Goal: Task Accomplishment & Management: Use online tool/utility

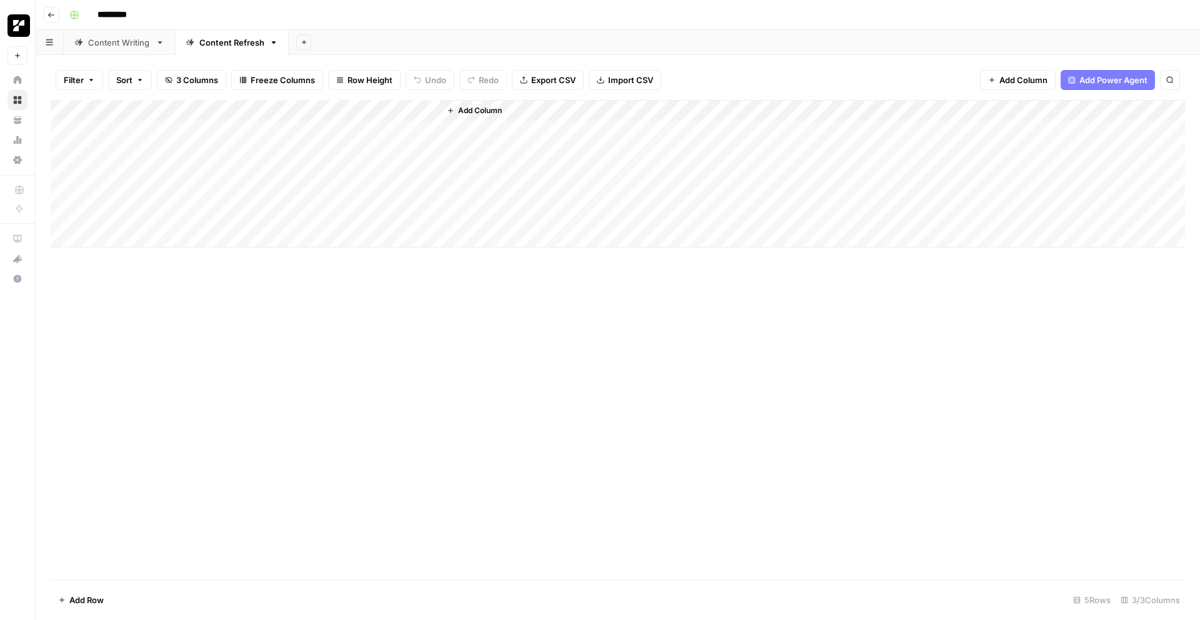
drag, startPoint x: 111, startPoint y: 46, endPoint x: 130, endPoint y: 45, distance: 19.4
click at [111, 46] on div "Content Writing" at bounding box center [119, 42] width 63 height 13
click at [753, 129] on div "Add Column" at bounding box center [618, 174] width 1135 height 148
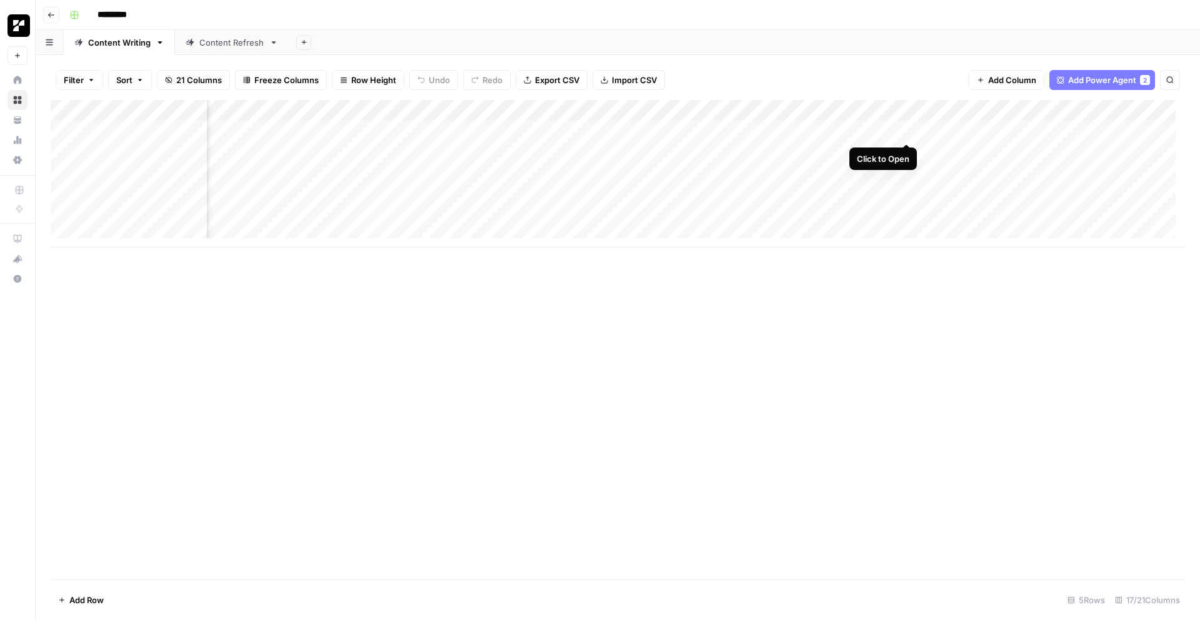
click at [905, 129] on div "Add Column" at bounding box center [618, 174] width 1135 height 148
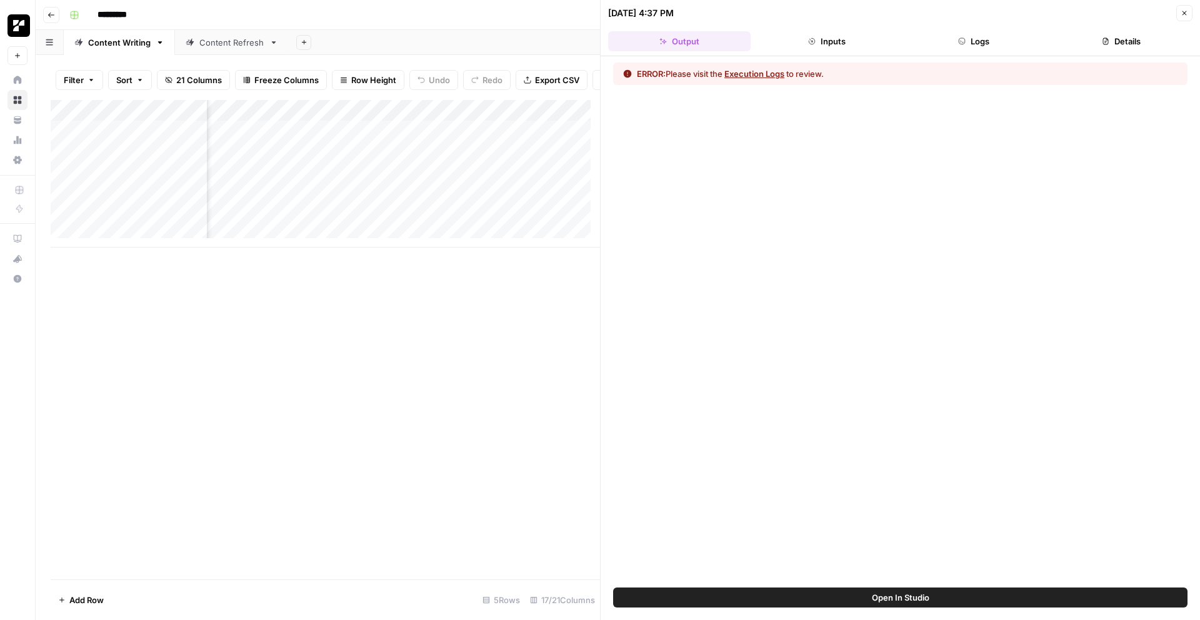
click at [755, 66] on div "ERROR: Please visit the Execution Logs to review." at bounding box center [900, 74] width 575 height 23
click at [759, 71] on button "Execution Logs" at bounding box center [755, 74] width 60 height 13
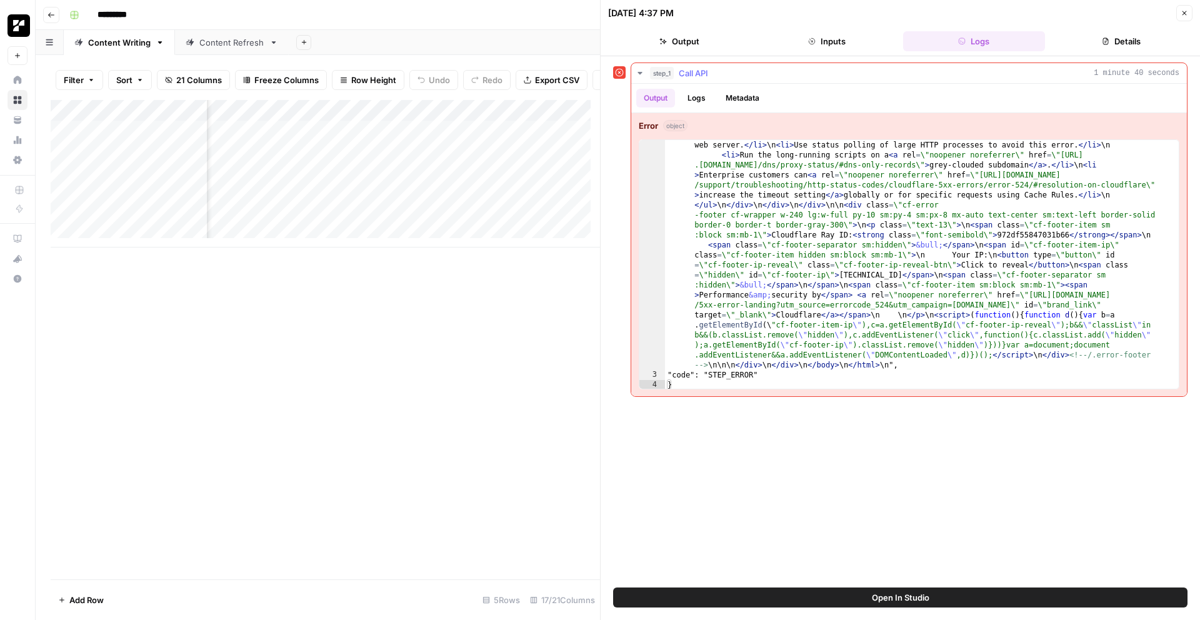
scroll to position [2, 0]
click at [898, 588] on button "Open In Studio" at bounding box center [900, 598] width 575 height 20
click at [1181, 12] on icon "button" at bounding box center [1185, 13] width 8 height 8
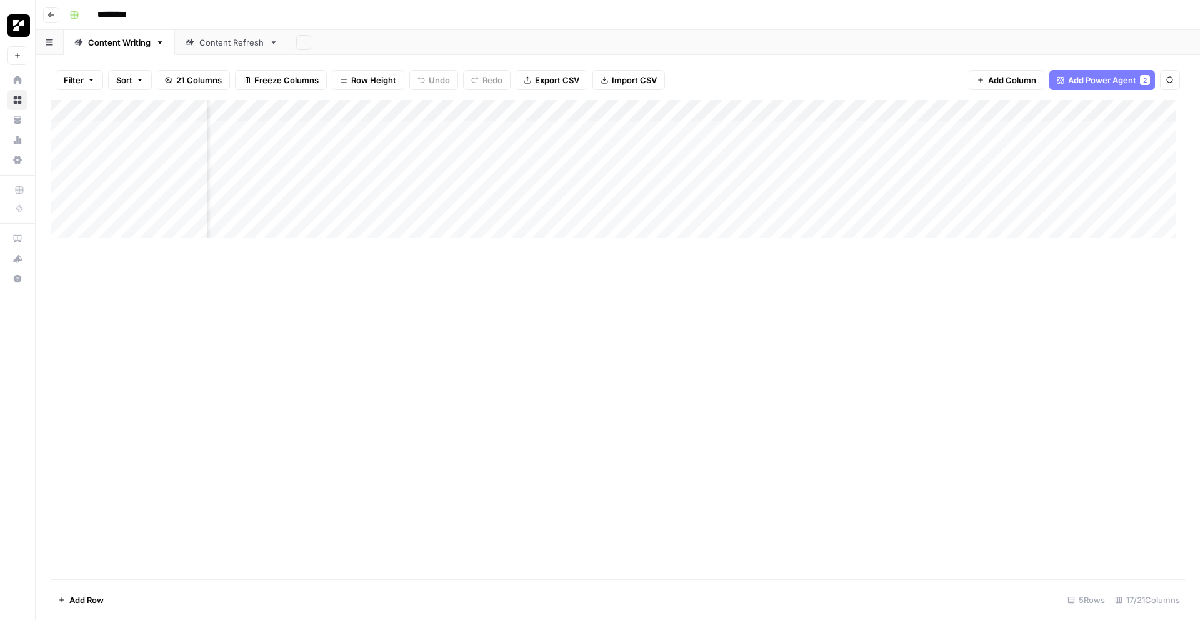
scroll to position [0, 908]
click at [1014, 79] on span "Add Column" at bounding box center [1012, 80] width 48 height 13
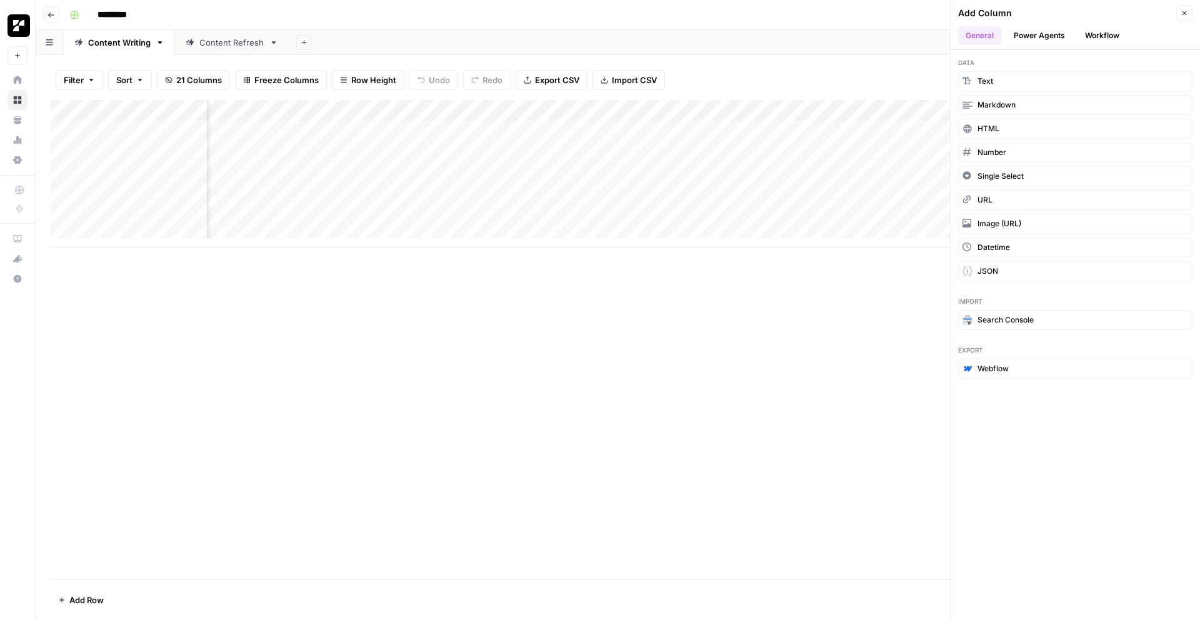
click at [1098, 38] on button "Workflow" at bounding box center [1102, 35] width 49 height 19
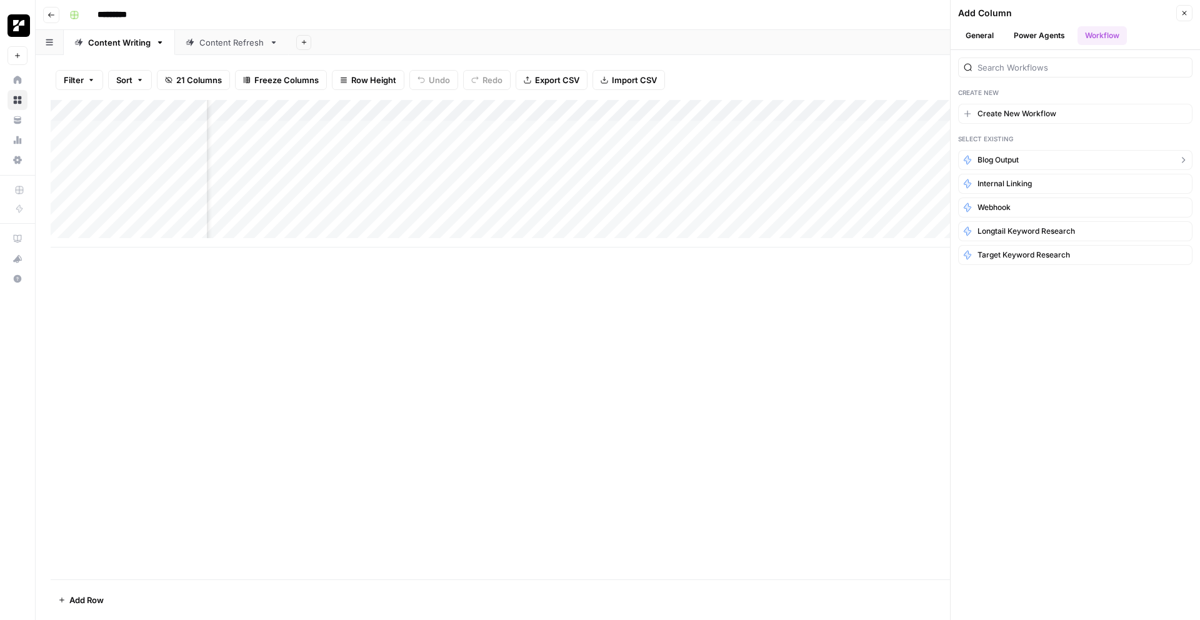
click at [1003, 161] on span "Blog Output" at bounding box center [998, 159] width 41 height 11
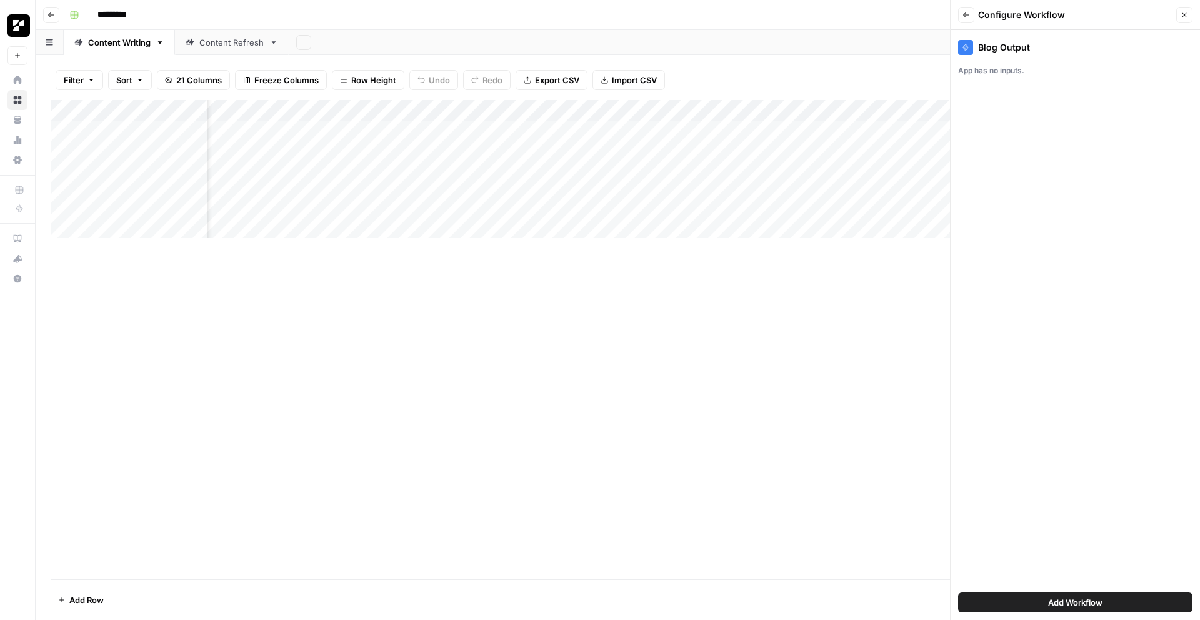
click at [1073, 601] on span "Add Workflow" at bounding box center [1075, 602] width 54 height 13
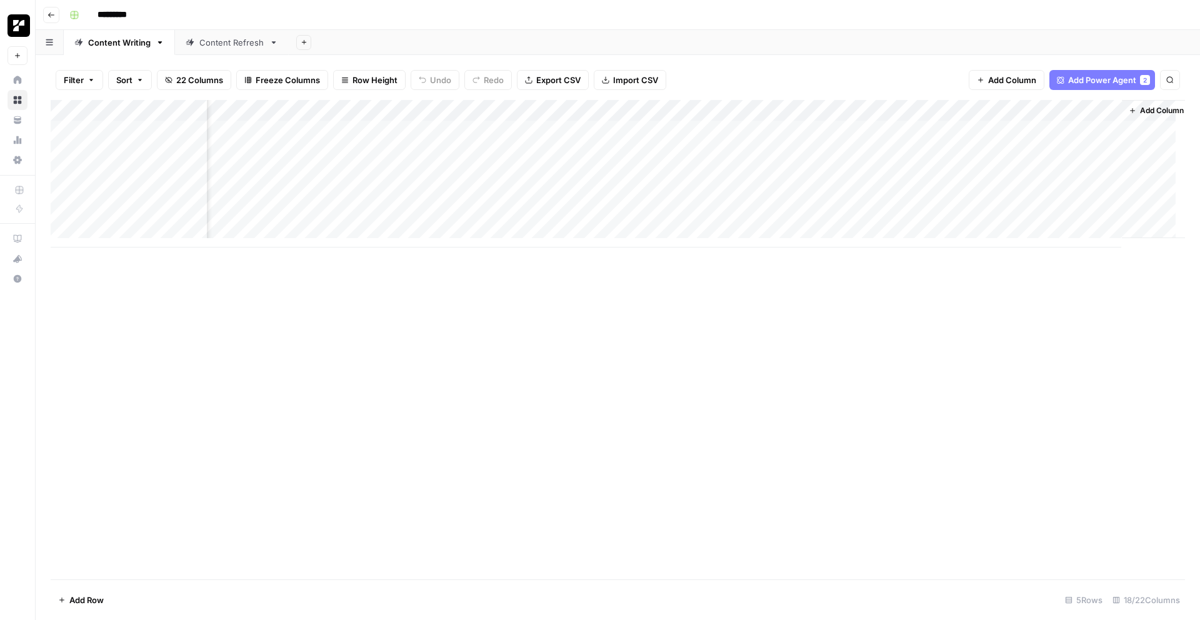
scroll to position [0, 1020]
drag, startPoint x: 1010, startPoint y: 109, endPoint x: 812, endPoint y: 118, distance: 199.0
click at [812, 118] on div "Add Column" at bounding box center [618, 174] width 1135 height 148
click at [1094, 109] on div "Add Column" at bounding box center [618, 174] width 1135 height 148
click at [1037, 282] on span "Remove Column" at bounding box center [1072, 279] width 109 height 13
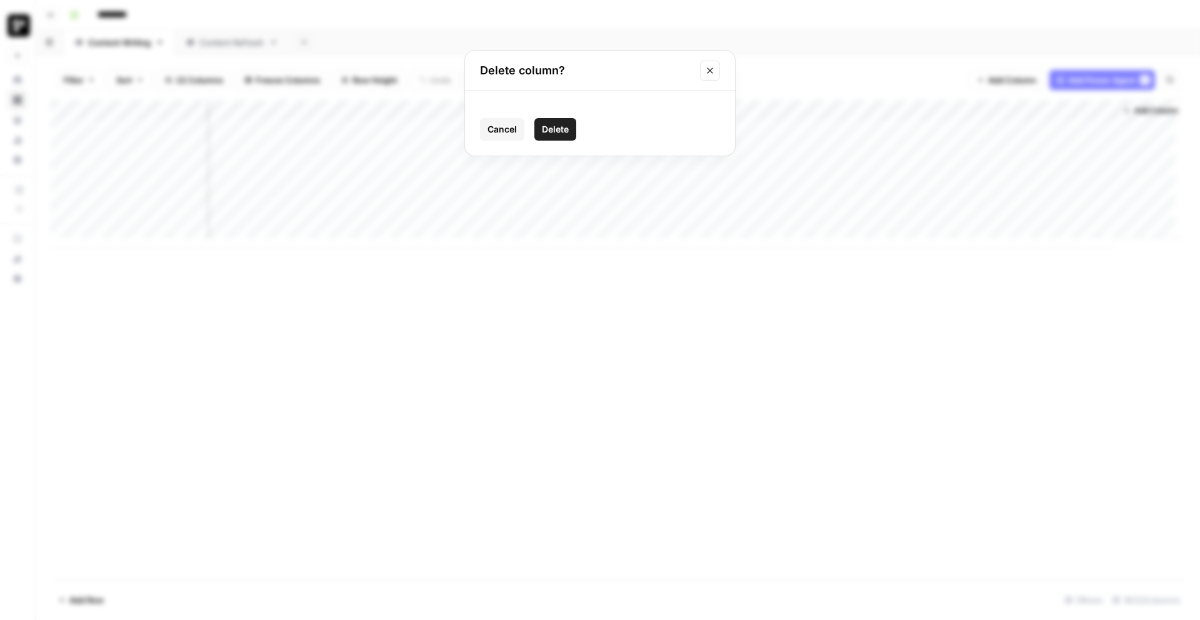
click at [560, 130] on span "Delete" at bounding box center [555, 129] width 27 height 13
click at [940, 370] on div "Add Column" at bounding box center [618, 340] width 1135 height 480
click at [935, 130] on div "Add Column" at bounding box center [618, 174] width 1135 height 148
click at [729, 132] on div "Add Column" at bounding box center [618, 174] width 1135 height 148
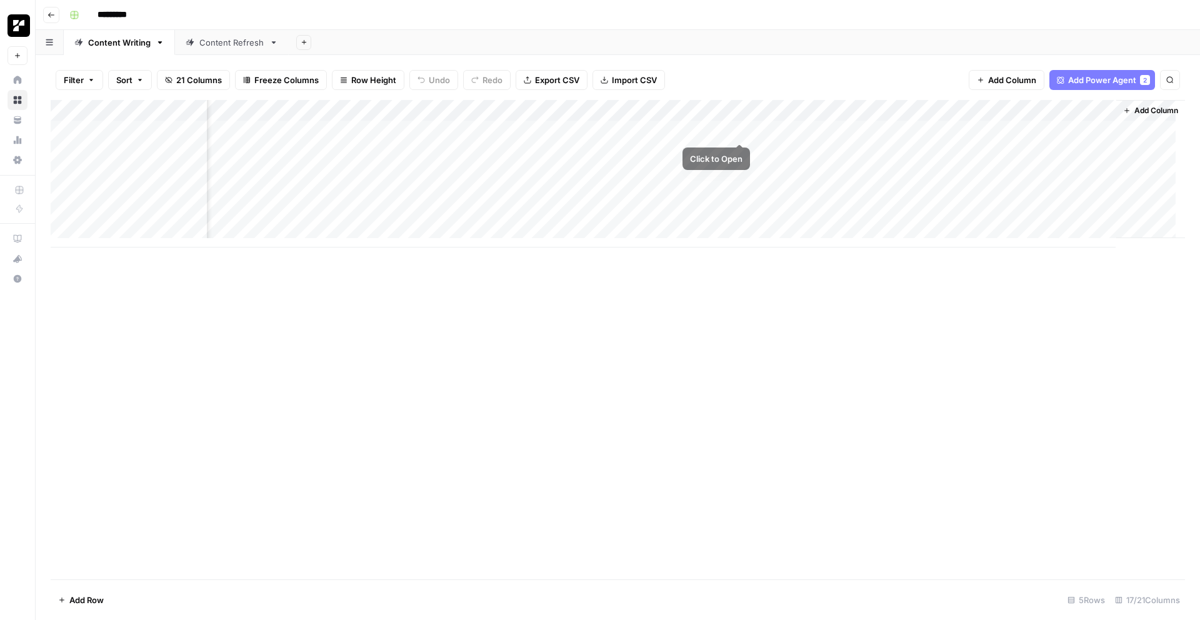
click at [760, 133] on div "Add Column" at bounding box center [618, 174] width 1135 height 148
click at [965, 128] on div "Add Column" at bounding box center [618, 174] width 1135 height 148
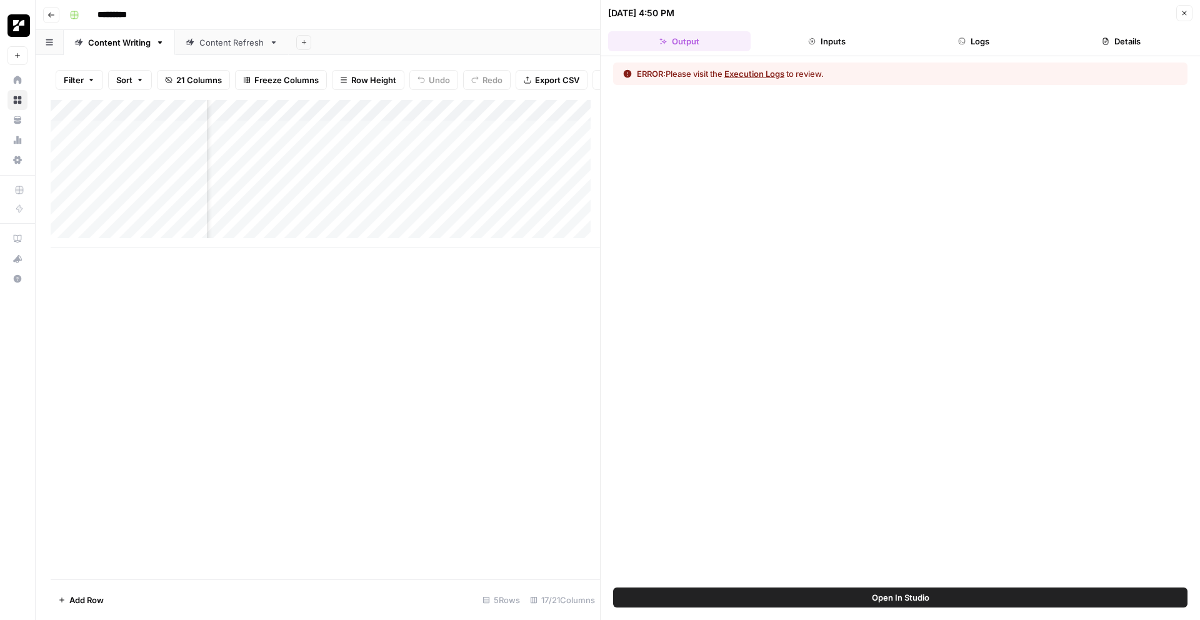
click at [1125, 43] on button "Details" at bounding box center [1121, 41] width 143 height 20
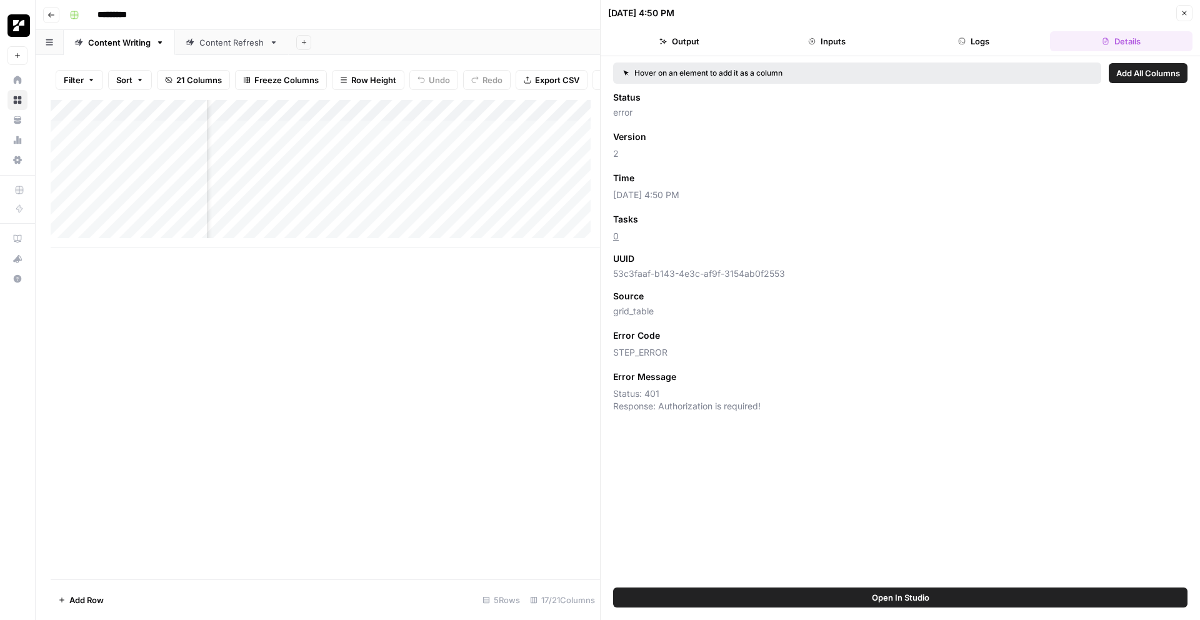
click at [970, 46] on button "Logs" at bounding box center [974, 41] width 143 height 20
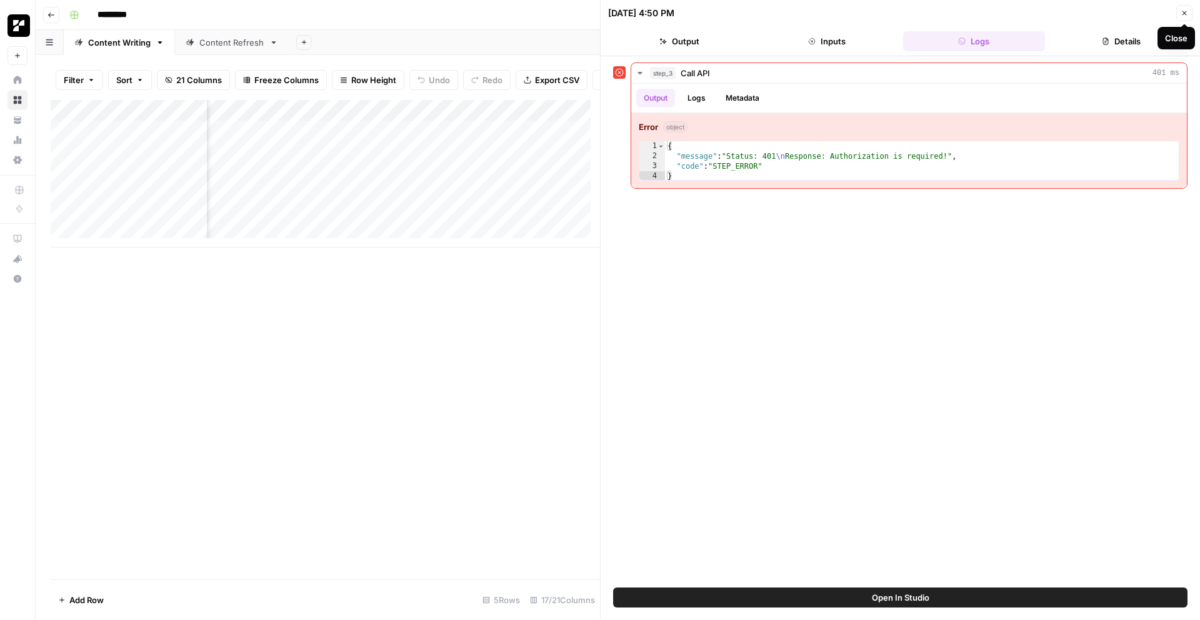
click at [1181, 13] on icon "button" at bounding box center [1185, 13] width 8 height 8
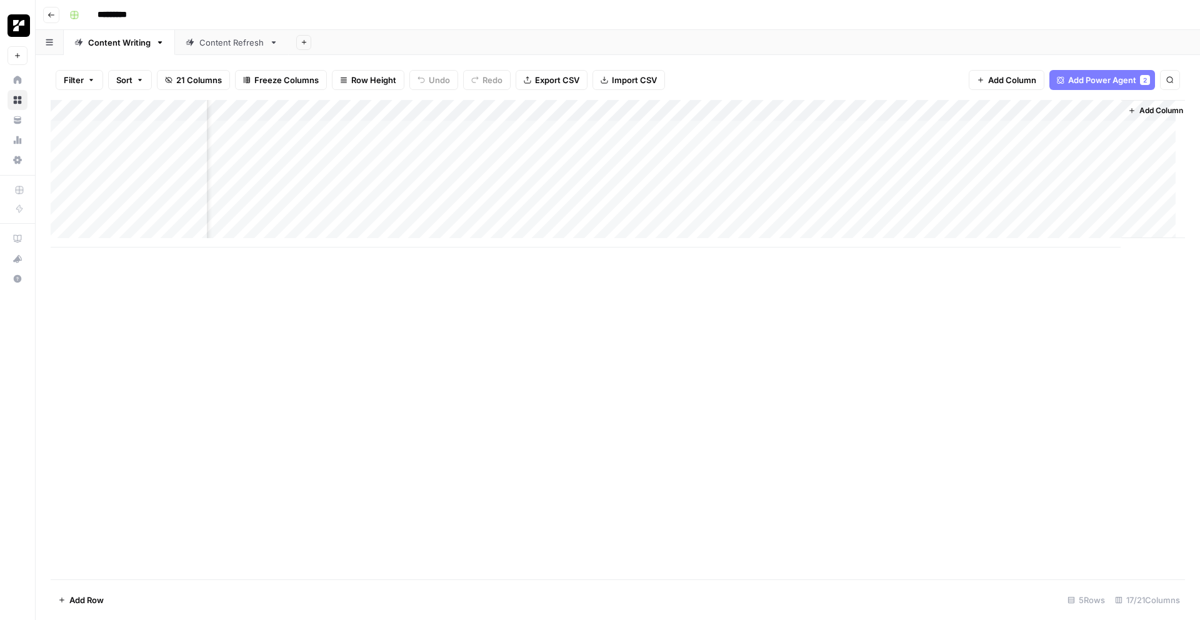
scroll to position [0, 908]
click at [715, 123] on div "Add Column" at bounding box center [618, 174] width 1135 height 148
click at [741, 128] on div "Add Column" at bounding box center [618, 174] width 1135 height 148
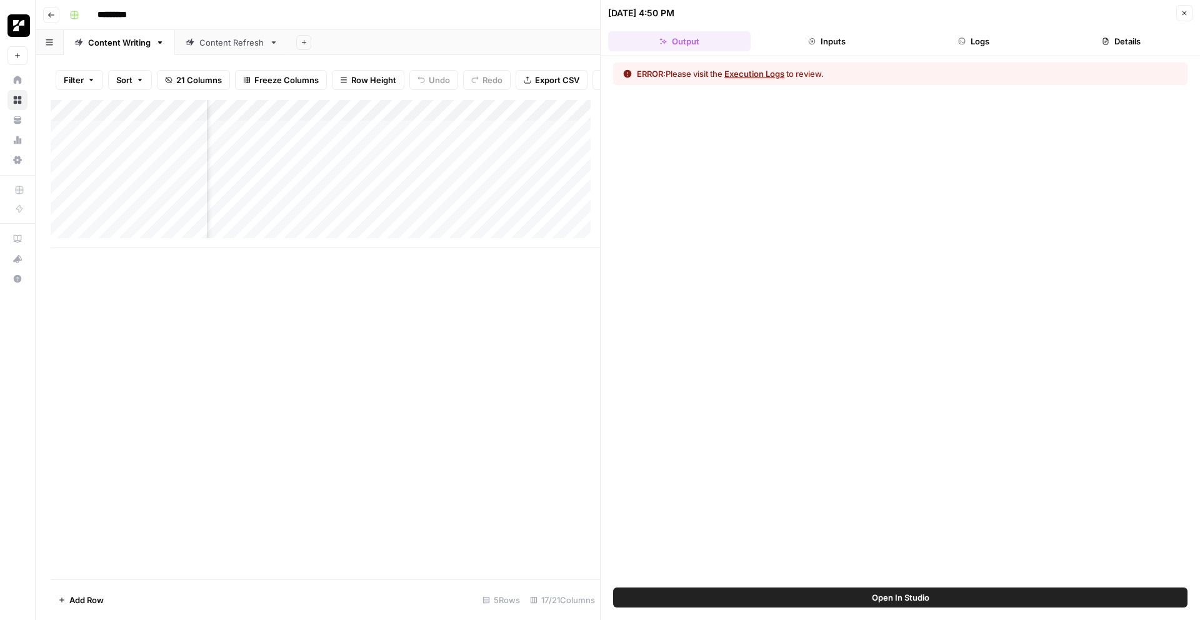
click at [983, 44] on button "Logs" at bounding box center [974, 41] width 143 height 20
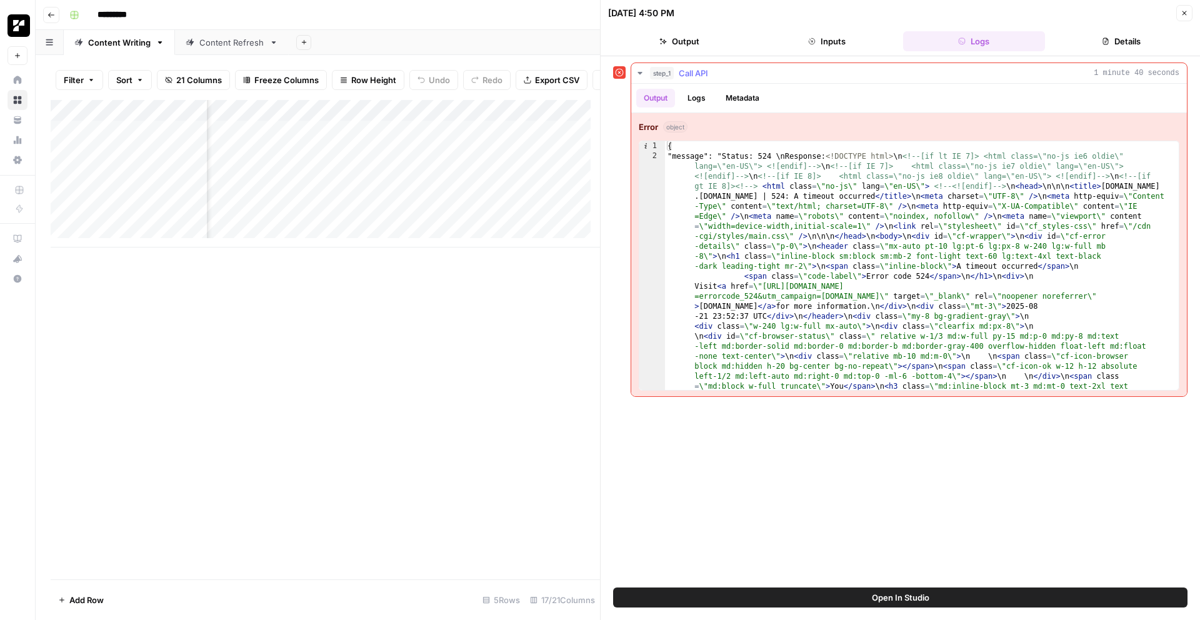
click at [638, 73] on icon "button" at bounding box center [640, 73] width 4 height 3
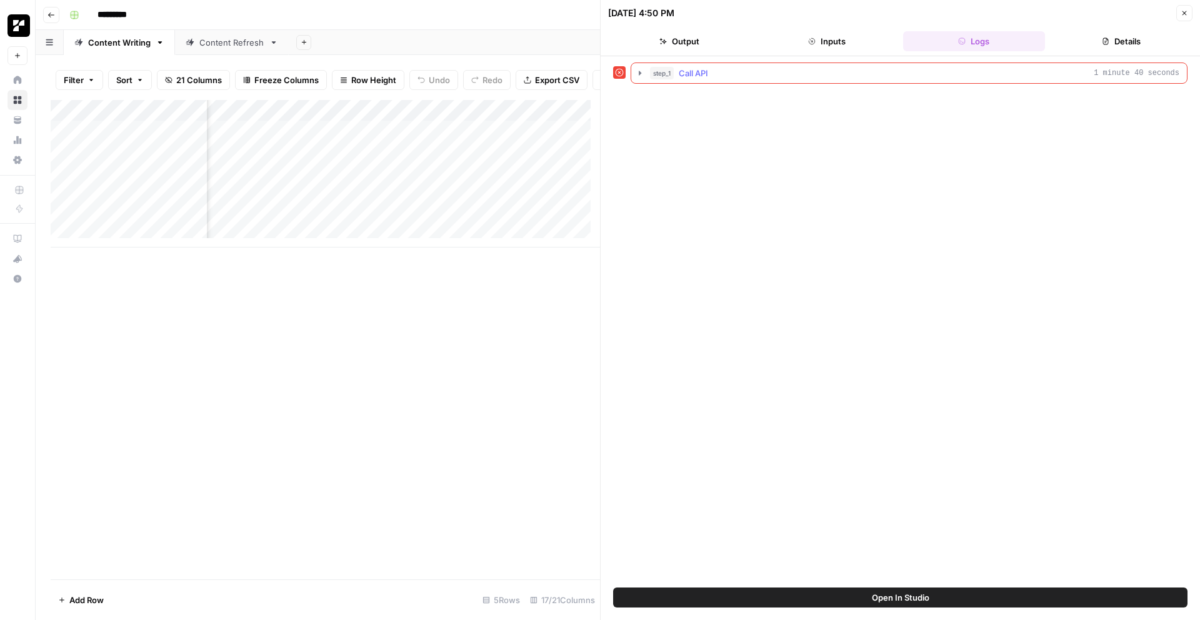
click at [638, 73] on icon "button" at bounding box center [640, 73] width 10 height 10
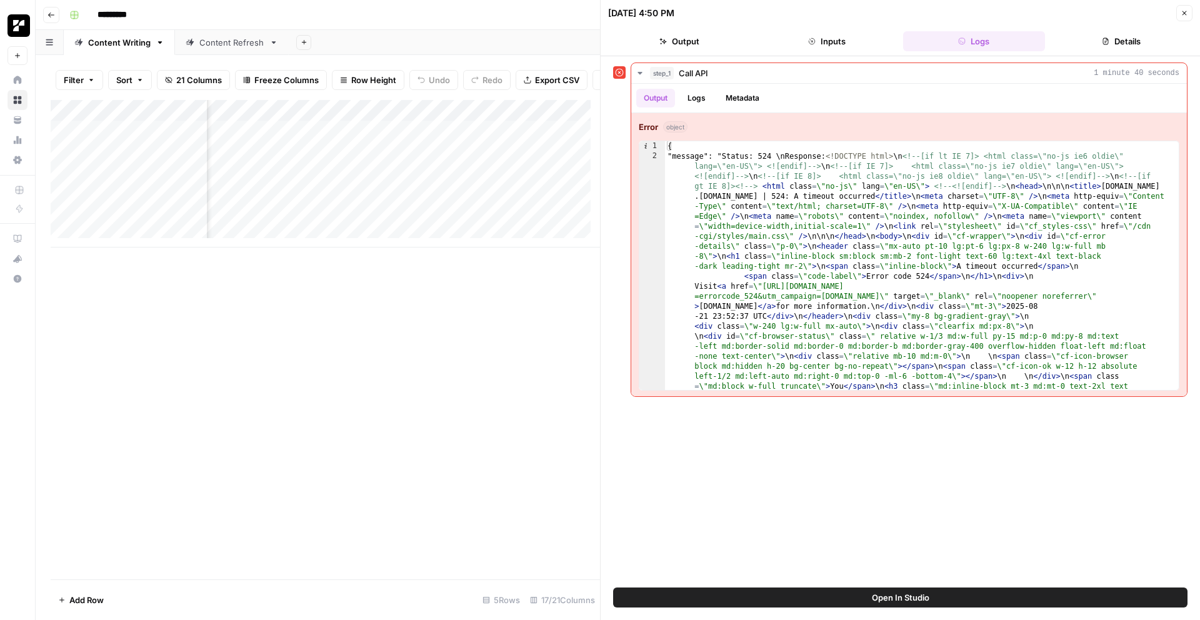
scroll to position [0, 1304]
click at [682, 41] on button "Output" at bounding box center [679, 41] width 143 height 20
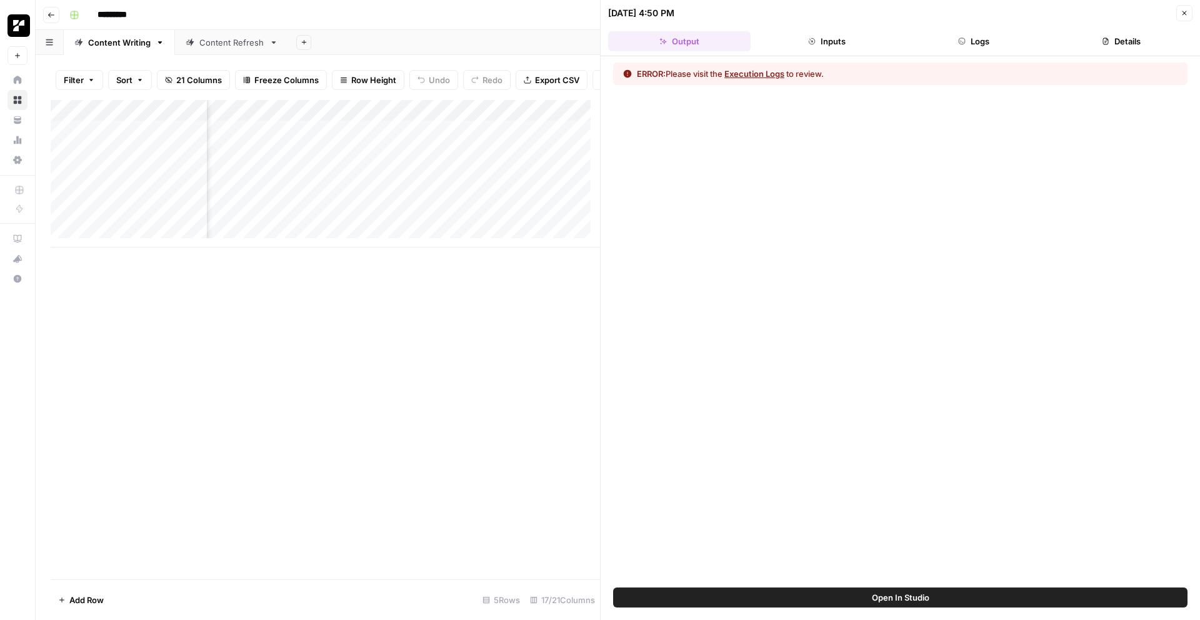
click at [815, 39] on icon "button" at bounding box center [812, 41] width 6 height 6
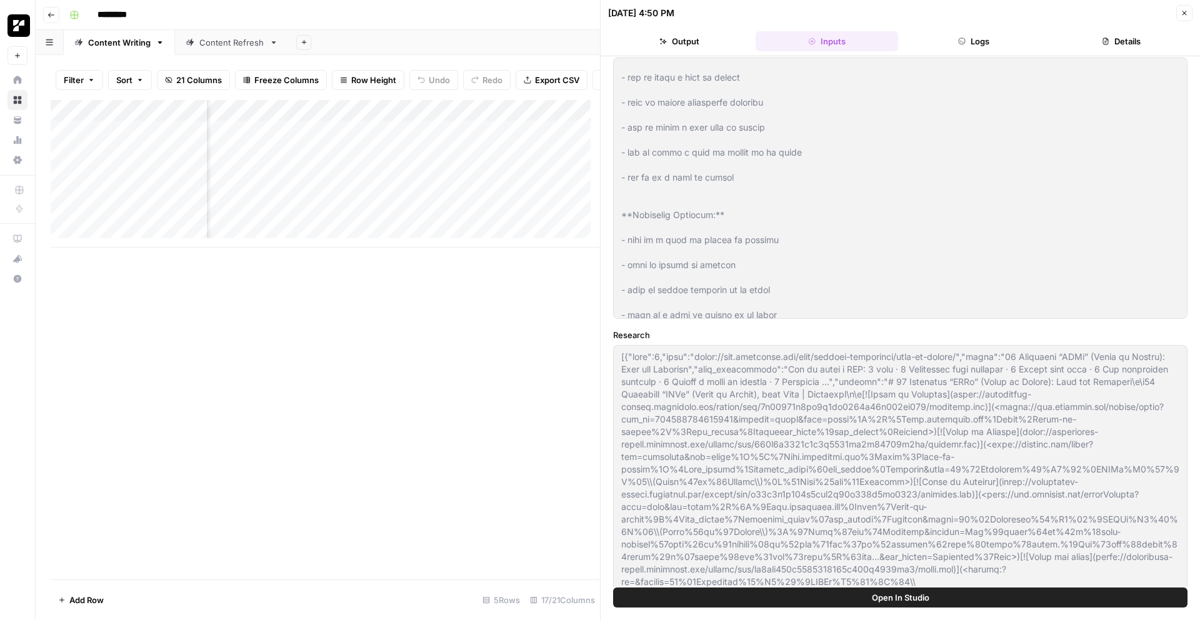
scroll to position [51, 0]
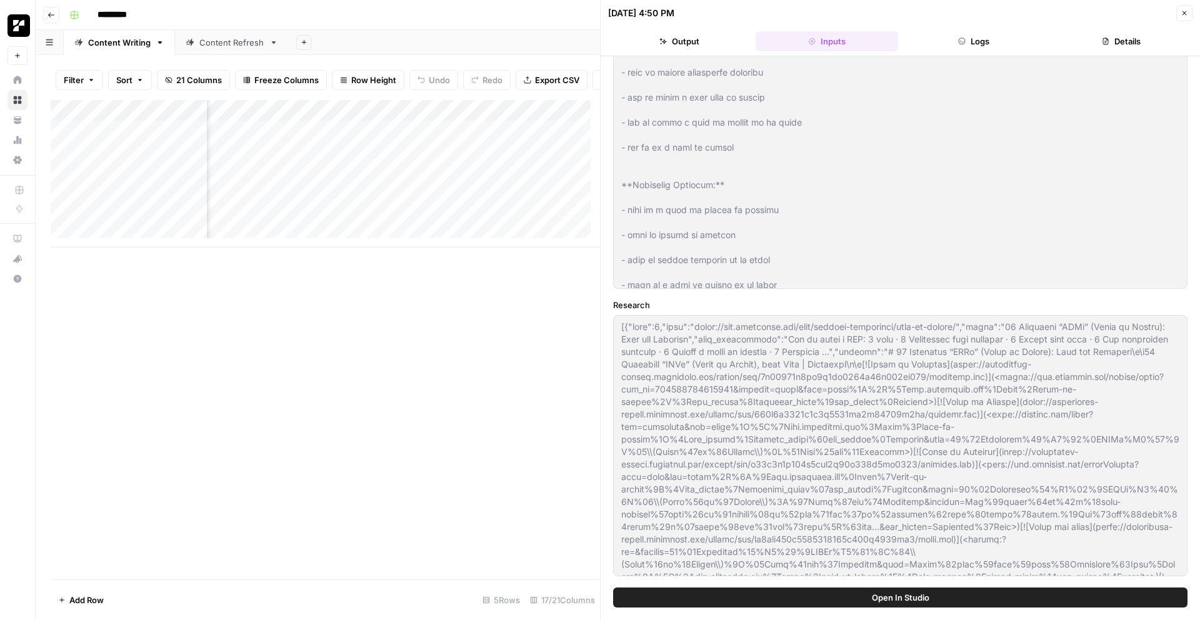
click at [970, 38] on button "Logs" at bounding box center [974, 41] width 143 height 20
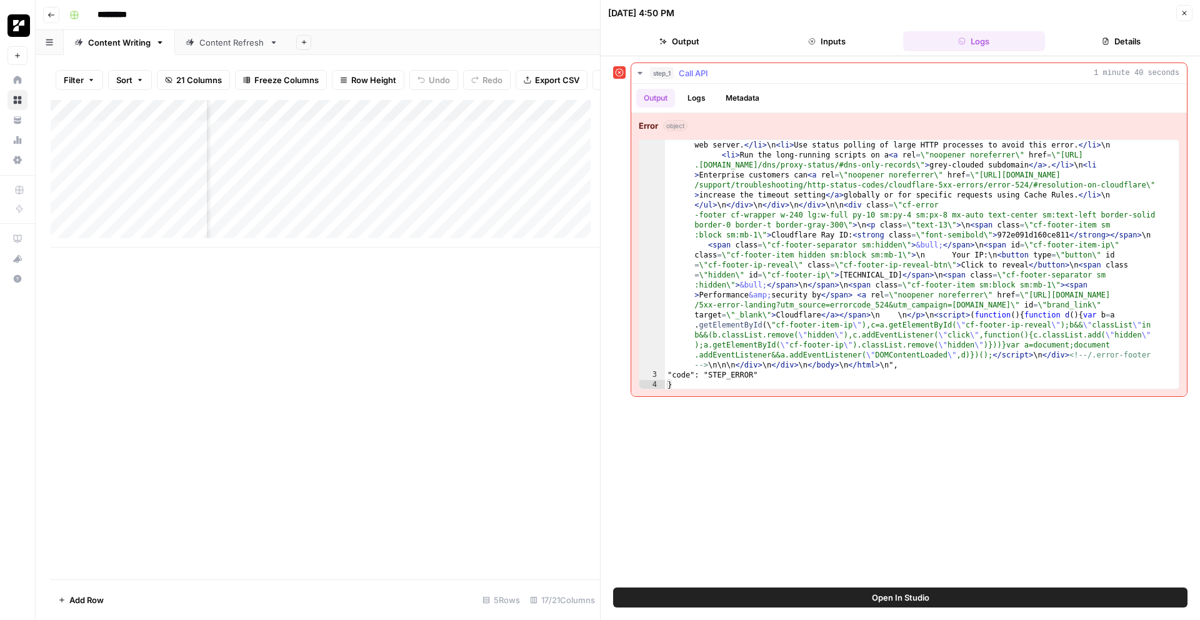
scroll to position [2, 0]
click at [455, 370] on div "Add Column" at bounding box center [326, 340] width 550 height 480
click at [443, 139] on div "Add Column" at bounding box center [326, 174] width 550 height 148
click at [428, 138] on div "Add Column" at bounding box center [326, 174] width 550 height 148
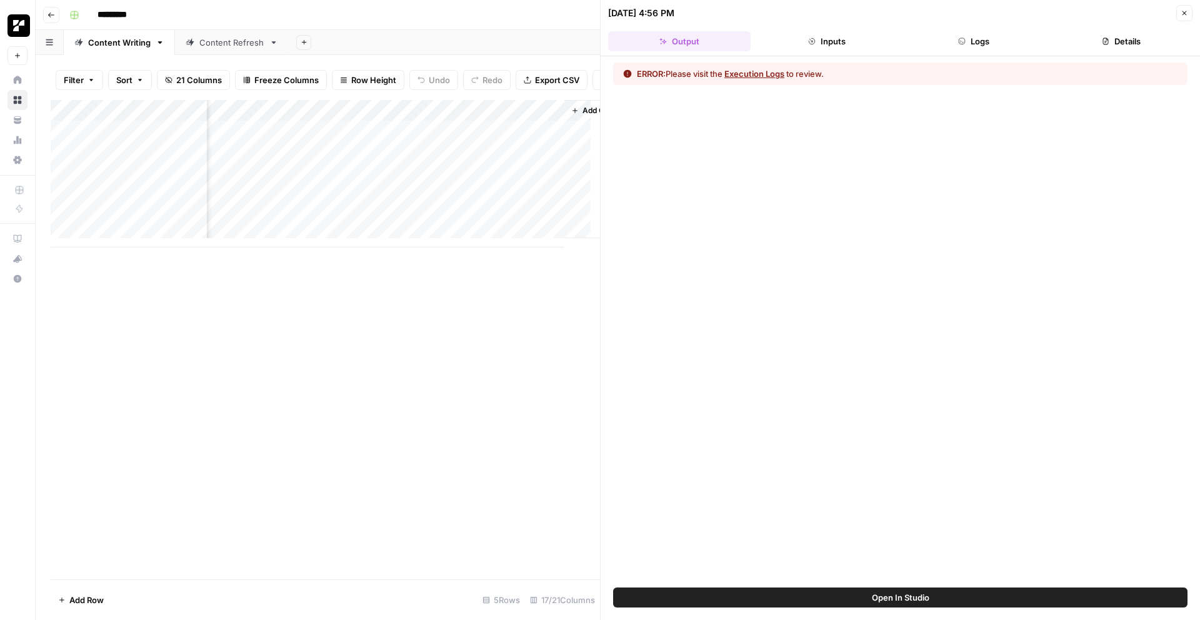
click at [1086, 38] on button "Details" at bounding box center [1121, 41] width 143 height 20
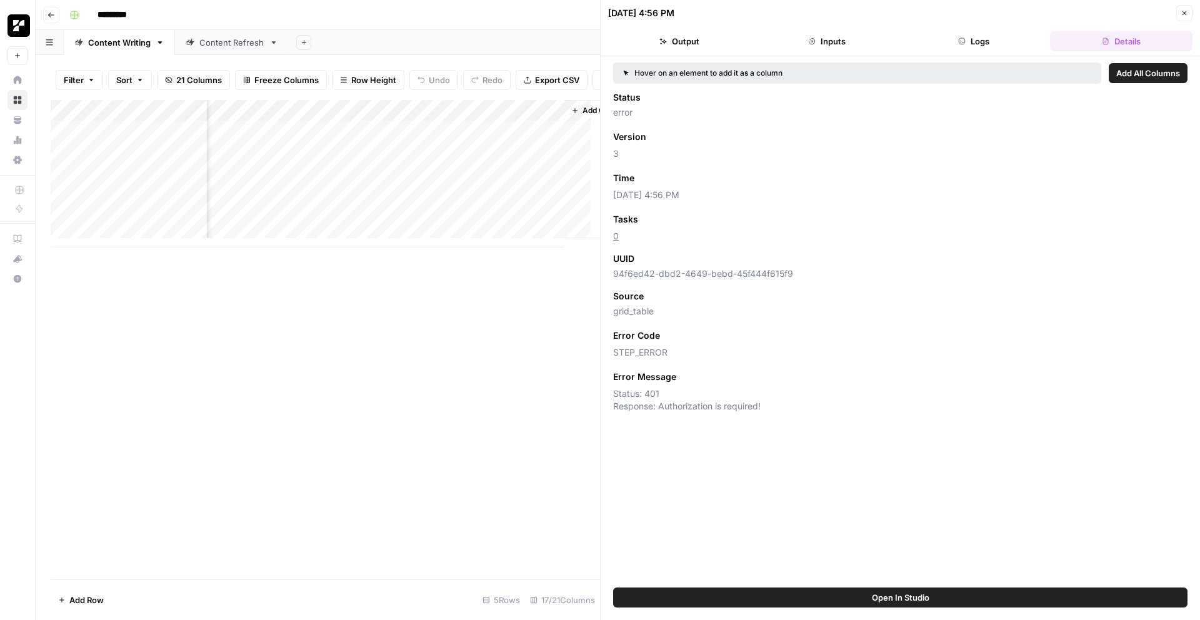
click at [973, 44] on button "Logs" at bounding box center [974, 41] width 143 height 20
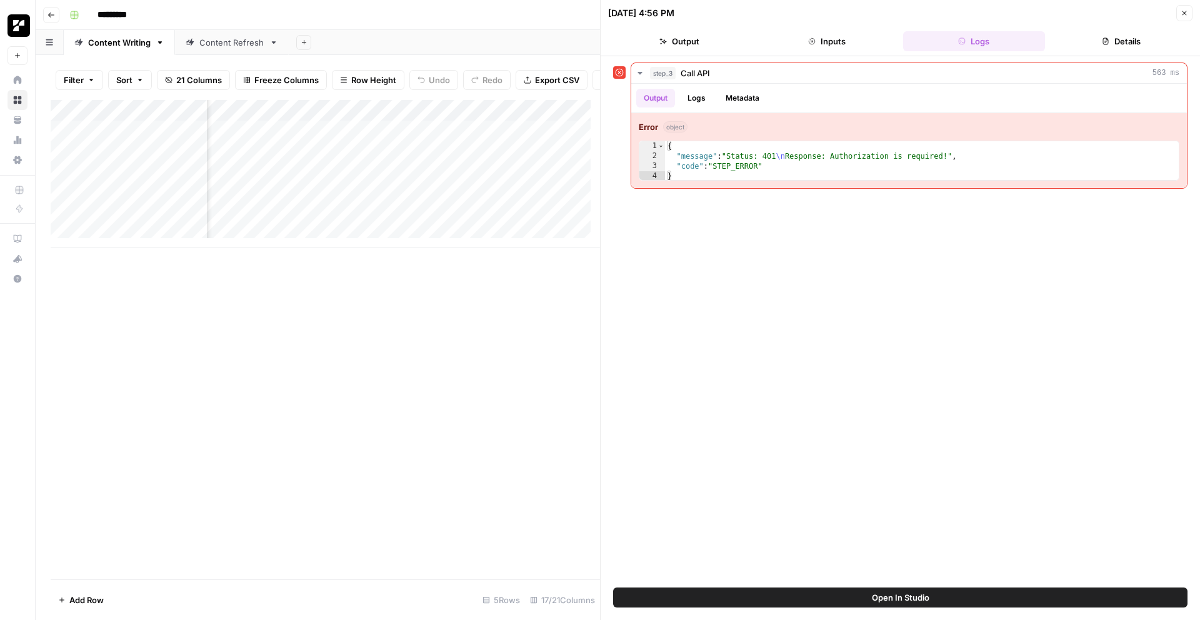
scroll to position [0, 1300]
click at [348, 138] on div "Add Column" at bounding box center [326, 174] width 550 height 148
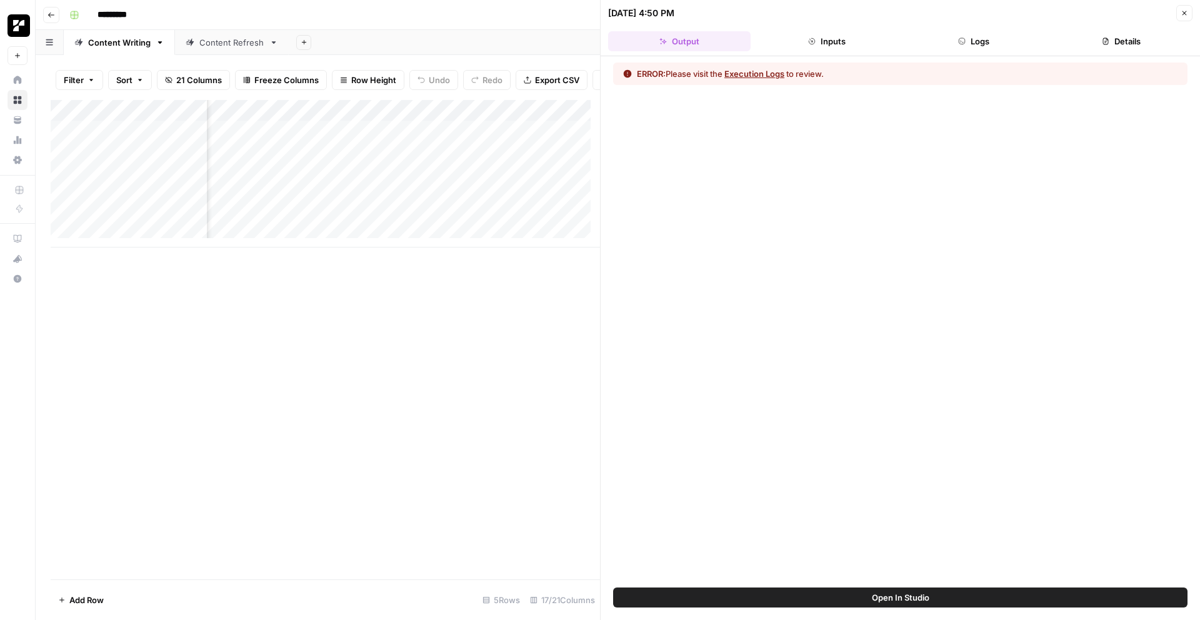
click at [807, 41] on button "Inputs" at bounding box center [827, 41] width 143 height 20
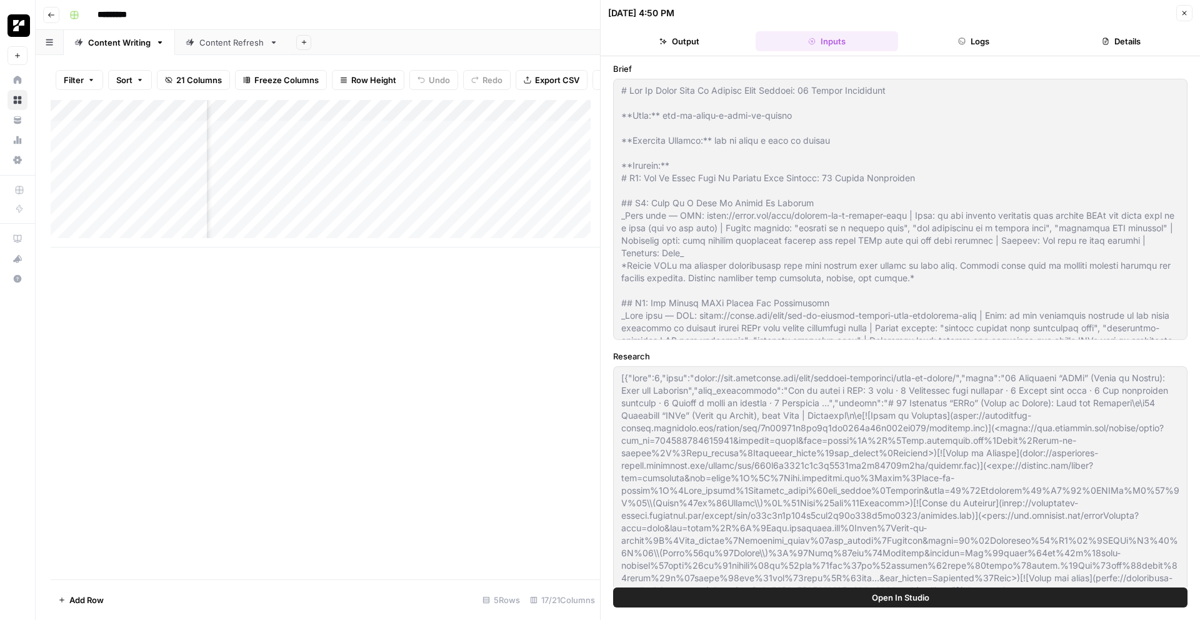
click at [975, 41] on button "Logs" at bounding box center [974, 41] width 143 height 20
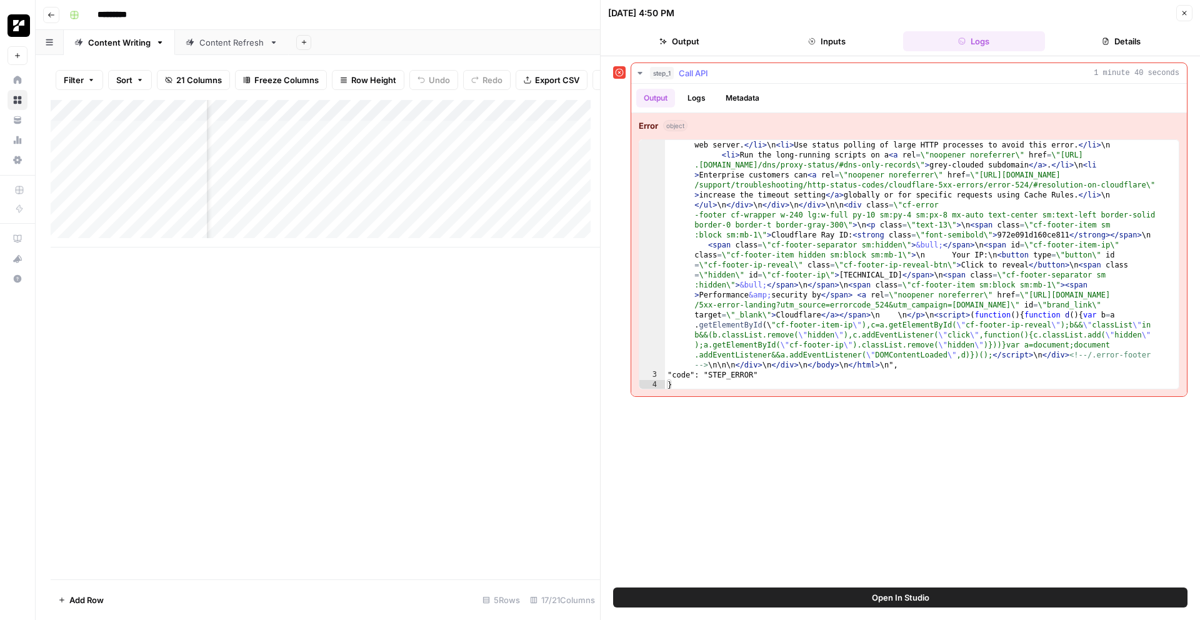
scroll to position [2, 0]
click at [877, 281] on div ""message": "Status: 524 \nResponse: <! DOCTYPE html > \n <!-- [if lt IE 7]> <ht…" at bounding box center [917, 94] width 505 height 1070
click at [908, 294] on div ""message": "Status: 524 \nResponse: <! DOCTYPE html > \n <!-- [if lt IE 7]> <ht…" at bounding box center [917, 94] width 505 height 1070
click at [978, 369] on div ""message": "Status: 524 \nResponse: <! DOCTYPE html > \n <!-- [if lt IE 7]> <ht…" at bounding box center [917, 94] width 505 height 1070
click at [967, 487] on div "step_1 Call API 1 minute 40 seconds Output Logs Metadata Error object 2 3 4 "me…" at bounding box center [900, 322] width 575 height 519
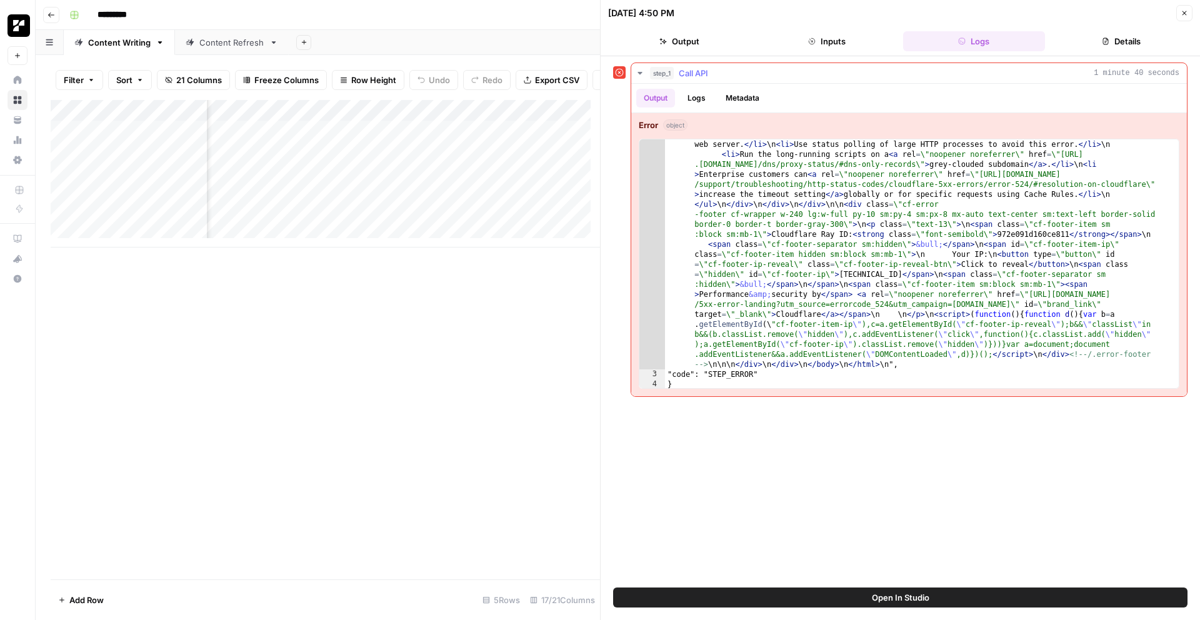
click at [861, 239] on div ""message": "Status: 524 \nResponse: <! DOCTYPE html > \n <!-- [if lt IE 7]> <ht…" at bounding box center [917, 94] width 505 height 1070
type textarea "**********"
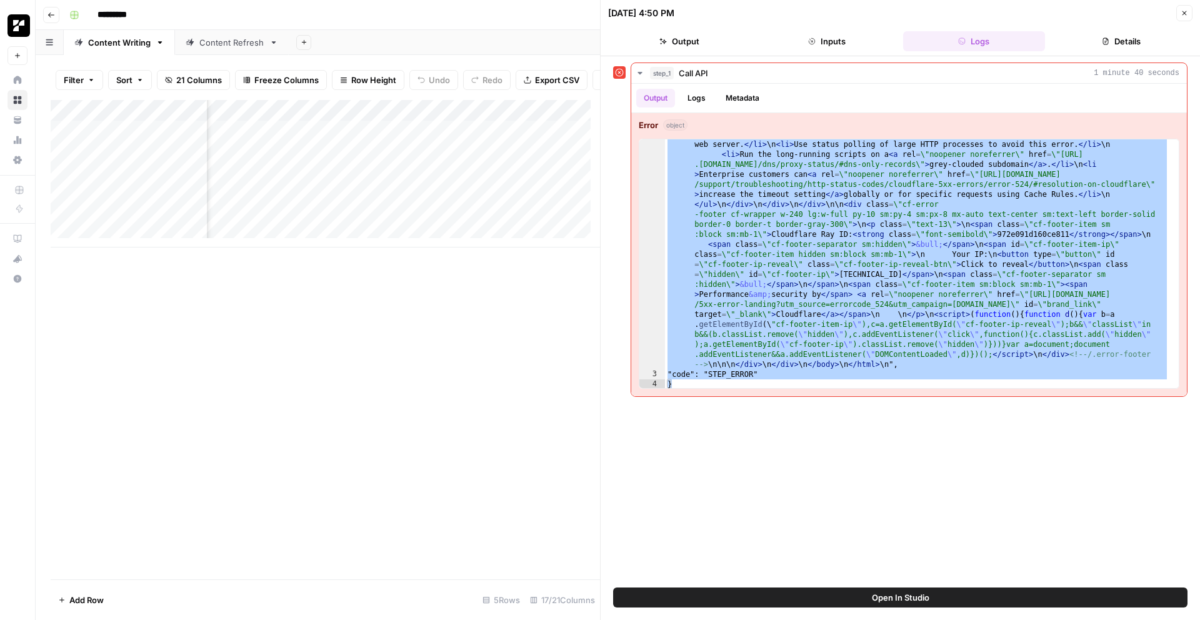
click at [953, 461] on div "**********" at bounding box center [900, 322] width 575 height 519
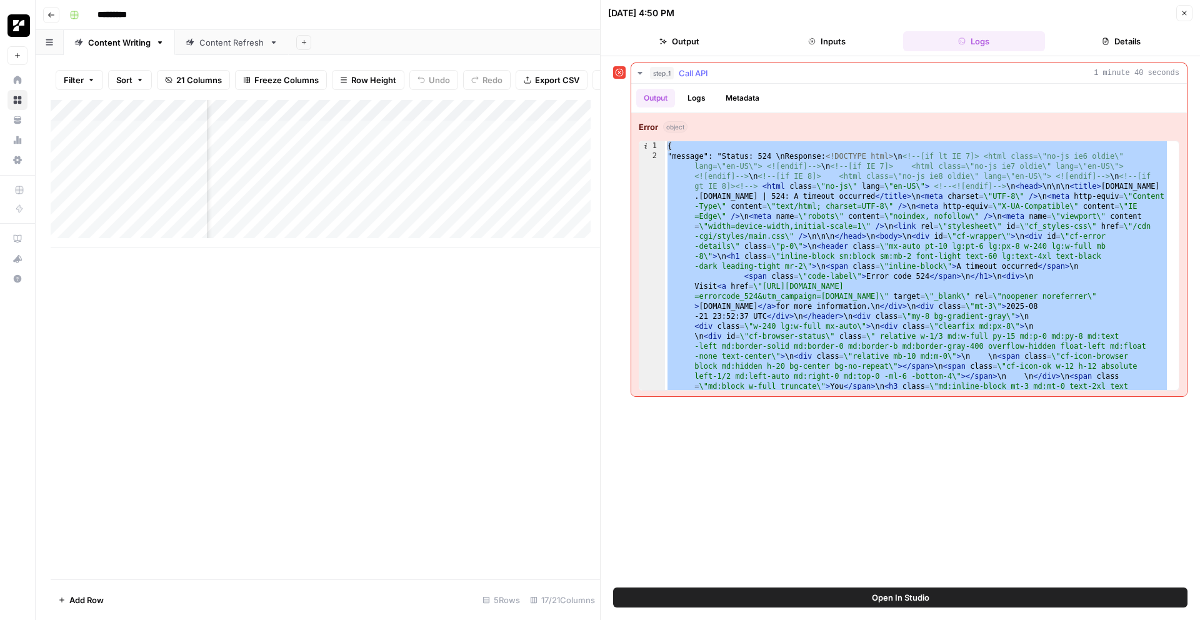
scroll to position [0, 0]
click at [887, 591] on button "Open In Studio" at bounding box center [900, 598] width 575 height 20
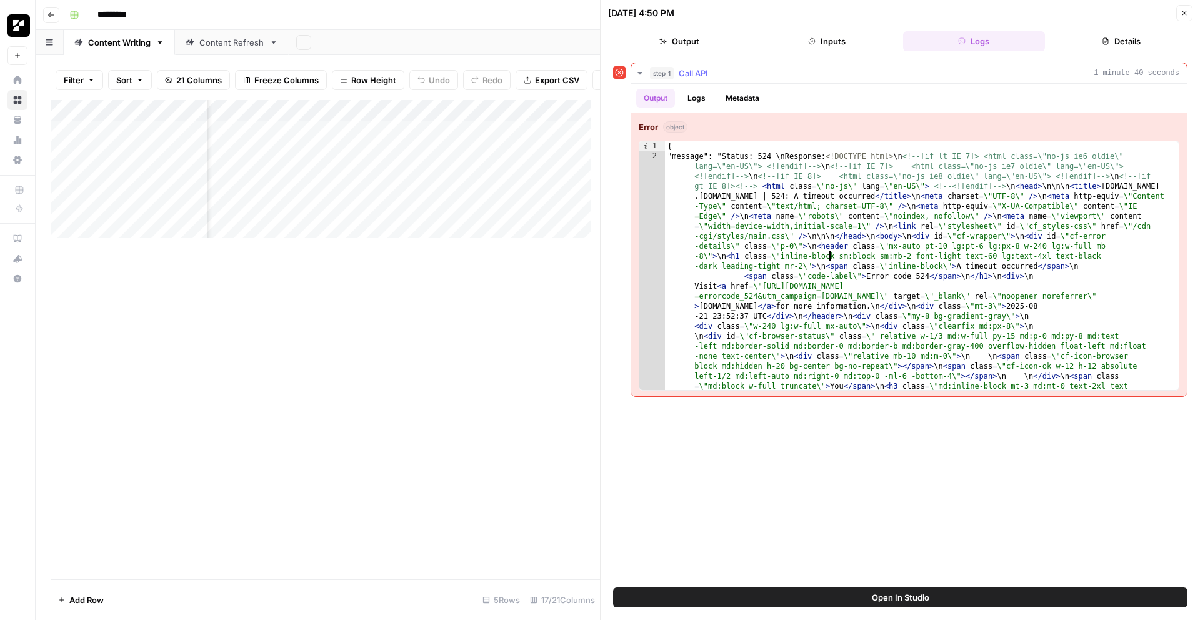
type textarea "**********"
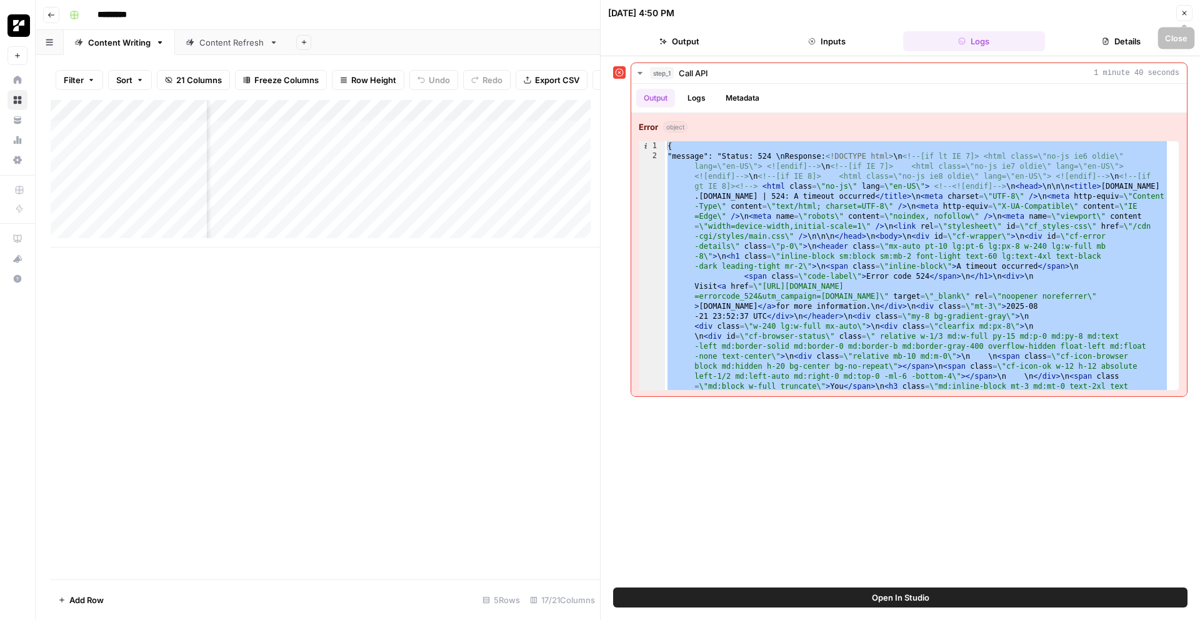
click at [1184, 14] on icon "button" at bounding box center [1185, 13] width 8 height 8
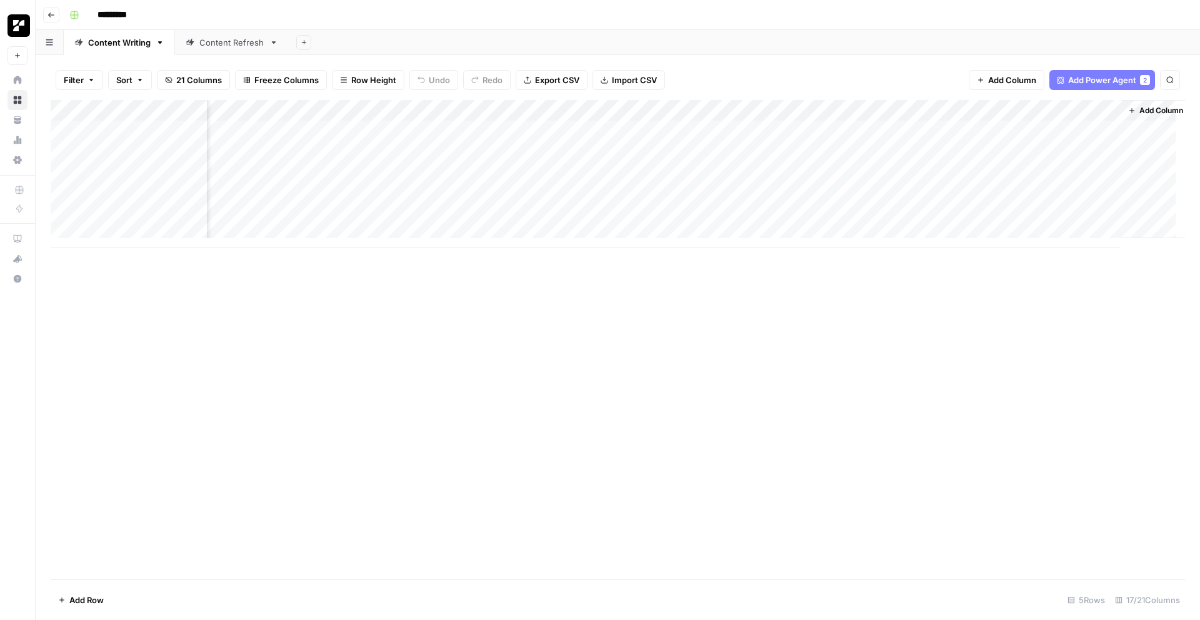
scroll to position [0, 908]
click at [745, 111] on div "Add Column" at bounding box center [618, 174] width 1135 height 148
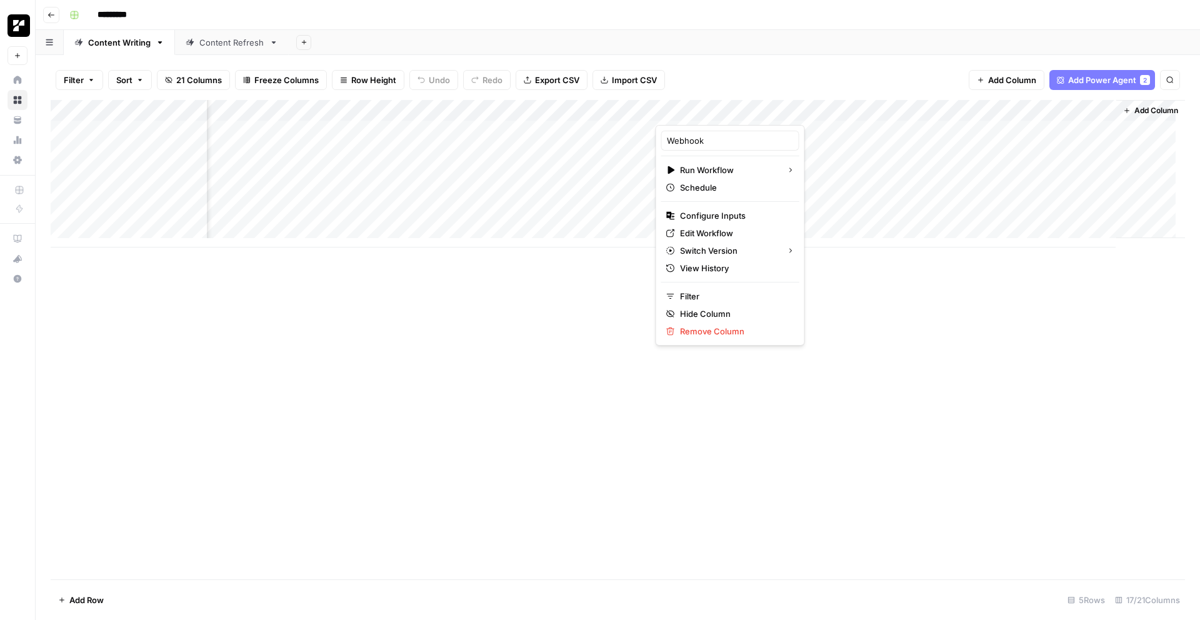
click at [933, 380] on div "Add Column" at bounding box center [618, 340] width 1135 height 480
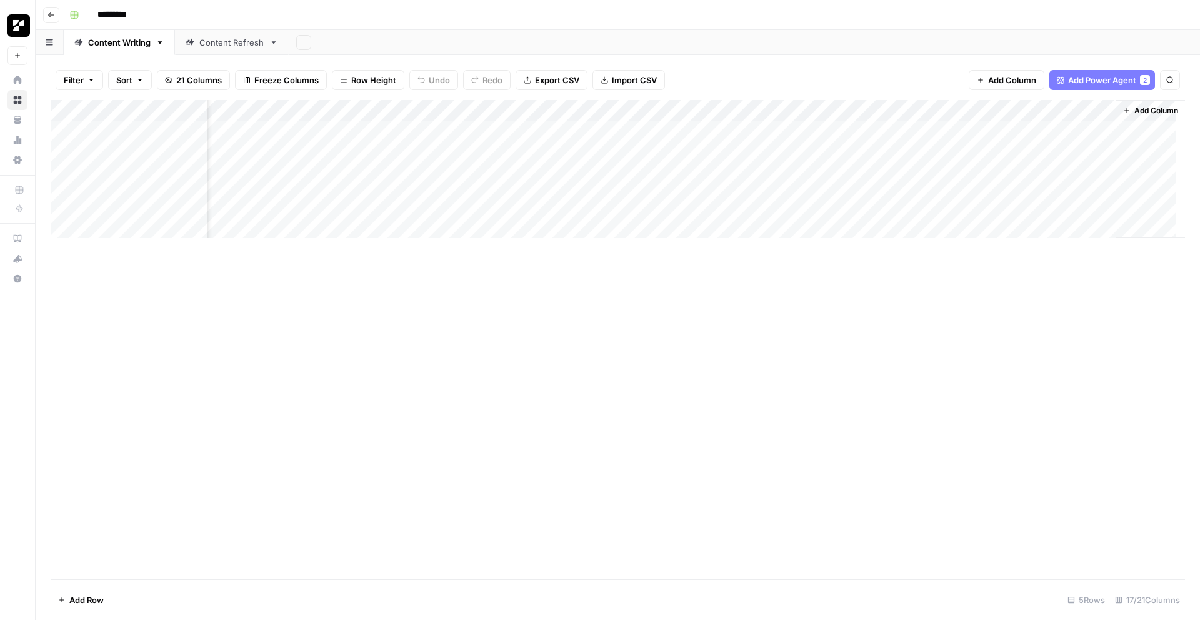
click at [968, 106] on div "Add Column" at bounding box center [618, 174] width 1135 height 148
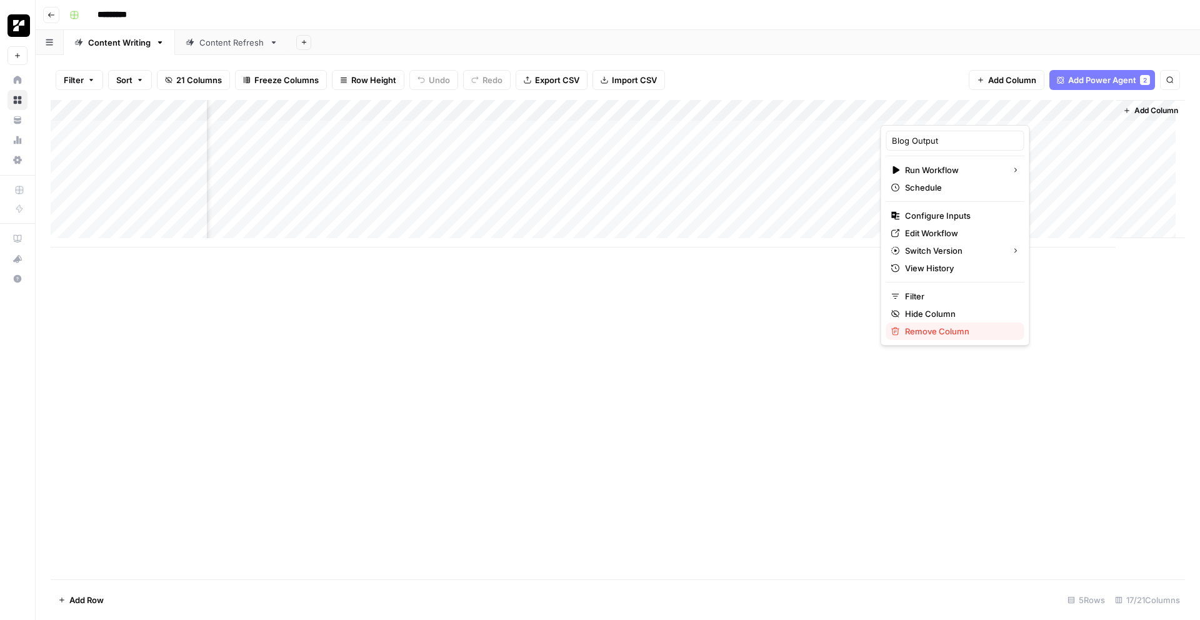
click at [953, 333] on span "Remove Column" at bounding box center [959, 331] width 109 height 13
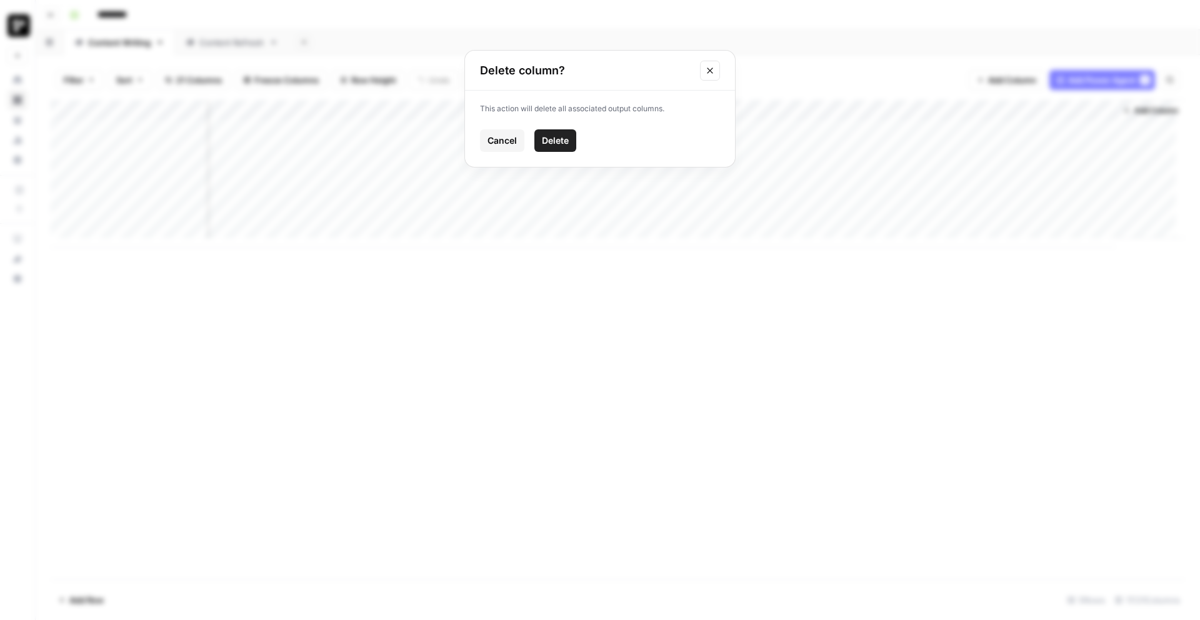
click at [546, 139] on span "Delete" at bounding box center [555, 140] width 27 height 13
click at [825, 392] on div "Add Column" at bounding box center [618, 340] width 1135 height 480
click at [852, 131] on div "Add Column" at bounding box center [618, 174] width 1135 height 148
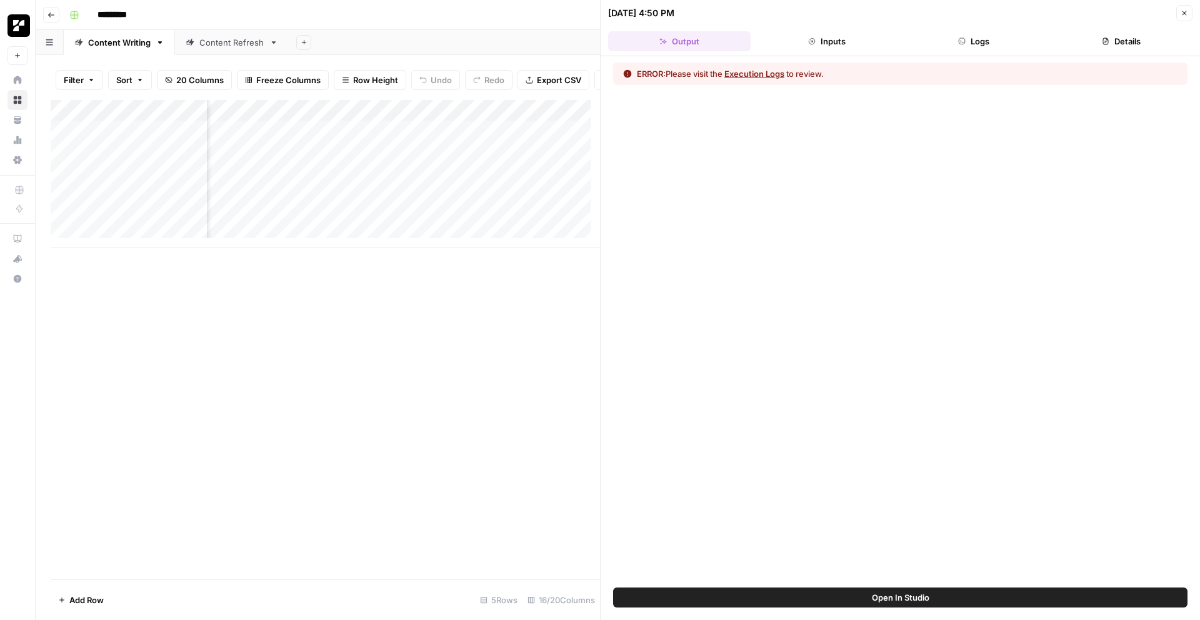
click at [990, 47] on button "Logs" at bounding box center [974, 41] width 143 height 20
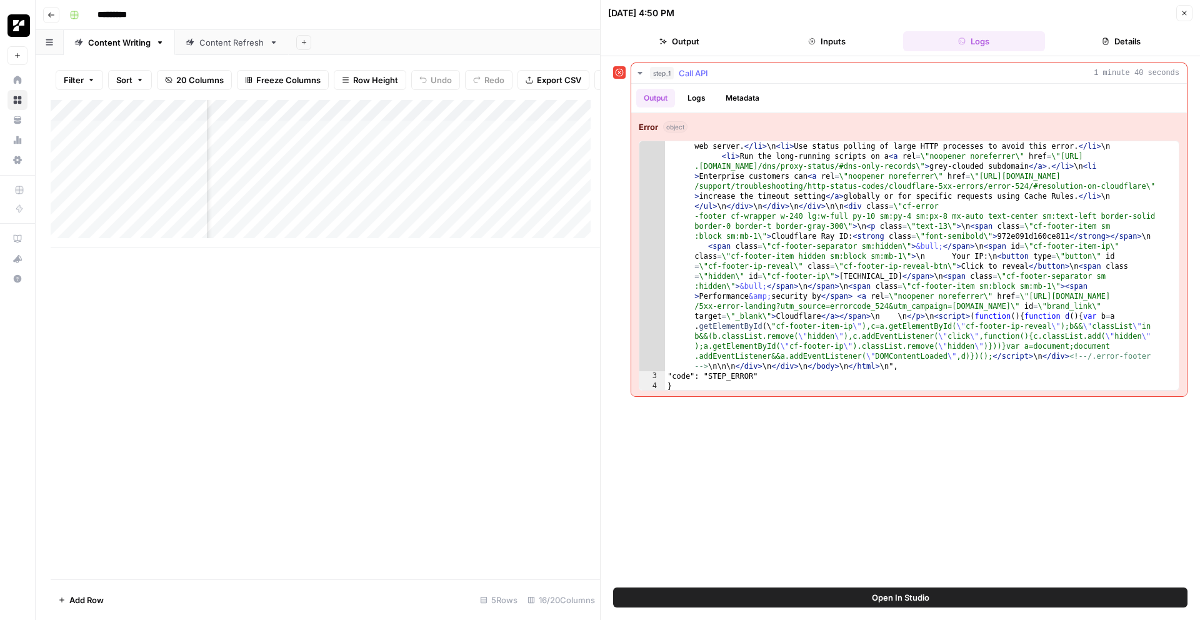
scroll to position [2, 0]
click at [788, 351] on div ""message": "Status: 524 \nResponse: <! DOCTYPE html > \n <!-- [if lt IE 7]> <ht…" at bounding box center [917, 94] width 505 height 1070
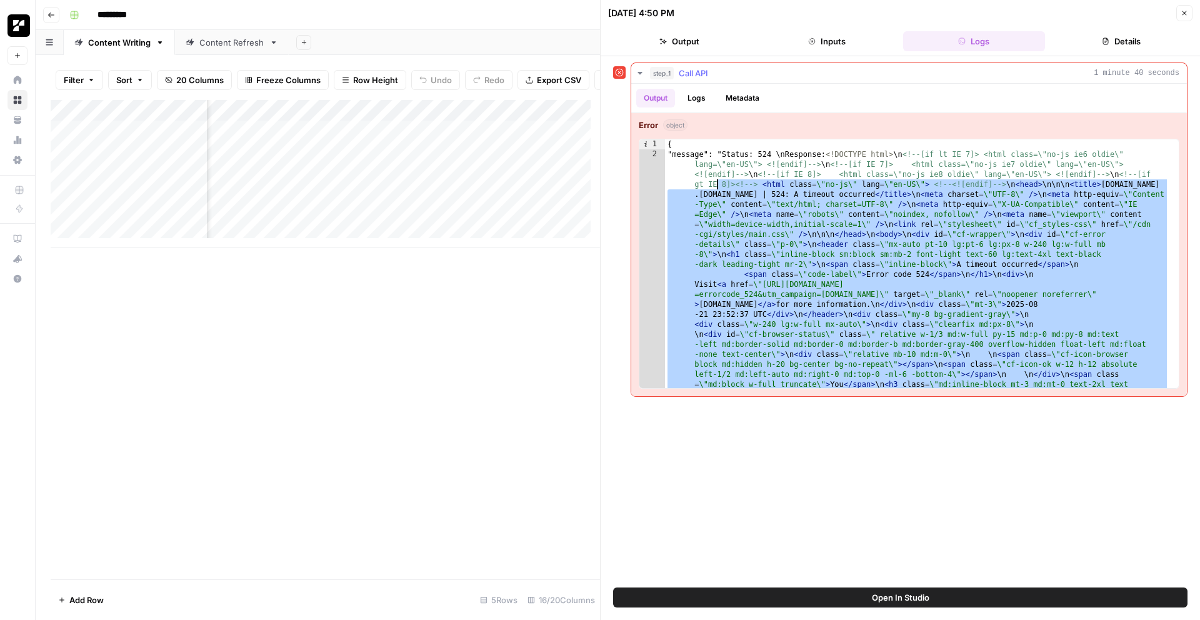
scroll to position [0, 0]
drag, startPoint x: 786, startPoint y: 372, endPoint x: 715, endPoint y: 179, distance: 205.1
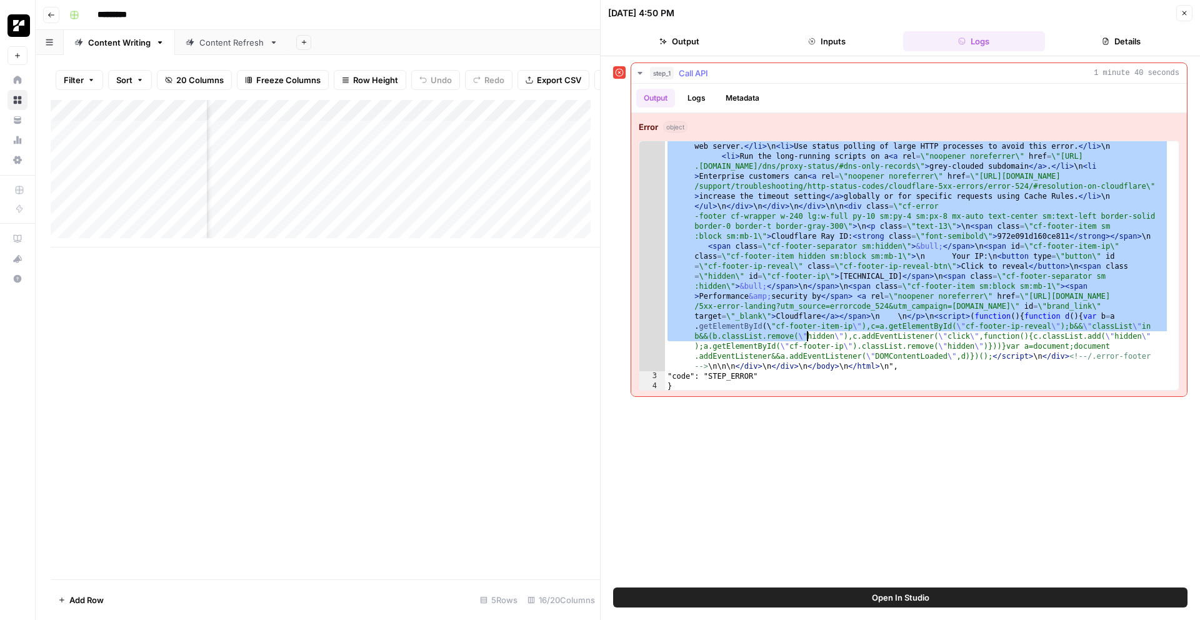
scroll to position [2, 0]
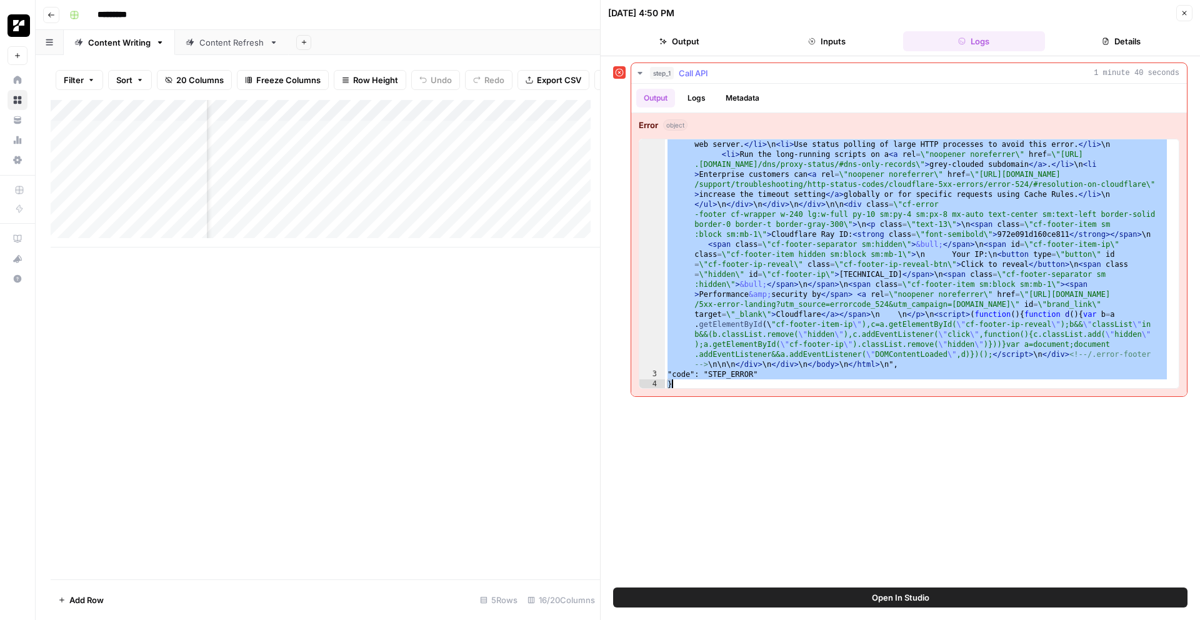
drag, startPoint x: 669, startPoint y: 149, endPoint x: 830, endPoint y: 382, distance: 283.6
click at [830, 382] on div ""message": "Status: 524 \nResponse: <! DOCTYPE html > \n <!-- [if lt IE 7]> <ht…" at bounding box center [917, 94] width 505 height 1070
type textarea "**********"
click at [838, 469] on div "**********" at bounding box center [900, 322] width 575 height 519
click at [456, 408] on div "Add Column" at bounding box center [326, 340] width 550 height 480
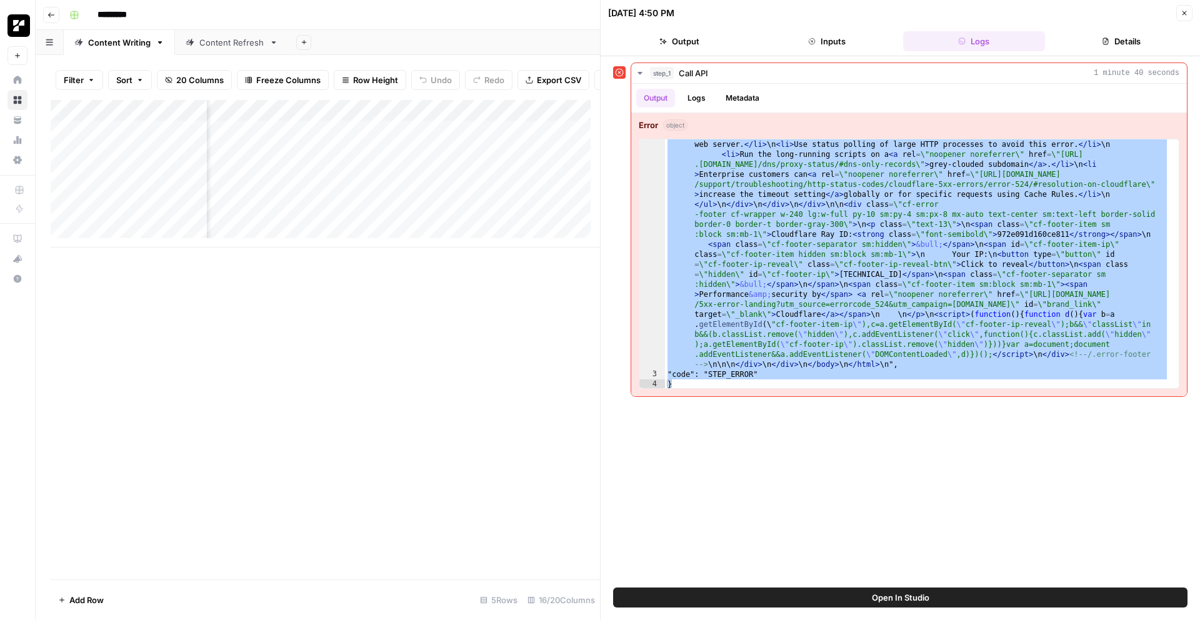
click at [1184, 18] on button "Close" at bounding box center [1185, 13] width 16 height 16
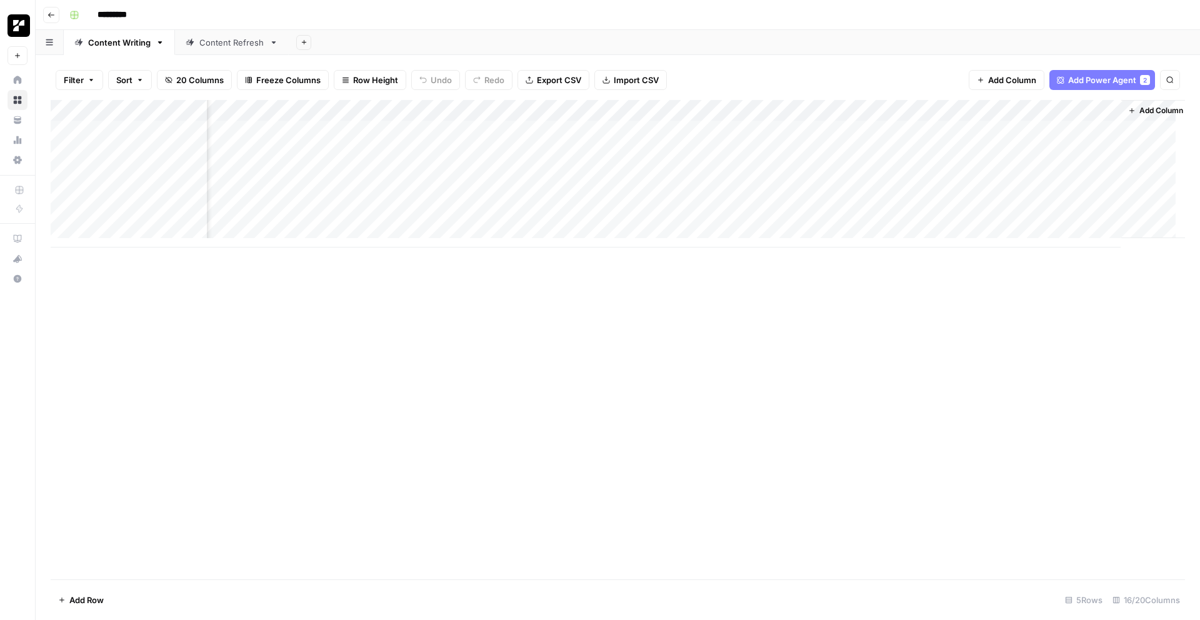
scroll to position [0, 795]
click at [1135, 106] on span "Add Column" at bounding box center [1157, 110] width 44 height 11
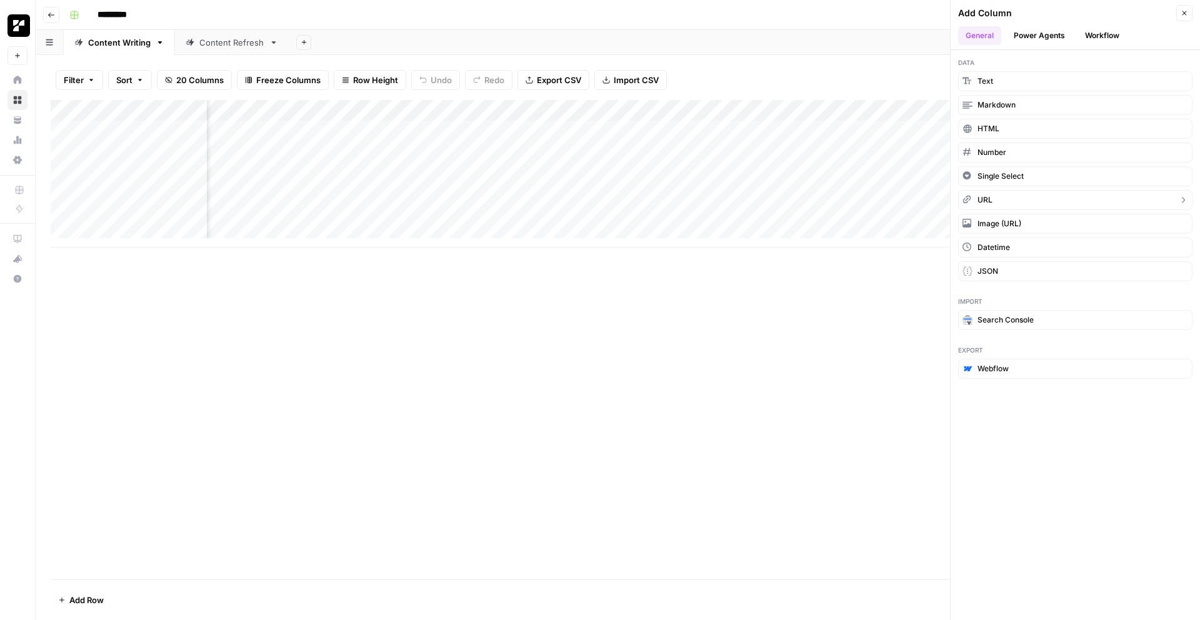
click at [1015, 201] on button "URL" at bounding box center [1075, 200] width 234 height 20
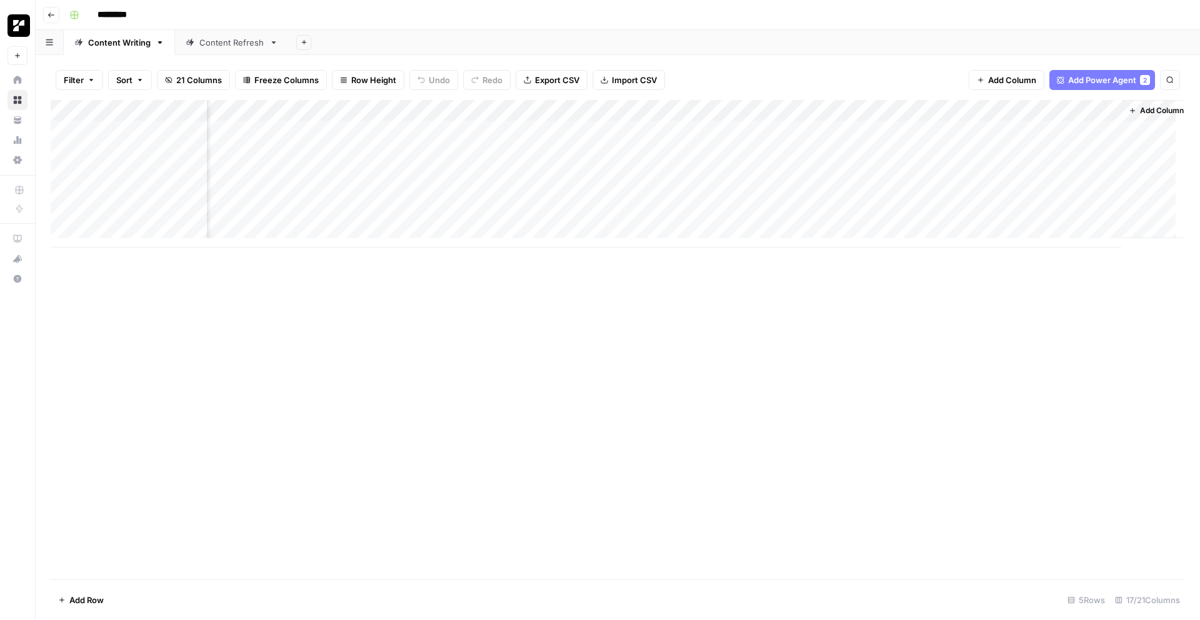
scroll to position [0, 908]
click at [1045, 111] on div "Add Column" at bounding box center [618, 174] width 1135 height 148
click at [1045, 111] on div at bounding box center [1049, 112] width 113 height 25
drag, startPoint x: 1063, startPoint y: 140, endPoint x: 992, endPoint y: 134, distance: 71.5
click at [992, 134] on body "Replo New Home Browse Your Data Usage Settings Recent Grids SEO Blogs Recent Wo…" at bounding box center [600, 310] width 1200 height 620
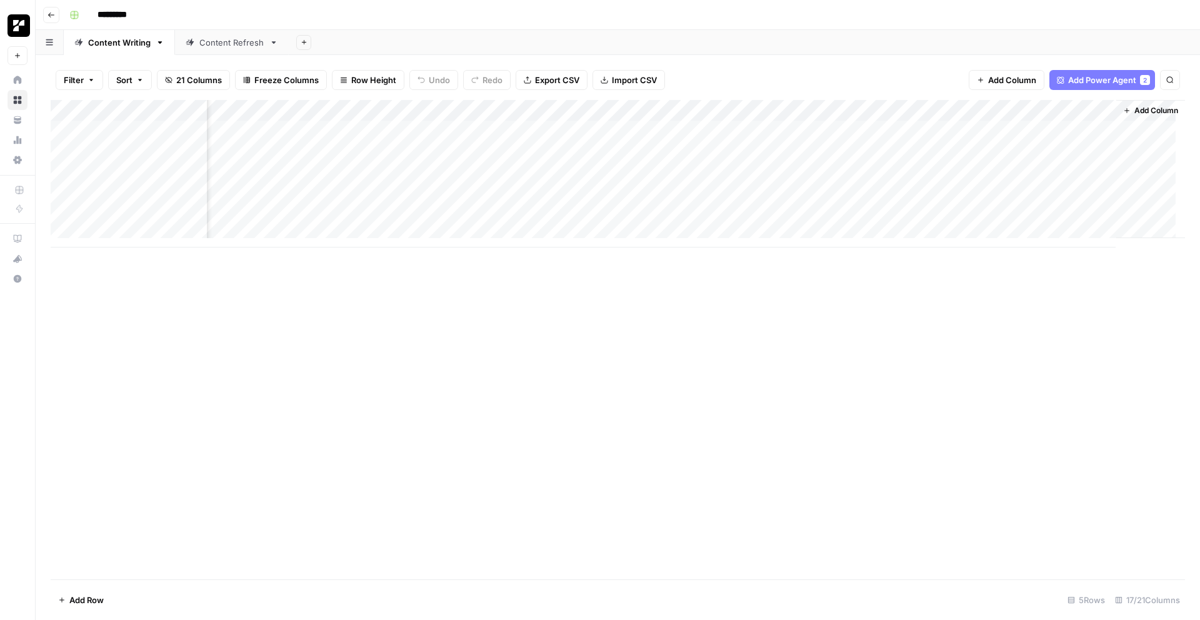
click at [1047, 137] on div "Add Column" at bounding box center [618, 174] width 1135 height 148
click at [1046, 109] on div "Add Column" at bounding box center [618, 174] width 1135 height 148
click at [1046, 109] on div at bounding box center [1049, 112] width 113 height 25
click at [1050, 146] on input "New Column" at bounding box center [1068, 140] width 127 height 13
drag, startPoint x: 1053, startPoint y: 144, endPoint x: 1005, endPoint y: 138, distance: 49.2
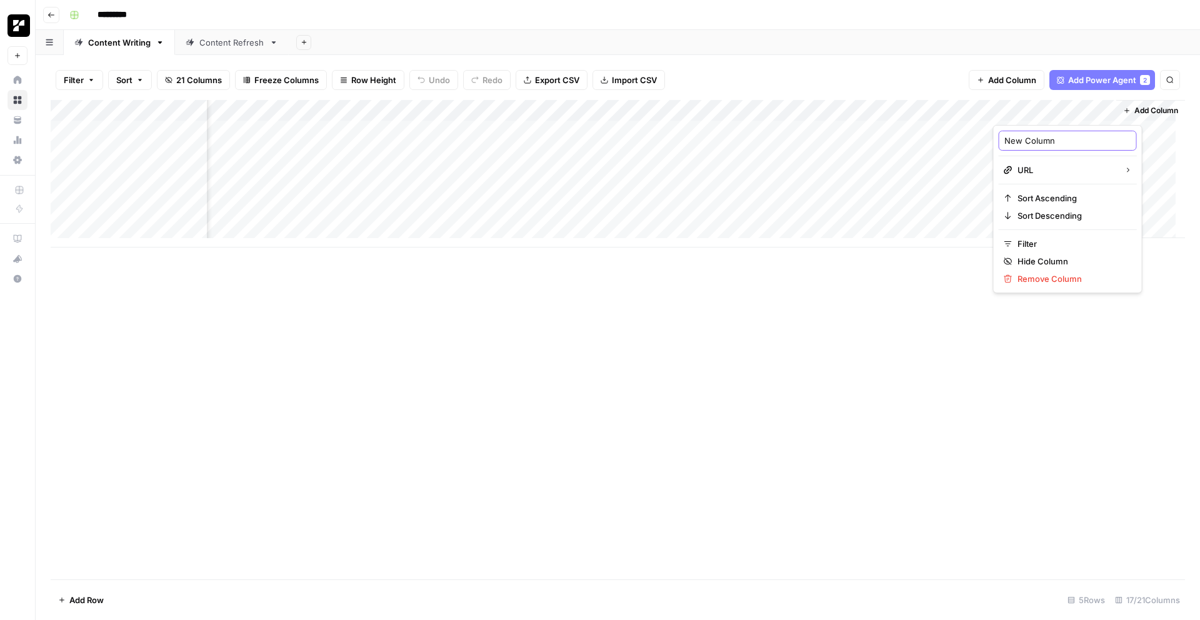
click at [1005, 138] on input "New Column" at bounding box center [1068, 140] width 127 height 13
type input "G"
type input "Blof"
click at [1059, 109] on div "Add Column" at bounding box center [618, 174] width 1135 height 148
click at [1059, 109] on div at bounding box center [1049, 112] width 113 height 25
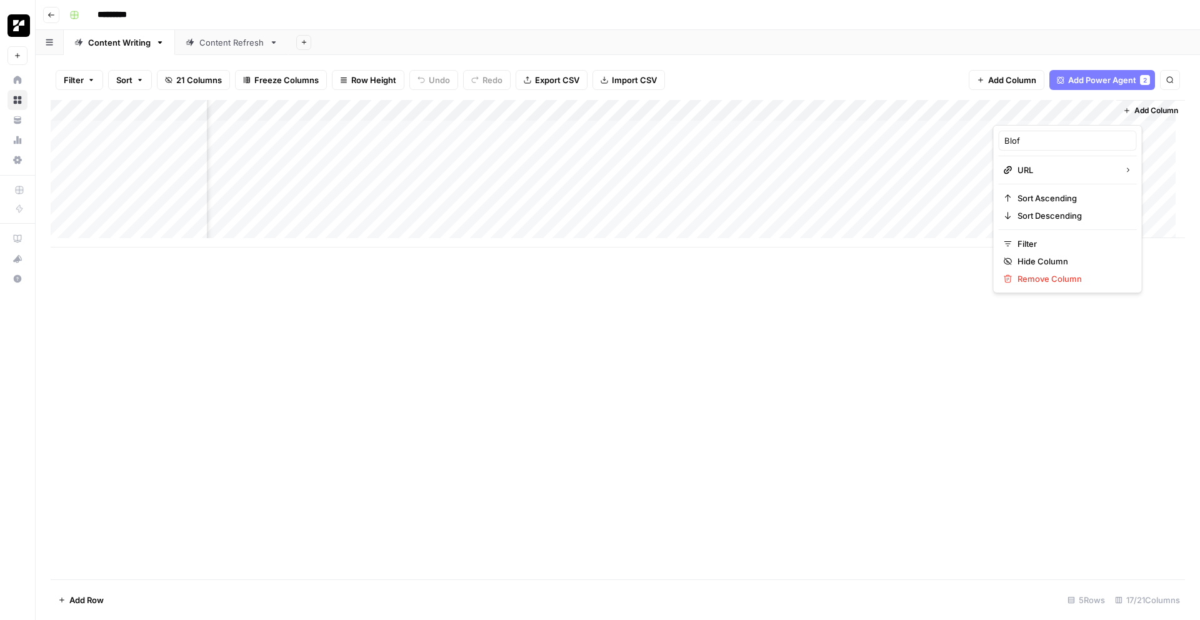
click at [1042, 147] on div "Blof" at bounding box center [1068, 141] width 138 height 20
type input "Blog Slug"
click at [1020, 322] on div "Add Column" at bounding box center [618, 340] width 1135 height 480
click at [1002, 84] on span "Add Column" at bounding box center [1012, 80] width 48 height 13
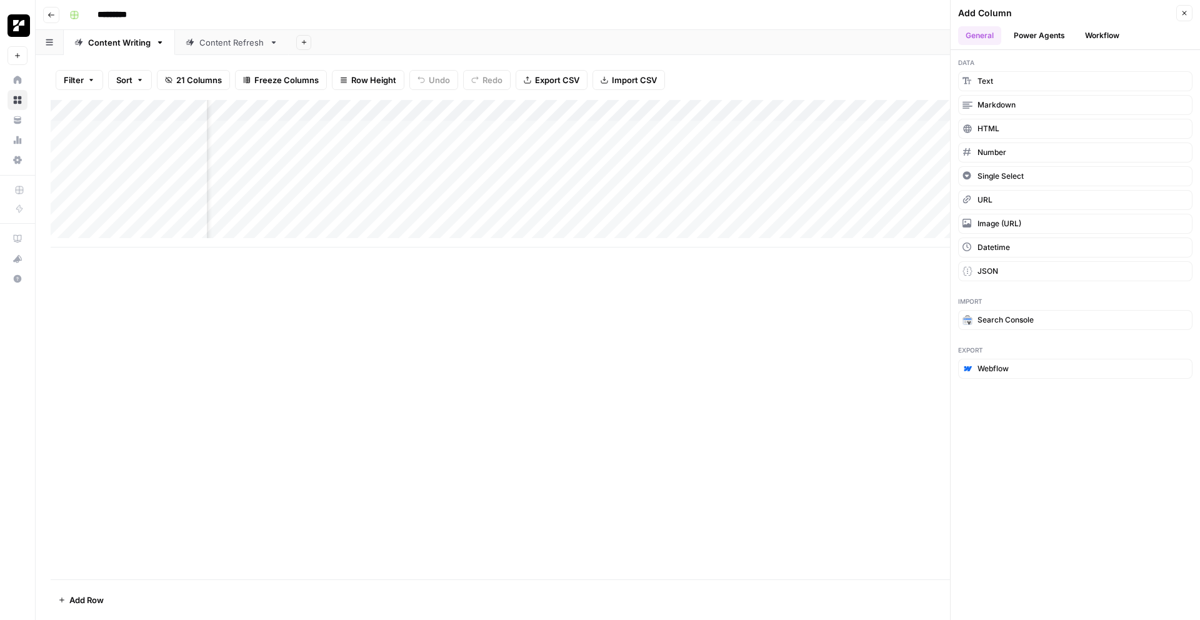
click at [1112, 36] on button "Workflow" at bounding box center [1102, 35] width 49 height 19
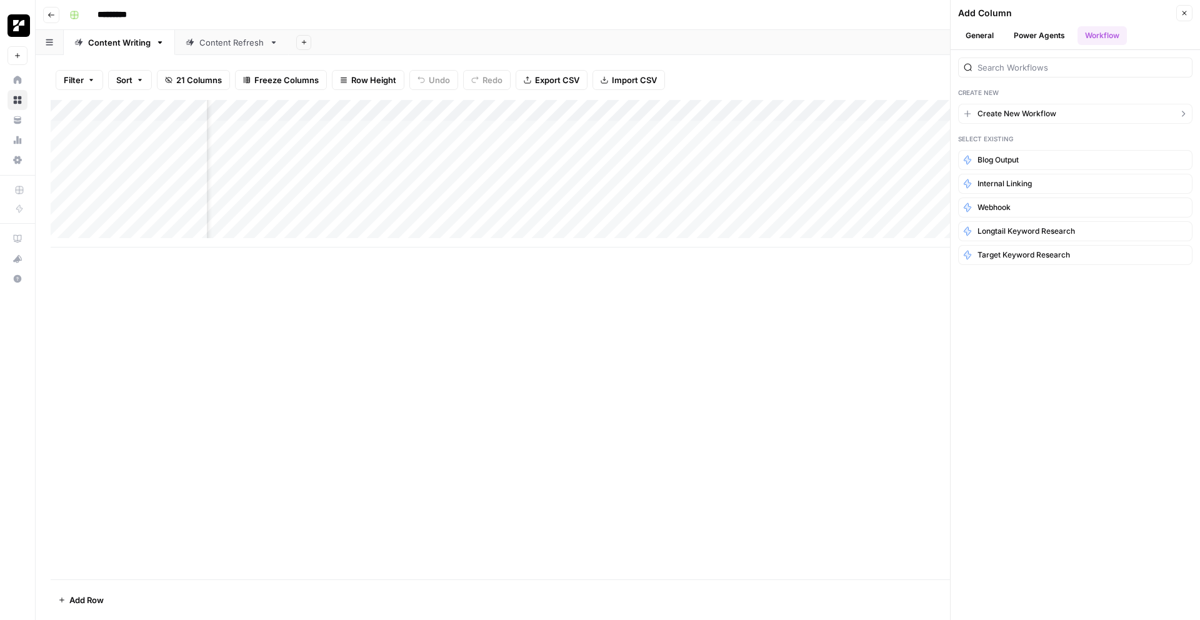
click at [1047, 119] on button "Create New Workflow" at bounding box center [1075, 114] width 234 height 20
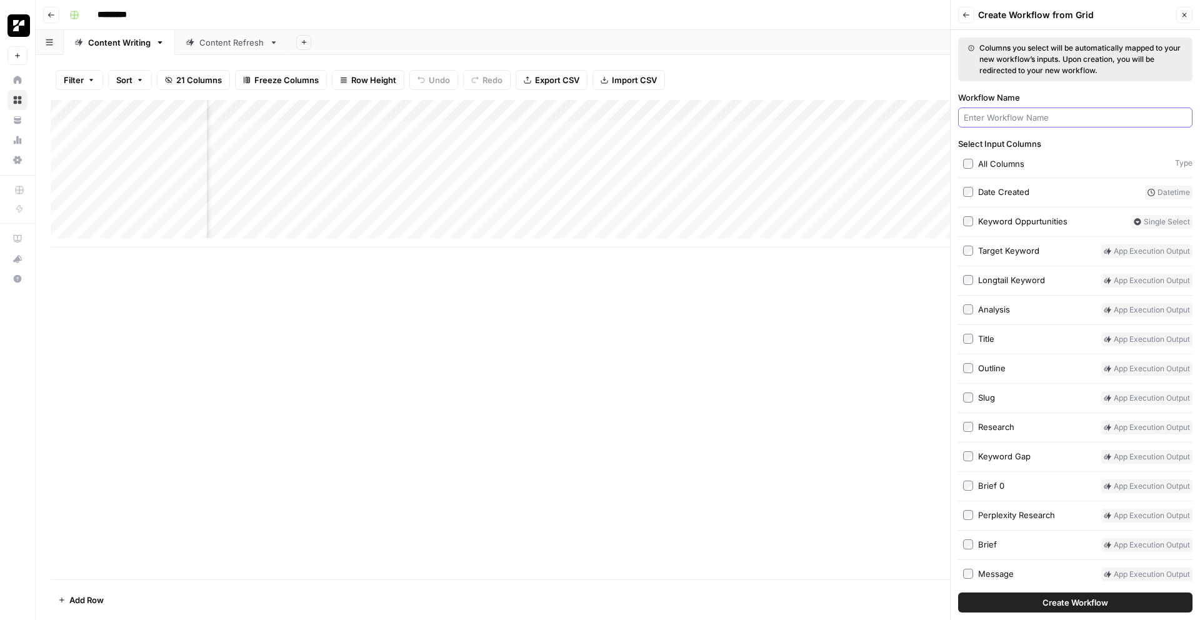
click at [1047, 119] on input "Workflow Name" at bounding box center [1075, 117] width 223 height 13
click at [1042, 117] on input "Workflow Name" at bounding box center [1075, 117] width 223 height 13
type input "Incoming Blog"
click at [1070, 608] on span "Create Workflow" at bounding box center [1076, 602] width 66 height 13
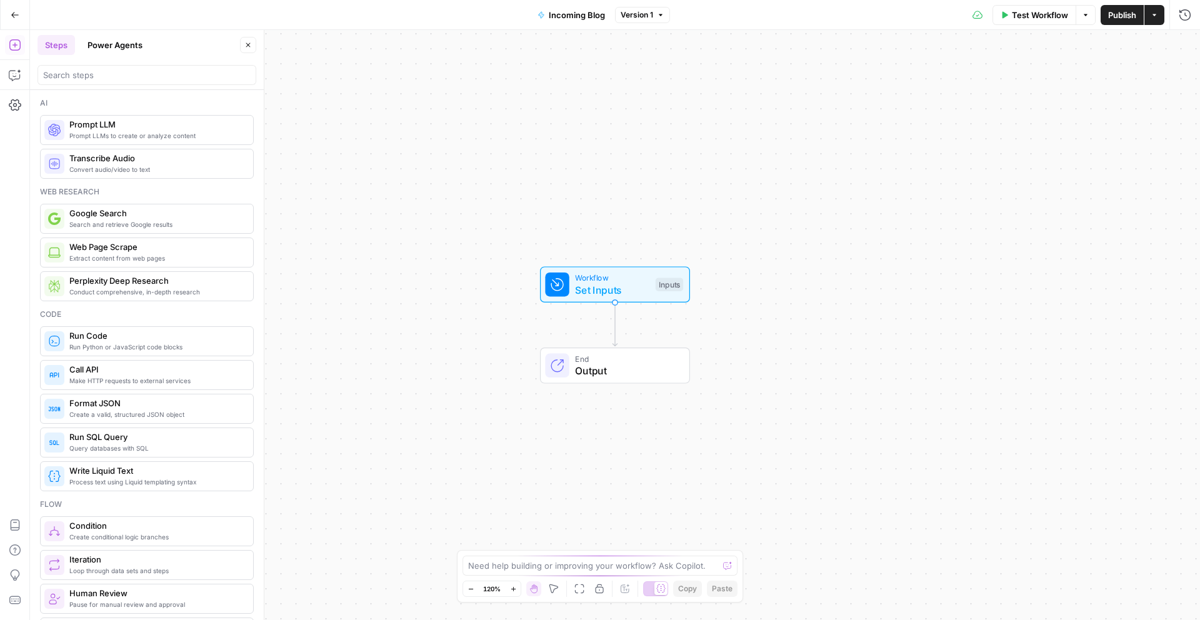
click at [130, 383] on span "Make HTTP requests to external services" at bounding box center [156, 381] width 174 height 10
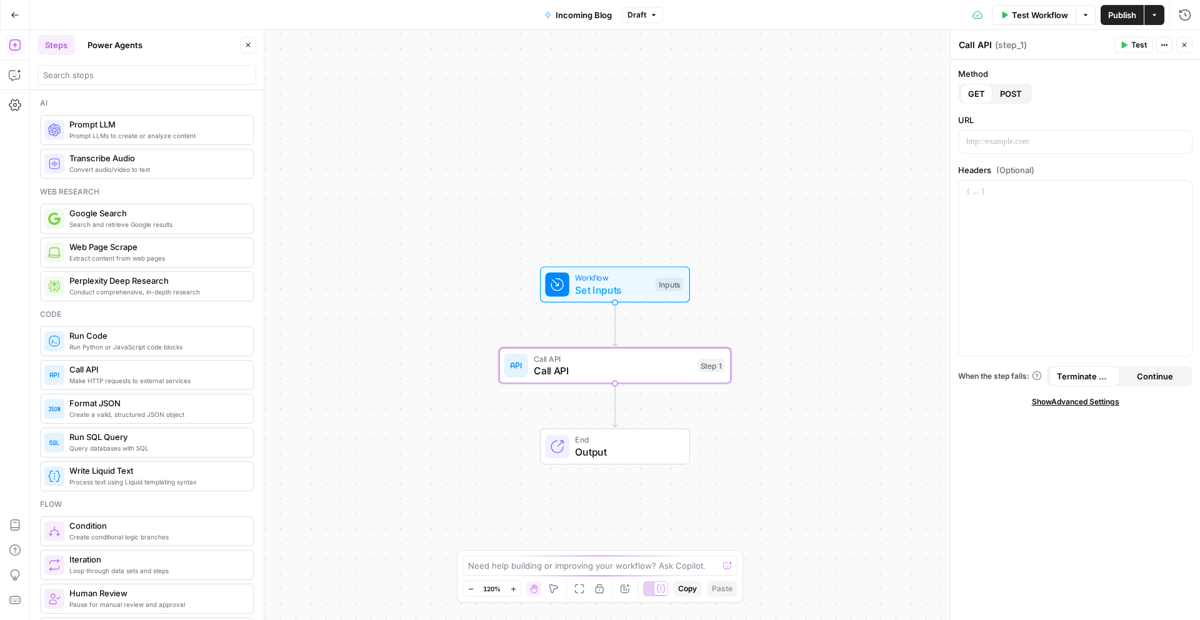
click at [1003, 97] on span "POST" at bounding box center [1011, 94] width 22 height 13
click at [1048, 138] on p at bounding box center [1076, 142] width 218 height 13
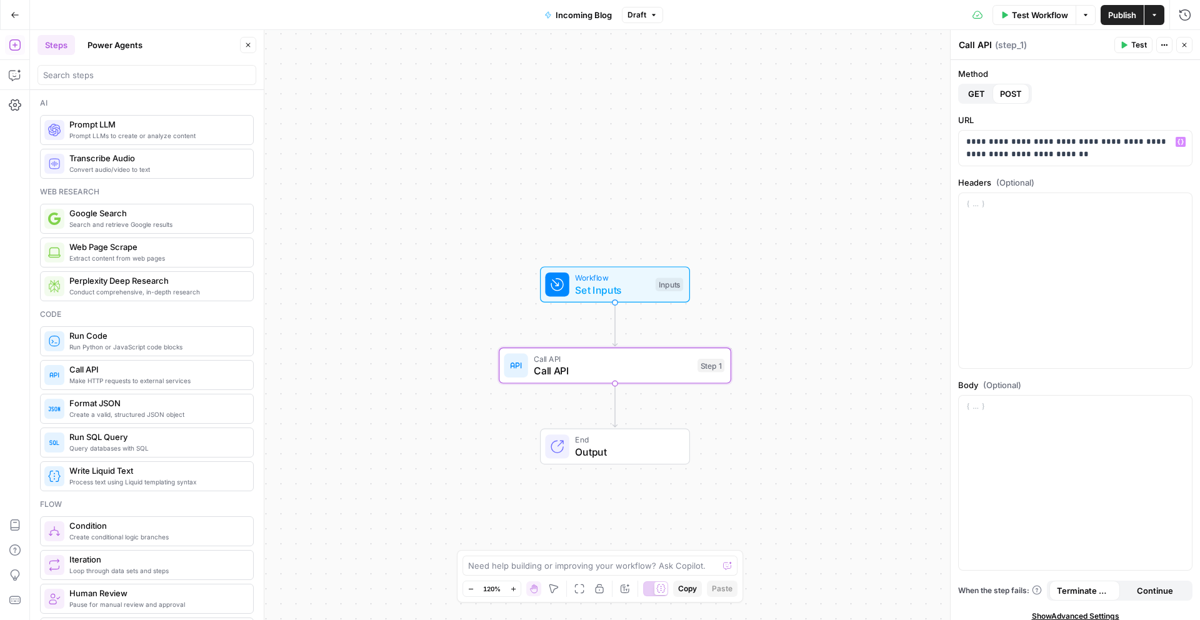
click at [1063, 181] on label "Headers (Optional)" at bounding box center [1075, 182] width 234 height 13
click at [1052, 215] on div at bounding box center [1075, 280] width 233 height 175
click at [1050, 238] on div at bounding box center [1075, 280] width 233 height 175
click at [1066, 405] on p at bounding box center [1076, 407] width 218 height 13
click at [1065, 200] on p "**********" at bounding box center [1071, 210] width 209 height 25
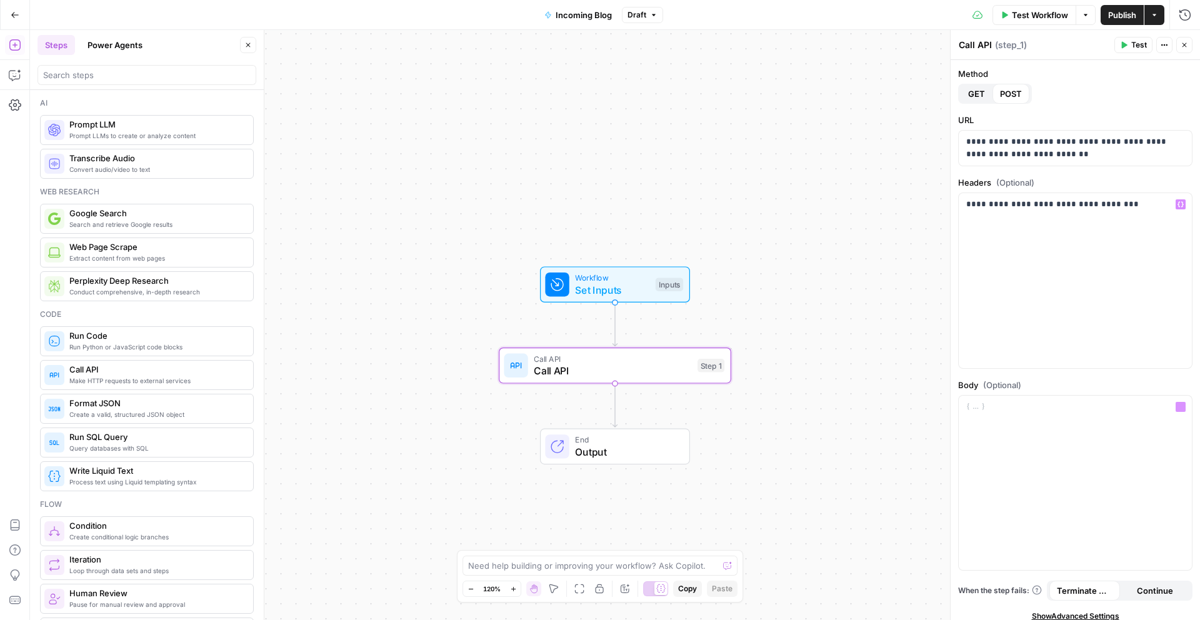
click at [1014, 395] on div "“/” to reference Variables Menu" at bounding box center [1075, 483] width 234 height 176
click at [1010, 398] on div at bounding box center [1075, 483] width 233 height 175
click at [914, 466] on div "Workflow Set Inputs Inputs Call API Call API Step 1 End Output" at bounding box center [615, 325] width 1170 height 590
click at [1065, 445] on span "**********" at bounding box center [1062, 438] width 190 height 21
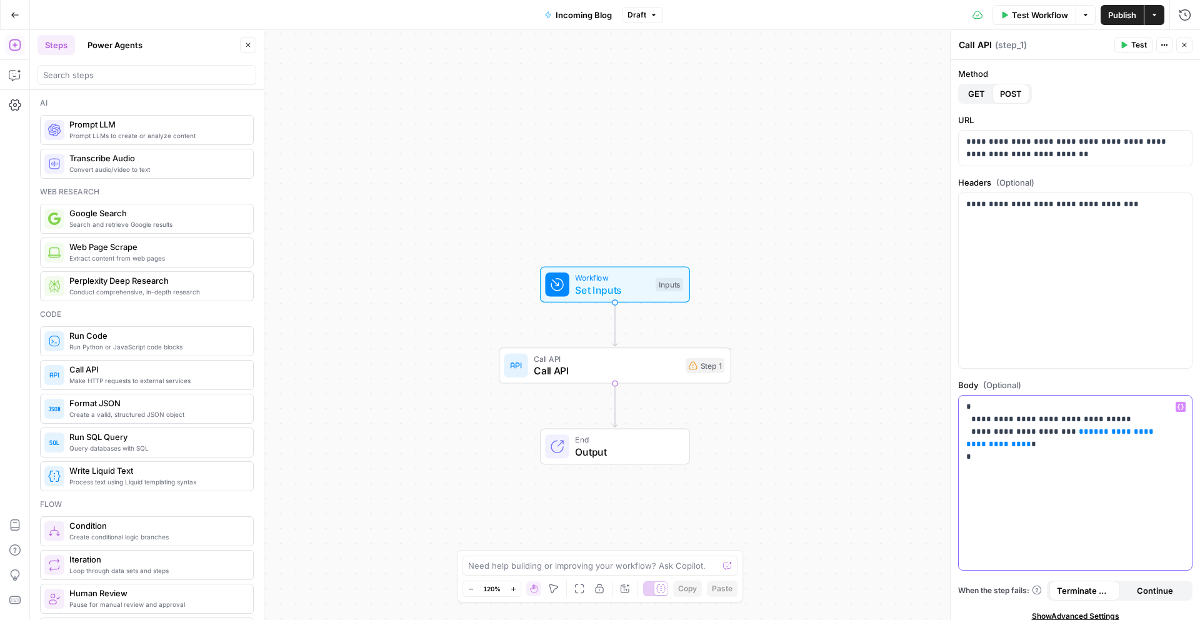
click at [1065, 445] on span "**********" at bounding box center [1062, 438] width 190 height 21
click at [1074, 431] on p "**********" at bounding box center [1071, 438] width 209 height 75
click at [1178, 404] on icon "button" at bounding box center [1181, 407] width 6 height 6
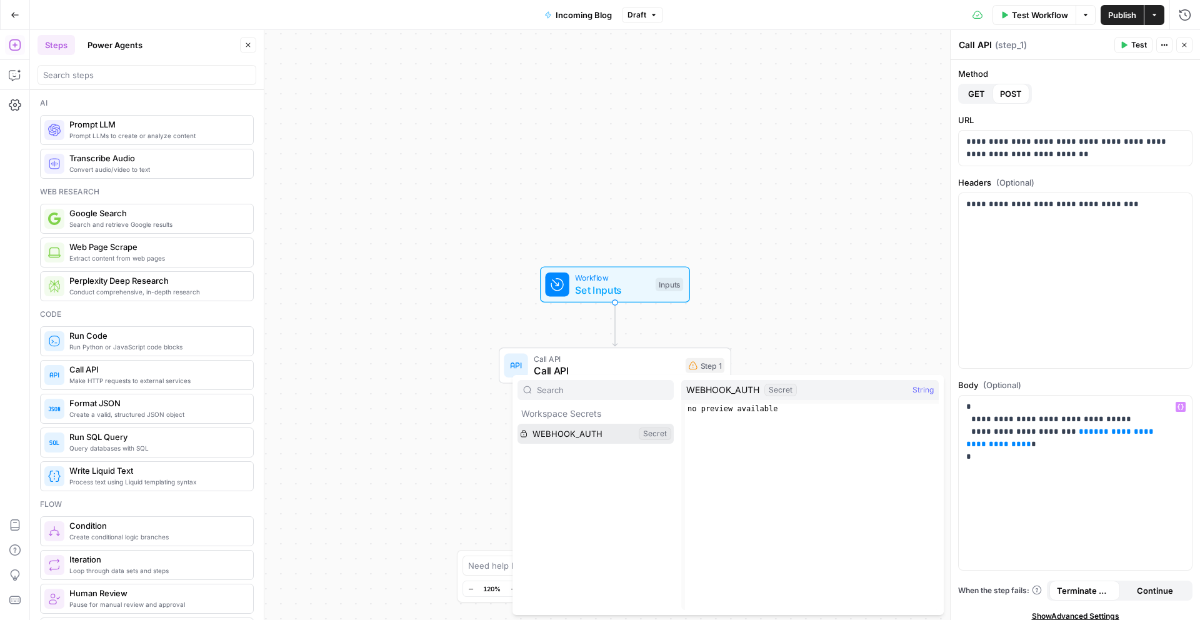
click at [592, 436] on button "Select variable WEBHOOK_AUTH" at bounding box center [596, 434] width 156 height 20
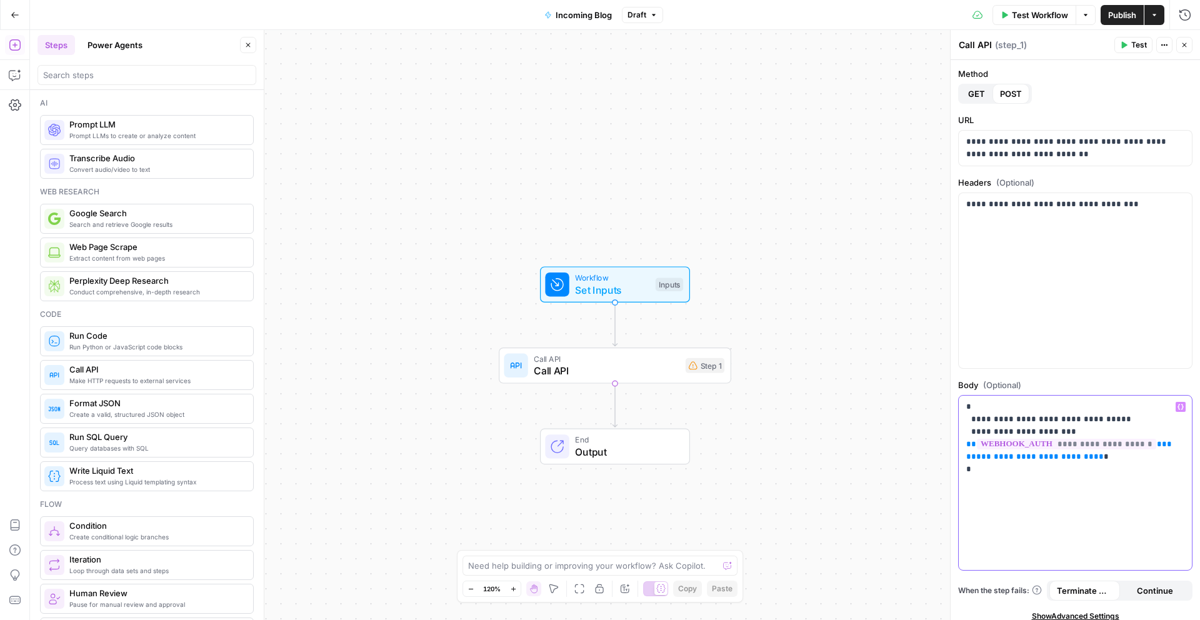
drag, startPoint x: 1114, startPoint y: 457, endPoint x: 973, endPoint y: 456, distance: 140.1
click at [973, 456] on p "**********" at bounding box center [1071, 445] width 209 height 88
click at [1070, 435] on p "**********" at bounding box center [1071, 445] width 209 height 88
click at [1059, 433] on p "**********" at bounding box center [1071, 445] width 209 height 88
click at [1114, 455] on p "**********" at bounding box center [1071, 445] width 209 height 88
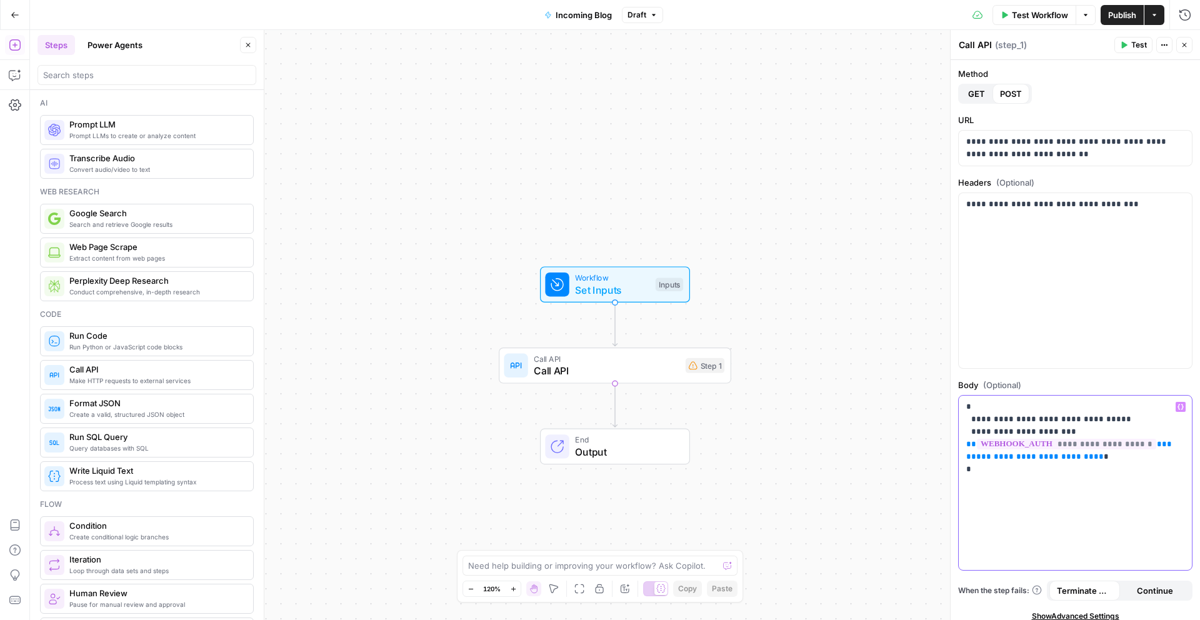
click at [1049, 431] on p "**********" at bounding box center [1071, 445] width 209 height 88
click at [1048, 431] on p "**********" at bounding box center [1071, 445] width 209 height 88
click at [1053, 468] on p "**********" at bounding box center [1071, 438] width 209 height 75
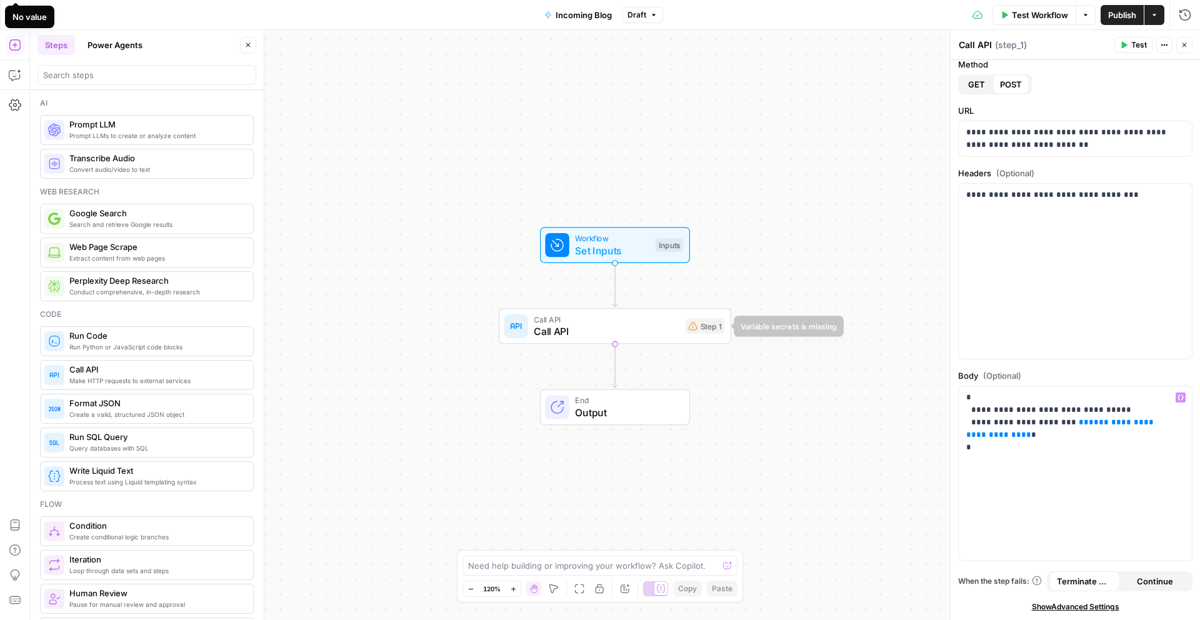
click at [705, 334] on div "Call API Call API Step 1 Copy step Delete step Add Note Test" at bounding box center [614, 326] width 221 height 26
click at [704, 329] on div "Step 1" at bounding box center [705, 326] width 39 height 15
click at [1091, 417] on p "**********" at bounding box center [1071, 428] width 209 height 75
click at [1100, 434] on span "**********" at bounding box center [1062, 428] width 190 height 21
click at [976, 435] on span "**********" at bounding box center [1062, 428] width 190 height 21
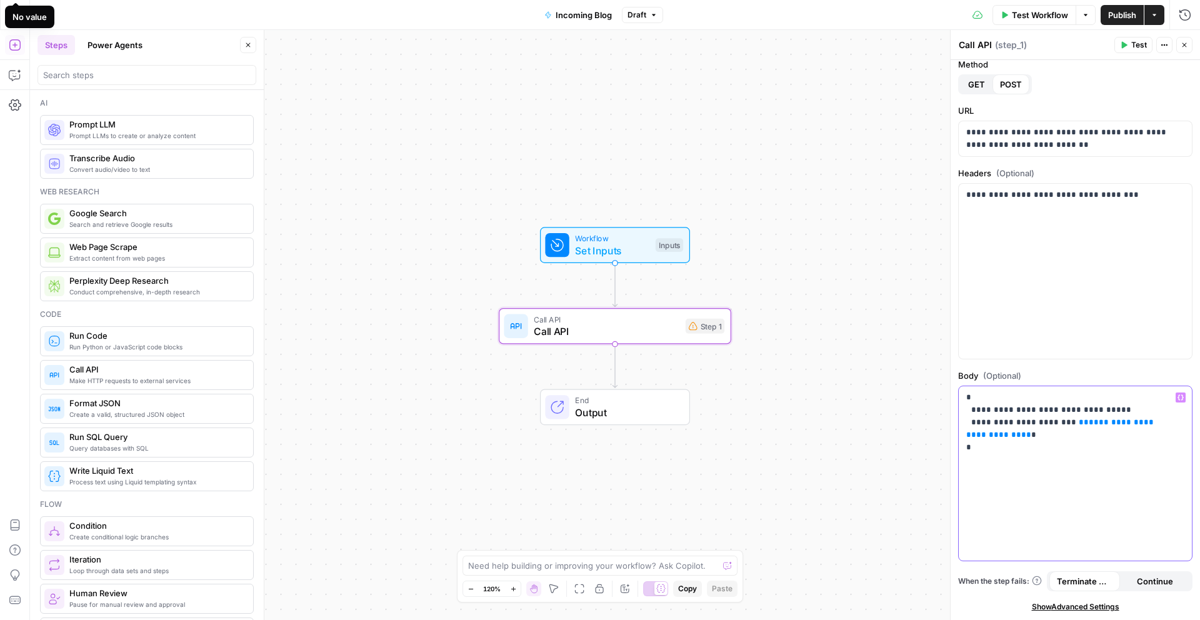
click at [1003, 435] on span "**********" at bounding box center [1062, 428] width 190 height 21
click at [993, 436] on span "**********" at bounding box center [1062, 428] width 190 height 21
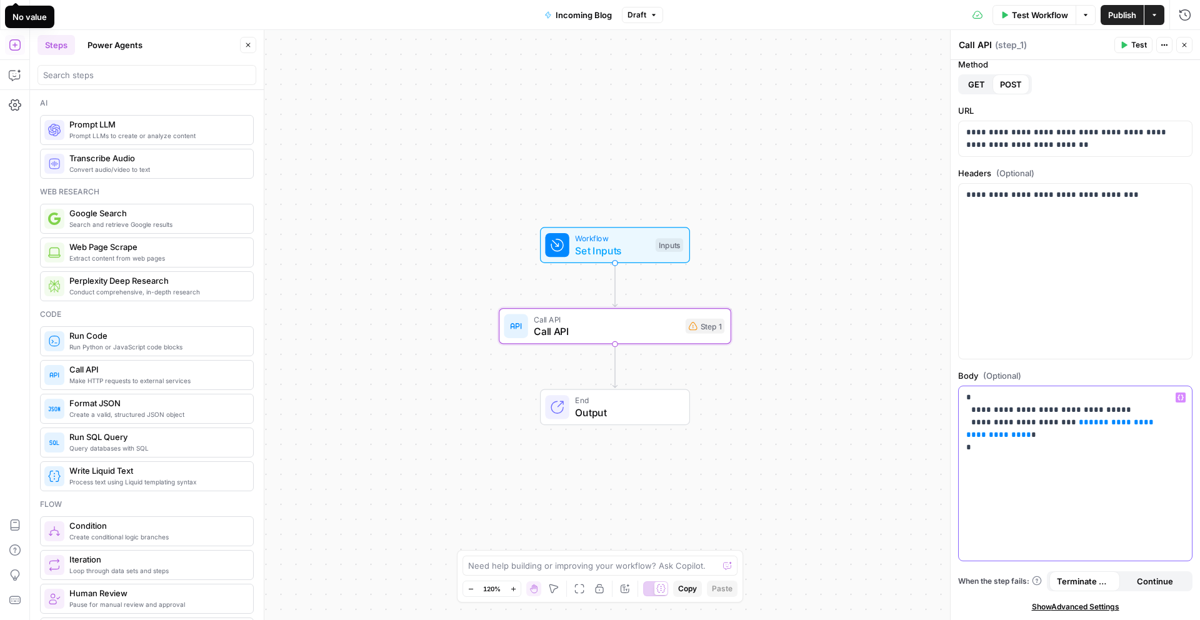
click at [1012, 435] on span "**********" at bounding box center [1062, 428] width 190 height 21
drag, startPoint x: 963, startPoint y: 433, endPoint x: 1114, endPoint y: 435, distance: 150.7
click at [1114, 435] on div "**********" at bounding box center [1075, 473] width 233 height 175
click at [1177, 395] on div "**********" at bounding box center [1075, 473] width 233 height 175
drag, startPoint x: 1110, startPoint y: 436, endPoint x: 995, endPoint y: 435, distance: 115.0
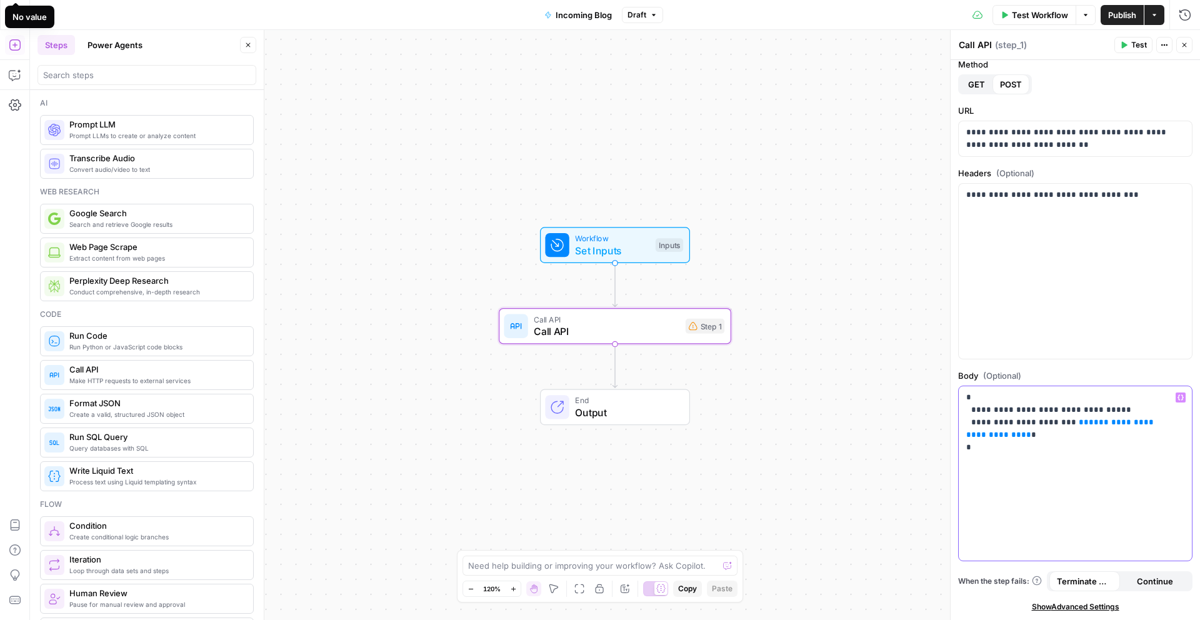
click at [994, 435] on p "**********" at bounding box center [1071, 428] width 209 height 75
click at [1063, 428] on p "**********" at bounding box center [1071, 428] width 209 height 75
click at [1178, 397] on icon "button" at bounding box center [1181, 398] width 6 height 6
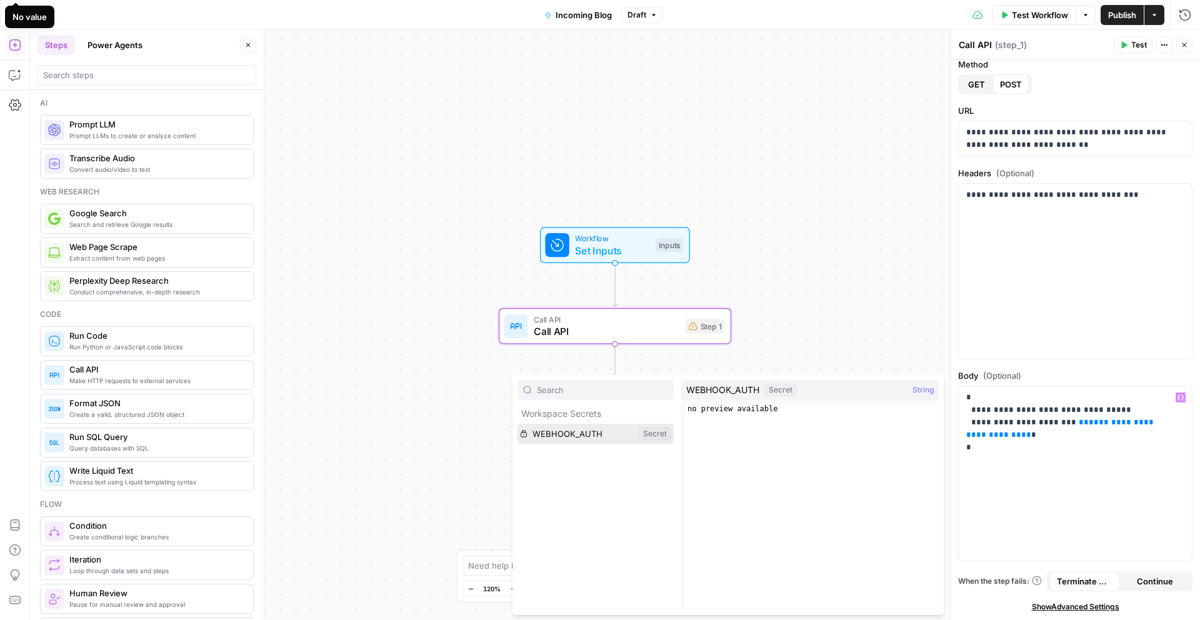
click at [613, 435] on button "Select variable WEBHOOK_AUTH" at bounding box center [596, 434] width 156 height 20
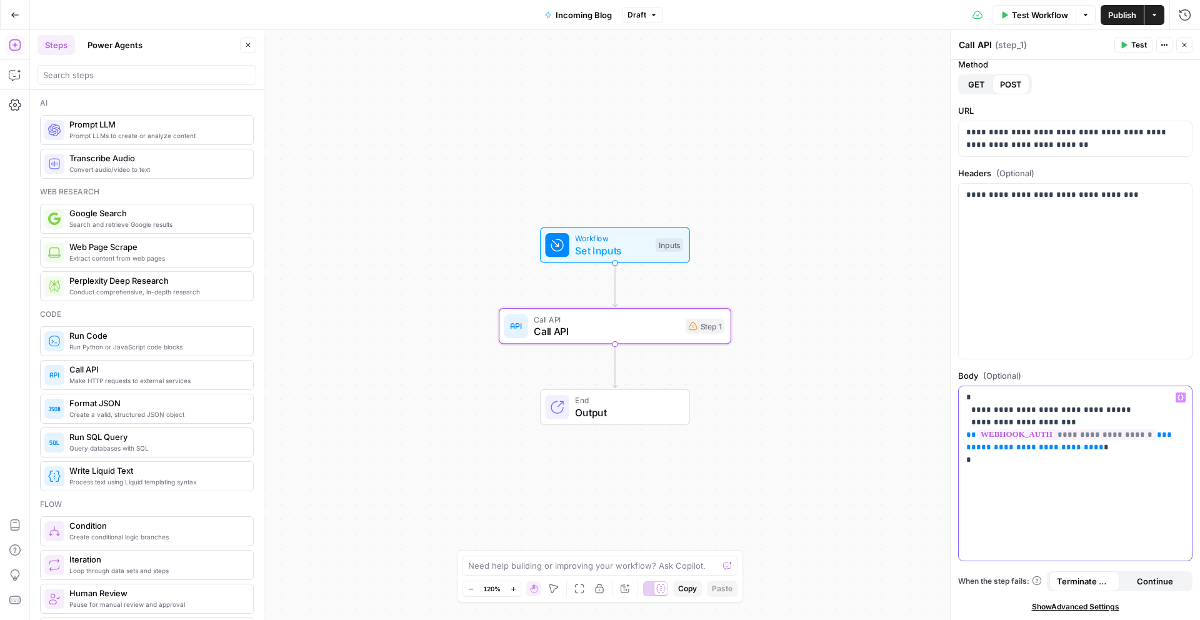
drag, startPoint x: 1111, startPoint y: 449, endPoint x: 966, endPoint y: 448, distance: 145.1
click at [966, 448] on div "**********" at bounding box center [1075, 473] width 233 height 175
drag, startPoint x: 987, startPoint y: 373, endPoint x: 986, endPoint y: 366, distance: 7.5
click at [986, 372] on span "(Optional)" at bounding box center [1002, 376] width 38 height 13
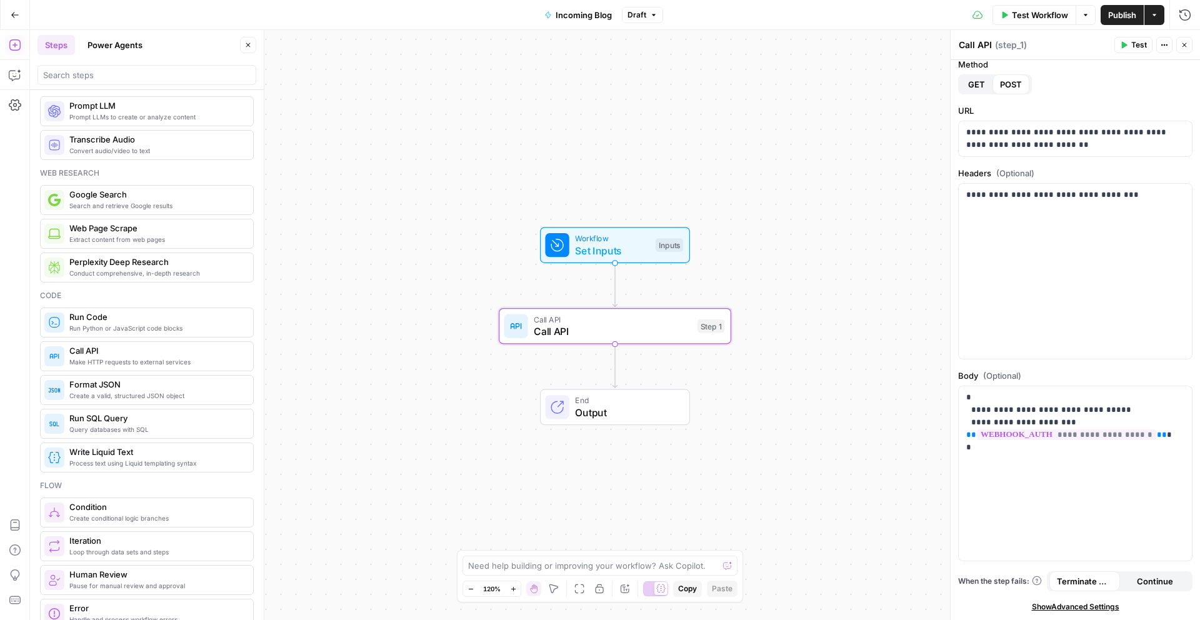
click at [633, 251] on span "Set Inputs" at bounding box center [612, 250] width 74 height 15
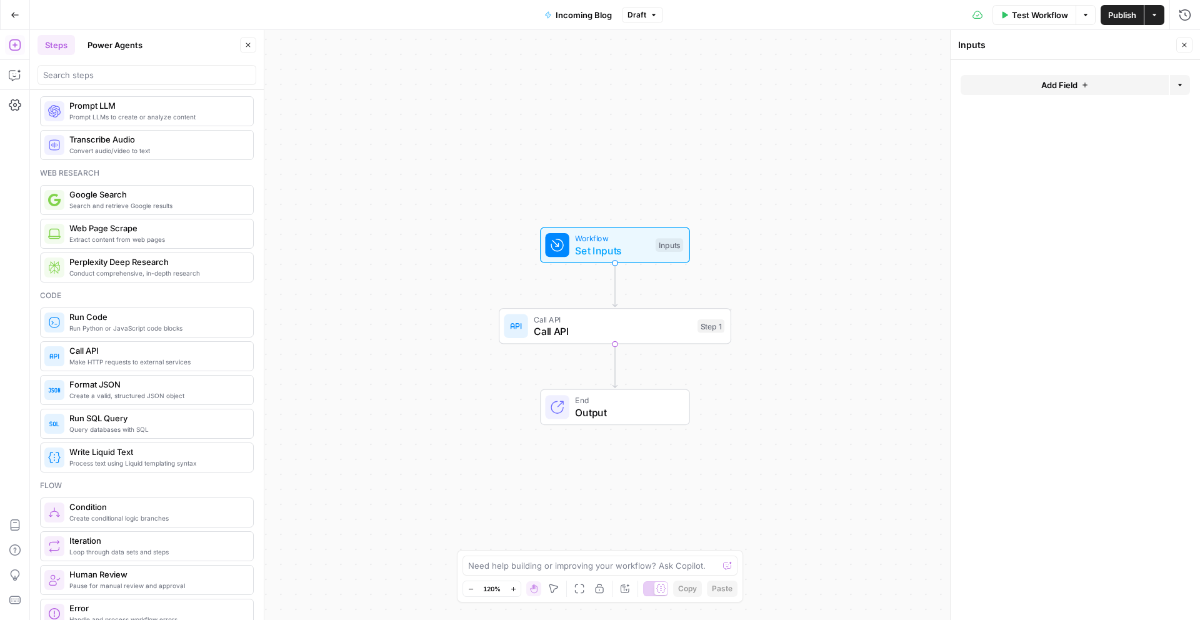
click at [1089, 84] on button "Add Field" at bounding box center [1065, 85] width 208 height 20
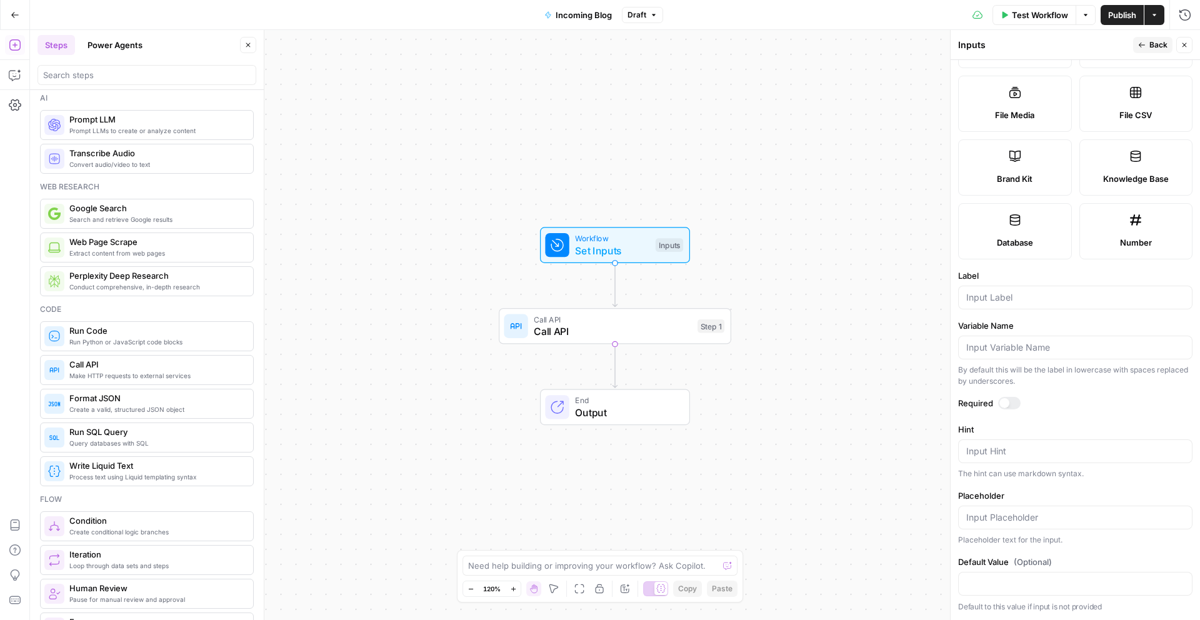
scroll to position [0, 0]
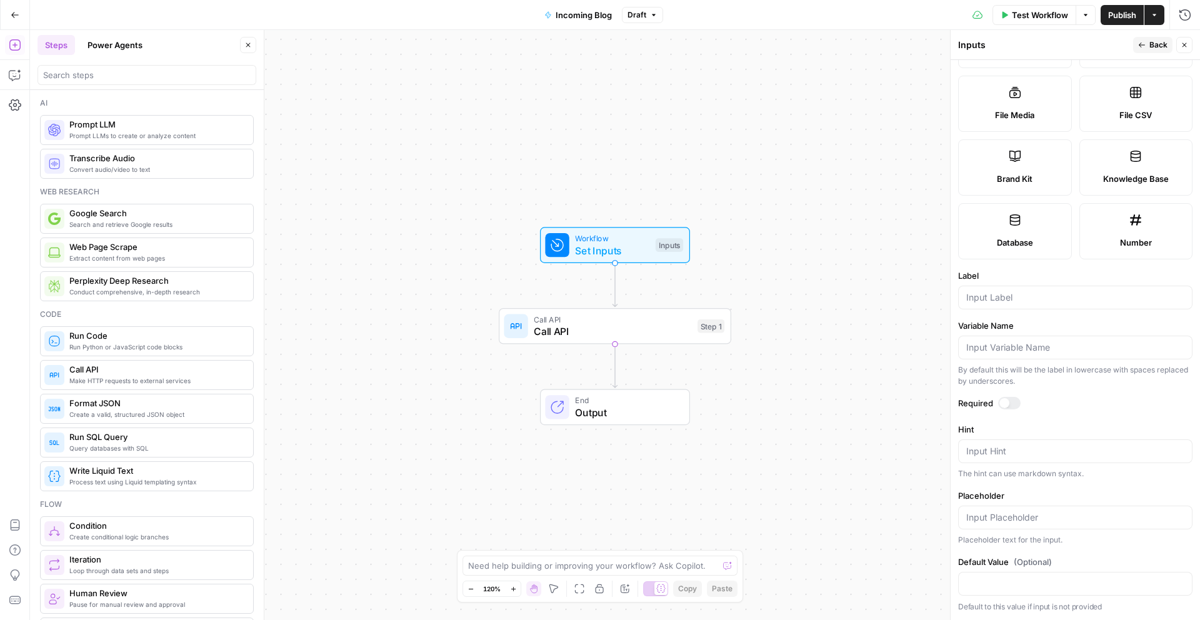
click at [124, 84] on div at bounding box center [147, 75] width 219 height 20
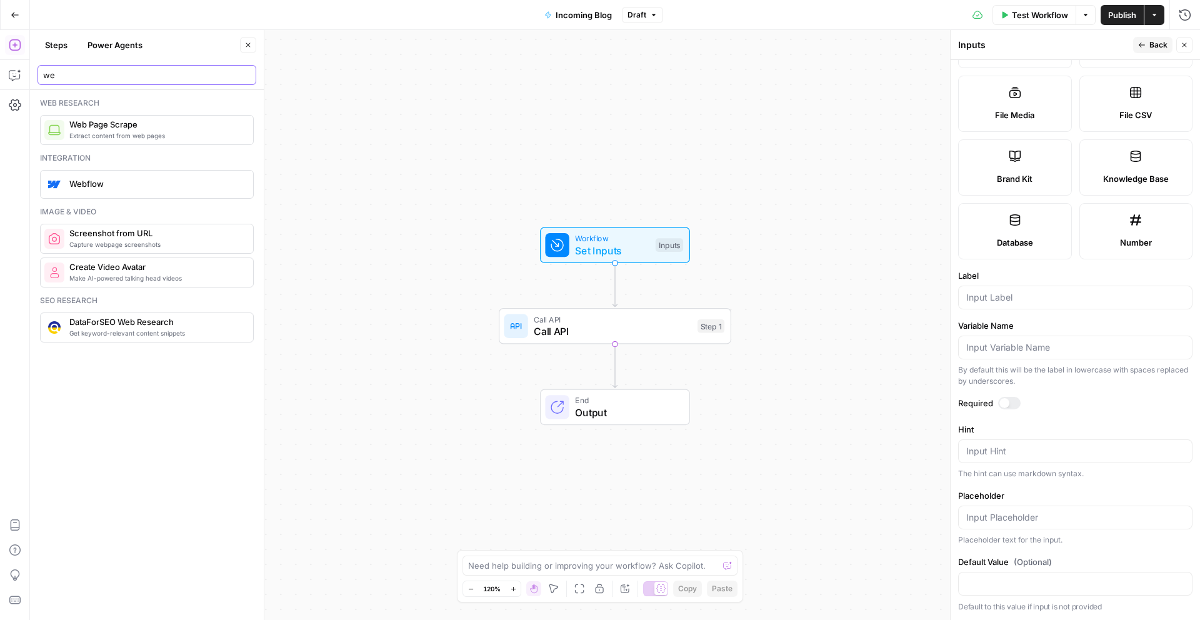
type input "w"
click at [134, 190] on div "Webflow" at bounding box center [146, 184] width 204 height 20
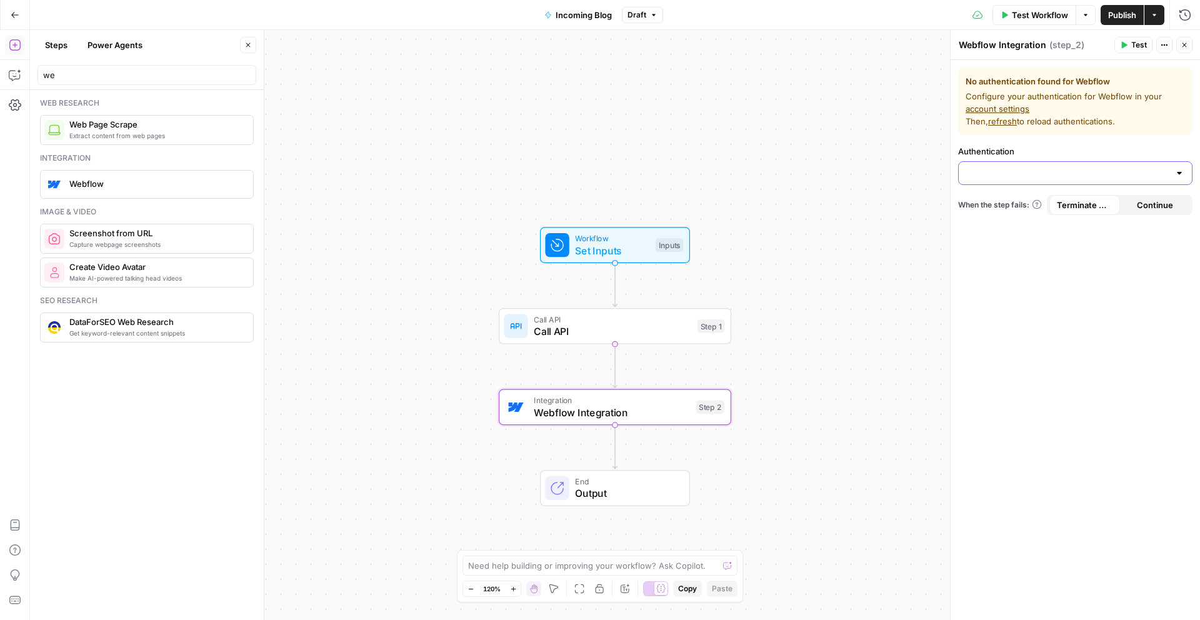
click at [1159, 170] on input "Authentication" at bounding box center [1068, 173] width 203 height 13
click at [1189, 171] on div at bounding box center [1075, 173] width 234 height 24
click at [1033, 318] on div "No authentication found for Webflow Configure your authentication for Webflow i…" at bounding box center [1075, 340] width 249 height 560
click at [603, 421] on div "Integration Webflow Integration Step 2 Copy step Delete step Add Note Test" at bounding box center [615, 408] width 233 height 36
click at [639, 383] on icon "button" at bounding box center [639, 379] width 12 height 12
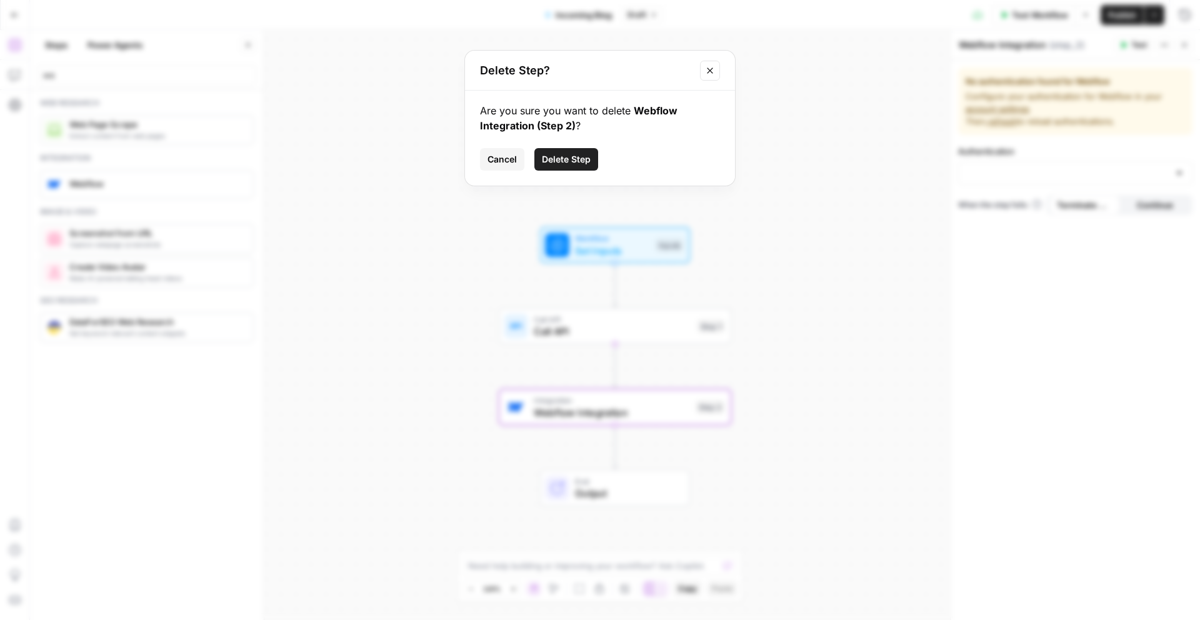
click at [540, 154] on button "Delete Step" at bounding box center [567, 159] width 64 height 23
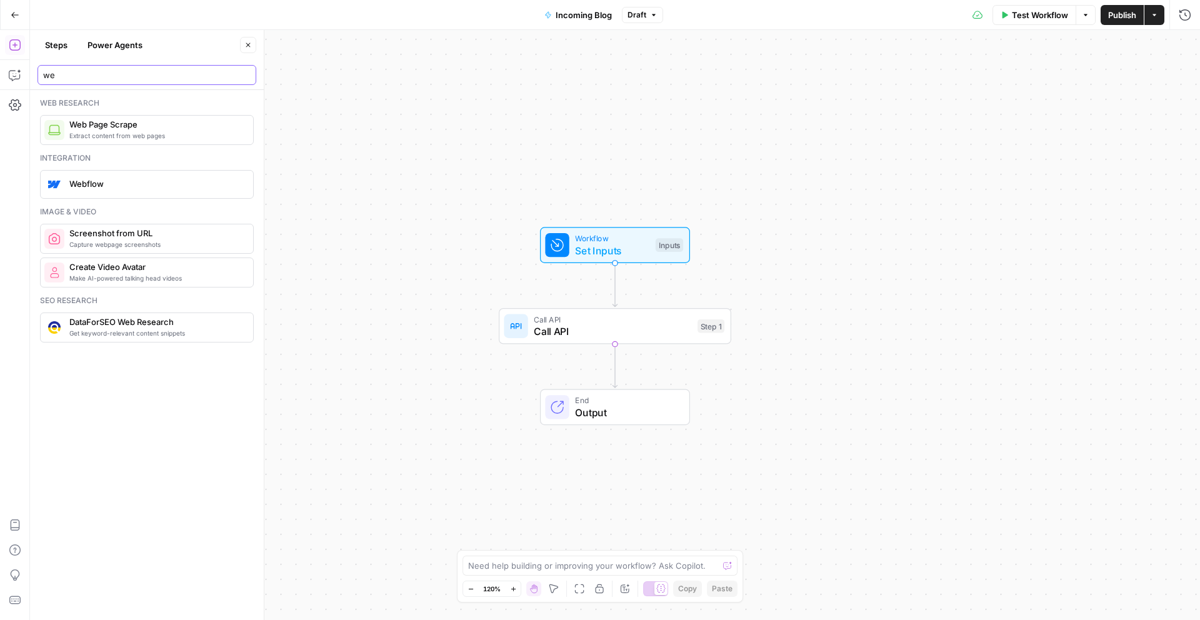
click at [99, 69] on input "we" at bounding box center [147, 75] width 208 height 13
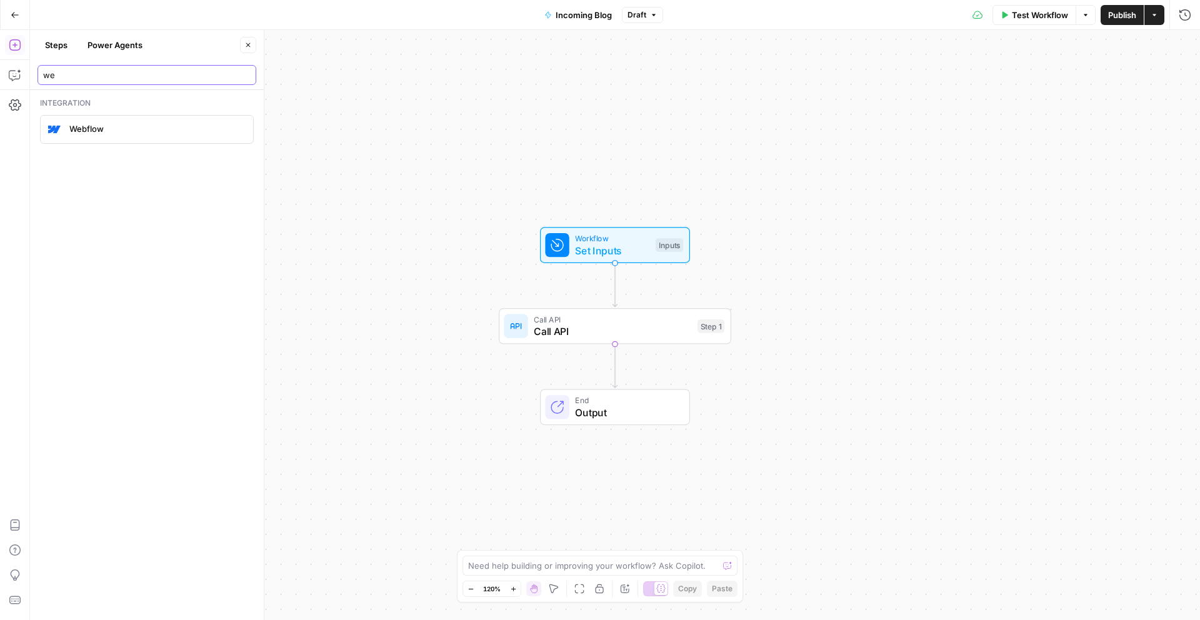
type input "w"
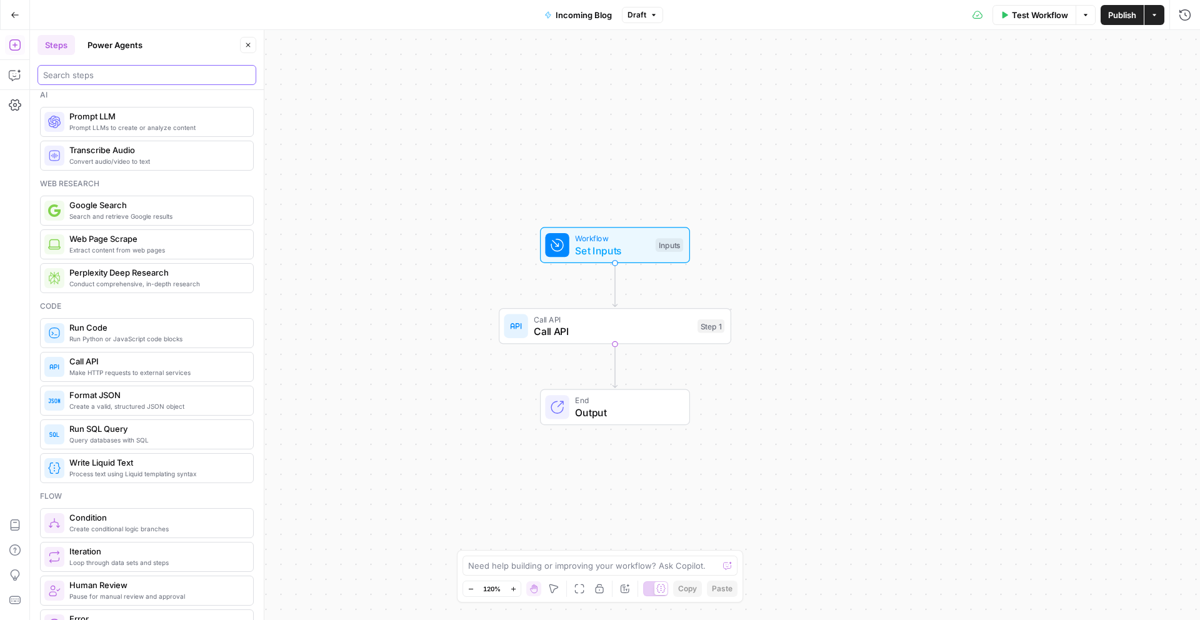
scroll to position [17, 0]
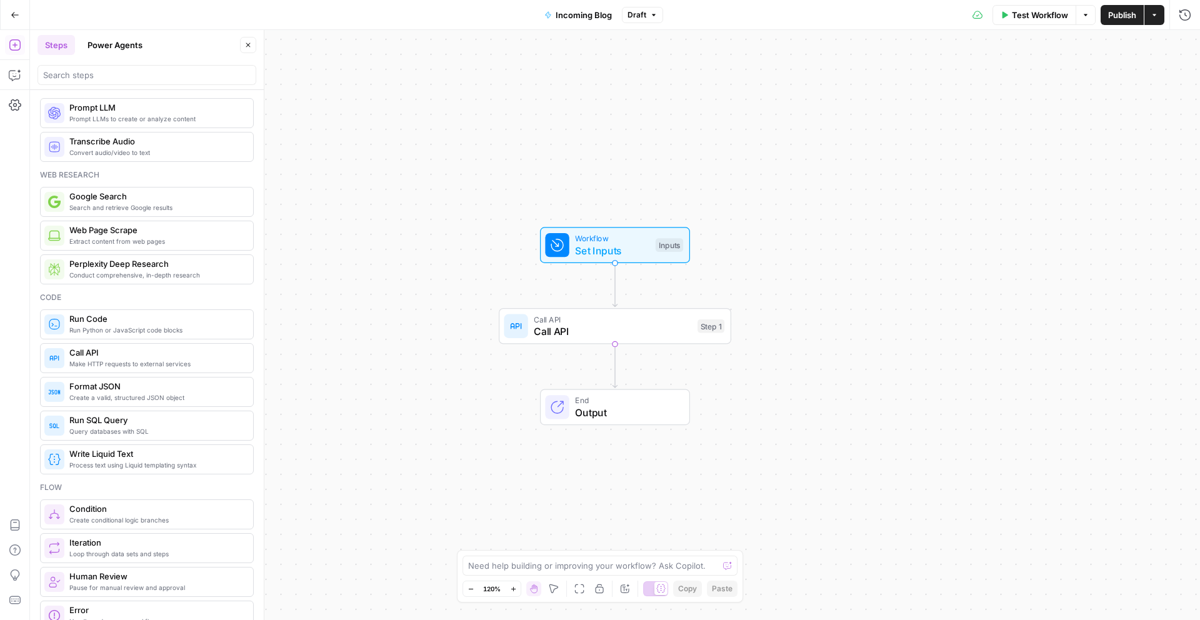
click at [166, 359] on span "Make HTTP requests to external services" at bounding box center [156, 364] width 174 height 10
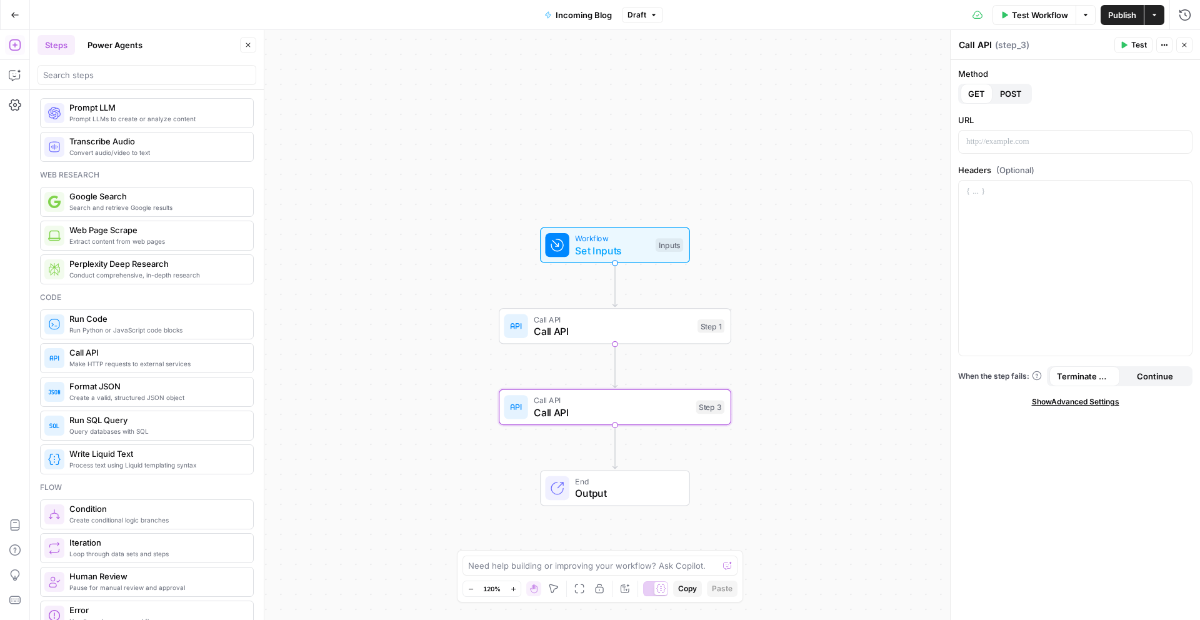
click at [1184, 42] on icon "button" at bounding box center [1185, 45] width 8 height 8
click at [635, 381] on icon "button" at bounding box center [638, 379] width 11 height 11
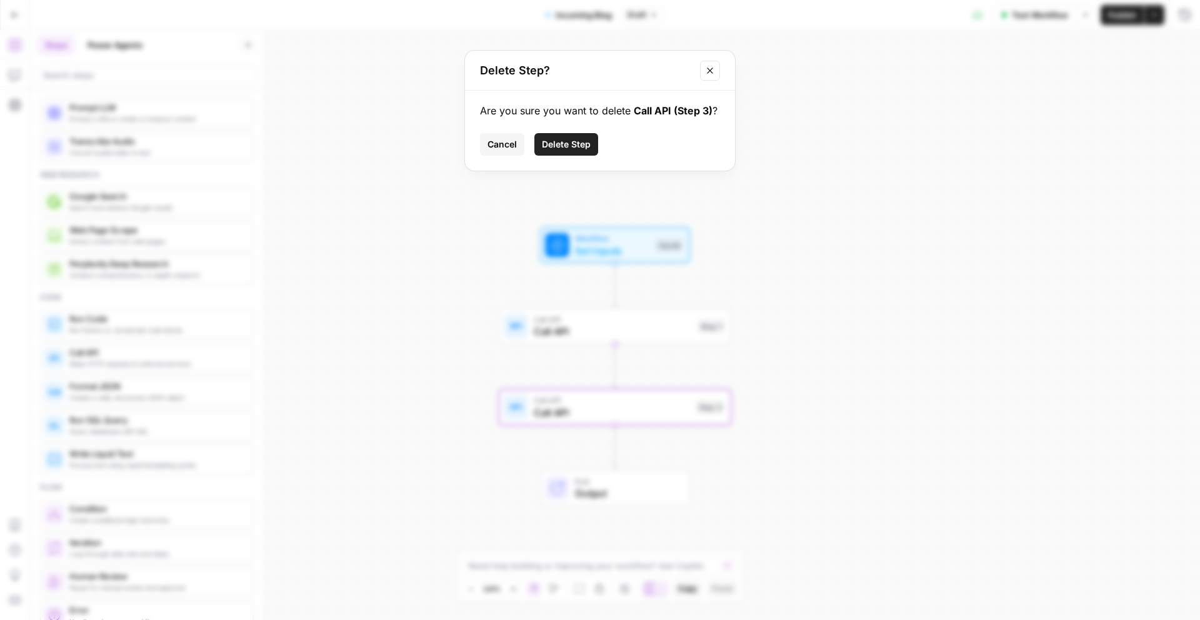
click at [568, 144] on span "Delete Step" at bounding box center [566, 144] width 49 height 13
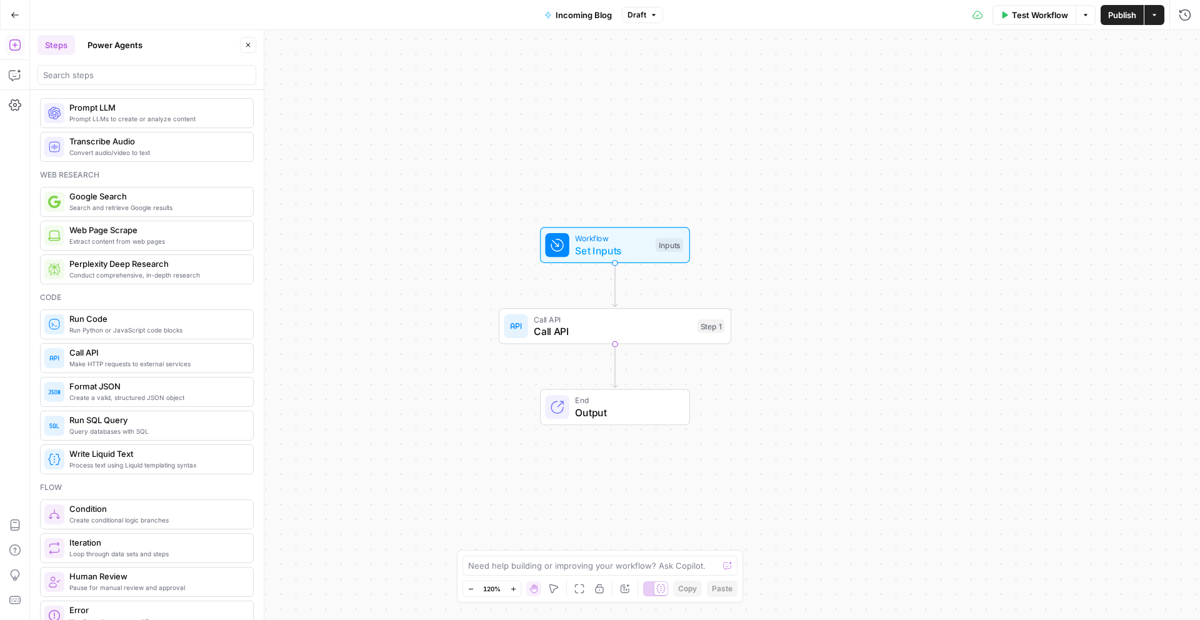
click at [645, 321] on span "Call API" at bounding box center [613, 319] width 158 height 12
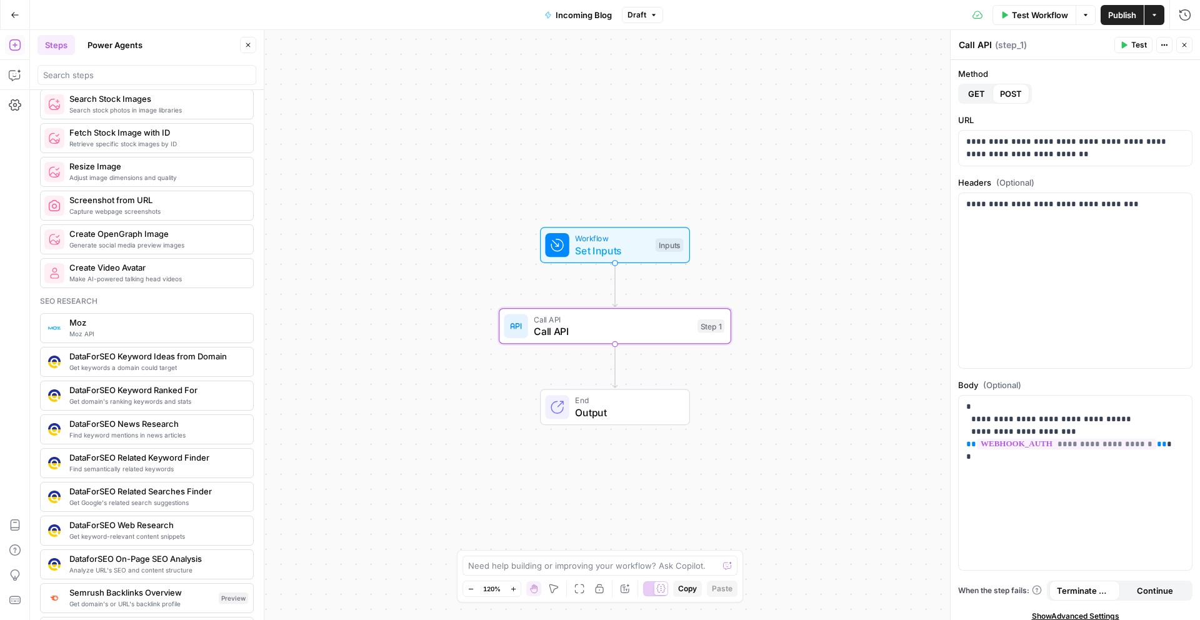
scroll to position [967, 0]
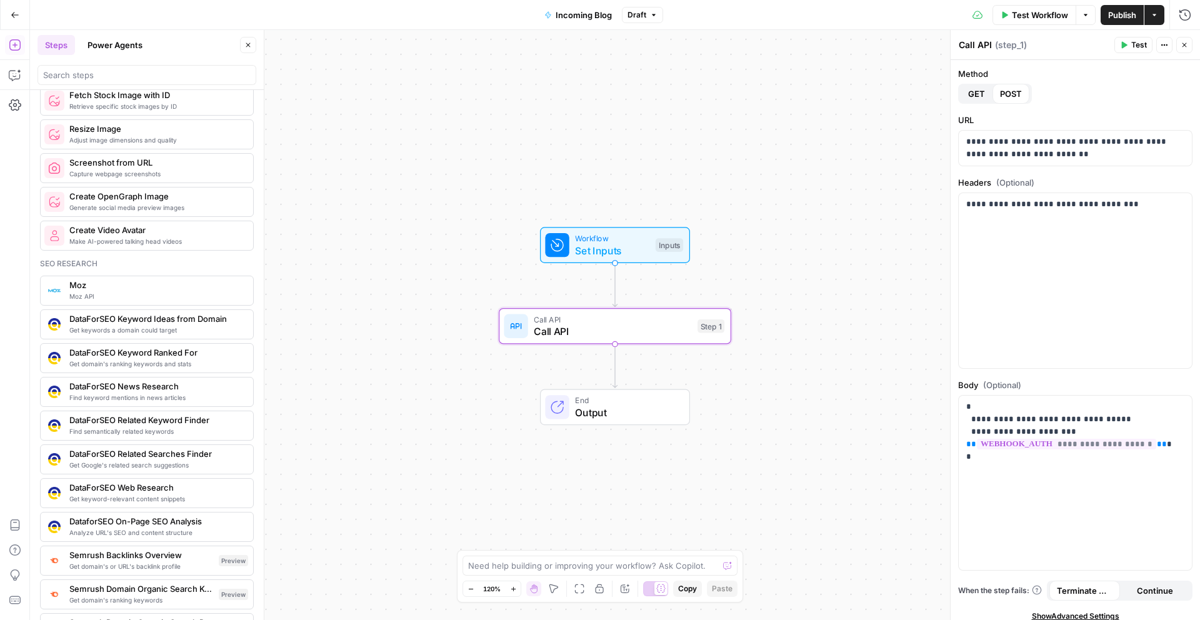
click at [598, 261] on div "Workflow Set Inputs Inputs" at bounding box center [615, 245] width 150 height 36
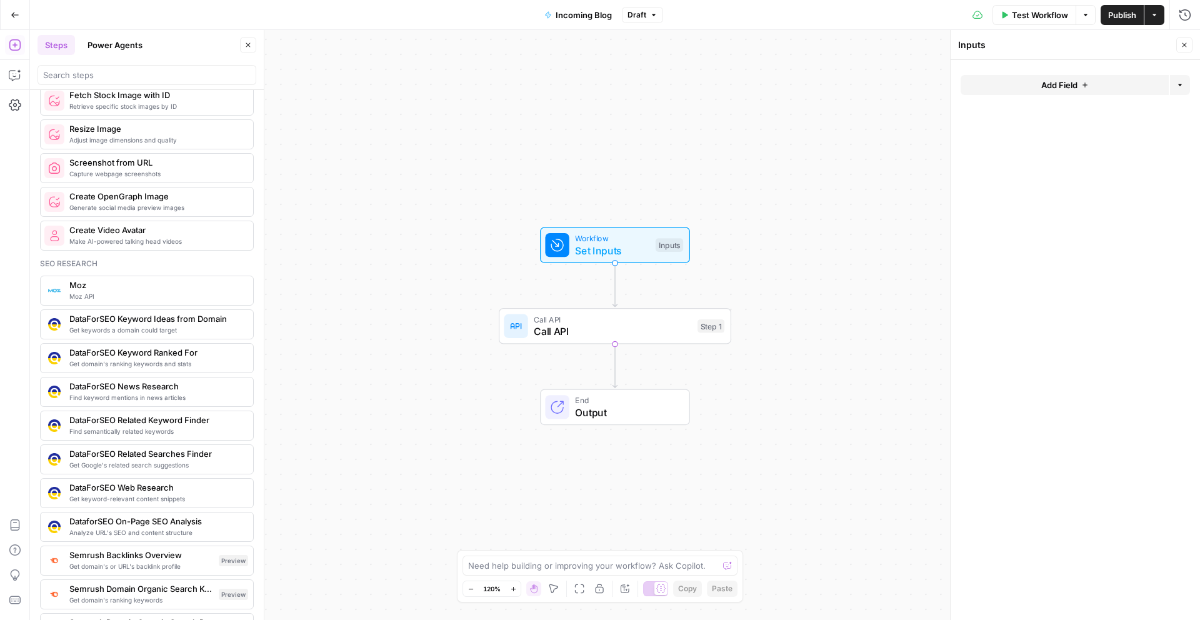
click at [1065, 88] on span "Add Field" at bounding box center [1060, 85] width 36 height 13
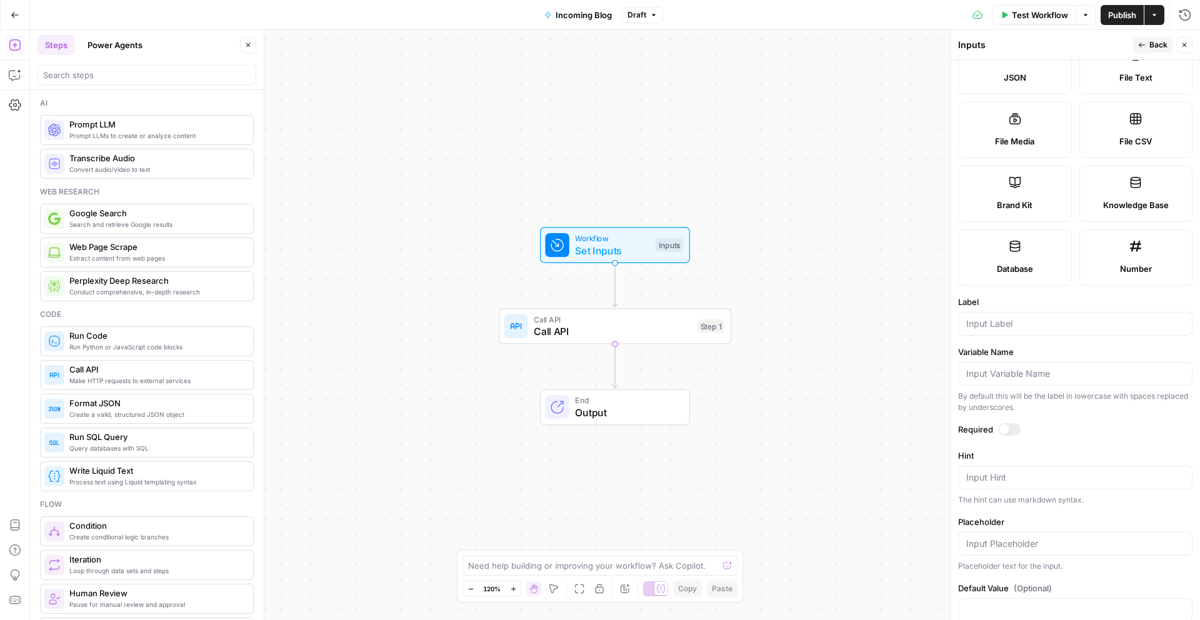
scroll to position [199, 0]
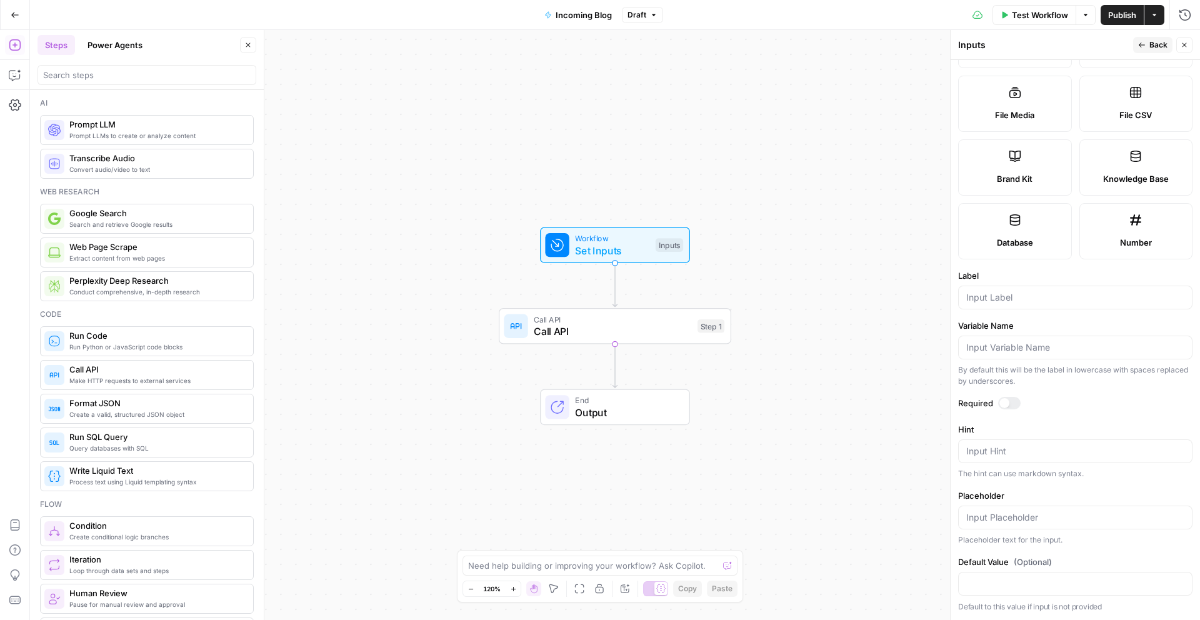
click at [621, 334] on span "Call API" at bounding box center [613, 331] width 158 height 15
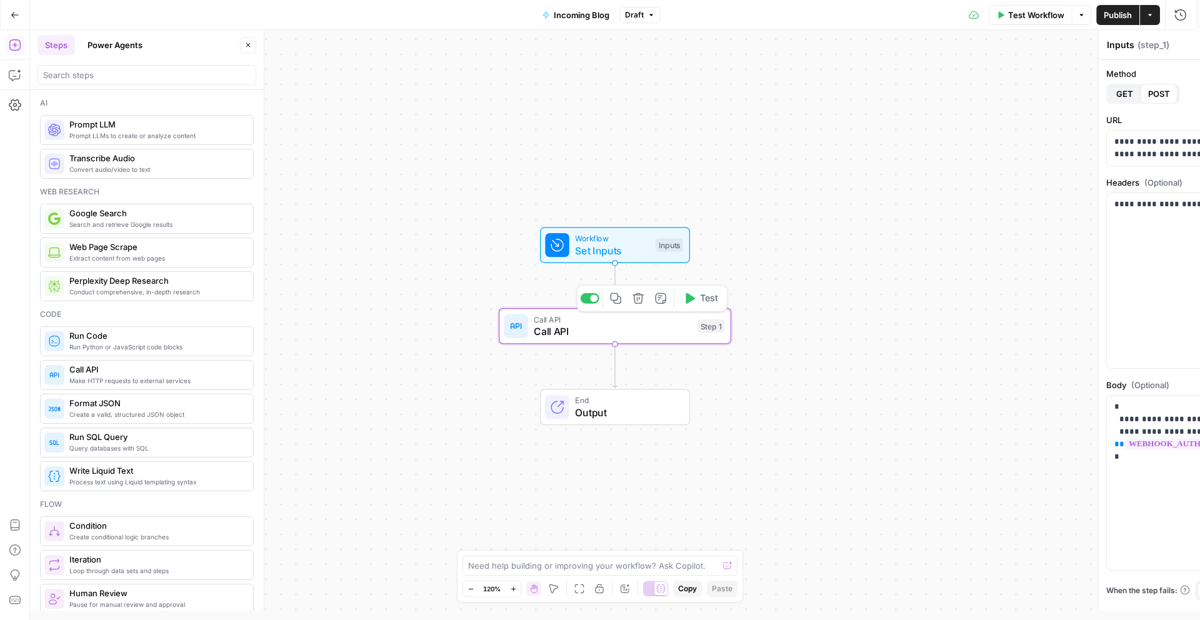
type textarea "Call API"
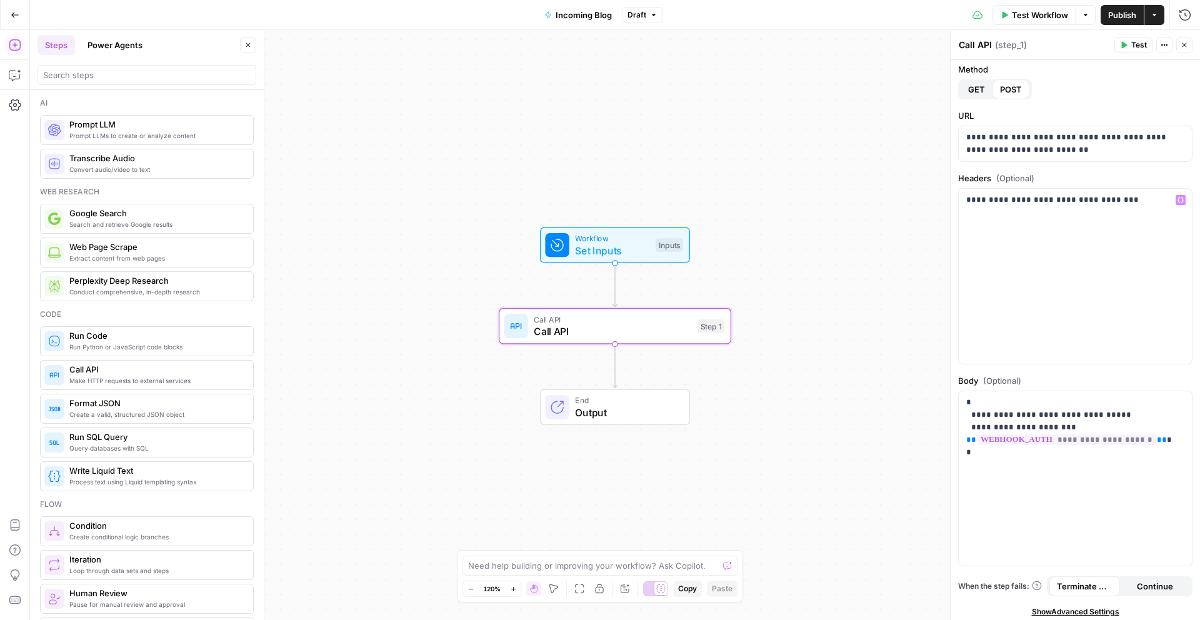
scroll to position [0, 0]
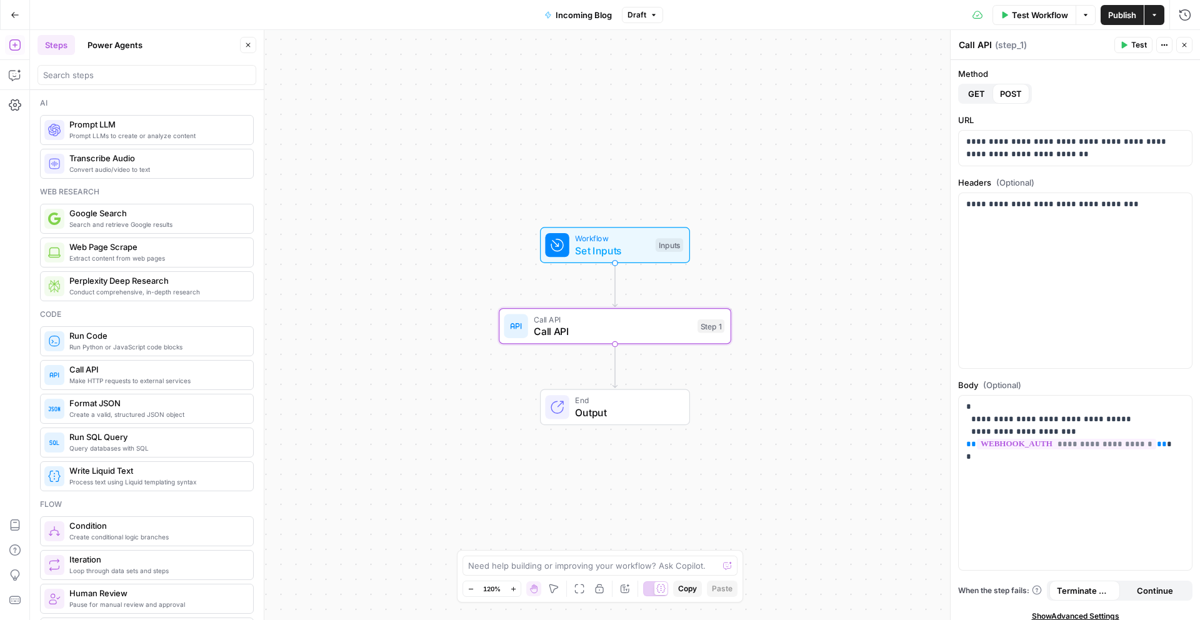
click at [648, 325] on span "Call API" at bounding box center [613, 331] width 158 height 15
click at [640, 299] on icon "button" at bounding box center [638, 298] width 11 height 11
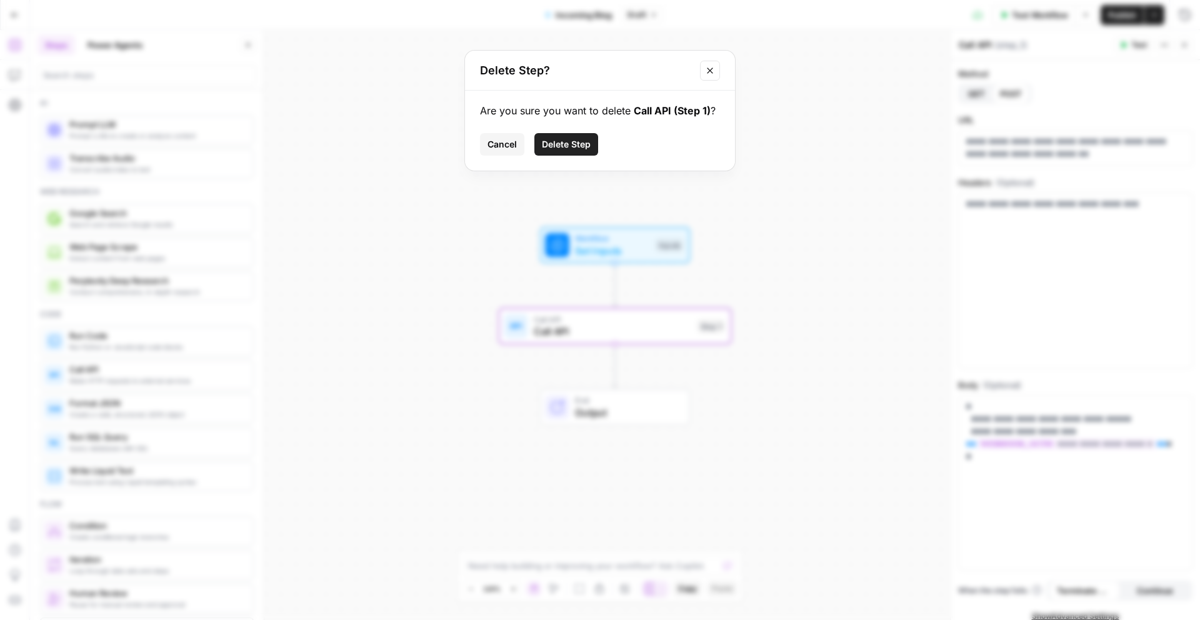
click at [567, 144] on span "Delete Step" at bounding box center [566, 144] width 49 height 13
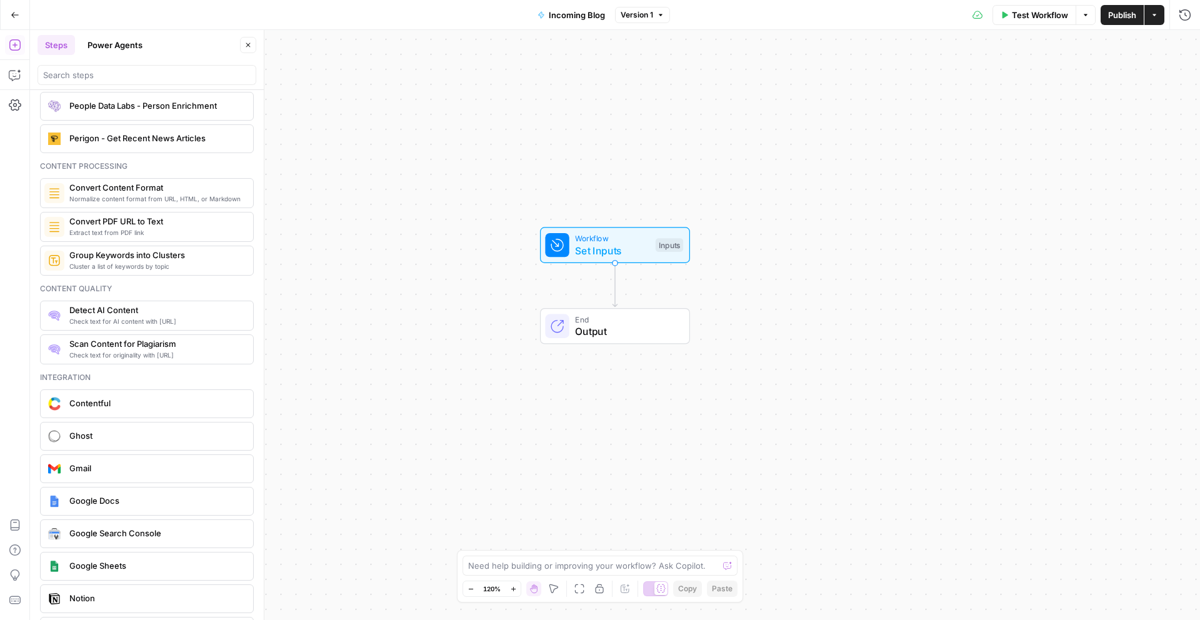
scroll to position [2195, 0]
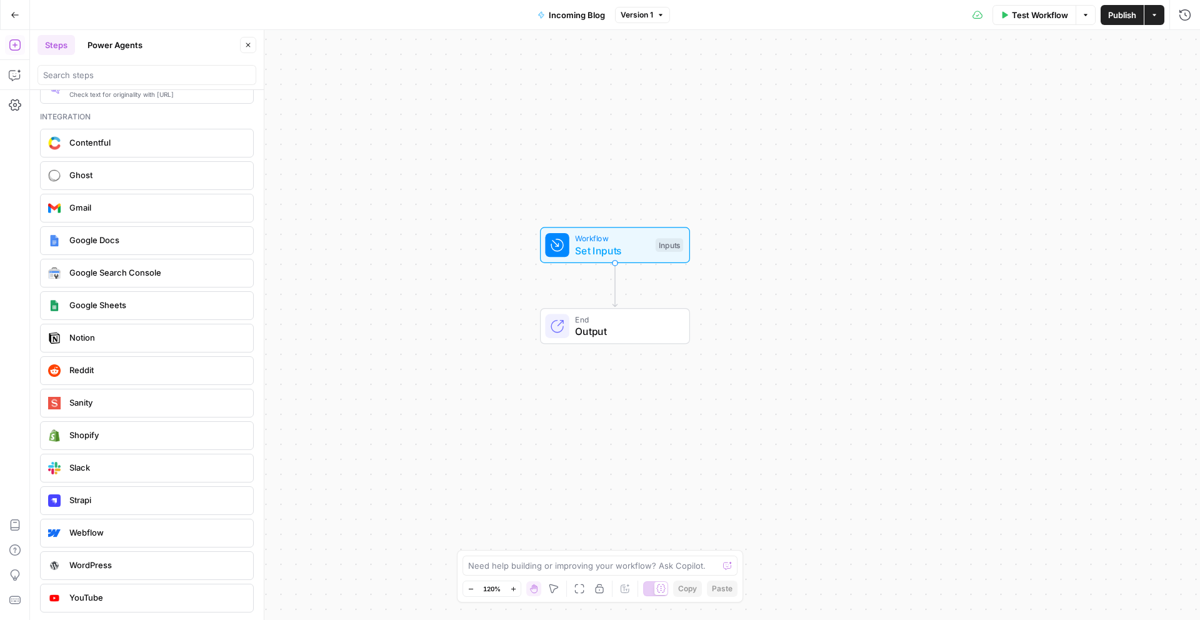
click at [130, 528] on span "Webflow" at bounding box center [156, 532] width 174 height 13
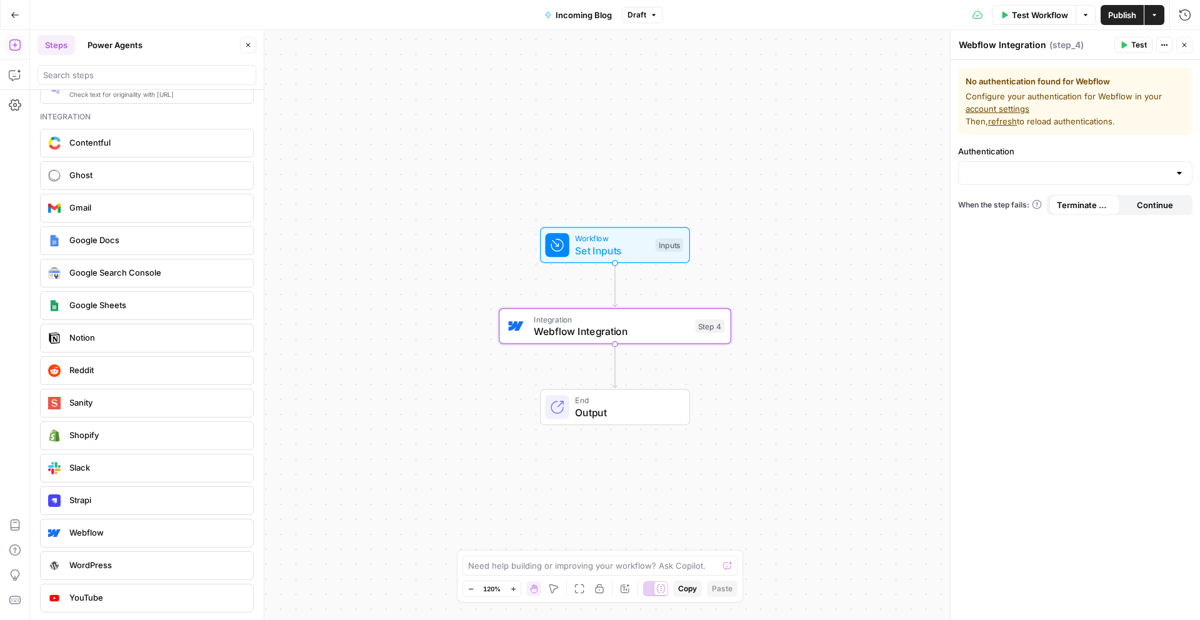
click at [1063, 100] on span "Configure your authentication for Webflow in your account settings Then, refres…" at bounding box center [1075, 109] width 219 height 38
click at [1045, 174] on input "Authentication" at bounding box center [1068, 173] width 203 height 13
click at [1044, 96] on span "Configure your authentication for Webflow in your account settings Then, refres…" at bounding box center [1075, 109] width 219 height 38
click at [1003, 109] on link "account settings" at bounding box center [998, 109] width 64 height 10
click at [1012, 174] on input "Authentication" at bounding box center [1068, 173] width 203 height 13
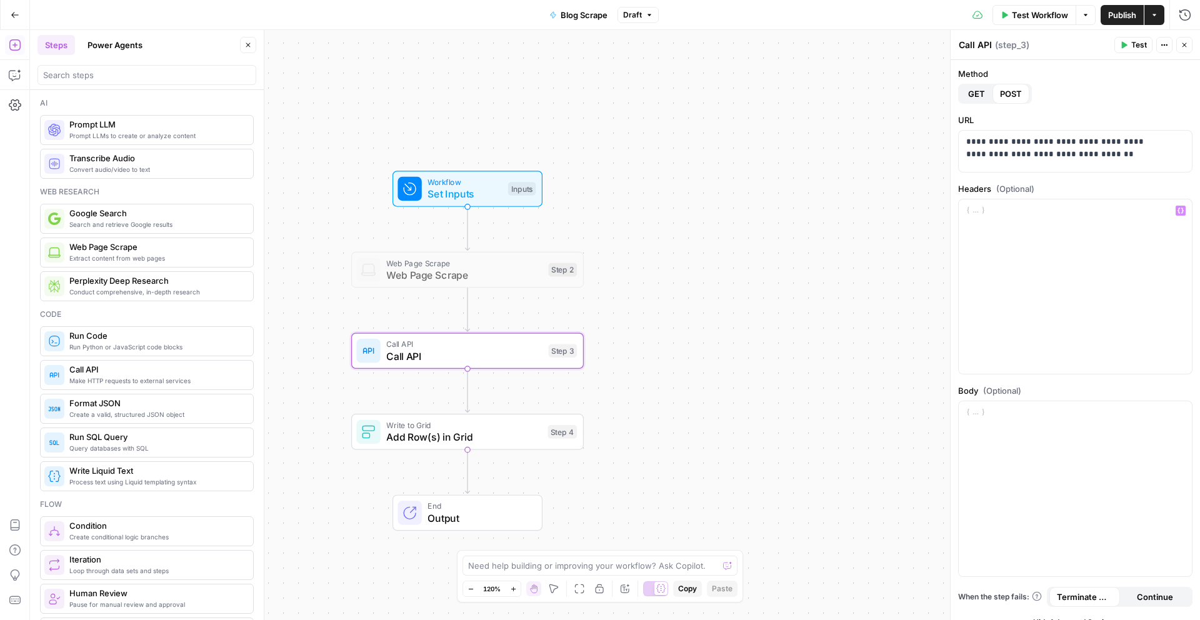
scroll to position [470, 0]
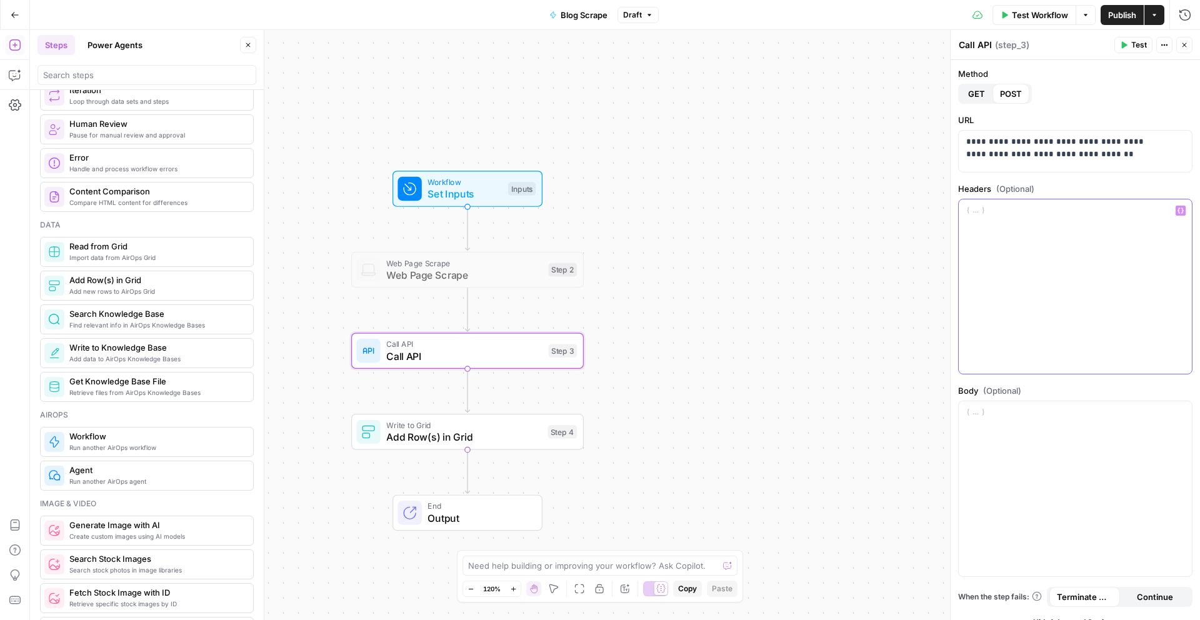
click at [1017, 257] on div at bounding box center [1075, 286] width 233 height 175
click at [1095, 270] on div at bounding box center [1075, 286] width 233 height 175
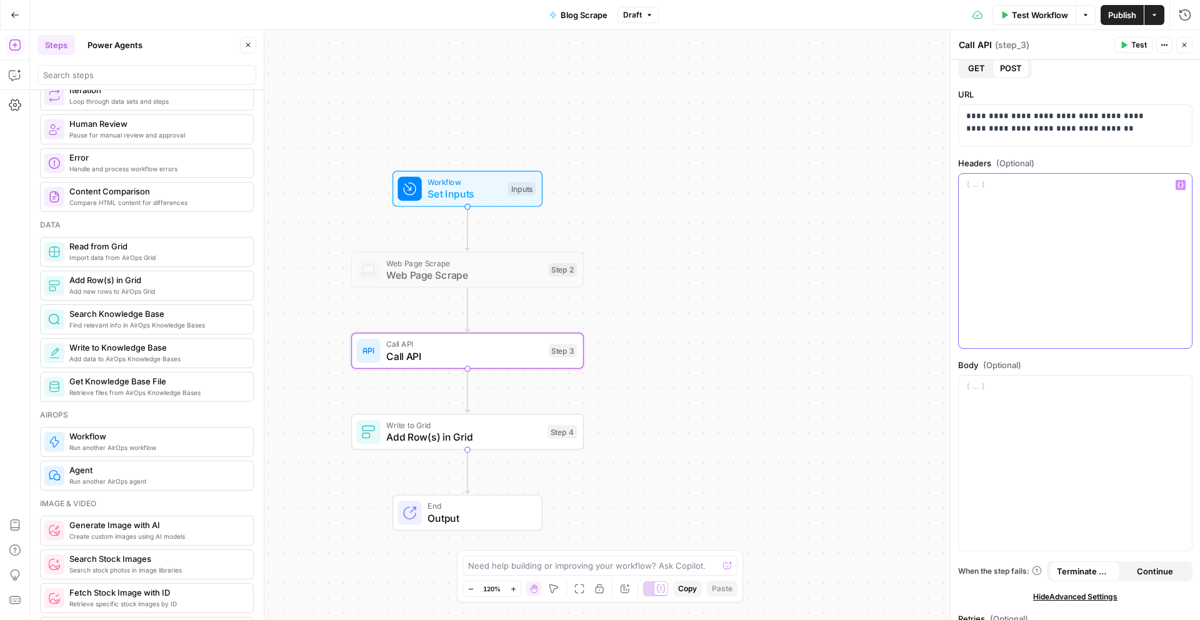
scroll to position [81, 0]
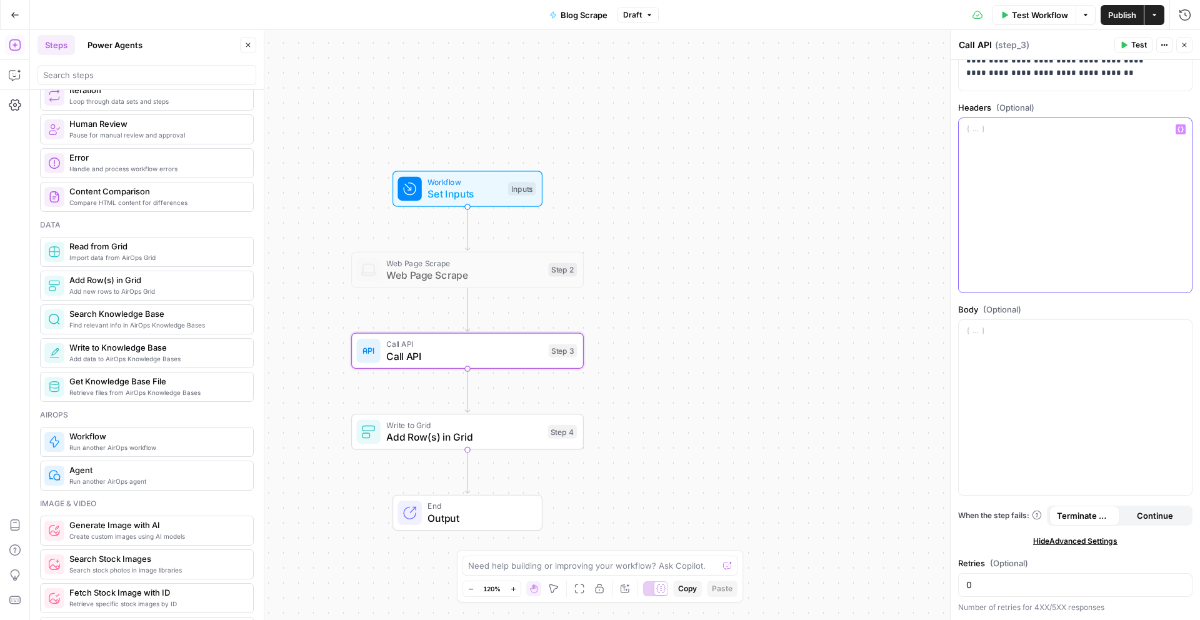
click at [1007, 160] on div at bounding box center [1075, 205] width 233 height 175
click at [1099, 149] on div "**********" at bounding box center [1075, 205] width 233 height 175
drag, startPoint x: 1105, startPoint y: 93, endPoint x: 1109, endPoint y: 104, distance: 12.1
click at [1105, 93] on div "**********" at bounding box center [1075, 300] width 249 height 642
click at [1109, 104] on label "Headers (Optional)" at bounding box center [1075, 107] width 234 height 13
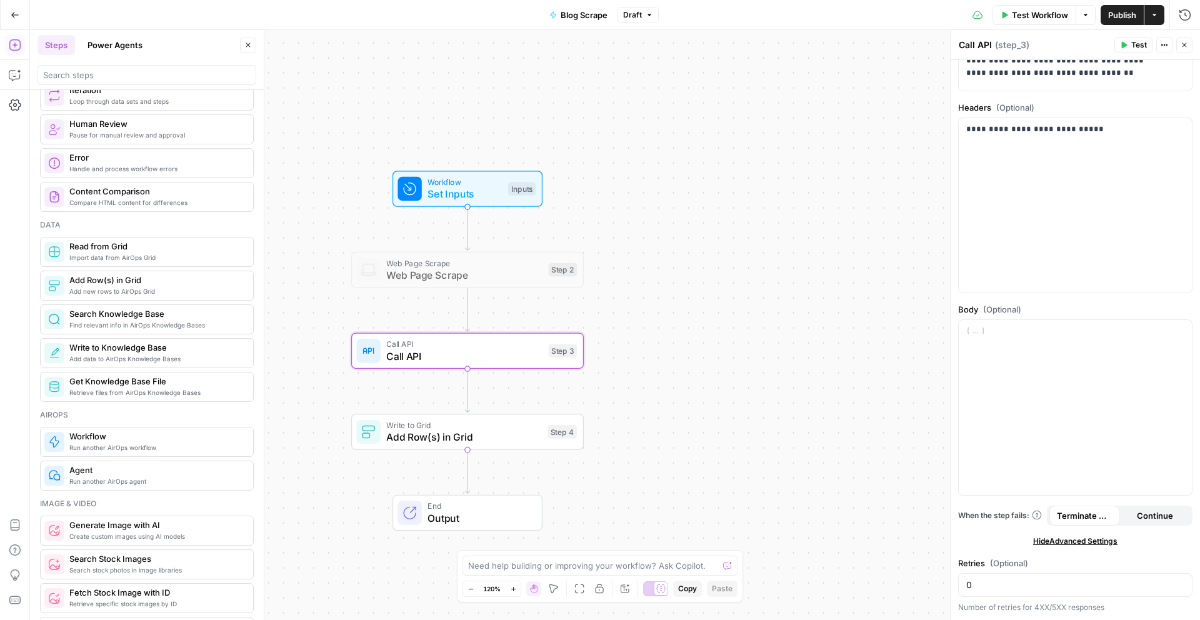
click at [1130, 45] on button "Test" at bounding box center [1134, 45] width 38 height 16
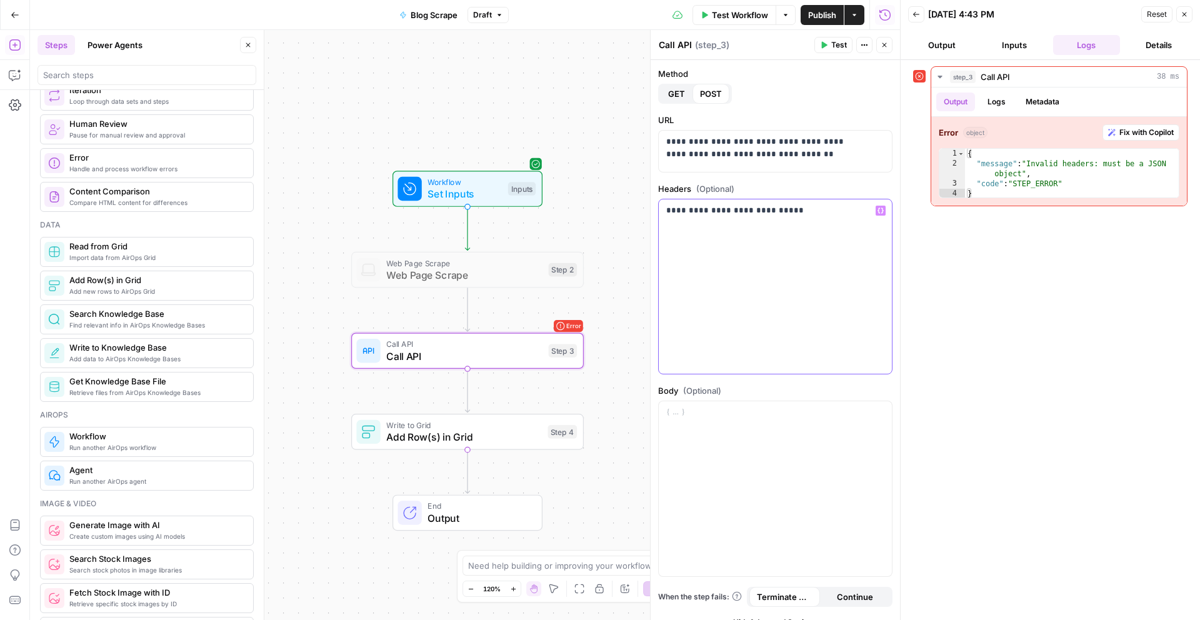
click at [722, 216] on p "**********" at bounding box center [770, 210] width 209 height 13
click at [731, 216] on div "**********" at bounding box center [775, 286] width 233 height 175
click at [733, 211] on p "**********" at bounding box center [770, 210] width 209 height 13
drag, startPoint x: 814, startPoint y: 216, endPoint x: 668, endPoint y: 196, distance: 147.0
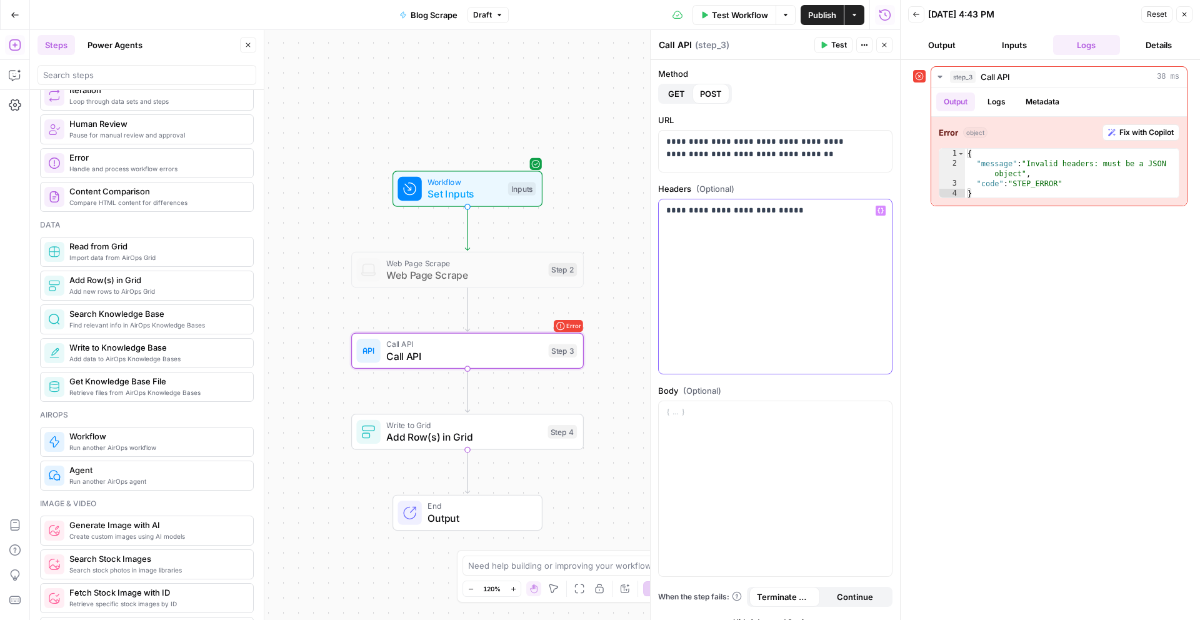
click at [668, 196] on div "**********" at bounding box center [775, 279] width 234 height 193
click at [1003, 345] on div "step_3 Call API 38 ms Output Logs Metadata Error object Fix with Copilot 1 2 3 …" at bounding box center [1050, 340] width 274 height 548
click at [830, 40] on button "Test" at bounding box center [834, 45] width 38 height 16
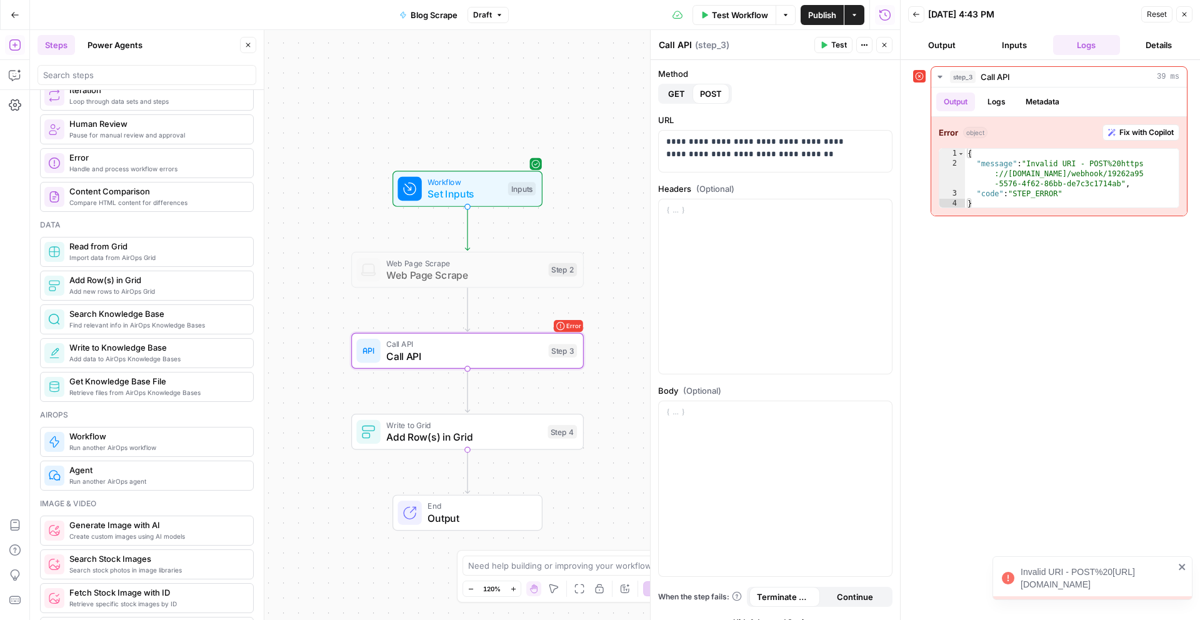
click at [1132, 317] on div "step_3 Call API 39 ms Output Logs Metadata Error object Fix with Copilot 1 2 3 …" at bounding box center [1050, 340] width 274 height 548
click at [767, 157] on p "**********" at bounding box center [765, 161] width 199 height 50
drag, startPoint x: 803, startPoint y: 163, endPoint x: 631, endPoint y: 129, distance: 175.3
click at [631, 129] on body "Replo New Home Browse Your Data Usage Settings Recent Grids SEO Blogs Recent Wo…" at bounding box center [600, 310] width 1200 height 620
click at [729, 155] on p "**********" at bounding box center [765, 161] width 199 height 50
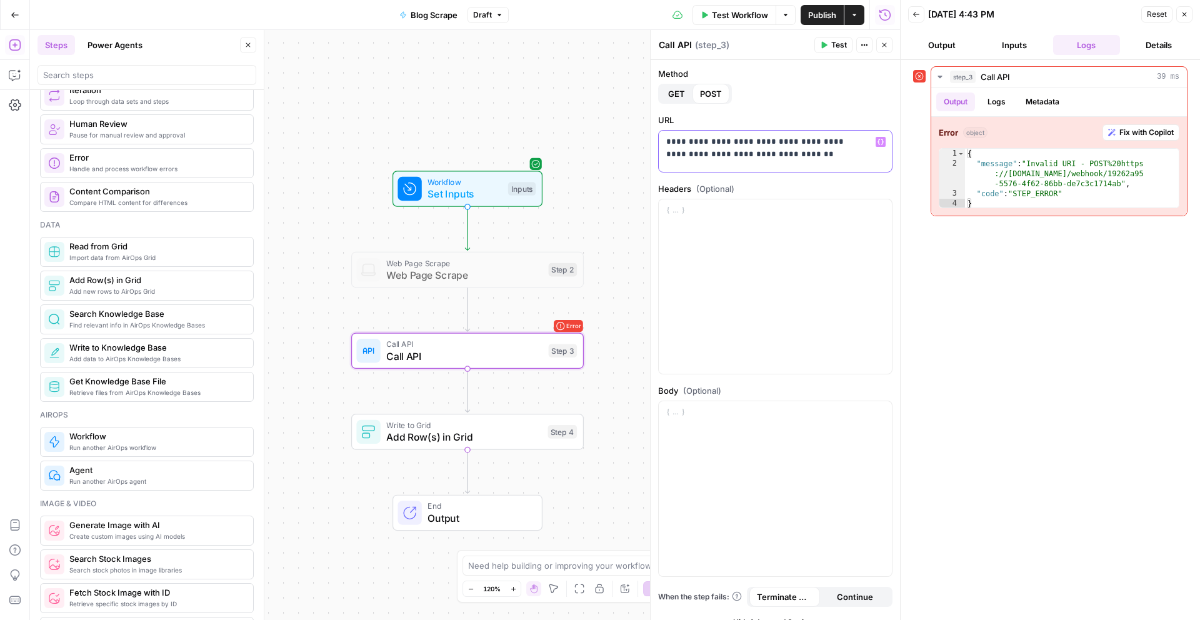
drag, startPoint x: 820, startPoint y: 163, endPoint x: 644, endPoint y: 123, distance: 180.0
click at [650, 123] on div "**********" at bounding box center [775, 325] width 250 height 590
drag, startPoint x: 868, startPoint y: 158, endPoint x: 671, endPoint y: 137, distance: 197.4
click at [672, 138] on p "**********" at bounding box center [770, 148] width 209 height 25
click at [1038, 291] on div "step_3 Call API 39 ms Output Logs Metadata Error object Fix with Copilot 1 2 3 …" at bounding box center [1050, 340] width 274 height 548
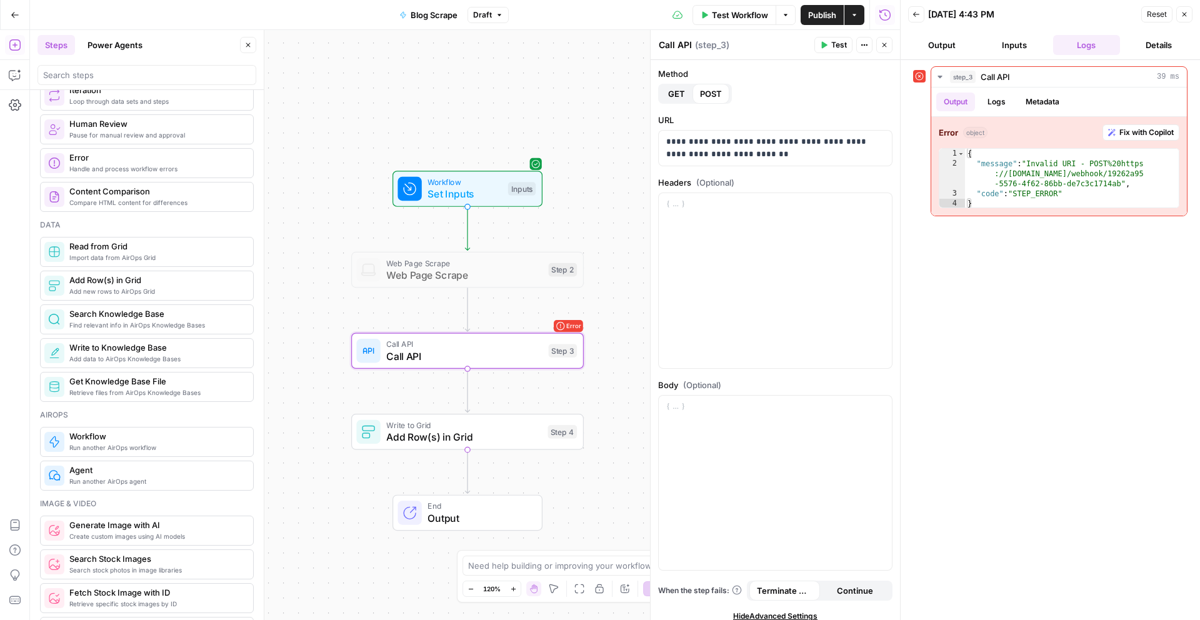
click at [833, 40] on span "Test" at bounding box center [840, 44] width 16 height 11
click at [805, 303] on div at bounding box center [775, 280] width 233 height 175
click at [730, 224] on div at bounding box center [775, 280] width 233 height 175
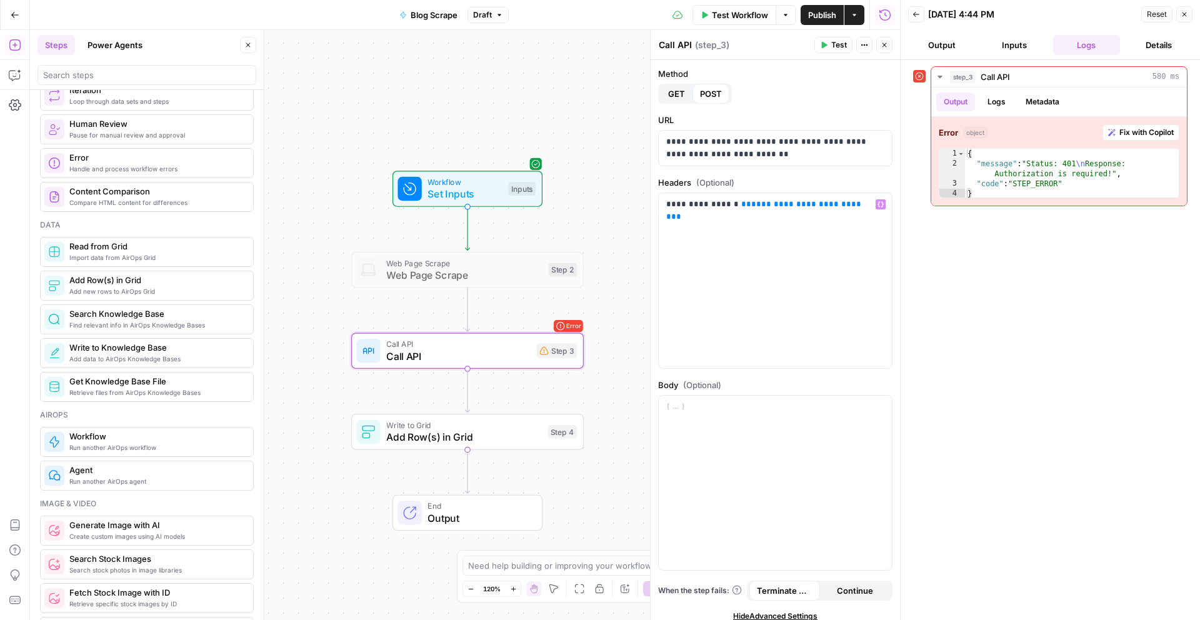
click at [1002, 290] on div "step_3 Call API 580 ms Output Logs Metadata Error object Fix with Copilot 1 2 3…" at bounding box center [1050, 340] width 274 height 548
click at [828, 201] on span "**********" at bounding box center [765, 210] width 198 height 21
click at [878, 203] on icon "button" at bounding box center [881, 205] width 6 height 6
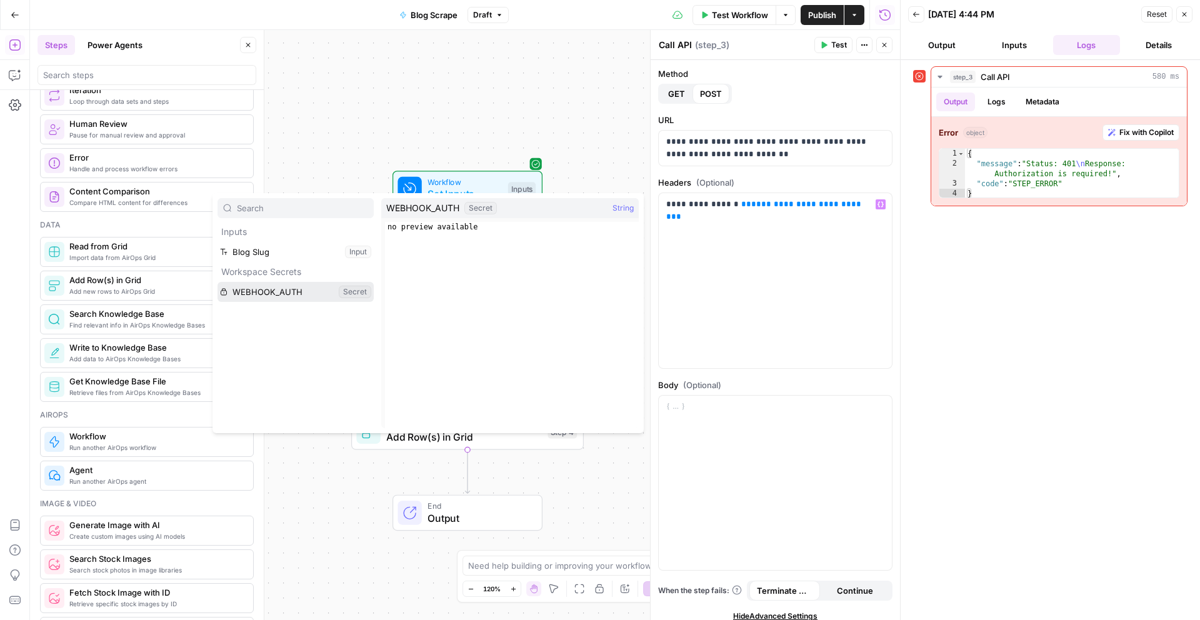
click at [264, 291] on button "Select variable WEBHOOK_AUTH" at bounding box center [296, 292] width 156 height 20
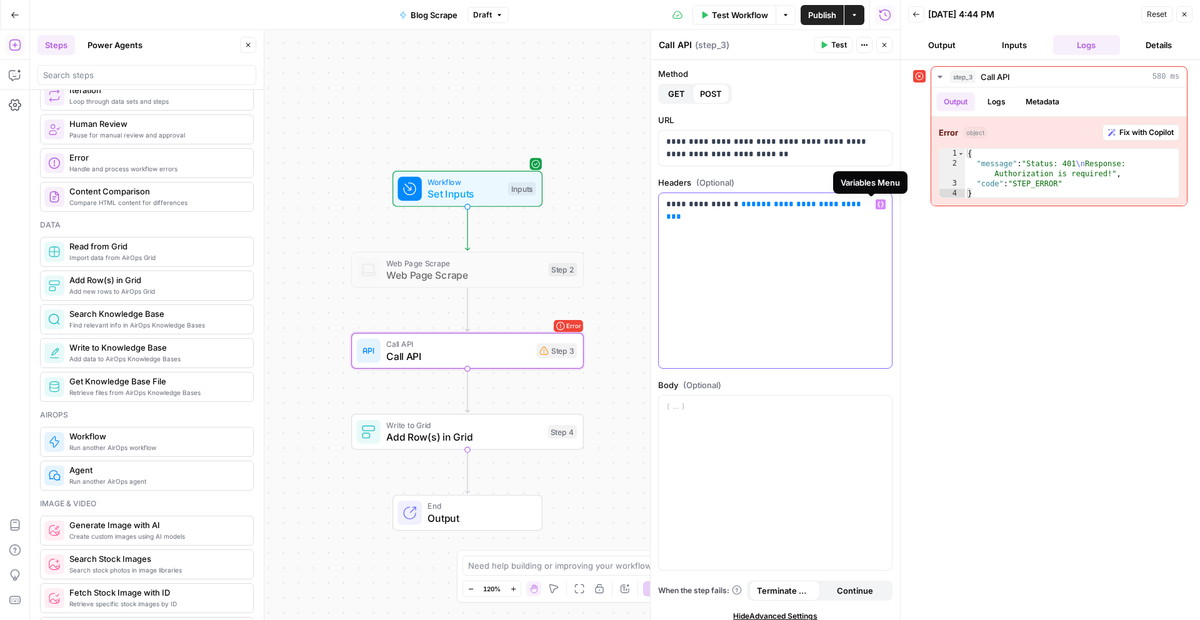
drag, startPoint x: 737, startPoint y: 204, endPoint x: 865, endPoint y: 206, distance: 127.6
click at [864, 206] on span "**********" at bounding box center [765, 210] width 198 height 21
drag, startPoint x: 828, startPoint y: 214, endPoint x: 731, endPoint y: 207, distance: 97.8
click at [731, 207] on p "**********" at bounding box center [770, 210] width 209 height 25
drag, startPoint x: 730, startPoint y: 202, endPoint x: 808, endPoint y: 202, distance: 78.2
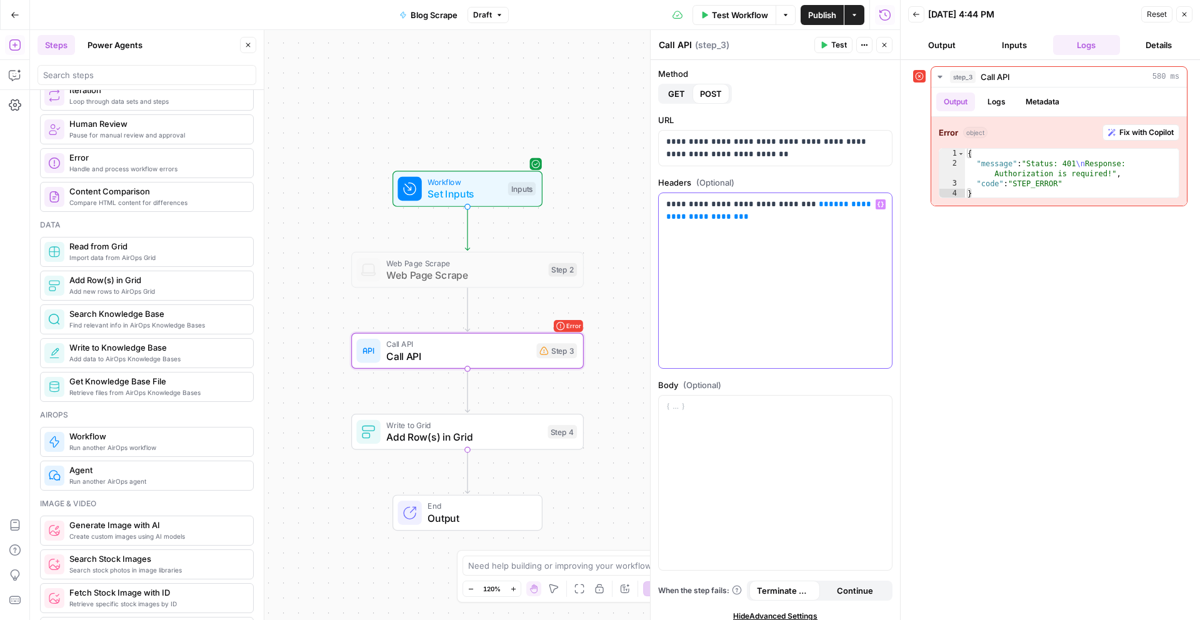
click at [808, 202] on p "**********" at bounding box center [770, 210] width 209 height 25
click at [1005, 330] on div "step_3 Call API 580 ms Output Logs Metadata Error object Fix with Copilot 1 2 3…" at bounding box center [1050, 340] width 274 height 548
click at [833, 47] on span "Test" at bounding box center [840, 44] width 16 height 11
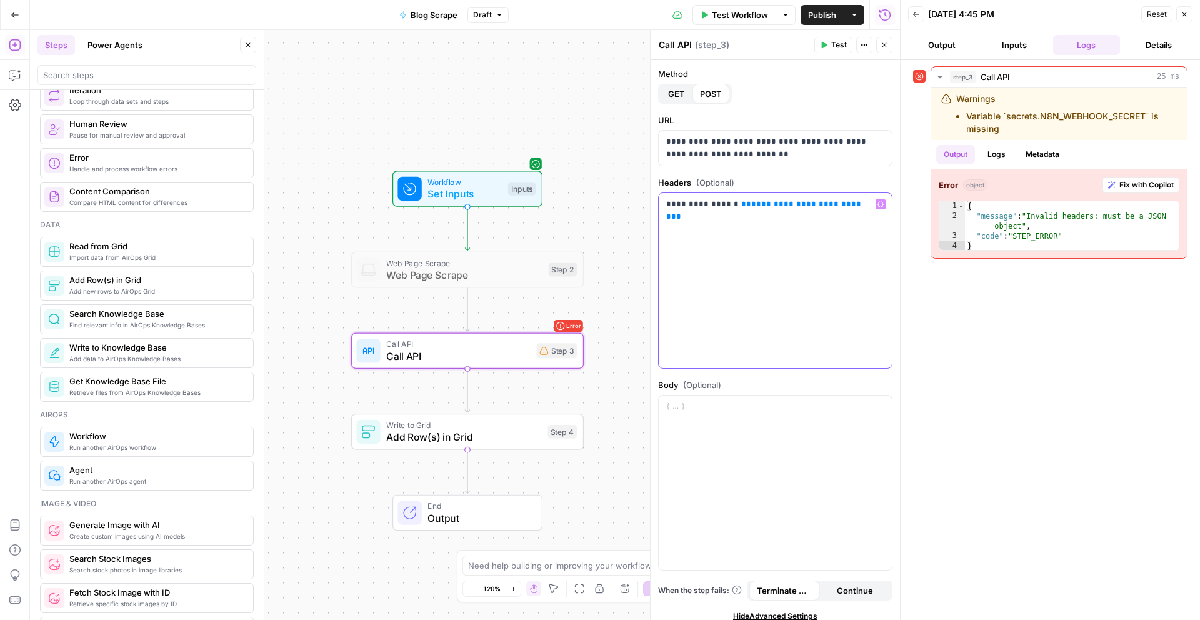
click at [878, 206] on icon "button" at bounding box center [881, 204] width 6 height 6
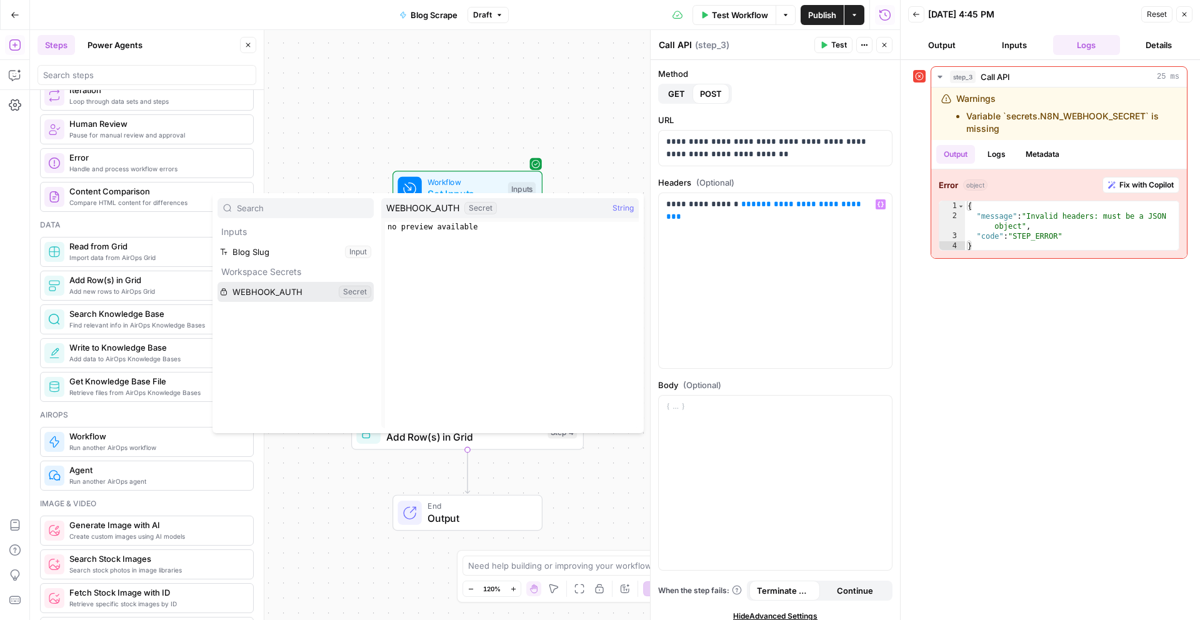
click at [299, 293] on button "Select variable WEBHOOK_AUTH" at bounding box center [296, 292] width 156 height 20
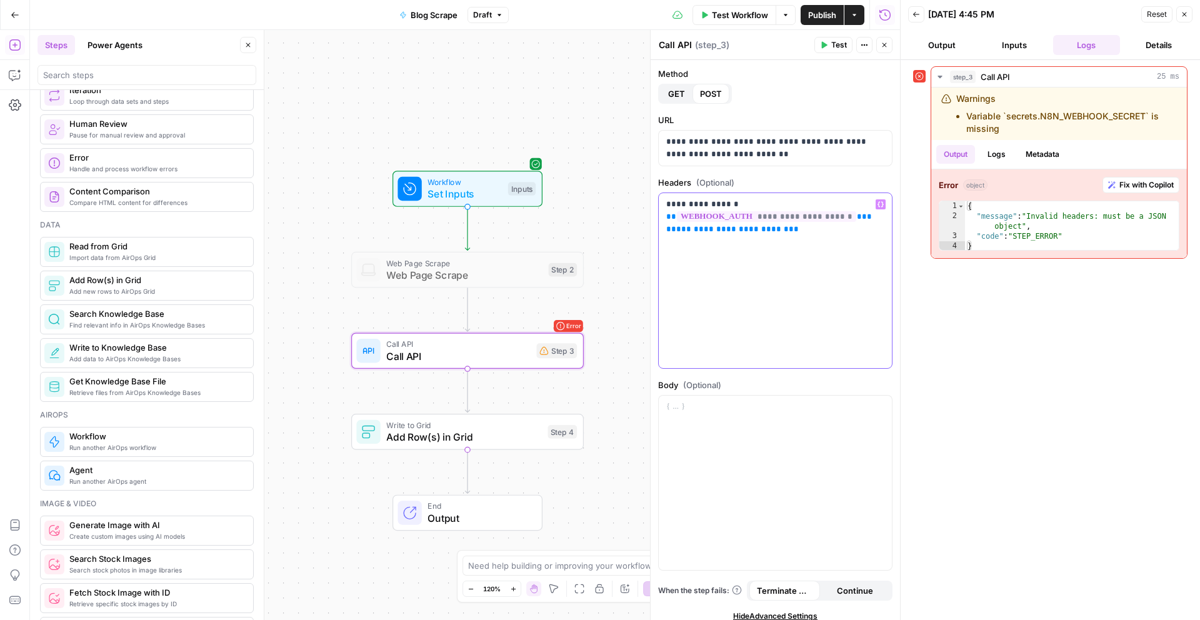
drag, startPoint x: 828, startPoint y: 232, endPoint x: 668, endPoint y: 233, distance: 159.4
click at [668, 233] on p "**********" at bounding box center [770, 217] width 209 height 38
click at [823, 50] on button "Test" at bounding box center [834, 45] width 38 height 16
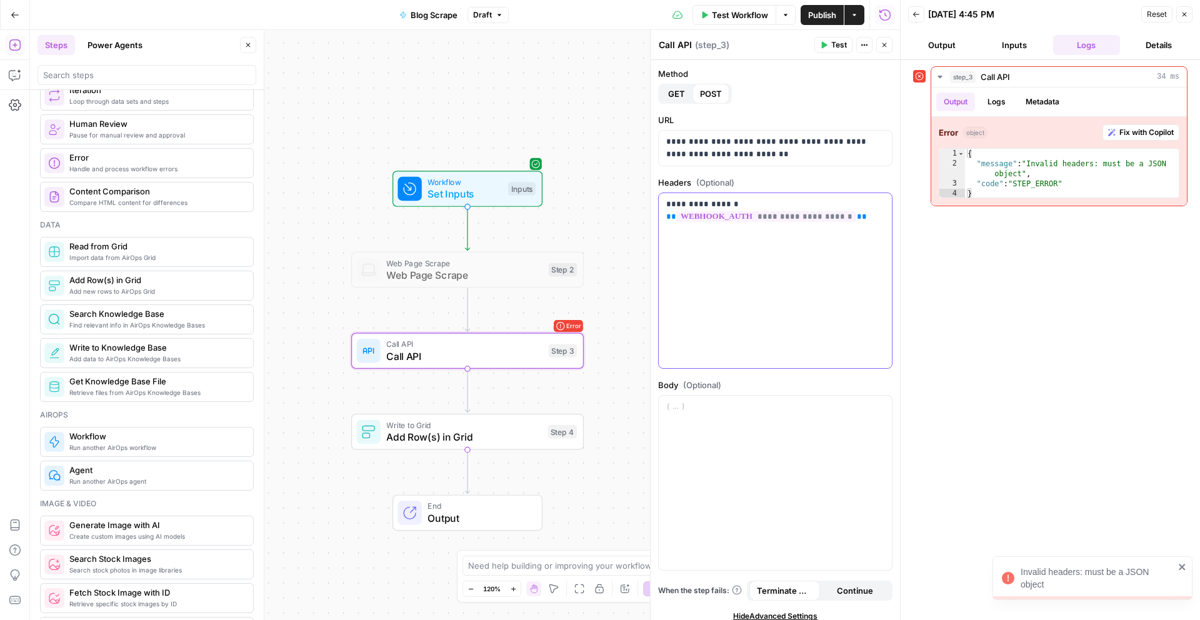
click at [760, 204] on p "**********" at bounding box center [770, 210] width 209 height 25
drag, startPoint x: 760, startPoint y: 204, endPoint x: 624, endPoint y: 204, distance: 135.7
click at [624, 204] on body "Invalid headers: must be a JSON object Replo New Home Browse Your Data Usage Se…" at bounding box center [600, 310] width 1200 height 620
click at [709, 264] on div "**********" at bounding box center [775, 280] width 233 height 175
click at [708, 199] on p "**********" at bounding box center [770, 210] width 209 height 25
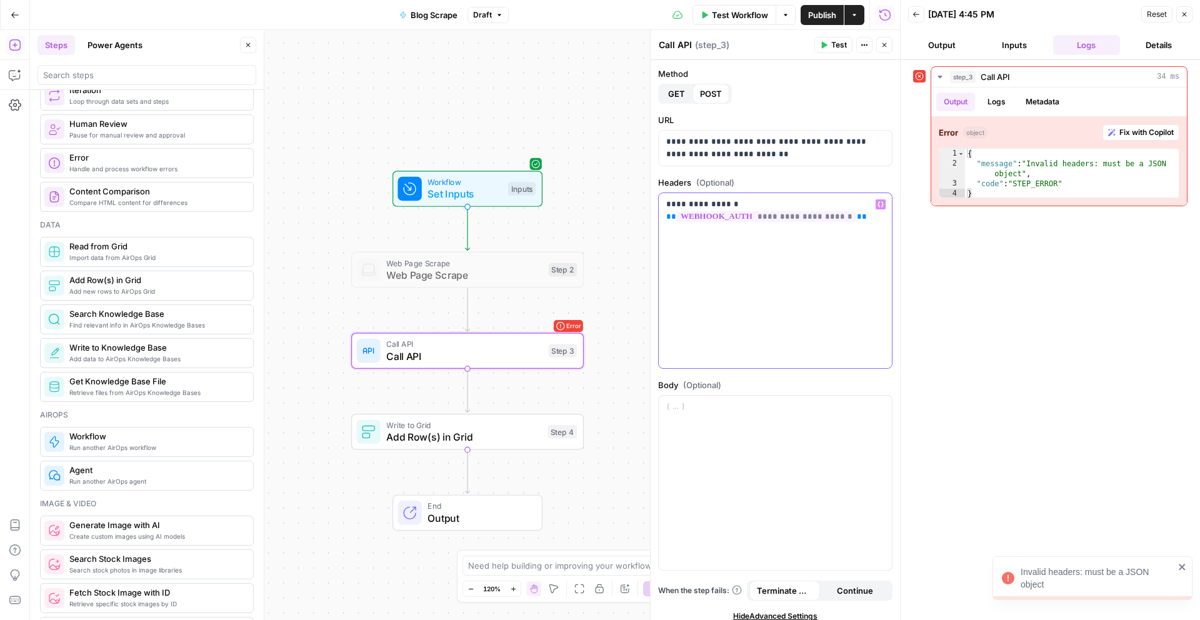
drag, startPoint x: 737, startPoint y: 206, endPoint x: 665, endPoint y: 197, distance: 72.4
click at [665, 197] on div "**********" at bounding box center [775, 280] width 233 height 175
click at [986, 304] on div "step_3 Call API 34 ms Output Logs Metadata Error object Fix with Copilot 1 2 3 …" at bounding box center [1050, 340] width 274 height 548
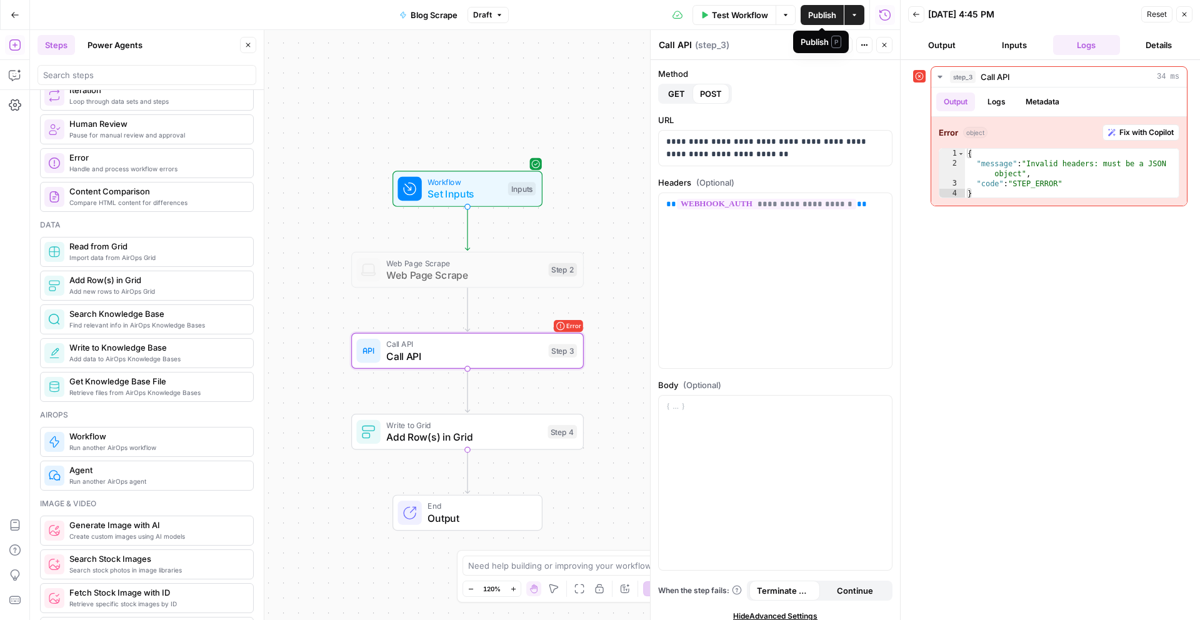
click at [847, 73] on label "Method" at bounding box center [775, 74] width 234 height 13
click at [833, 43] on span "Test" at bounding box center [840, 44] width 16 height 11
click at [676, 218] on div "**********" at bounding box center [775, 280] width 233 height 175
click at [672, 217] on div "**********" at bounding box center [775, 280] width 233 height 175
click at [664, 206] on div "**********" at bounding box center [775, 280] width 233 height 175
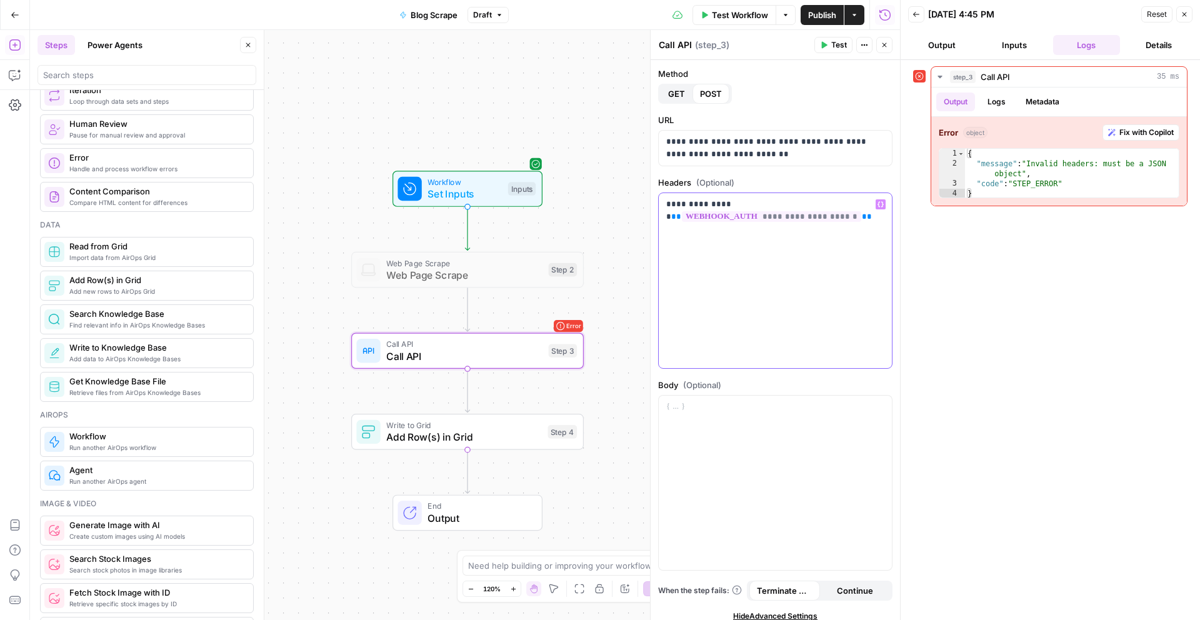
click at [736, 201] on p "**********" at bounding box center [770, 210] width 209 height 25
click at [767, 279] on div "**********" at bounding box center [775, 280] width 233 height 175
click at [1079, 344] on div "step_3 Call API 35 ms Output Logs Metadata Error object Fix with Copilot 1 2 3 …" at bounding box center [1050, 340] width 274 height 548
click at [1010, 425] on div "step_3 Call API 35 ms Output Logs Metadata Error object Fix with Copilot 1 2 3 …" at bounding box center [1050, 340] width 274 height 548
click at [495, 244] on icon "button" at bounding box center [490, 242] width 11 height 11
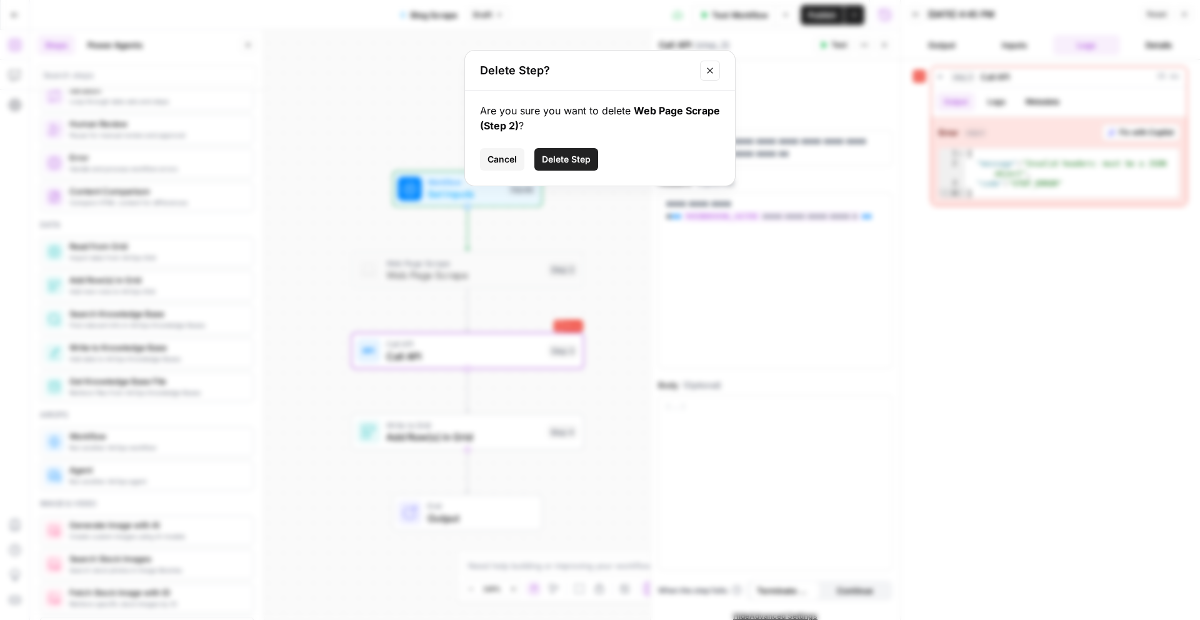
click at [558, 163] on span "Delete Step" at bounding box center [566, 159] width 49 height 13
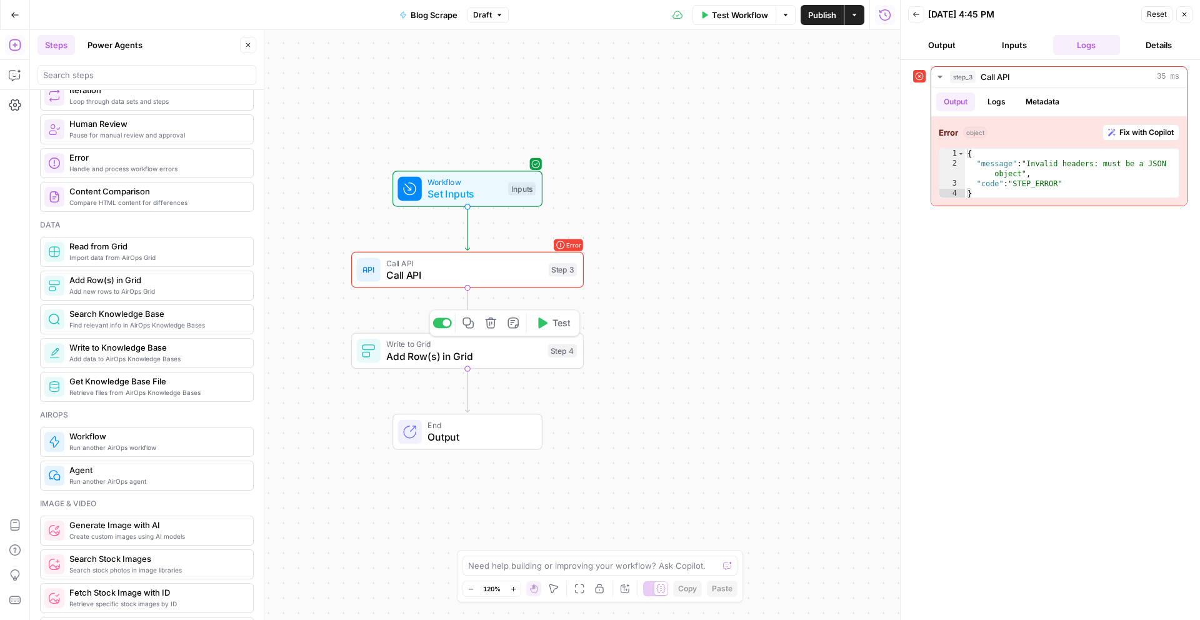
click at [491, 321] on icon "button" at bounding box center [490, 323] width 11 height 11
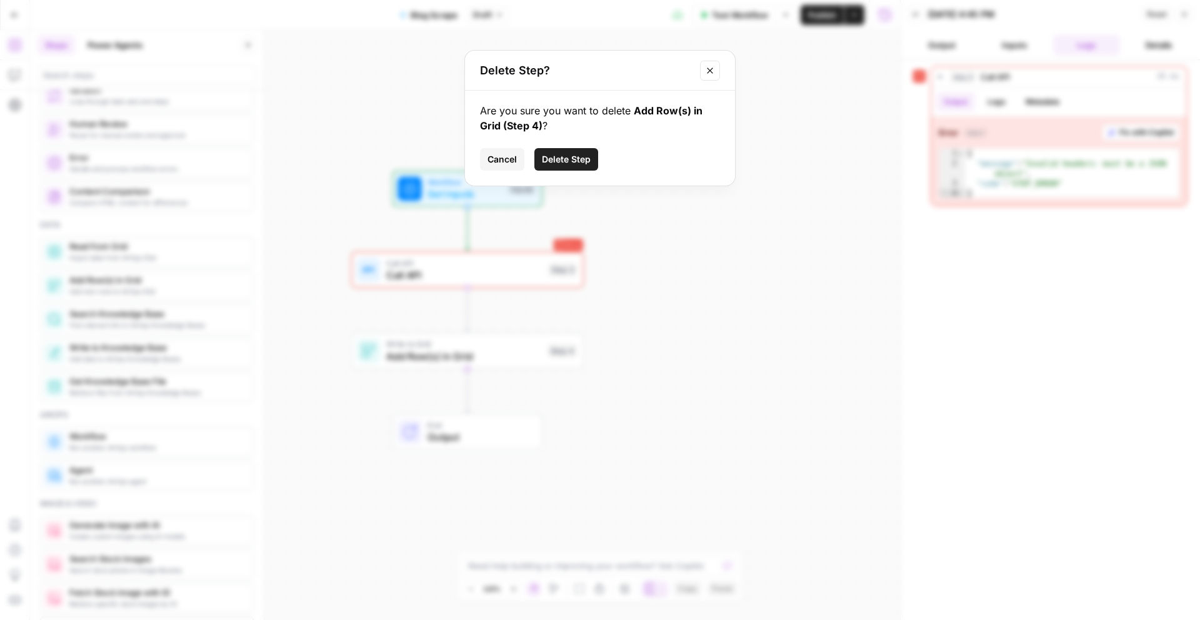
click at [565, 161] on span "Delete Step" at bounding box center [566, 159] width 49 height 13
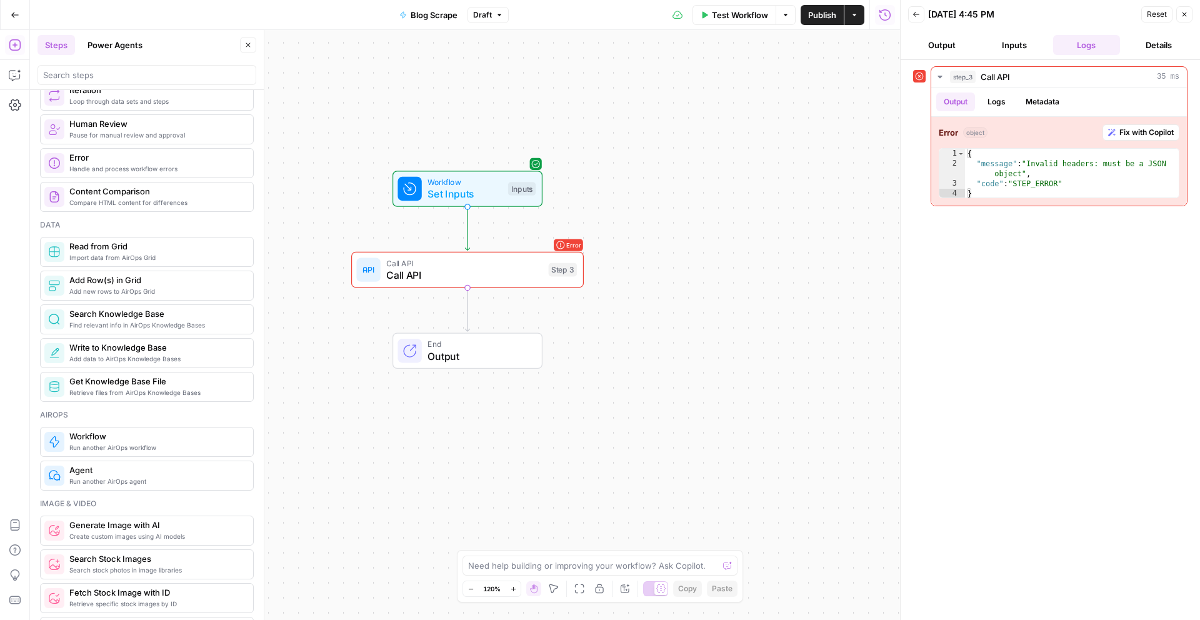
click at [1000, 550] on div "step_3 Call API 35 ms Output Logs Metadata Error object Fix with Copilot 1 2 3 …" at bounding box center [1050, 340] width 274 height 548
click at [732, 9] on span "Test Workflow" at bounding box center [740, 15] width 56 height 13
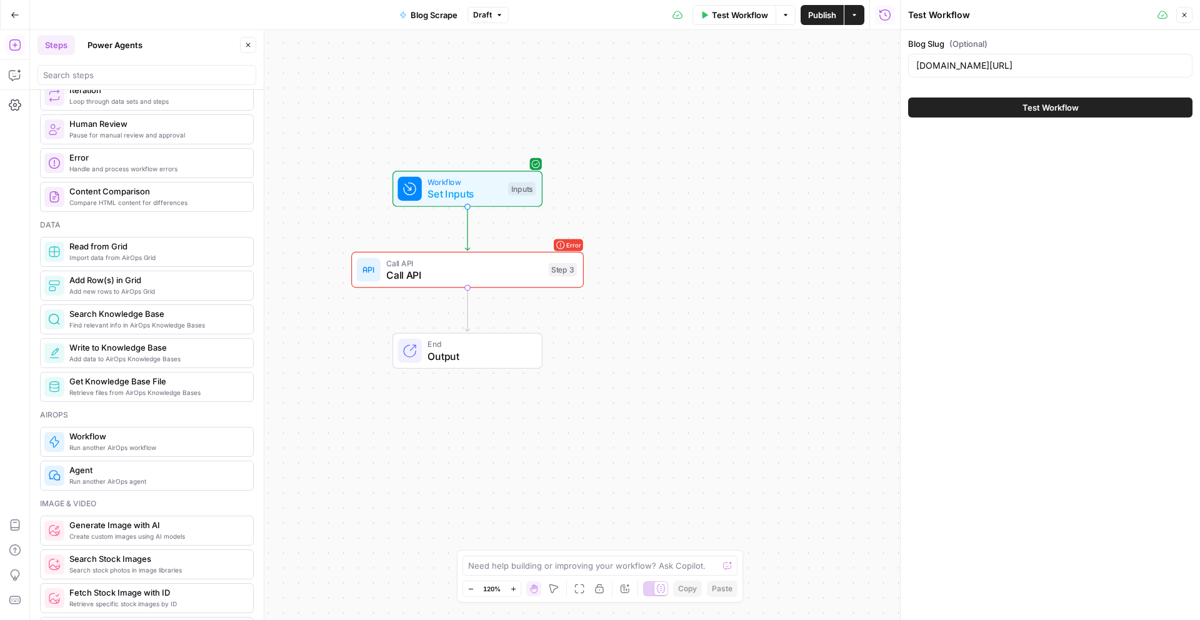
click at [993, 57] on div "www.replo.app/blog/how-to-write-a-call-to-action" at bounding box center [1050, 66] width 284 height 24
click at [992, 71] on input "www.replo.app/blog/how-to-write-a-call-to-action" at bounding box center [1051, 65] width 268 height 13
drag, startPoint x: 1150, startPoint y: 69, endPoint x: 947, endPoint y: 51, distance: 204.0
click at [947, 51] on div "Blog Slug (Optional) www.replo.app/blog/how-to-write-a-call-to-action" at bounding box center [1050, 60] width 284 height 45
click at [992, 166] on div "Blog Slug (Optional) www.replo.app/blog/how-to-write-a-call-to-action Test Work…" at bounding box center [1050, 325] width 299 height 590
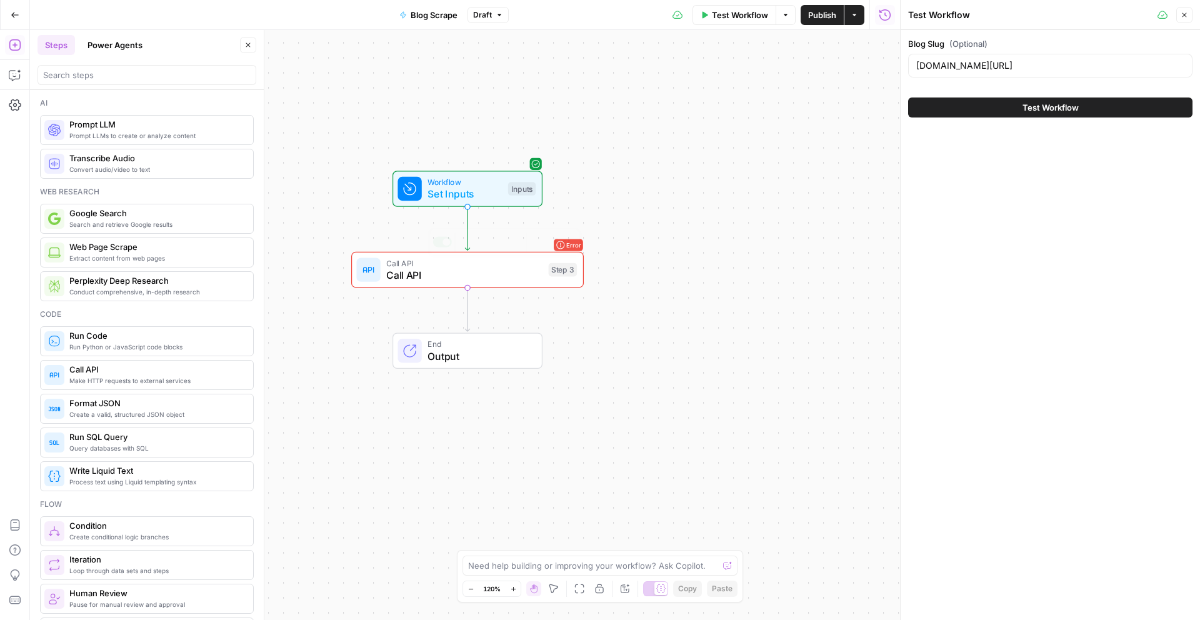
click at [501, 282] on span "Call API" at bounding box center [464, 275] width 156 height 15
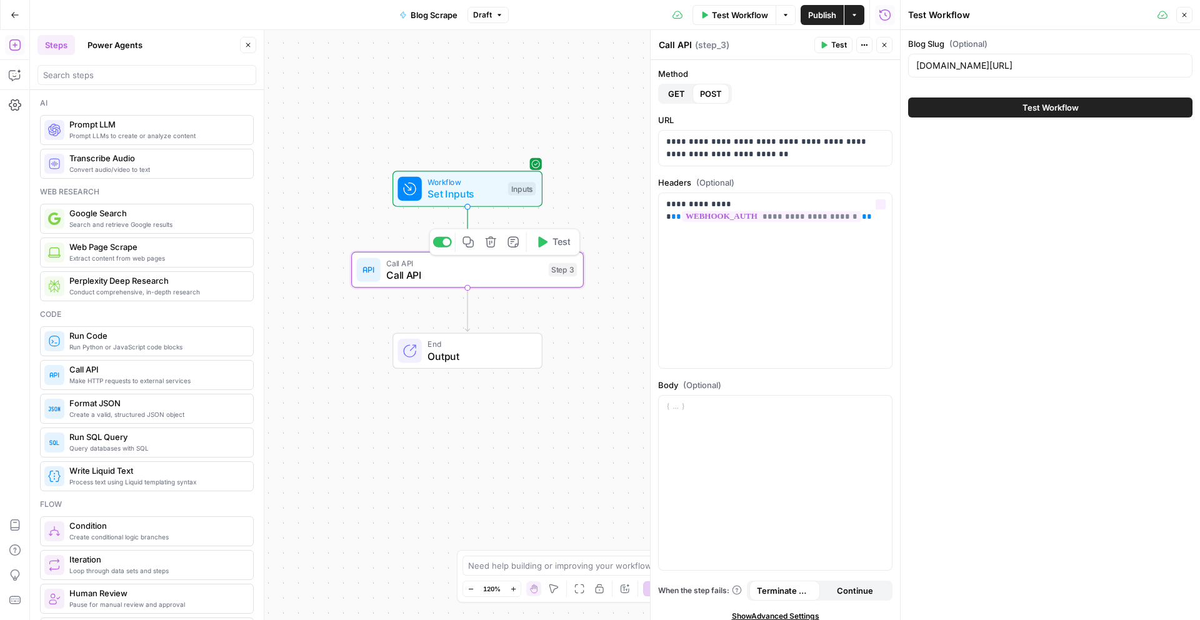
click at [1141, 229] on div "Blog Slug (Optional) www.replo.app/blog/how-to-write-a-call-to-action Test Work…" at bounding box center [1050, 325] width 299 height 590
click at [488, 188] on span "Set Inputs" at bounding box center [465, 193] width 74 height 15
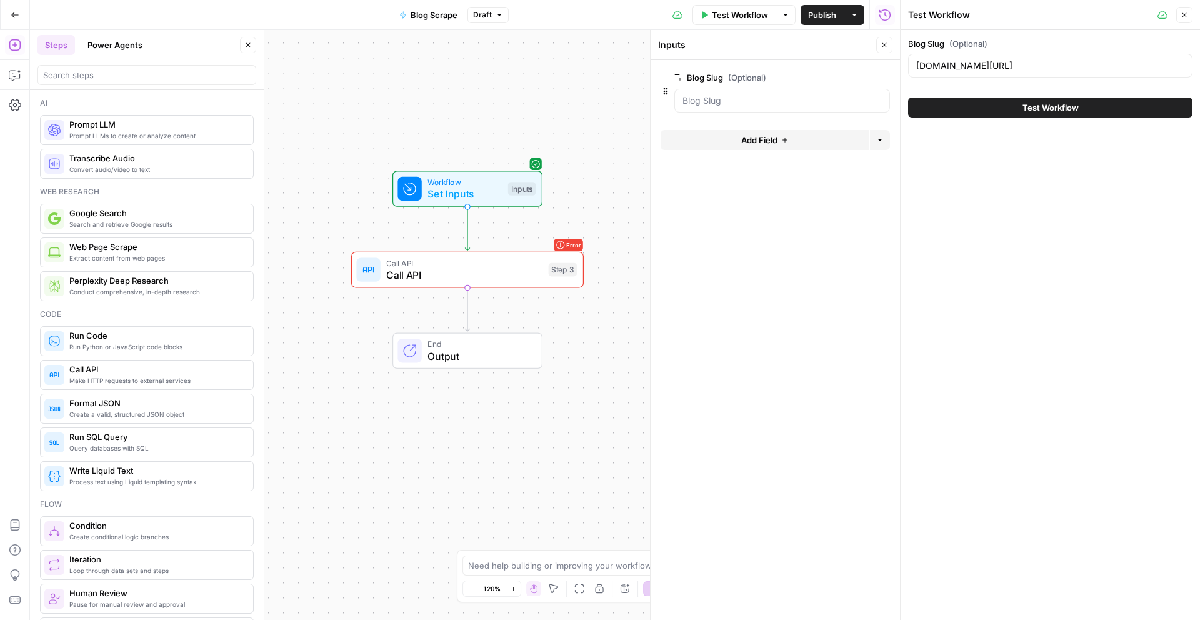
click at [882, 75] on icon "button" at bounding box center [883, 77] width 6 height 6
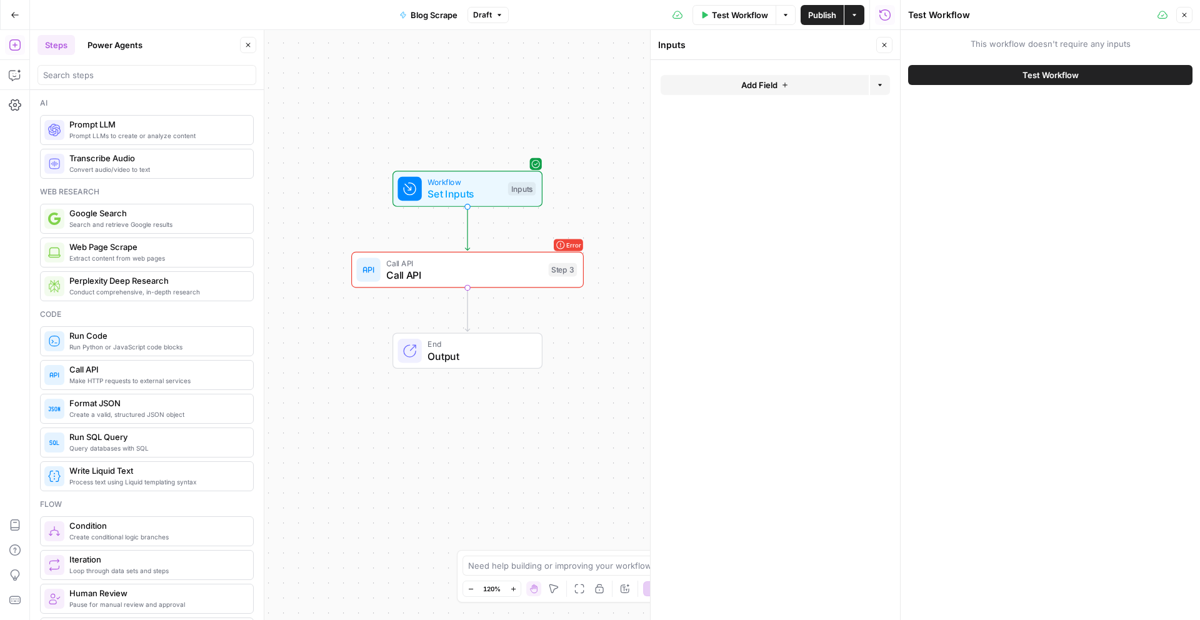
click at [1050, 168] on div "This workflow doesn't require any inputs Test Workflow" at bounding box center [1050, 325] width 299 height 590
click at [1013, 73] on button "Test Workflow" at bounding box center [1050, 75] width 284 height 20
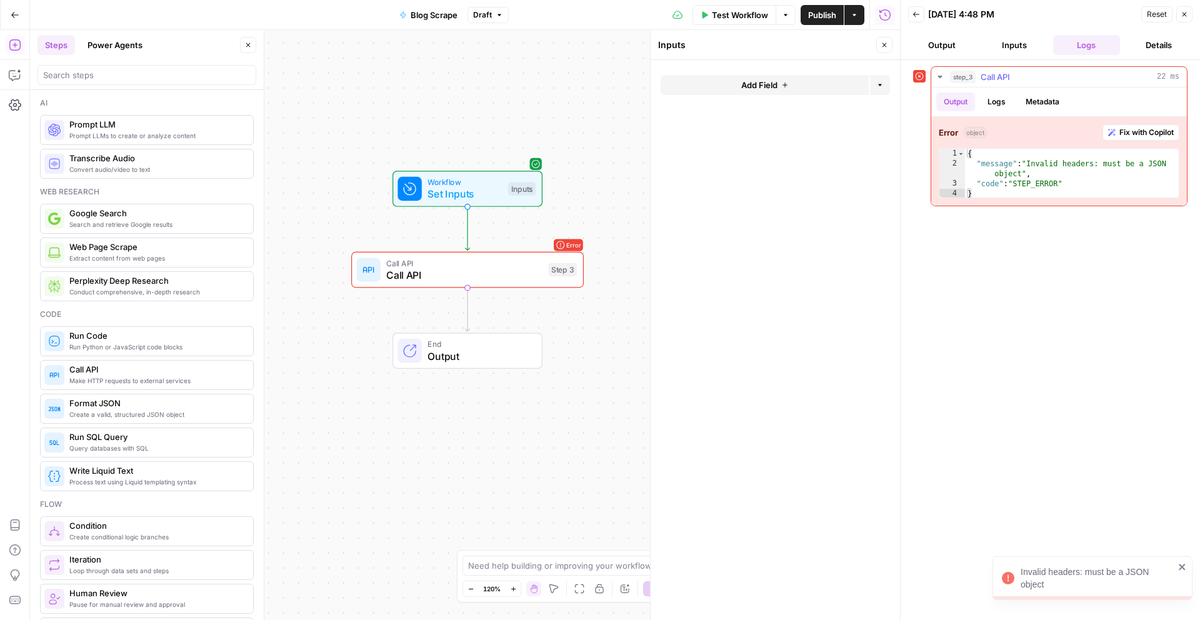
type textarea "**********"
click at [1019, 178] on div "{ "message" : "Invalid headers: must be a JSON object" , "code" : "STEP_ERROR" }" at bounding box center [1072, 184] width 214 height 70
click at [1161, 138] on span "Fix with Copilot" at bounding box center [1147, 132] width 54 height 11
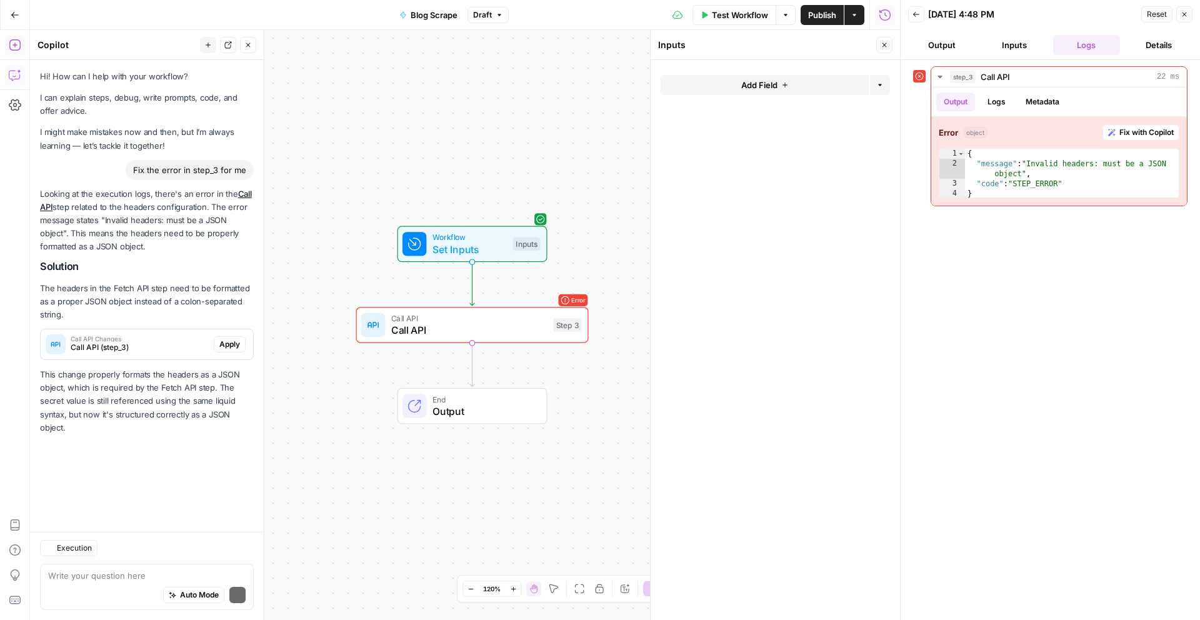
drag, startPoint x: 148, startPoint y: 365, endPoint x: 160, endPoint y: 388, distance: 26.0
click at [160, 388] on div "Looking at the execution logs, there's an error in the Call API step related to…" at bounding box center [147, 311] width 214 height 247
click at [160, 388] on p "This change properly formats the headers as a JSON object, which is required by…" at bounding box center [147, 401] width 214 height 66
drag, startPoint x: 160, startPoint y: 378, endPoint x: 168, endPoint y: 403, distance: 25.7
click at [168, 403] on p "This change properly formats the headers as a JSON object, which is required by…" at bounding box center [147, 401] width 214 height 66
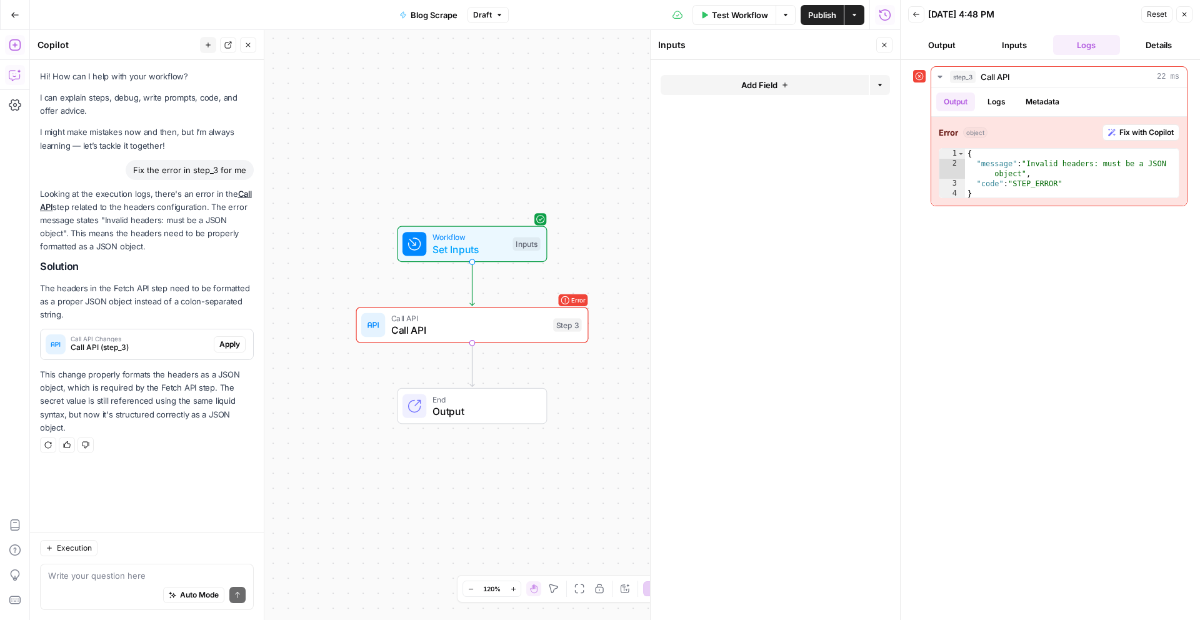
click at [168, 403] on p "This change properly formats the headers as a JSON object, which is required by…" at bounding box center [147, 401] width 214 height 66
click at [222, 345] on span "Apply" at bounding box center [229, 344] width 21 height 11
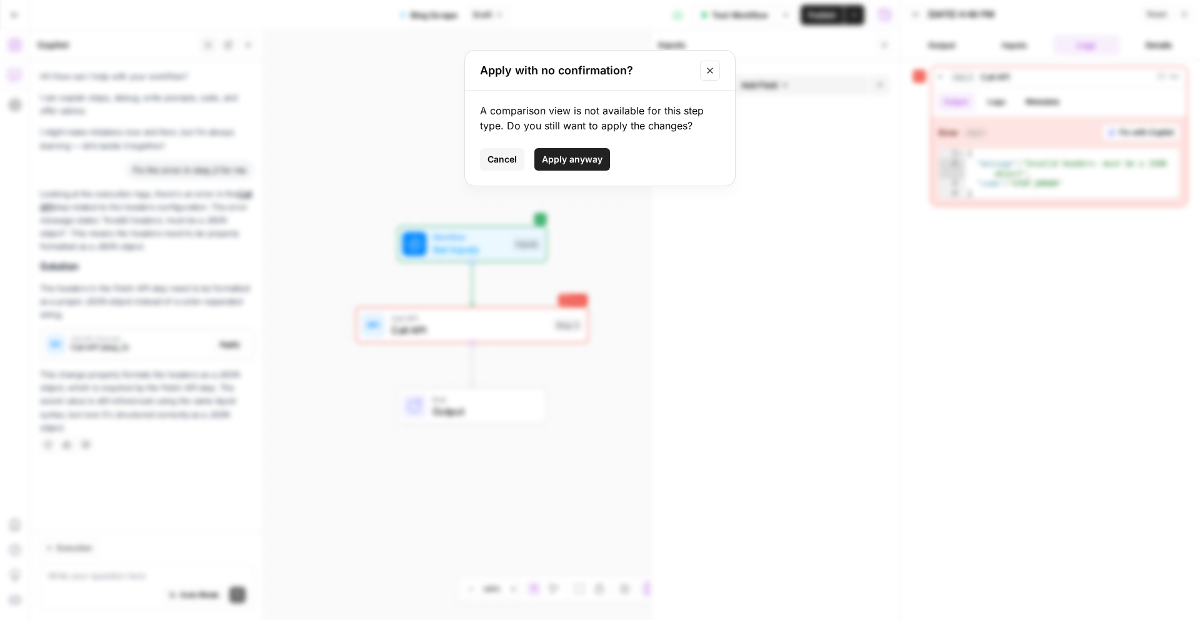
click at [705, 73] on button "Close modal" at bounding box center [710, 71] width 20 height 20
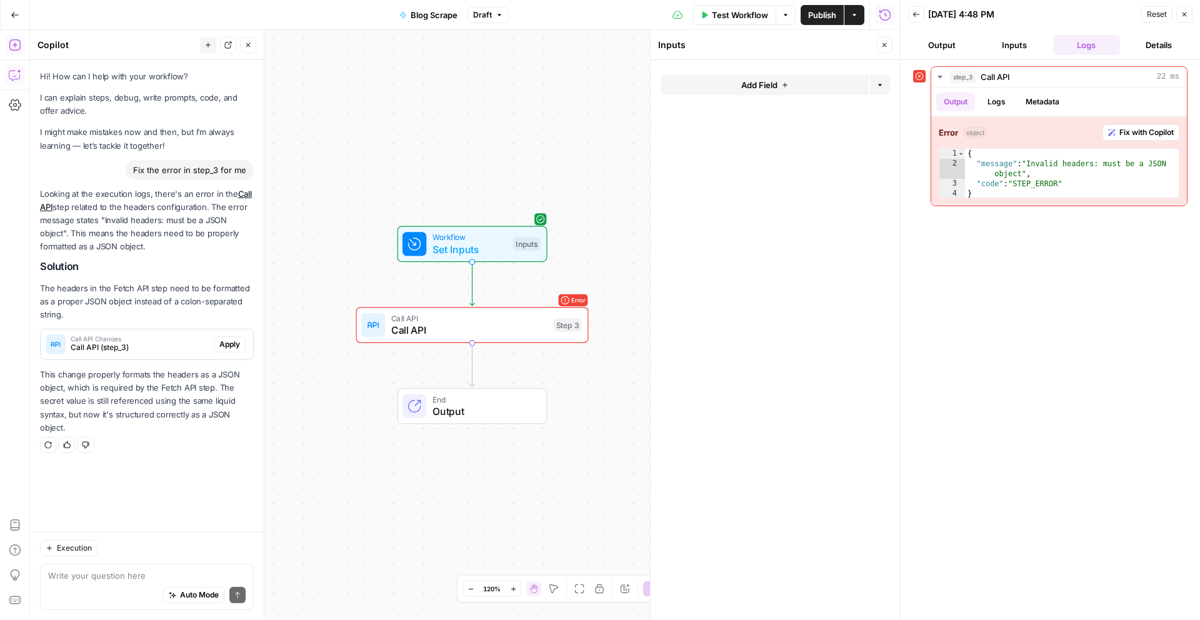
click at [1184, 11] on icon "button" at bounding box center [1185, 15] width 8 height 8
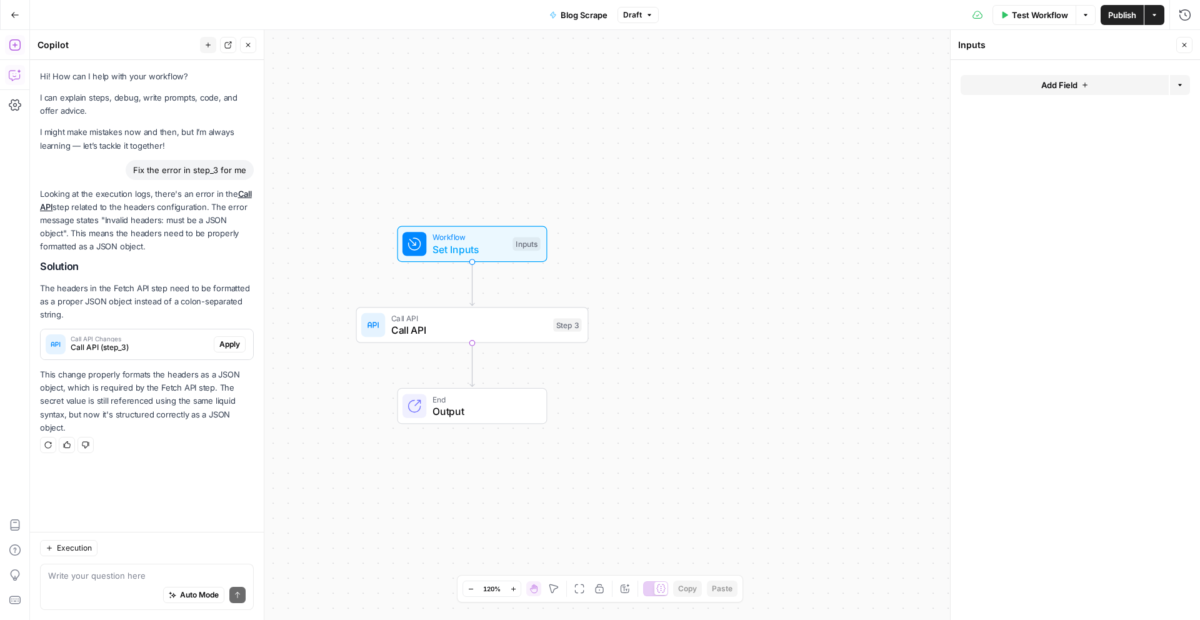
click at [492, 328] on span "Call API" at bounding box center [469, 330] width 156 height 15
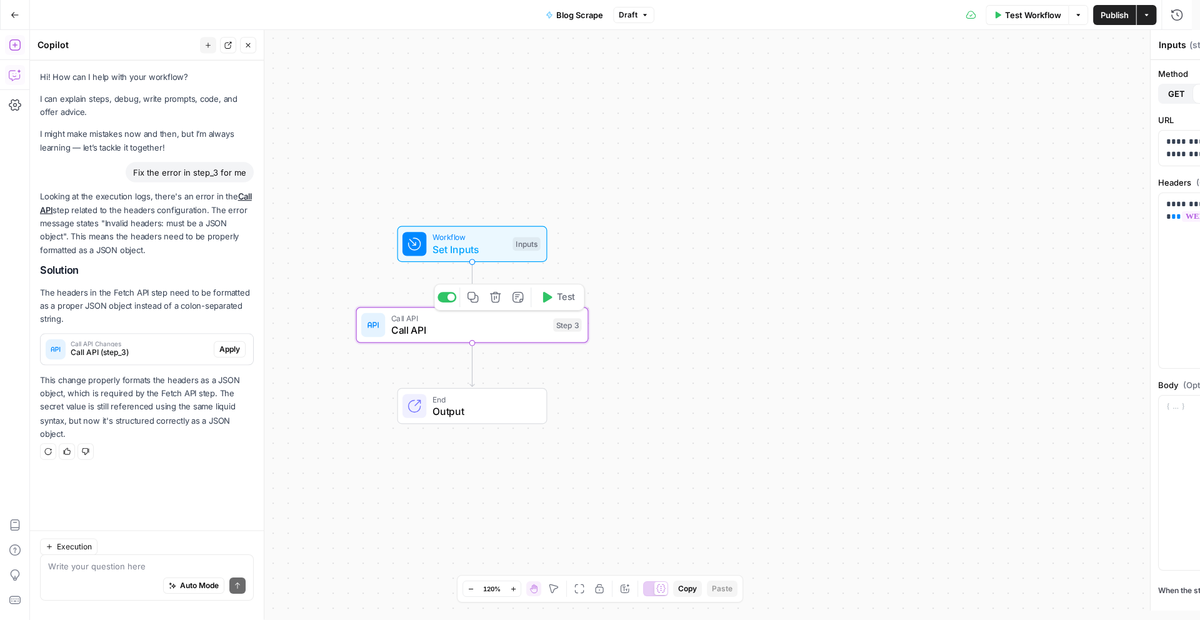
type textarea "Call API"
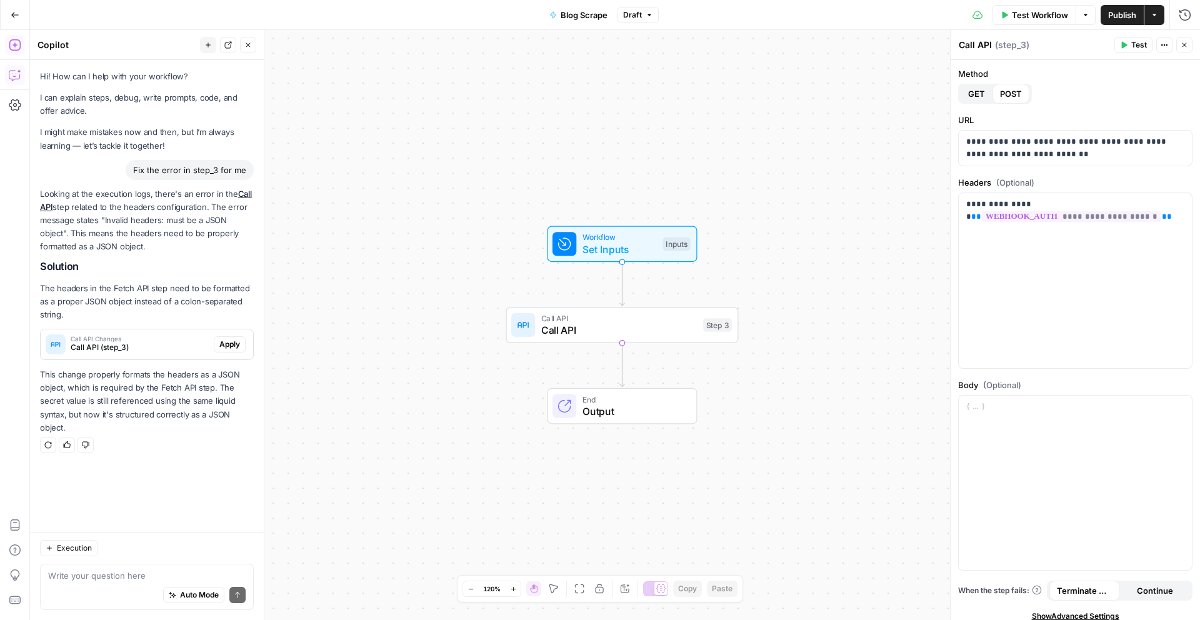
drag, startPoint x: 189, startPoint y: 379, endPoint x: 206, endPoint y: 408, distance: 33.0
click at [206, 408] on p "This change properly formats the headers as a JSON object, which is required by…" at bounding box center [147, 401] width 214 height 66
click at [205, 406] on p "This change properly formats the headers as a JSON object, which is required by…" at bounding box center [147, 401] width 214 height 66
click at [229, 341] on span "Apply" at bounding box center [229, 344] width 21 height 11
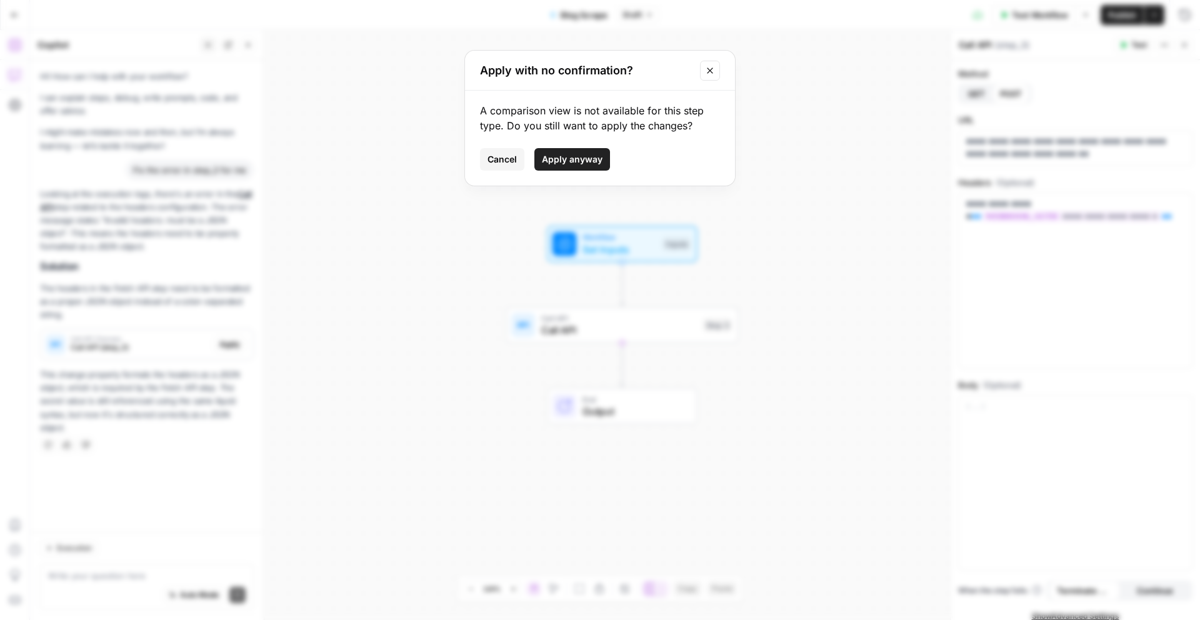
click at [128, 410] on div "Apply with no confirmation? A comparison view is not available for this step ty…" at bounding box center [600, 310] width 1200 height 620
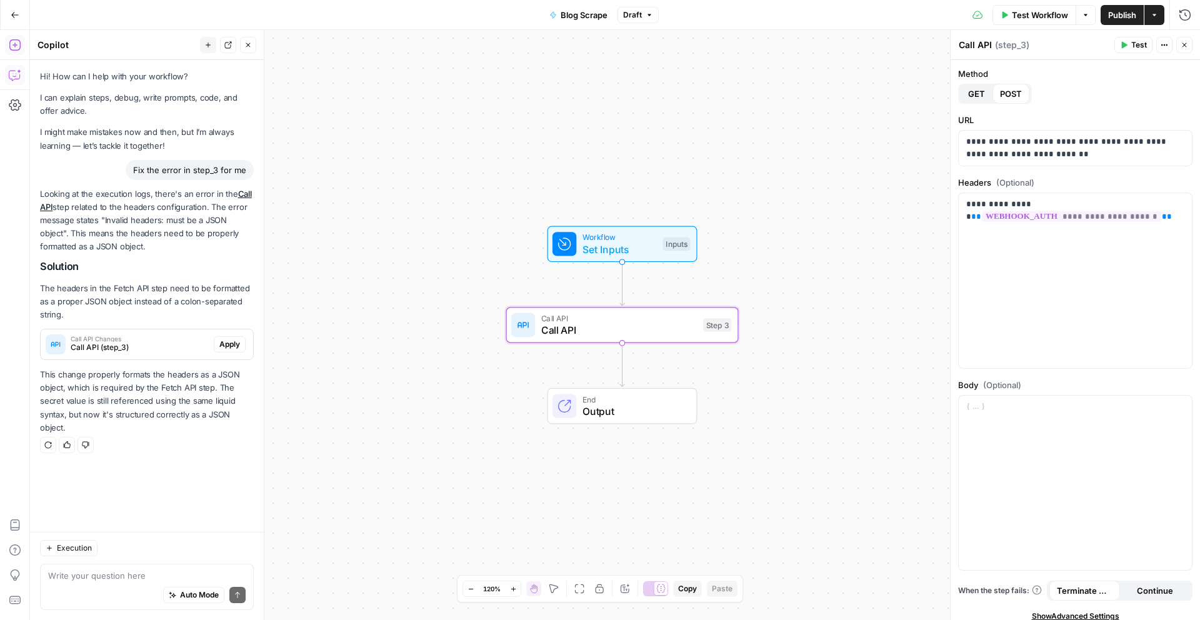
click at [244, 346] on button "Apply" at bounding box center [230, 344] width 32 height 16
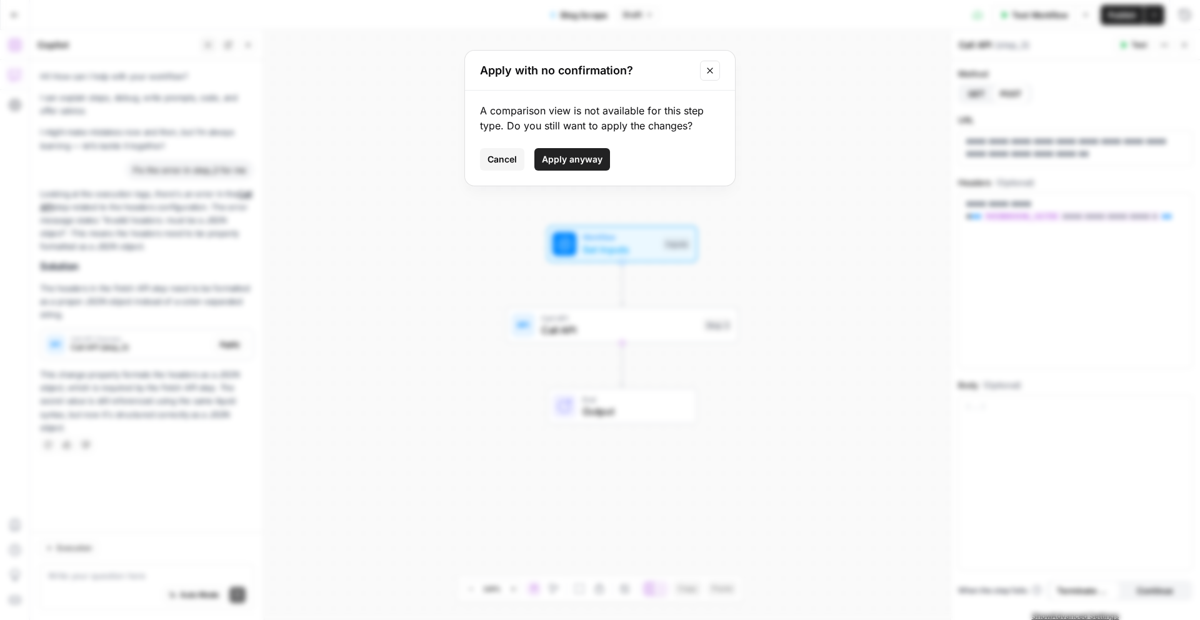
click at [553, 163] on span "Apply anyway" at bounding box center [572, 159] width 61 height 13
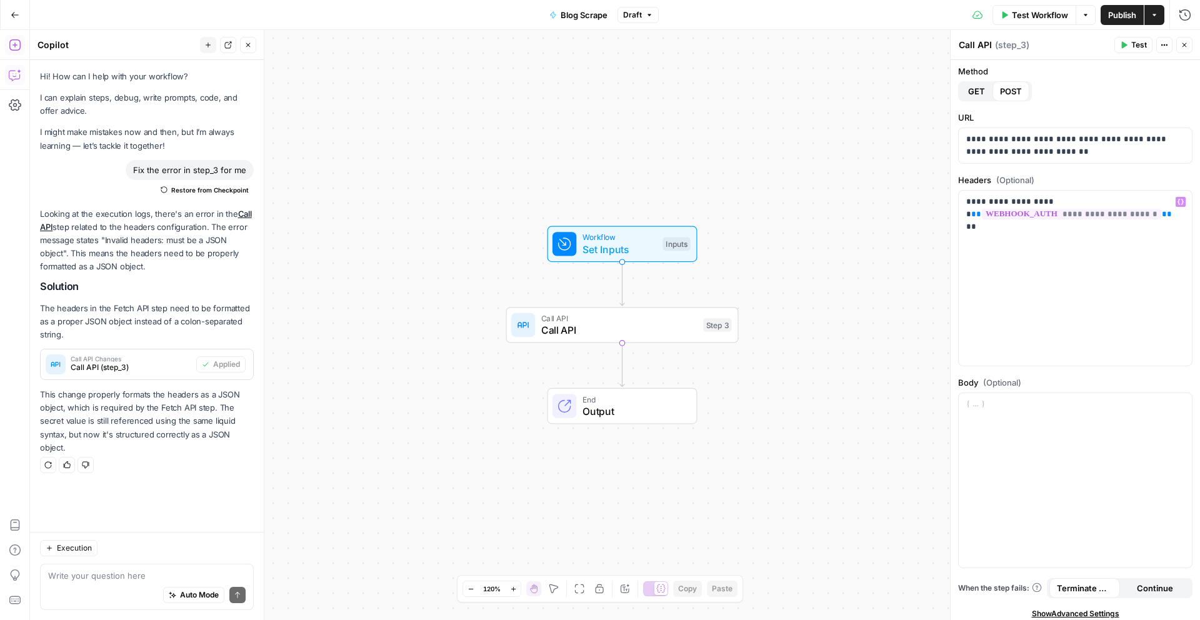
scroll to position [9, 0]
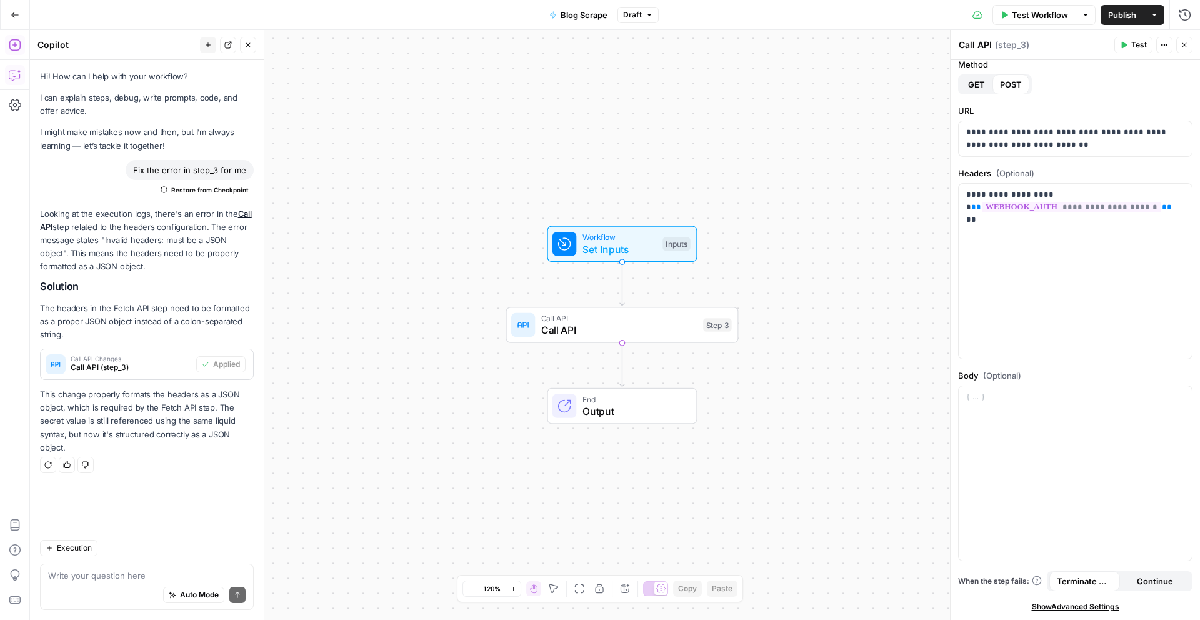
click at [1125, 48] on icon "button" at bounding box center [1124, 45] width 8 height 8
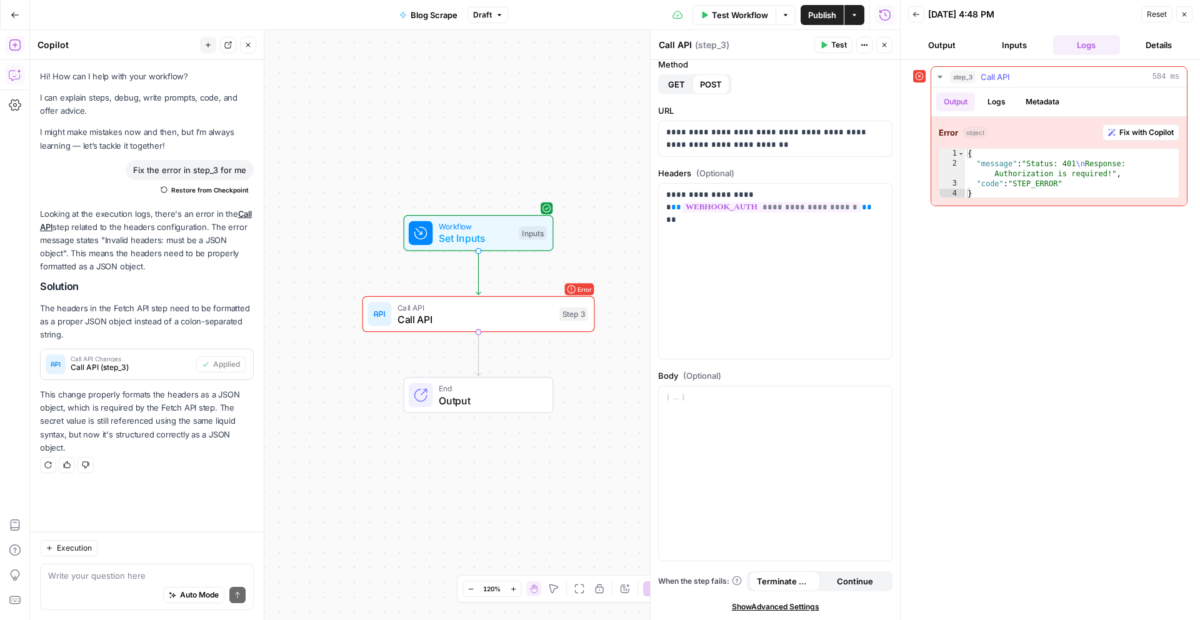
click at [1145, 131] on span "Fix with Copilot" at bounding box center [1147, 132] width 54 height 11
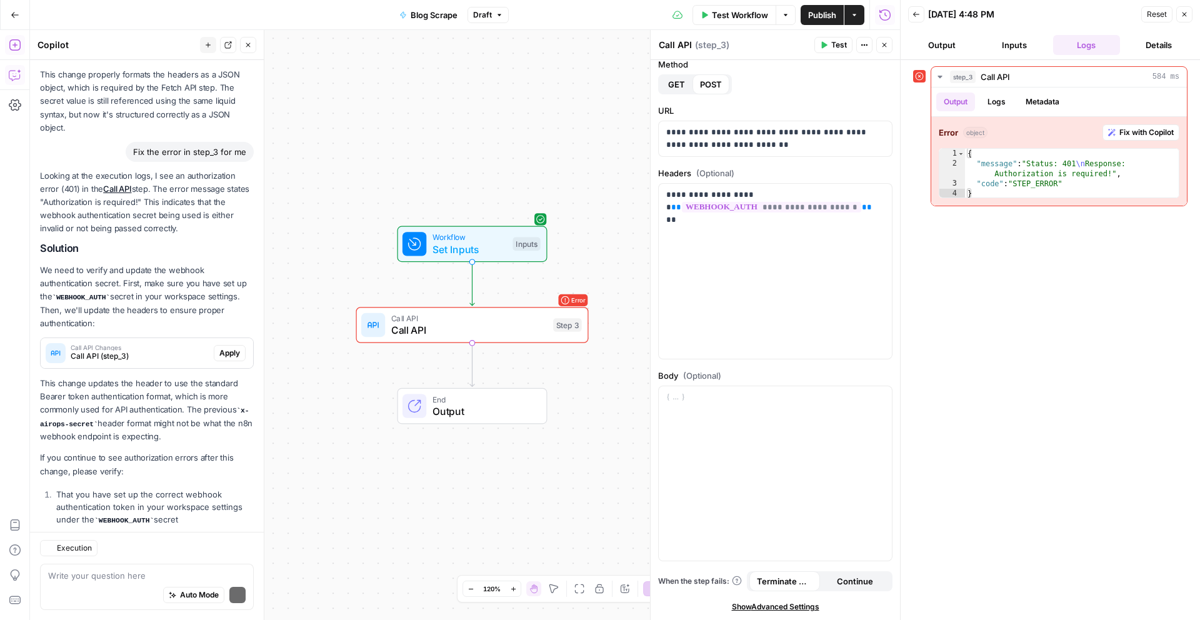
scroll to position [376, 0]
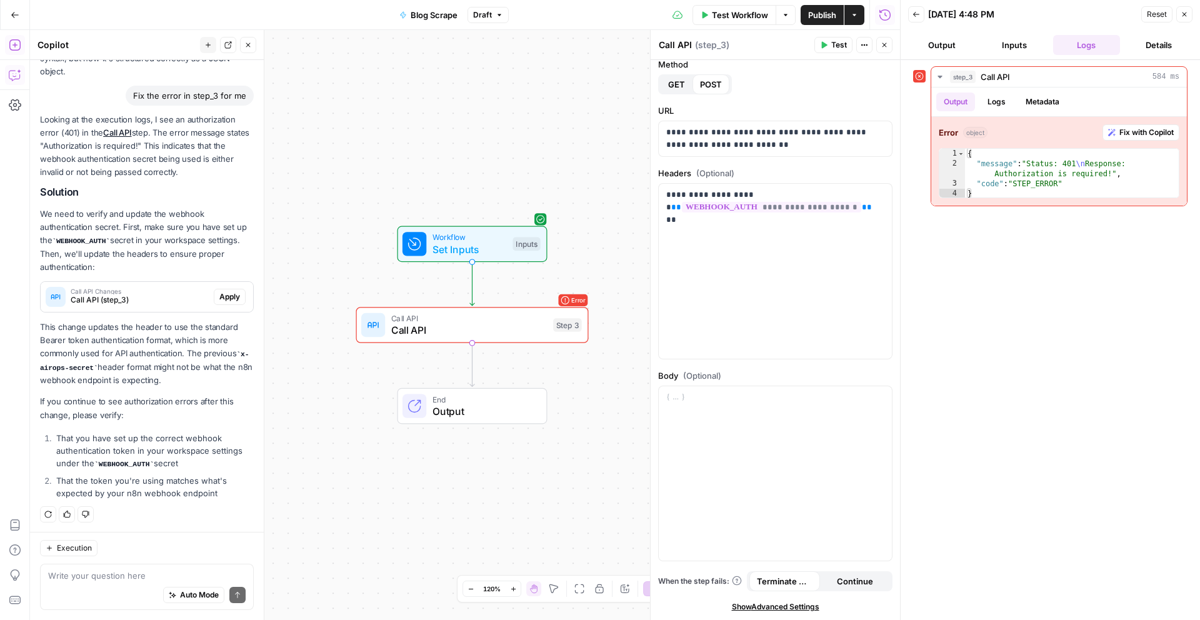
click at [141, 443] on li "That you have set up the correct webhook authentication token in your workspace…" at bounding box center [153, 451] width 201 height 39
drag, startPoint x: 148, startPoint y: 433, endPoint x: 181, endPoint y: 465, distance: 46.9
click at [181, 465] on li "That you have set up the correct webhook authentication token in your workspace…" at bounding box center [153, 451] width 201 height 39
drag, startPoint x: 180, startPoint y: 336, endPoint x: 196, endPoint y: 368, distance: 35.0
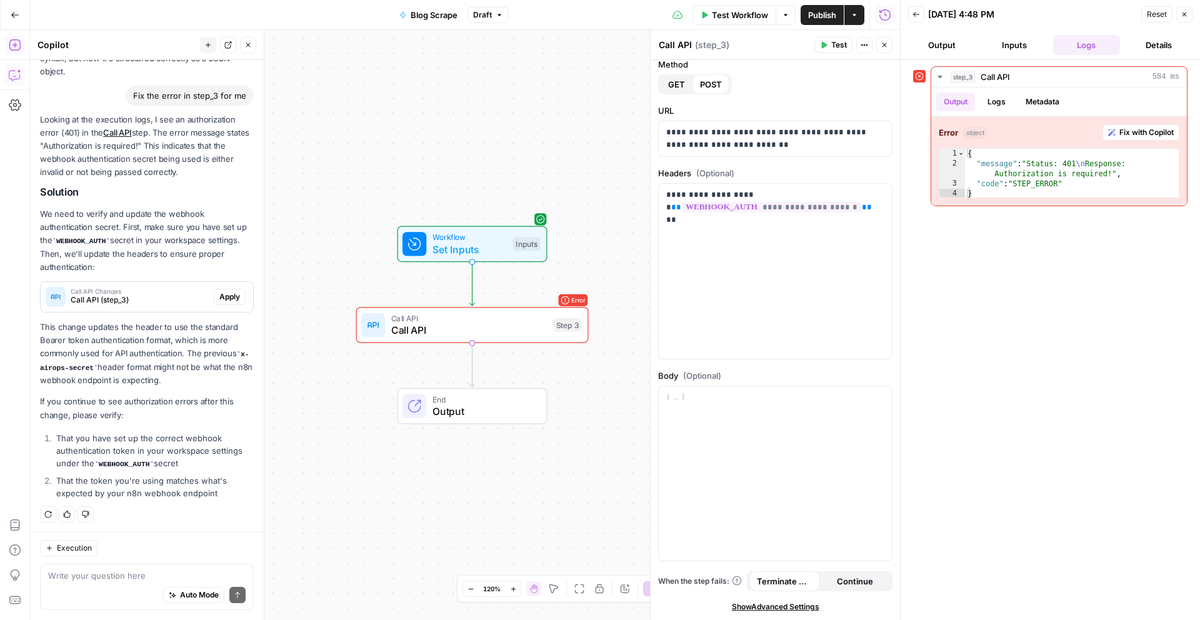
click at [196, 368] on p "This change updates the header to use the standard Bearer token authentication …" at bounding box center [147, 354] width 214 height 66
drag, startPoint x: 165, startPoint y: 324, endPoint x: 181, endPoint y: 358, distance: 37.2
click at [181, 358] on p "This change updates the header to use the standard Bearer token authentication …" at bounding box center [147, 354] width 214 height 66
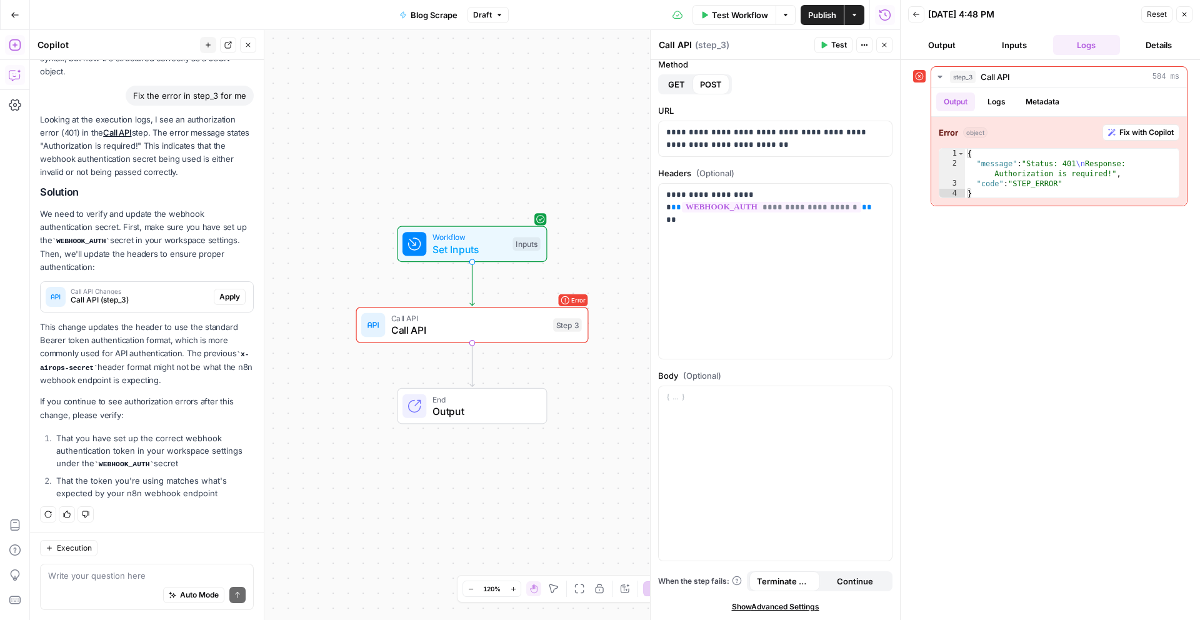
drag, startPoint x: 181, startPoint y: 328, endPoint x: 192, endPoint y: 358, distance: 32.1
click at [192, 358] on p "This change updates the header to use the standard Bearer token authentication …" at bounding box center [147, 354] width 214 height 66
drag, startPoint x: 192, startPoint y: 356, endPoint x: 224, endPoint y: 421, distance: 73.0
click at [224, 421] on div "Looking at the execution logs, I see an authorization error (401) in the Call A…" at bounding box center [147, 308] width 214 height 391
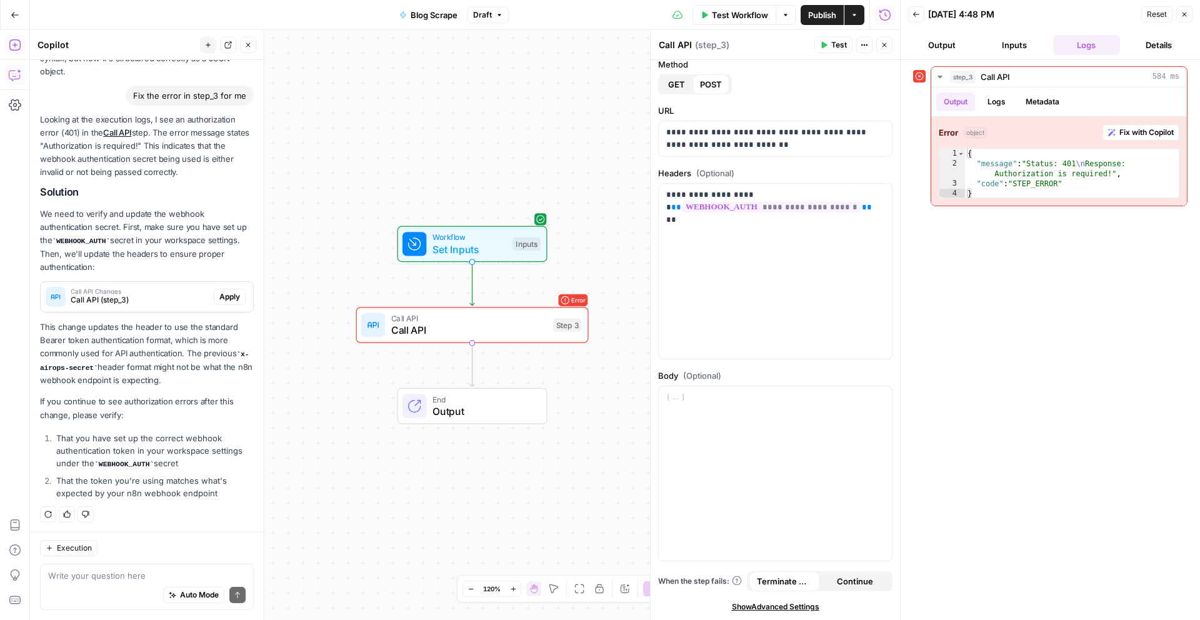
click at [224, 421] on div "Looking at the execution logs, I see an authorization error (401) in the Call A…" at bounding box center [147, 308] width 214 height 391
drag, startPoint x: 141, startPoint y: 366, endPoint x: 185, endPoint y: 463, distance: 106.6
click at [185, 463] on div "Looking at the execution logs, I see an authorization error (401) in the Call A…" at bounding box center [147, 308] width 214 height 391
click at [185, 463] on li "That you have set up the correct webhook authentication token in your workspace…" at bounding box center [153, 451] width 201 height 39
drag, startPoint x: 180, startPoint y: 411, endPoint x: 203, endPoint y: 481, distance: 73.7
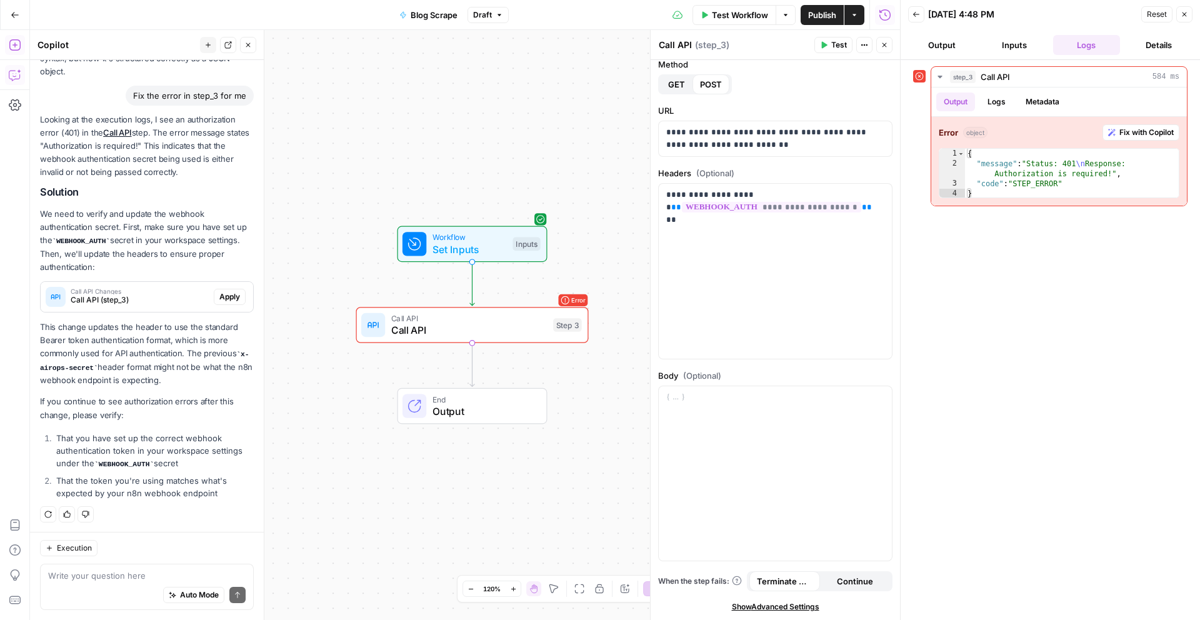
click at [203, 481] on div "Looking at the execution logs, I see an authorization error (401) in the Call A…" at bounding box center [147, 308] width 214 height 391
click at [203, 481] on li "That the token you're using matches what's expected by your n8n webhook endpoint" at bounding box center [153, 487] width 201 height 25
click at [131, 445] on li "That you have set up the correct webhook authentication token in your workspace…" at bounding box center [153, 451] width 201 height 39
drag, startPoint x: 87, startPoint y: 441, endPoint x: 180, endPoint y: 463, distance: 95.7
click at [180, 463] on li "That you have set up the correct webhook authentication token in your workspace…" at bounding box center [153, 451] width 201 height 39
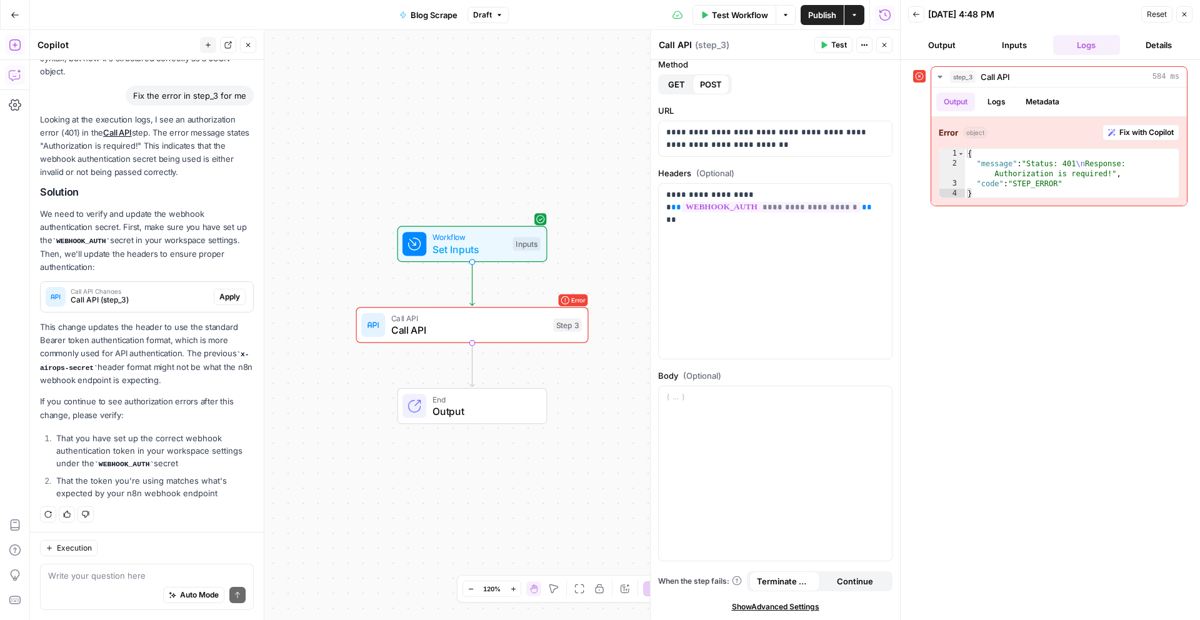
click at [180, 463] on li "That you have set up the correct webhook authentication token in your workspace…" at bounding box center [153, 451] width 201 height 39
drag, startPoint x: 114, startPoint y: 432, endPoint x: 137, endPoint y: 463, distance: 38.4
click at [137, 463] on li "That you have set up the correct webhook authentication token in your workspace…" at bounding box center [153, 451] width 201 height 39
click at [138, 463] on code "WEBHOOK_AUTH" at bounding box center [123, 465] width 59 height 8
drag, startPoint x: 119, startPoint y: 420, endPoint x: 188, endPoint y: 490, distance: 97.3
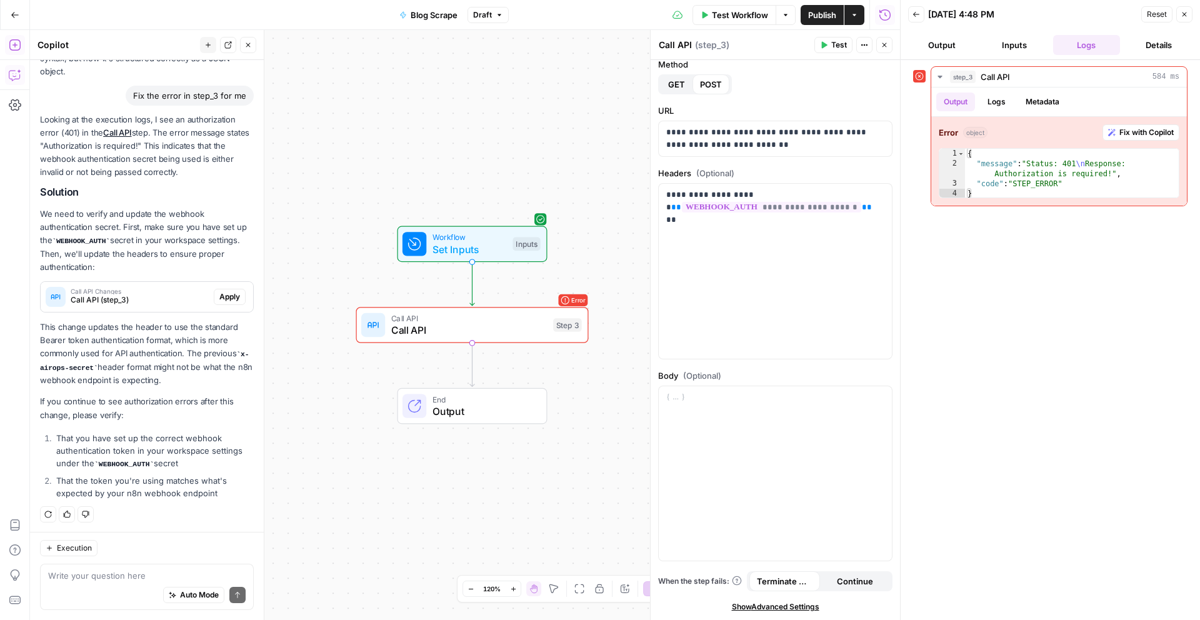
click at [188, 490] on div "Looking at the execution logs, I see an authorization error (401) in the Call A…" at bounding box center [147, 308] width 214 height 391
click at [188, 490] on li "That the token you're using matches what's expected by your n8n webhook endpoint" at bounding box center [153, 487] width 201 height 25
click at [828, 17] on span "Publish" at bounding box center [822, 15] width 28 height 13
click at [430, 16] on span "Blog Scrape" at bounding box center [426, 15] width 47 height 13
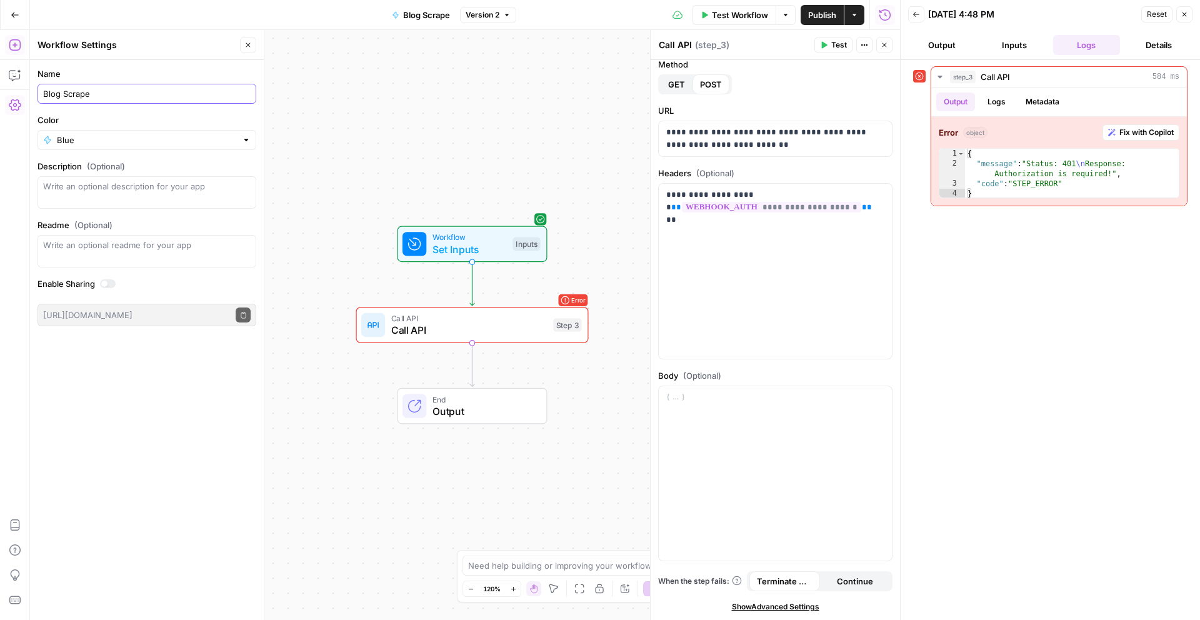
click at [126, 98] on input "Blog Scrape" at bounding box center [147, 94] width 208 height 13
drag, startPoint x: 125, startPoint y: 97, endPoint x: 33, endPoint y: 91, distance: 92.7
click at [33, 91] on form "Name Blog Scrape Color Blue Description (Optional) Readme (Optional) Write an o…" at bounding box center [147, 197] width 234 height 274
click at [59, 96] on input "Content Output" at bounding box center [147, 94] width 208 height 13
click at [56, 96] on input "Content Output" at bounding box center [147, 94] width 208 height 13
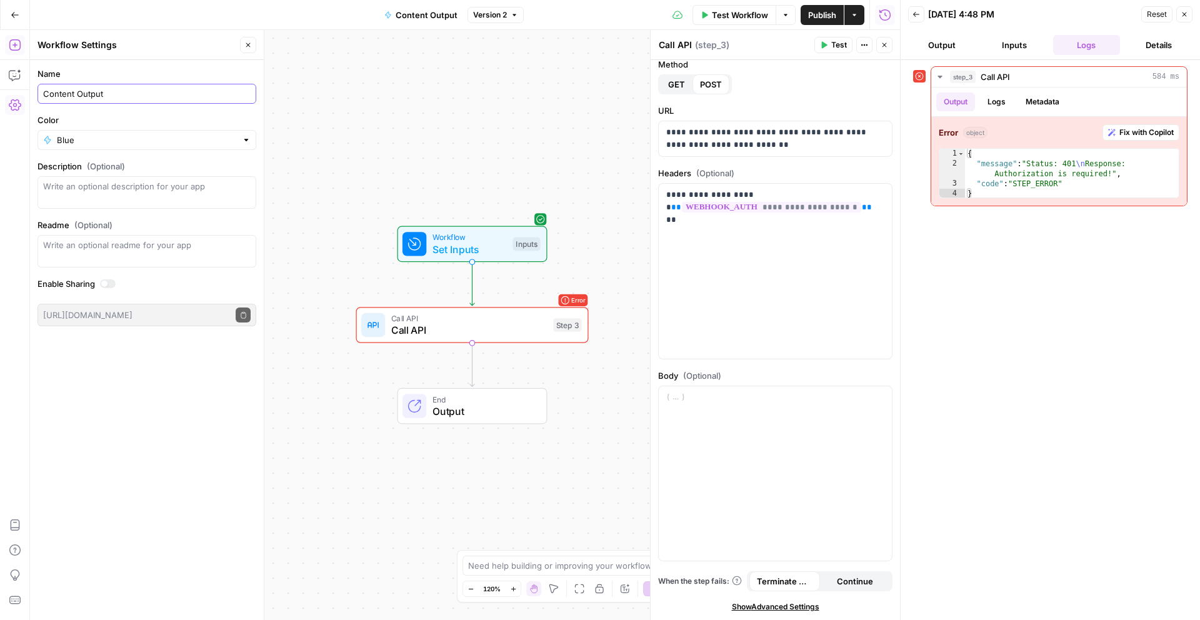
click at [56, 96] on input "Content Output" at bounding box center [147, 94] width 208 height 13
type input "Blog Output"
click at [134, 366] on div "Name Blog Output Color Blue Description (Optional) Readme (Optional) Write an o…" at bounding box center [147, 340] width 234 height 560
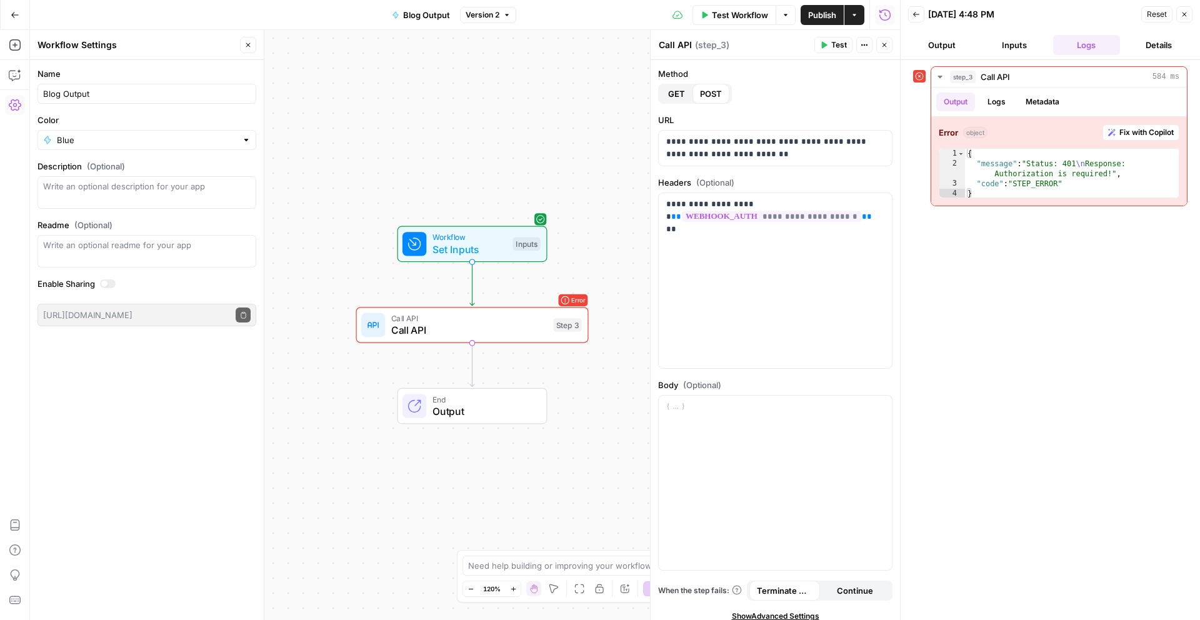
click at [1184, 16] on icon "button" at bounding box center [1185, 15] width 8 height 8
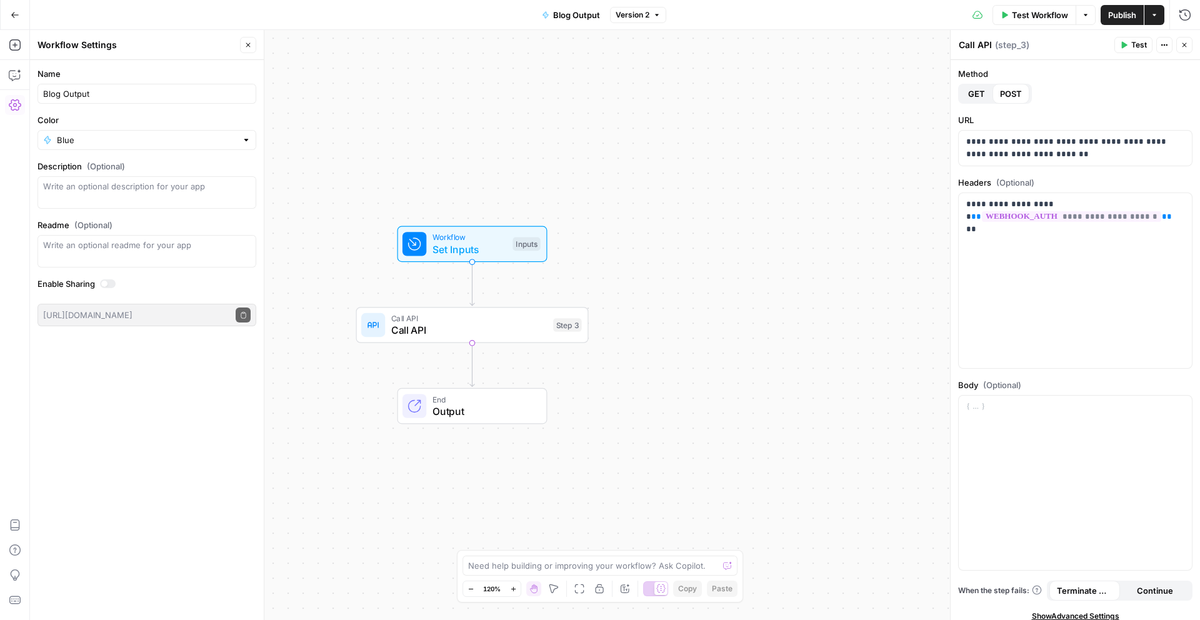
click at [1129, 41] on button "Test" at bounding box center [1134, 45] width 38 height 16
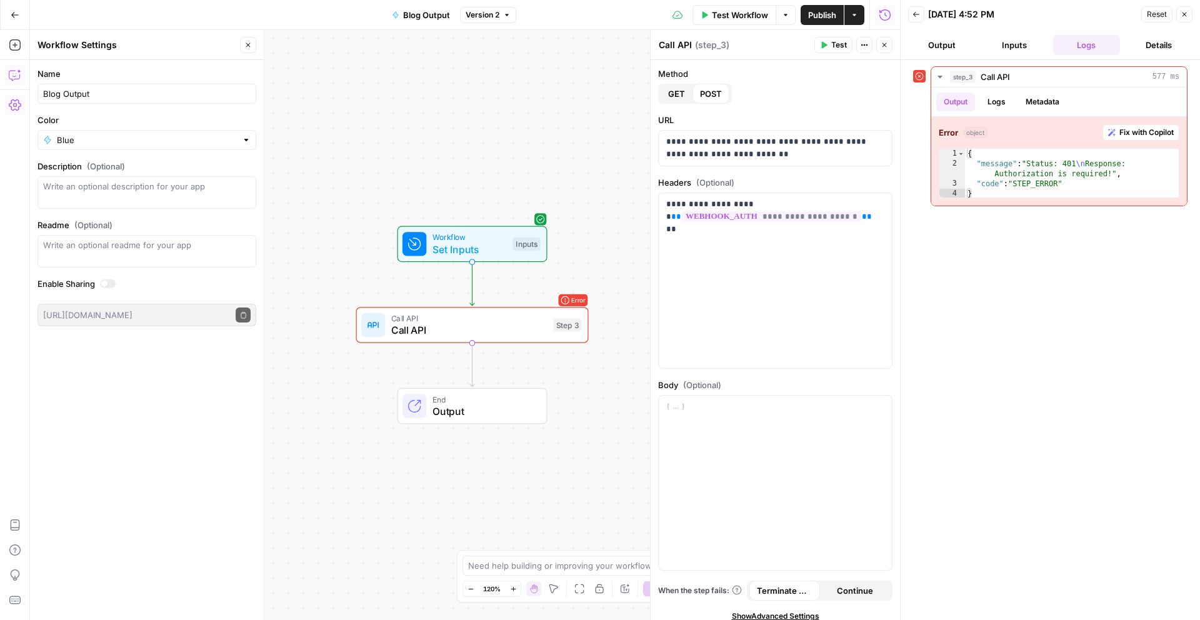
click at [9, 80] on icon "button" at bounding box center [15, 75] width 13 height 13
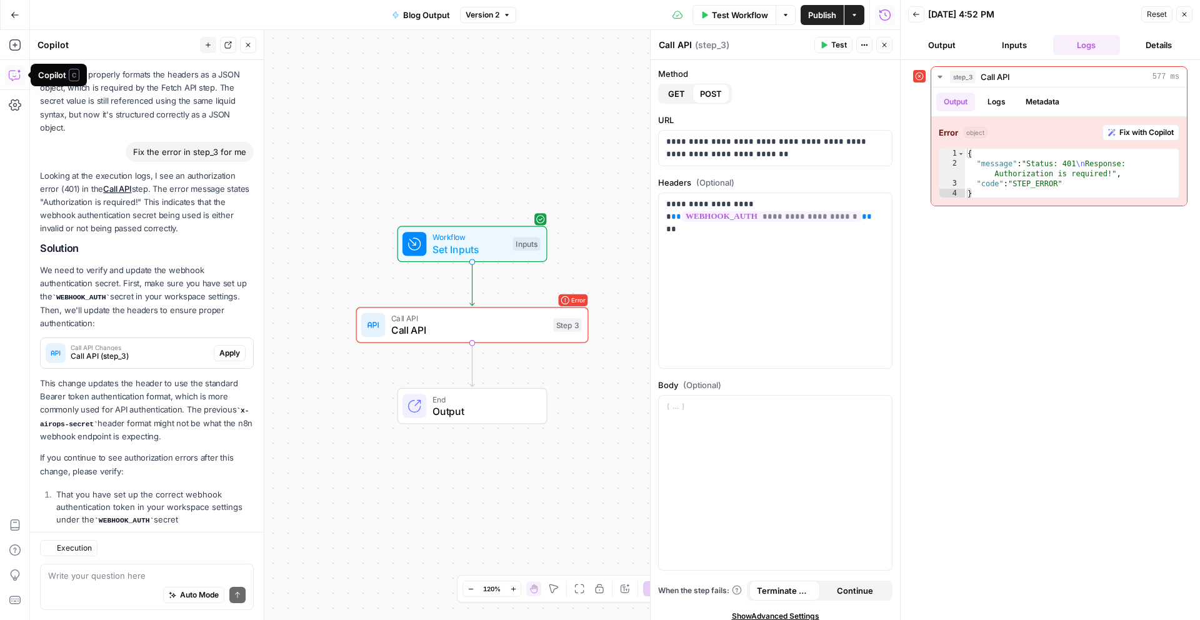
scroll to position [376, 0]
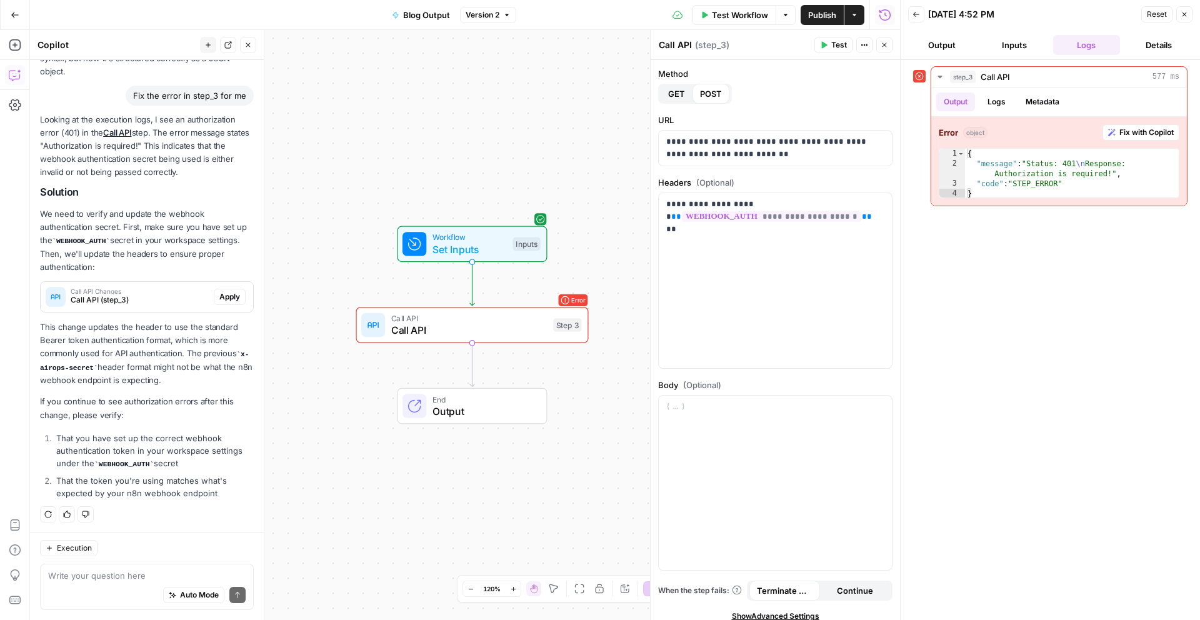
drag, startPoint x: 153, startPoint y: 336, endPoint x: 154, endPoint y: 348, distance: 11.4
click at [154, 348] on p "This change updates the header to use the standard Bearer token authentication …" at bounding box center [147, 354] width 214 height 66
drag, startPoint x: 151, startPoint y: 321, endPoint x: 173, endPoint y: 352, distance: 38.5
click at [173, 352] on div "Looking at the execution logs, I see an authorization error (401) in the Call A…" at bounding box center [147, 308] width 214 height 391
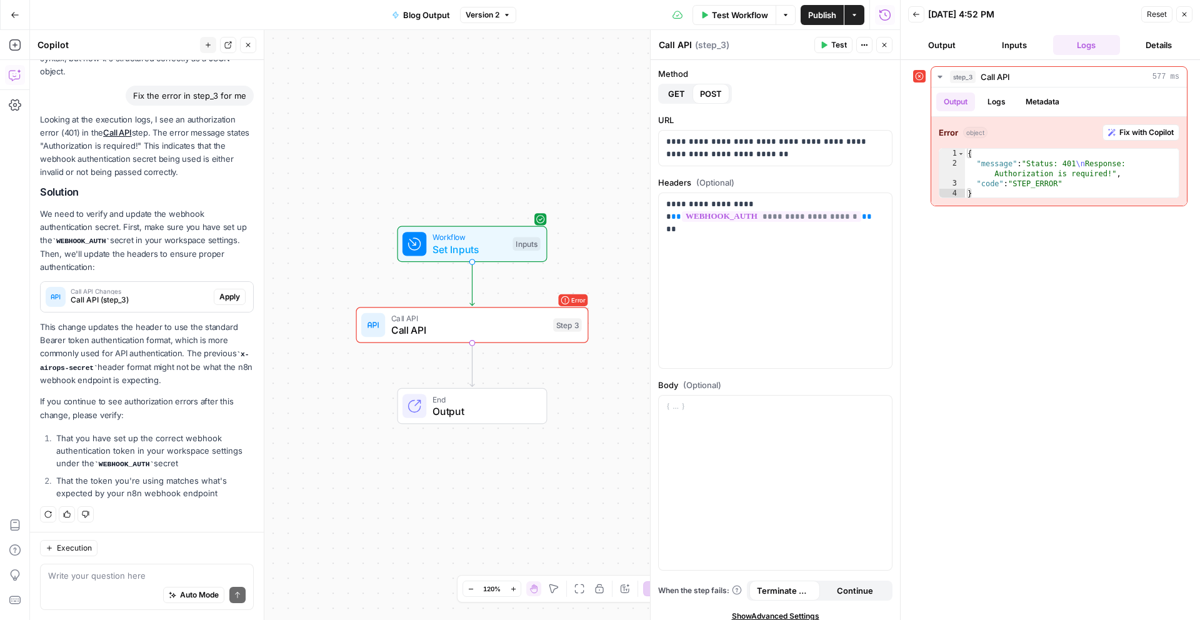
click at [173, 352] on p "This change updates the header to use the standard Bearer token authentication …" at bounding box center [147, 354] width 214 height 66
drag, startPoint x: 165, startPoint y: 326, endPoint x: 191, endPoint y: 372, distance: 52.9
click at [191, 372] on p "This change updates the header to use the standard Bearer token authentication …" at bounding box center [147, 354] width 214 height 66
drag, startPoint x: 151, startPoint y: 328, endPoint x: 200, endPoint y: 421, distance: 105.2
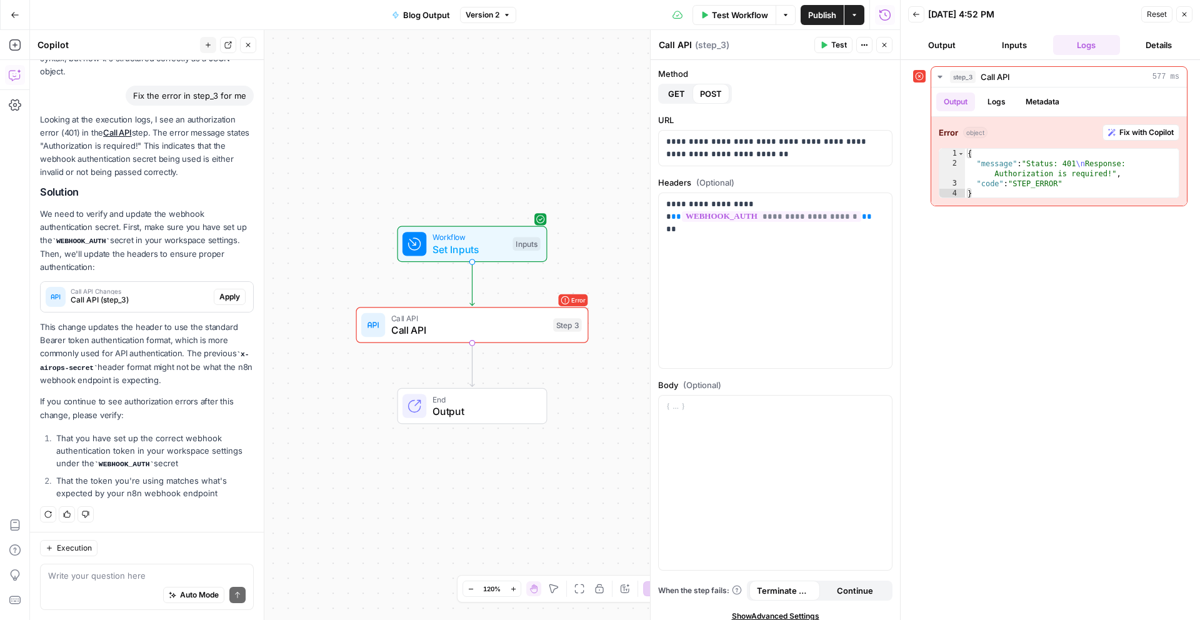
click at [200, 421] on div "Looking at the execution logs, I see an authorization error (401) in the Call A…" at bounding box center [147, 308] width 214 height 391
drag, startPoint x: 194, startPoint y: 405, endPoint x: 216, endPoint y: 455, distance: 55.2
click at [216, 455] on div "Looking at the execution logs, I see an authorization error (401) in the Call A…" at bounding box center [147, 308] width 214 height 391
click at [216, 453] on li "That you have set up the correct webhook authentication token in your workspace…" at bounding box center [153, 451] width 201 height 39
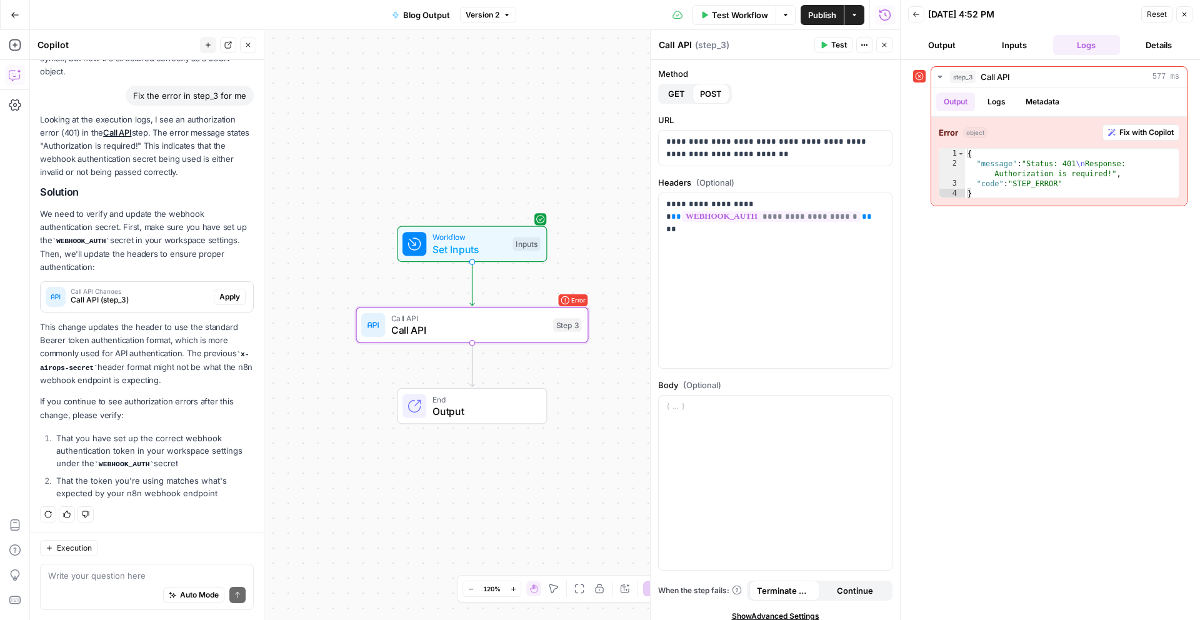
click at [222, 294] on span "Apply" at bounding box center [229, 296] width 21 height 11
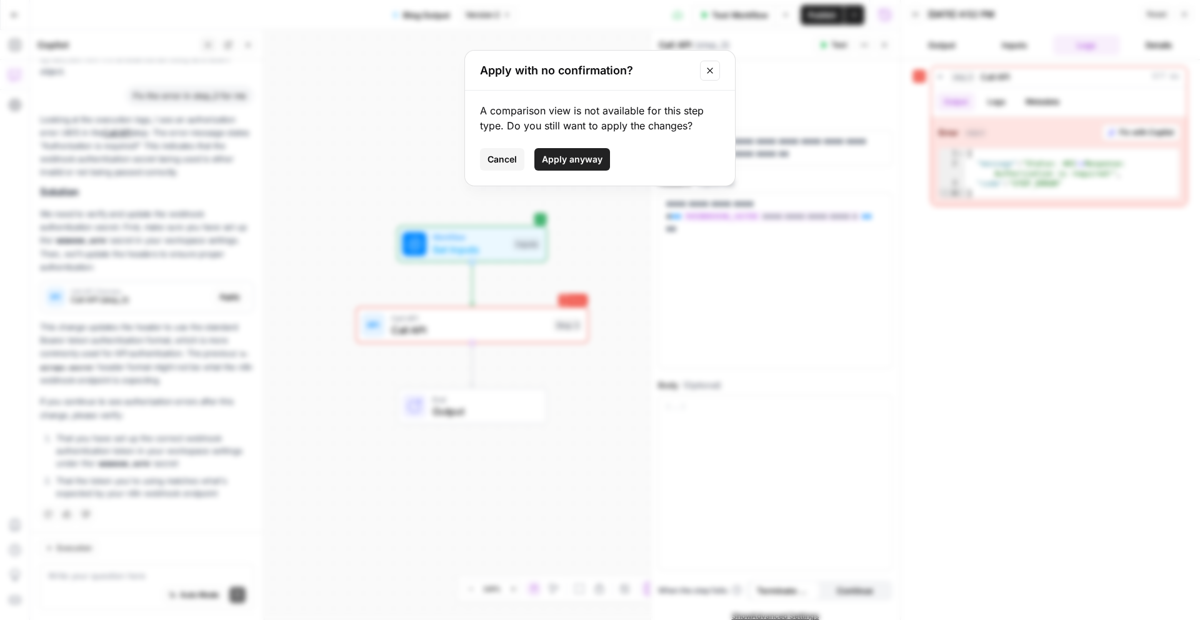
click at [580, 157] on span "Apply anyway" at bounding box center [572, 159] width 61 height 13
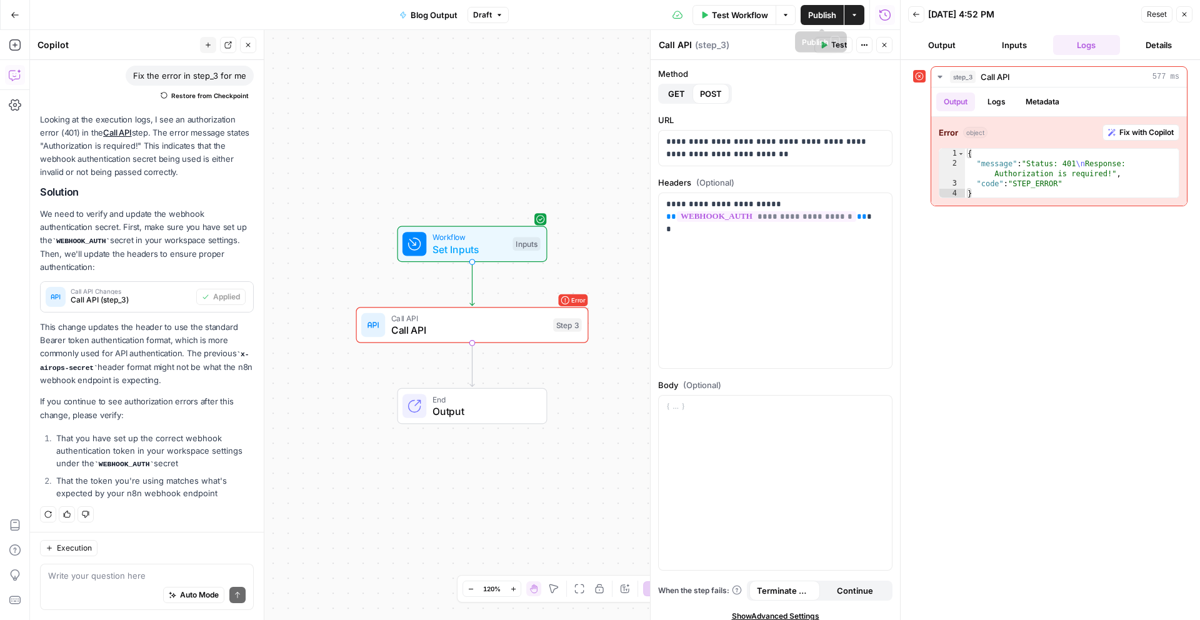
click at [812, 15] on span "Publish" at bounding box center [822, 15] width 28 height 13
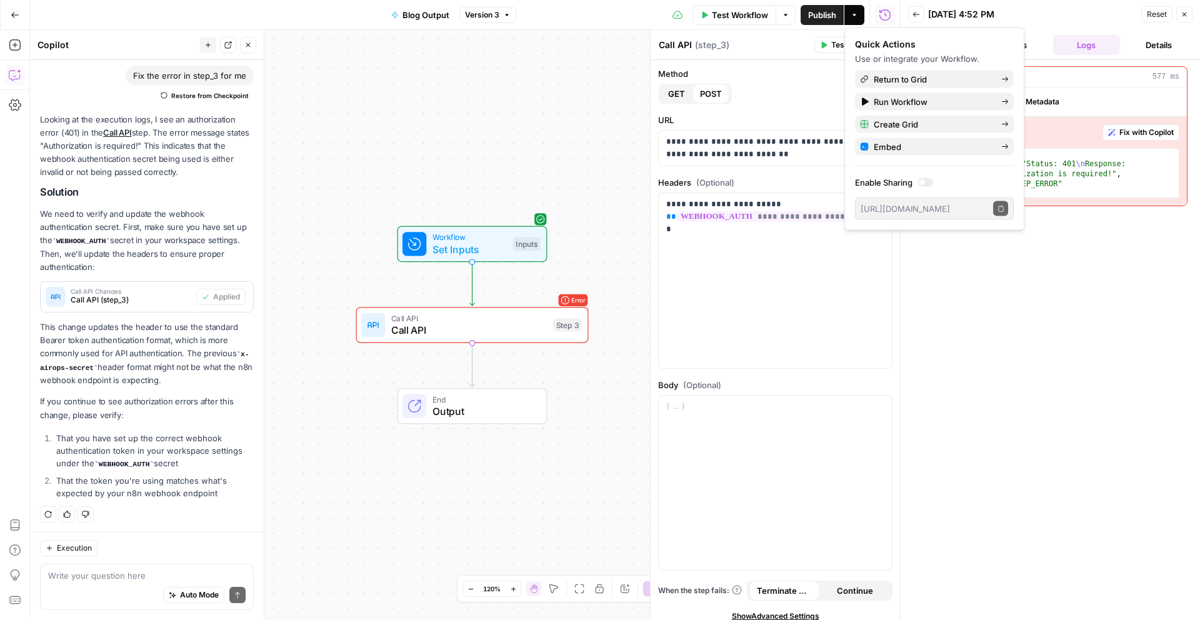
click at [1029, 330] on div "step_3 Call API 577 ms Output Logs Metadata Error object Fix with Copilot 1 2 3…" at bounding box center [1050, 340] width 274 height 548
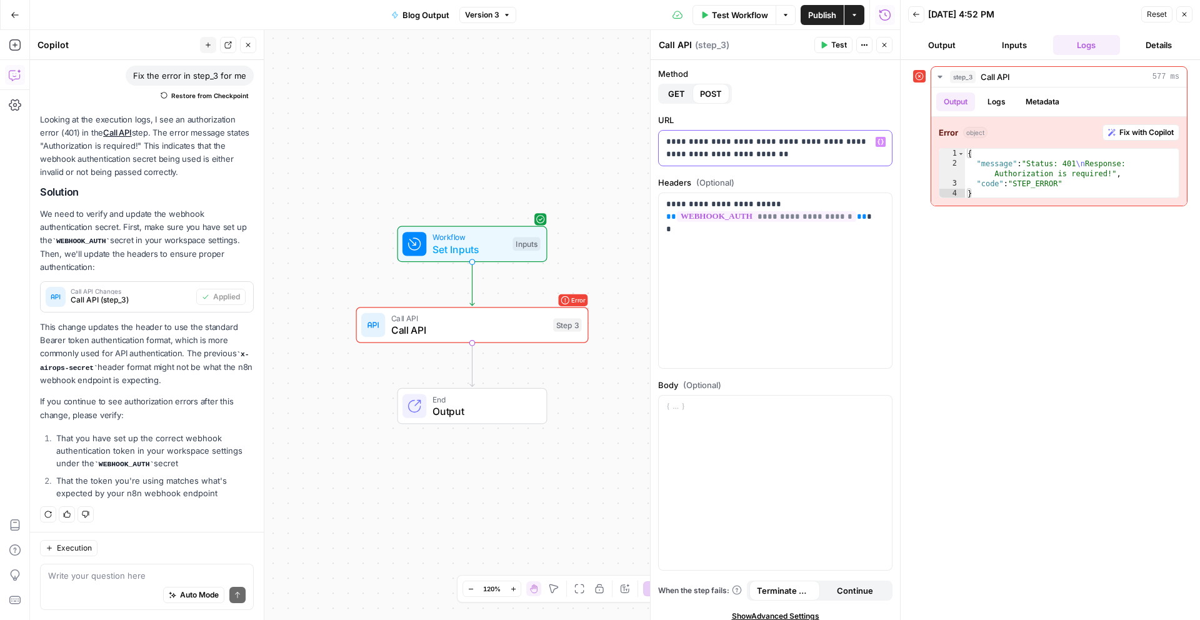
click at [800, 160] on p "**********" at bounding box center [770, 148] width 209 height 25
click at [711, 257] on div "**********" at bounding box center [775, 280] width 233 height 175
click at [665, 204] on div "**********" at bounding box center [775, 280] width 233 height 175
click at [849, 381] on label "Body (Optional)" at bounding box center [775, 385] width 234 height 13
click at [835, 342] on div "**********" at bounding box center [775, 280] width 233 height 175
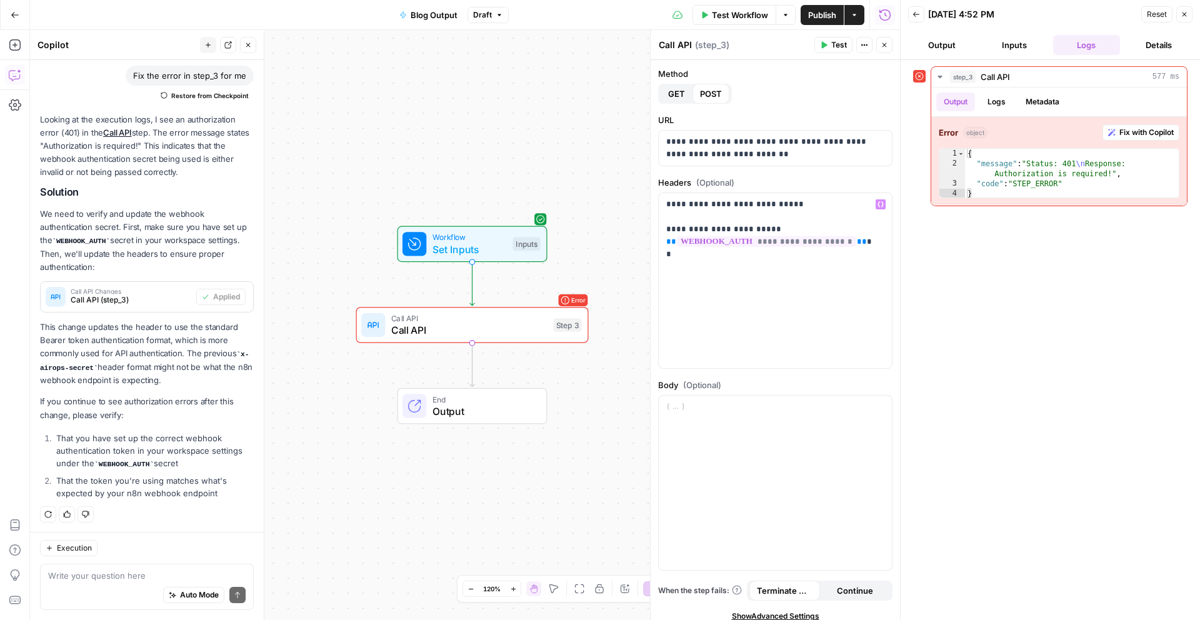
click at [827, 43] on icon "button" at bounding box center [824, 45] width 8 height 8
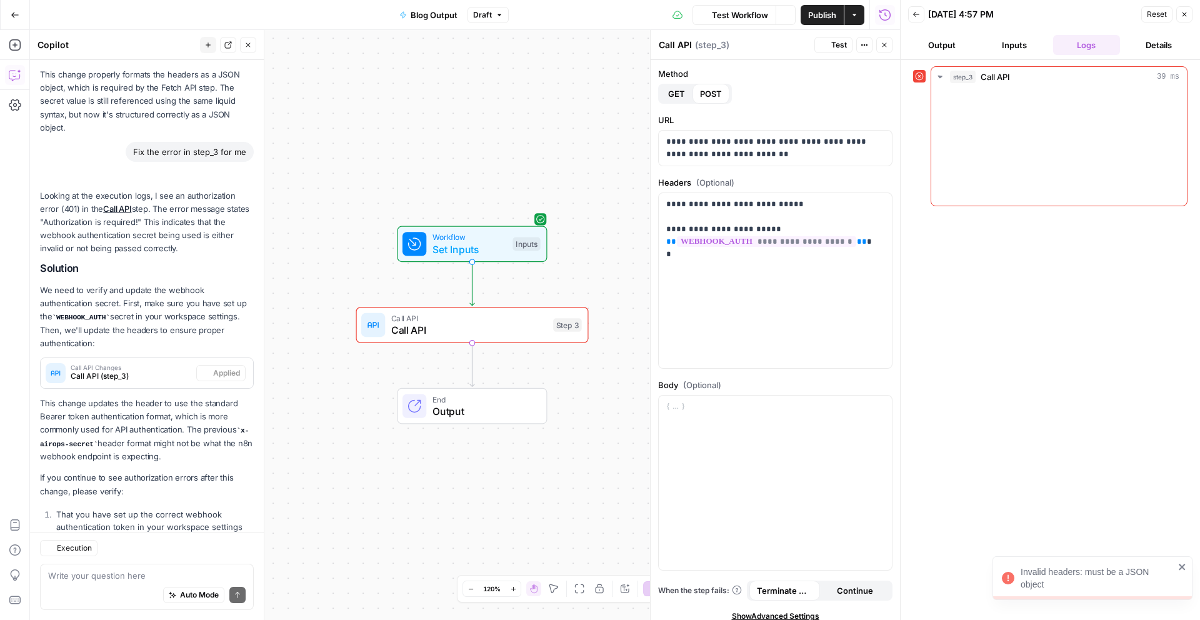
scroll to position [396, 0]
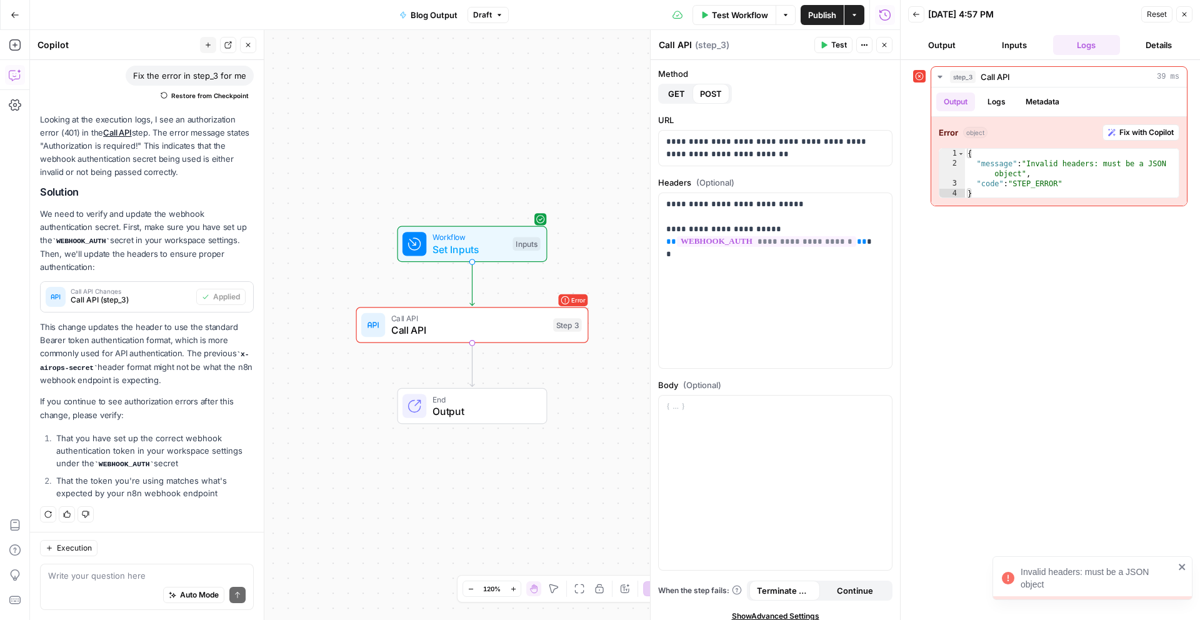
click at [1011, 307] on div "step_3 Call API 39 ms Output Logs Metadata Error object Fix with Copilot 1 2 3 …" at bounding box center [1050, 340] width 274 height 548
click at [730, 203] on p "**********" at bounding box center [770, 223] width 209 height 50
drag, startPoint x: 809, startPoint y: 204, endPoint x: 662, endPoint y: 196, distance: 147.2
click at [662, 196] on div "**********" at bounding box center [775, 280] width 233 height 175
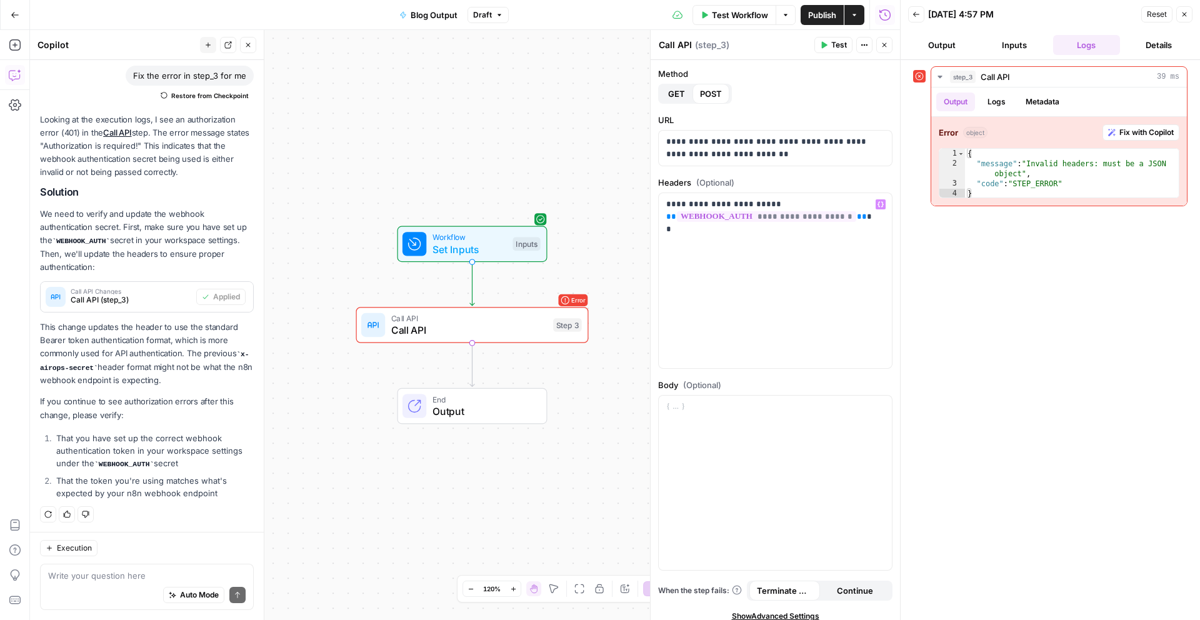
click at [982, 293] on div "step_3 Call API 39 ms Output Logs Metadata Error object Fix with Copilot 1 2 3 …" at bounding box center [1050, 340] width 274 height 548
click at [821, 46] on icon "button" at bounding box center [824, 45] width 8 height 8
click at [1076, 414] on div "step_3 Call API 573 ms Output Logs Metadata Error object Fix with Copilot 1 2 3…" at bounding box center [1050, 340] width 274 height 548
click at [768, 148] on p "**********" at bounding box center [770, 148] width 209 height 25
drag, startPoint x: 824, startPoint y: 159, endPoint x: 646, endPoint y: 138, distance: 178.8
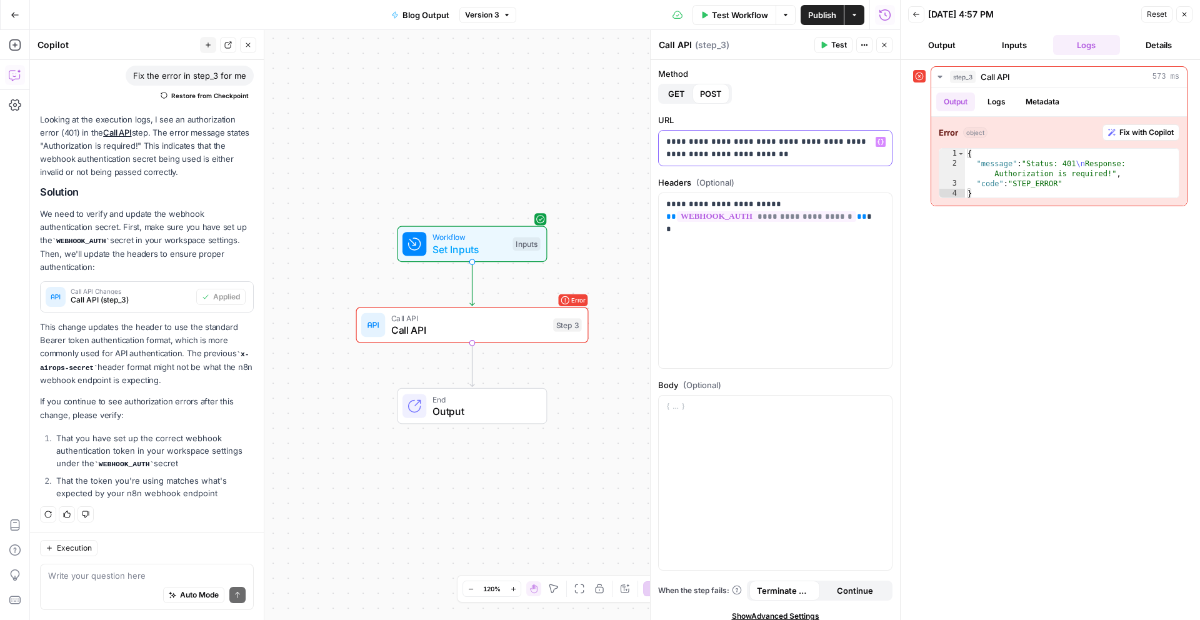
click at [650, 138] on div "**********" at bounding box center [775, 325] width 250 height 590
copy p "**********"
click at [728, 243] on div "**********" at bounding box center [775, 280] width 233 height 175
drag, startPoint x: 853, startPoint y: 216, endPoint x: 664, endPoint y: 204, distance: 189.8
click at [664, 204] on div "**********" at bounding box center [775, 280] width 233 height 175
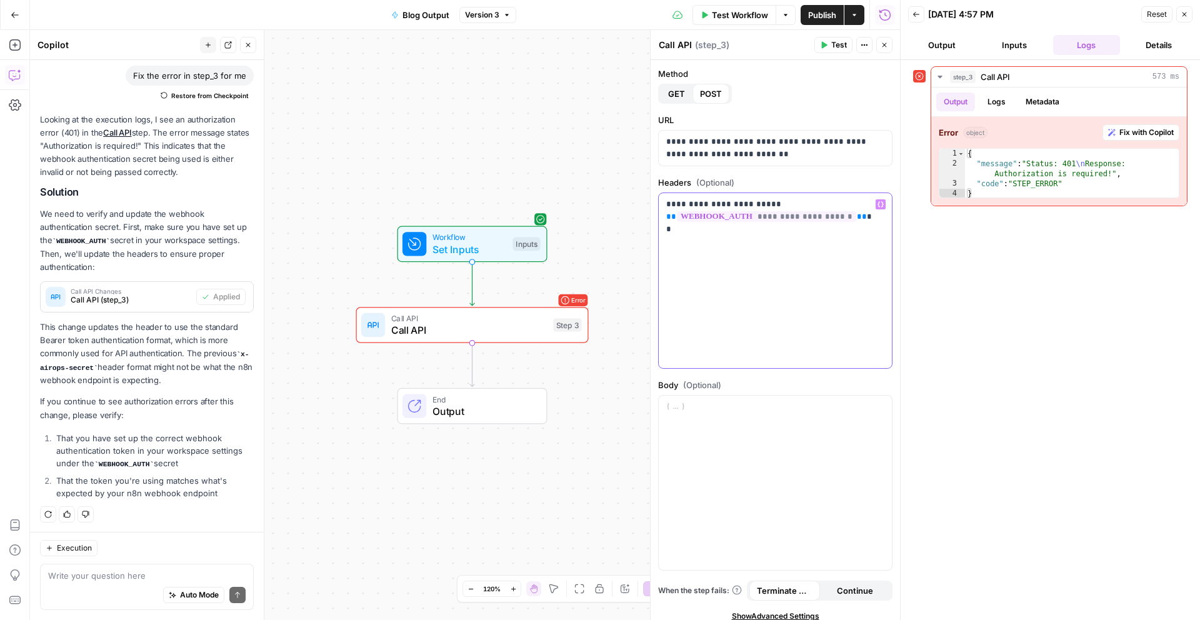
copy p "**********"
click at [759, 310] on div "**********" at bounding box center [775, 280] width 233 height 175
click at [779, 477] on div at bounding box center [775, 483] width 233 height 175
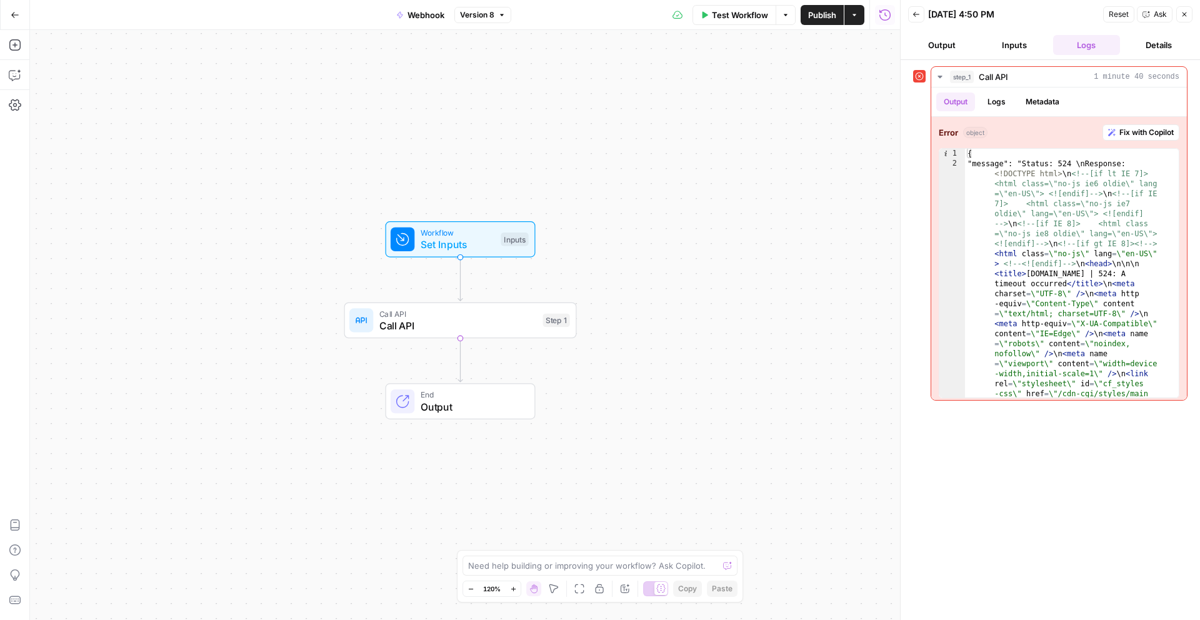
click at [601, 274] on div "Workflow Set Inputs Inputs Call API Call API Step 1 End Output" at bounding box center [465, 325] width 870 height 590
click at [455, 332] on span "Call API" at bounding box center [459, 325] width 158 height 15
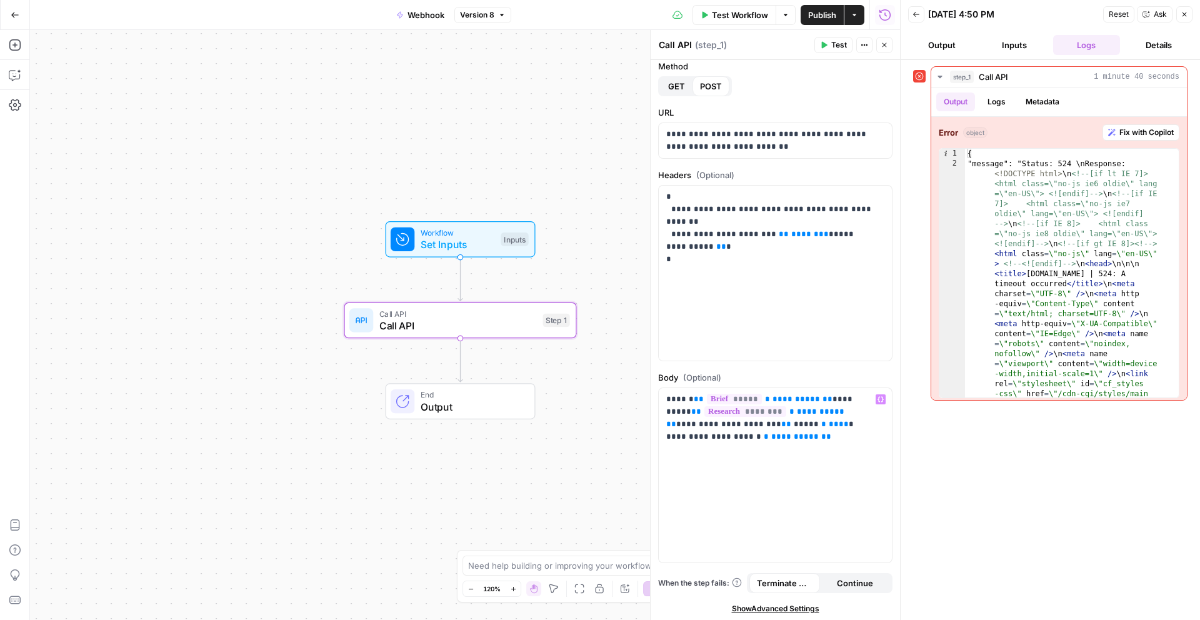
scroll to position [9, 0]
click at [10, 44] on icon "button" at bounding box center [15, 45] width 13 height 13
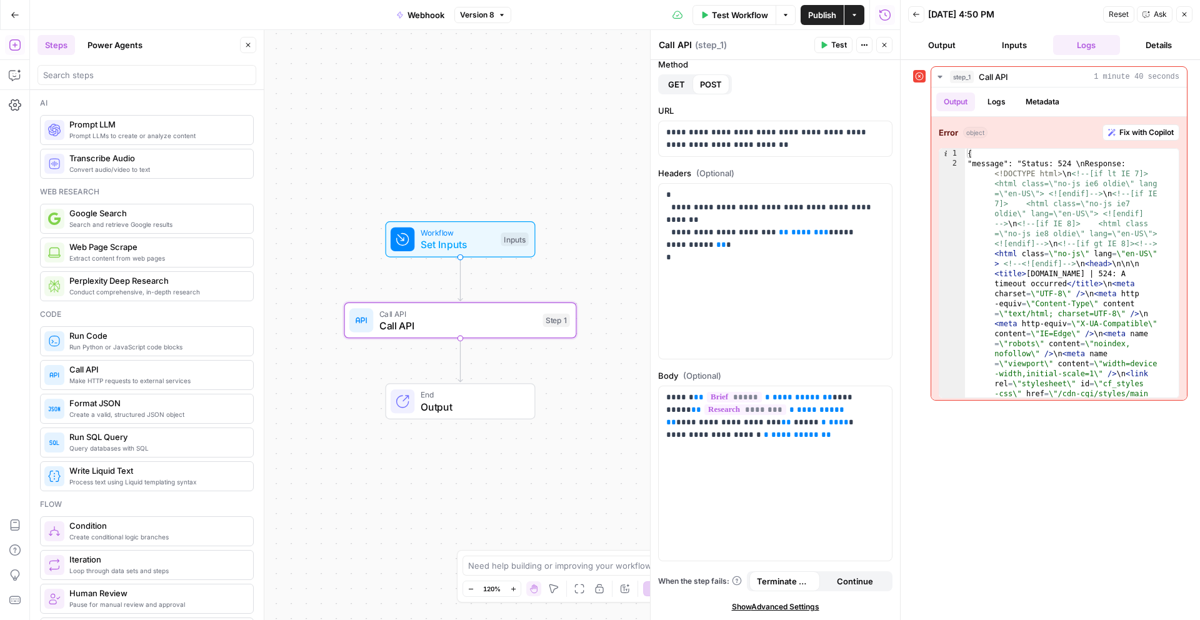
scroll to position [124, 0]
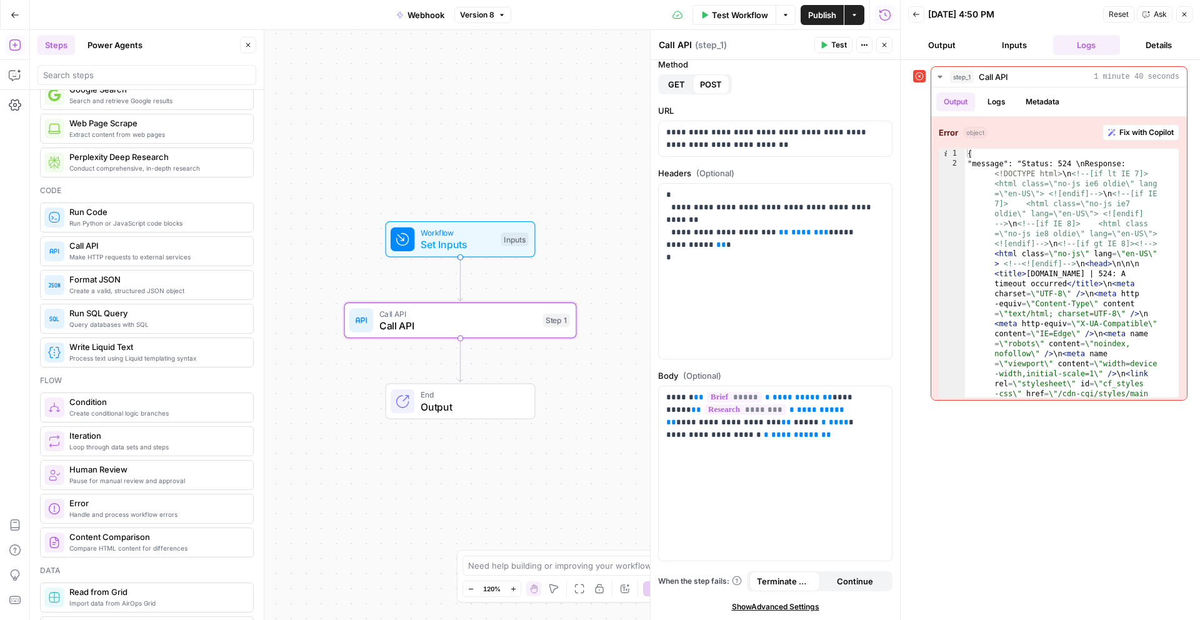
click at [110, 252] on span "Make HTTP requests to external services" at bounding box center [156, 257] width 174 height 10
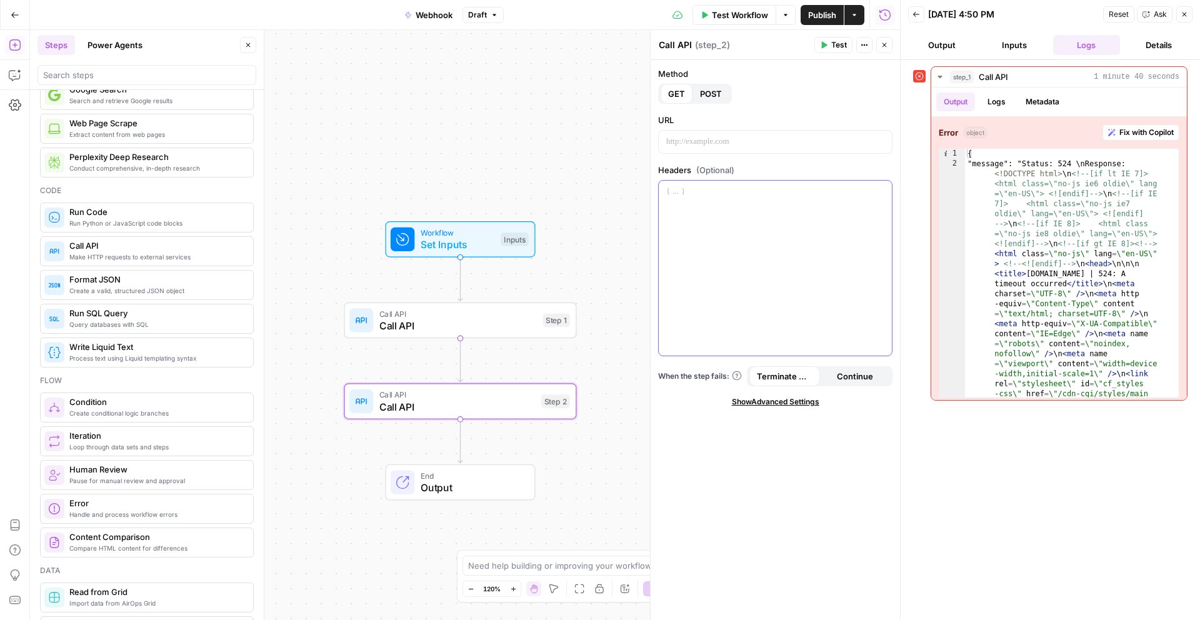
click at [800, 199] on div at bounding box center [775, 268] width 233 height 175
click at [513, 308] on span "Call API" at bounding box center [459, 314] width 158 height 12
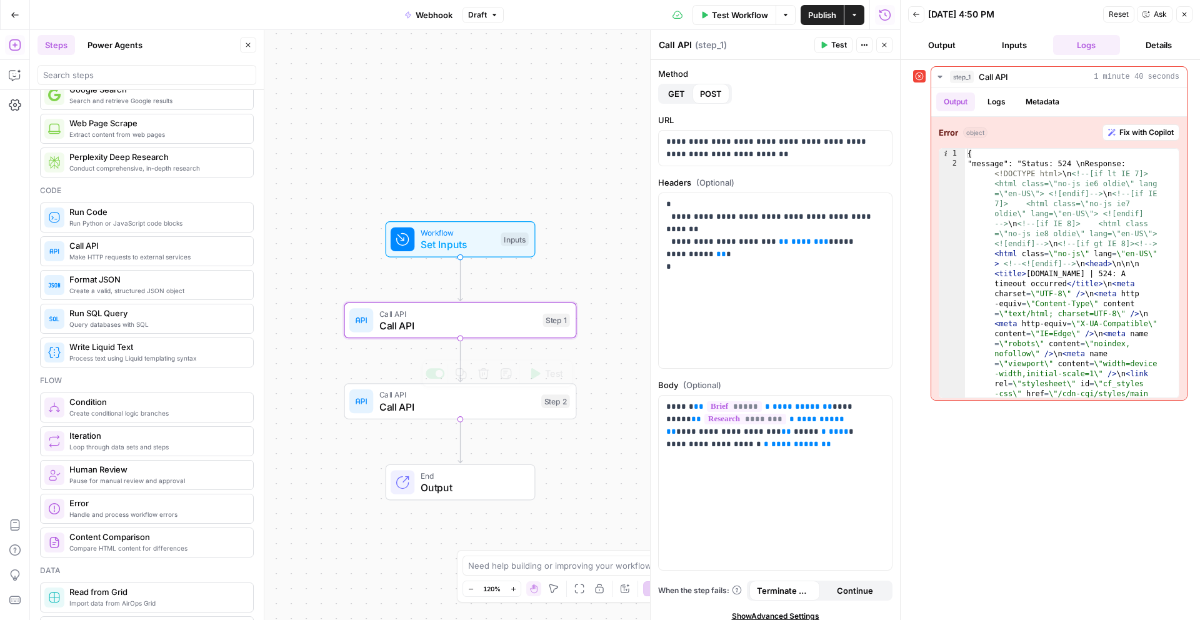
click at [485, 407] on span "Call API" at bounding box center [458, 407] width 156 height 15
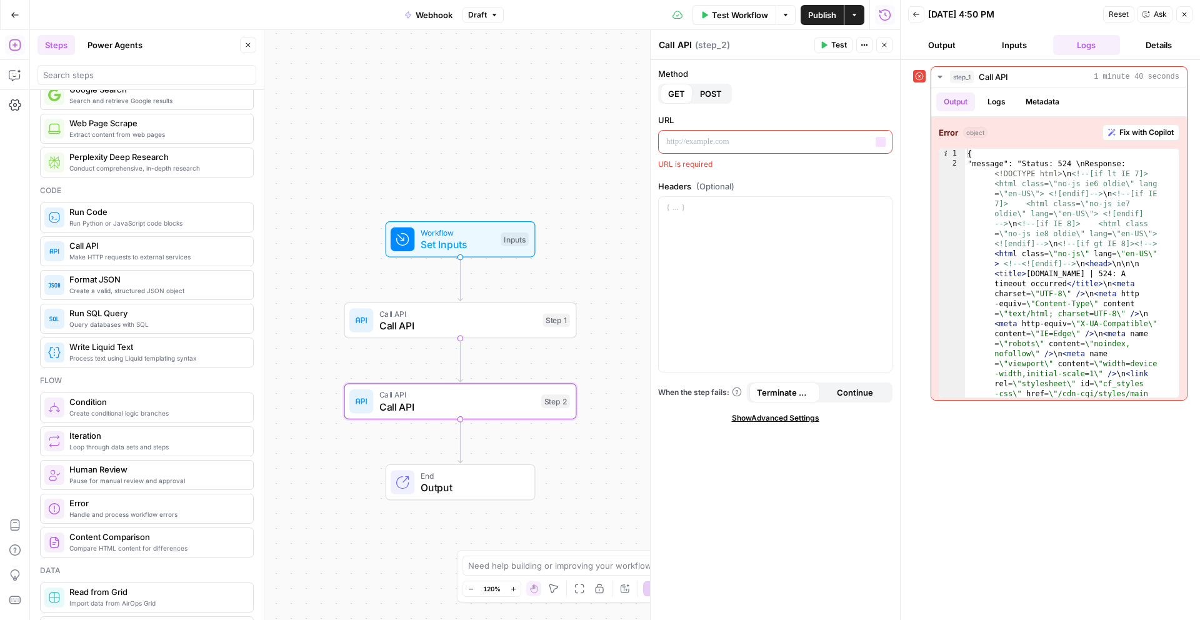
click at [696, 94] on button "POST" at bounding box center [711, 94] width 37 height 20
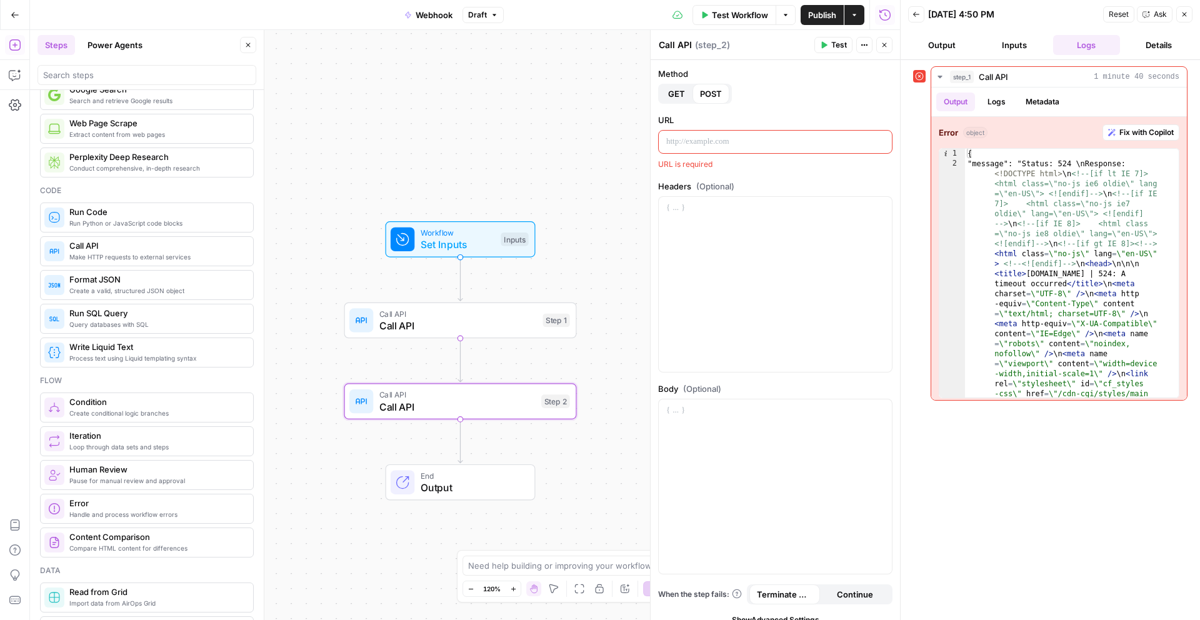
click at [733, 147] on p at bounding box center [775, 142] width 218 height 13
click at [476, 327] on span "Call API" at bounding box center [459, 325] width 158 height 15
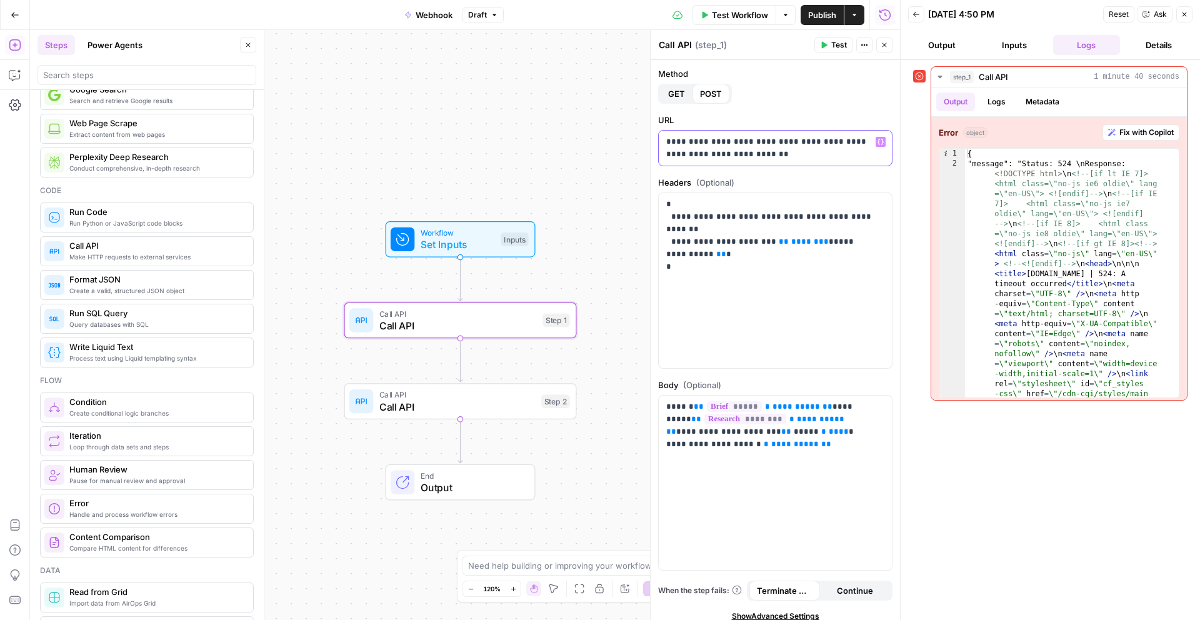
drag, startPoint x: 774, startPoint y: 153, endPoint x: 648, endPoint y: 135, distance: 126.9
click at [650, 135] on div "**********" at bounding box center [775, 325] width 250 height 590
copy p "**********"
click at [504, 402] on span "Call API" at bounding box center [458, 407] width 156 height 15
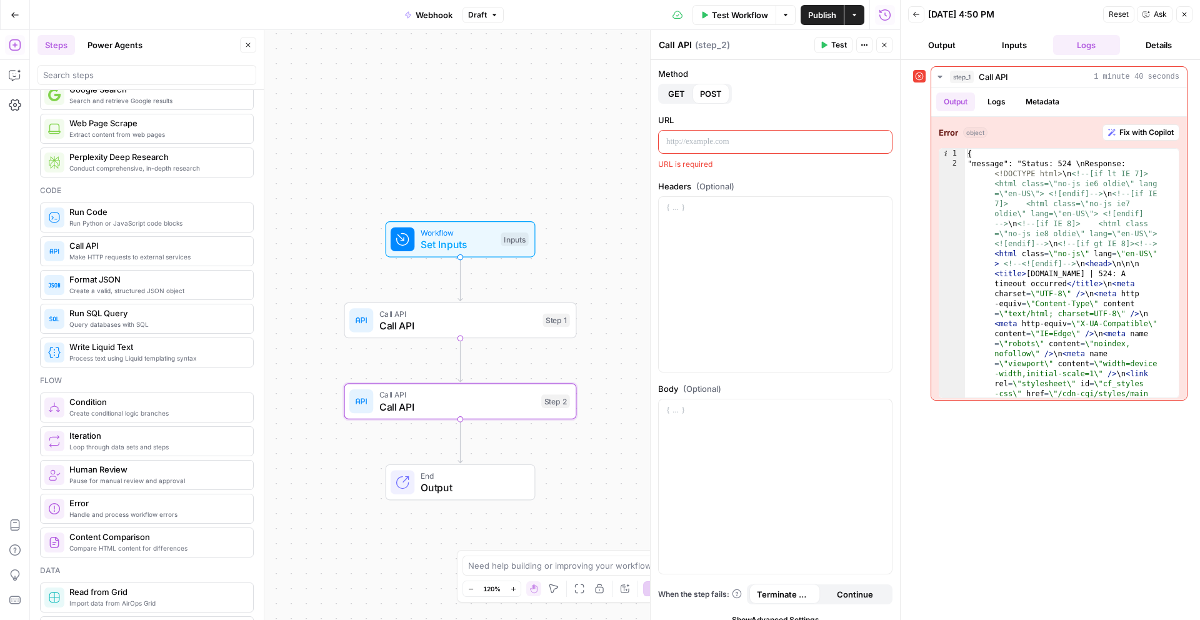
click at [748, 139] on p at bounding box center [775, 142] width 218 height 13
click at [1008, 480] on div "step_1 Call API 1 minute 40 seconds Output Logs Metadata Error object Fix with …" at bounding box center [1050, 340] width 274 height 548
click at [766, 153] on p "**********" at bounding box center [770, 148] width 209 height 25
drag, startPoint x: 807, startPoint y: 156, endPoint x: 659, endPoint y: 133, distance: 150.0
click at [659, 133] on div "**********" at bounding box center [775, 148] width 233 height 35
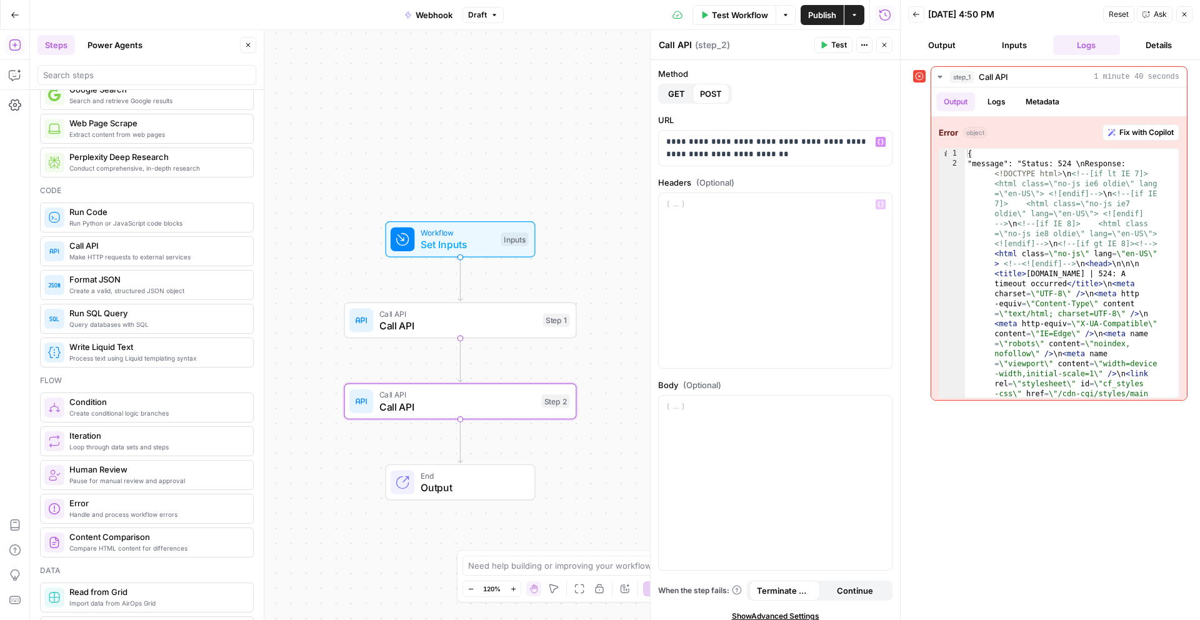
click at [982, 490] on div "step_1 Call API 1 minute 40 seconds Output Logs Metadata Error object Fix with …" at bounding box center [1050, 340] width 274 height 548
click at [781, 198] on p at bounding box center [775, 204] width 218 height 13
click at [965, 463] on div "step_1 Call API 1 minute 40 seconds Output Logs Metadata Error object Fix with …" at bounding box center [1050, 340] width 274 height 548
click at [834, 47] on span "Test" at bounding box center [840, 44] width 16 height 11
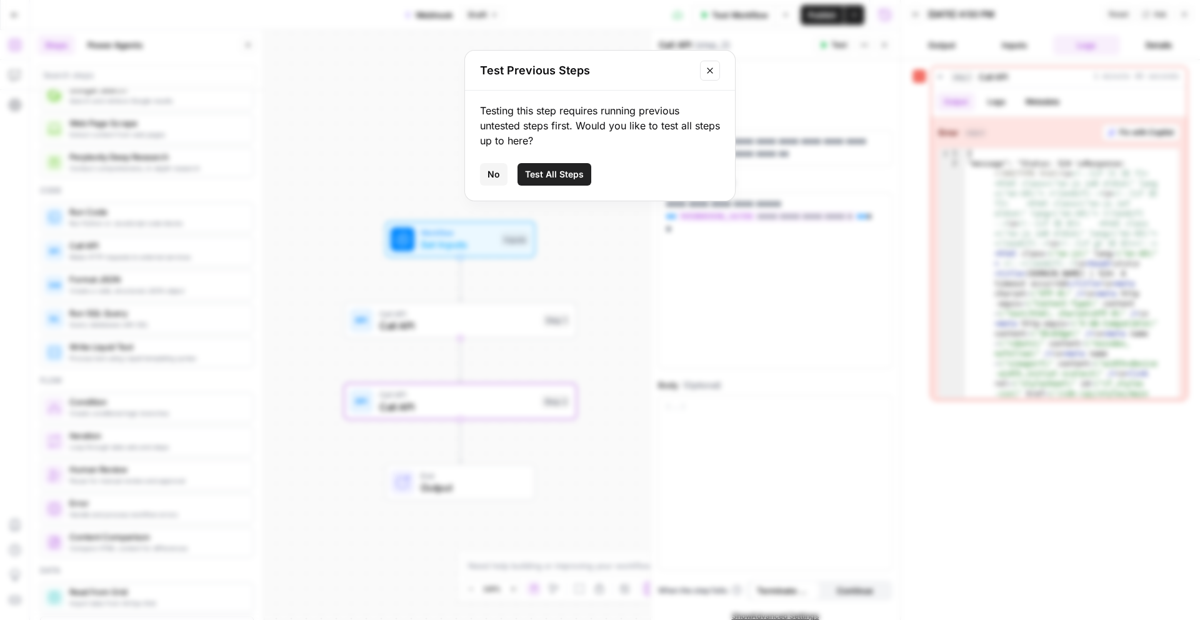
click at [536, 178] on span "Test All Steps" at bounding box center [554, 174] width 59 height 13
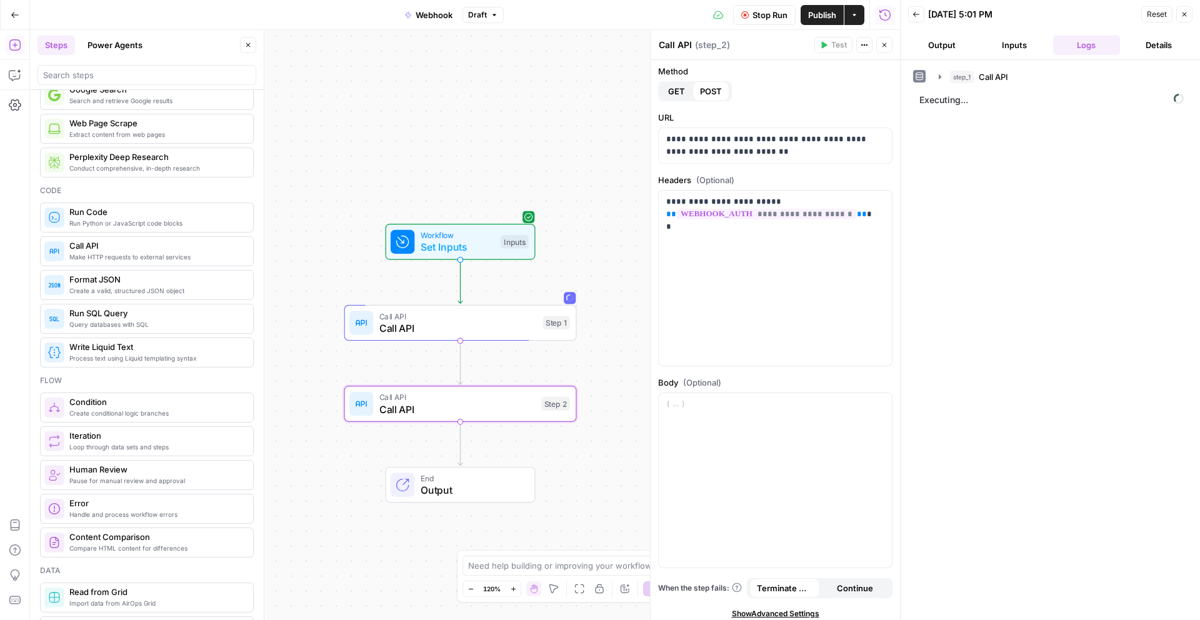
scroll to position [3, 0]
click at [468, 328] on span "Call API" at bounding box center [459, 328] width 158 height 15
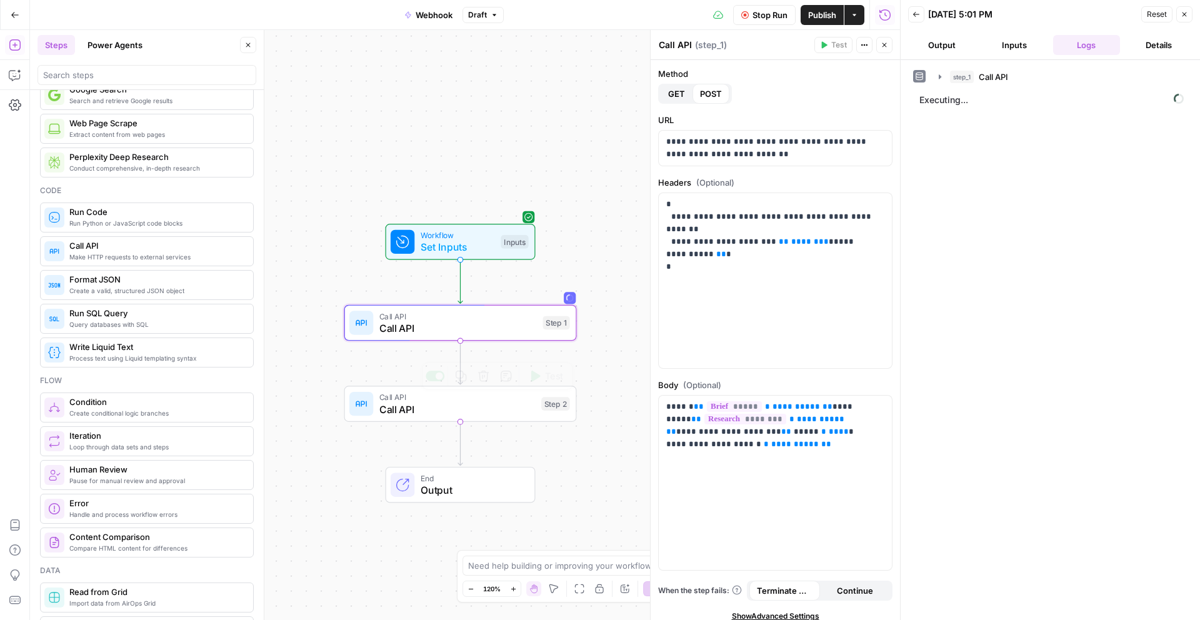
click at [516, 417] on div "Call API Call API Step 2 Copy step Delete step Add Note Test" at bounding box center [460, 404] width 233 height 36
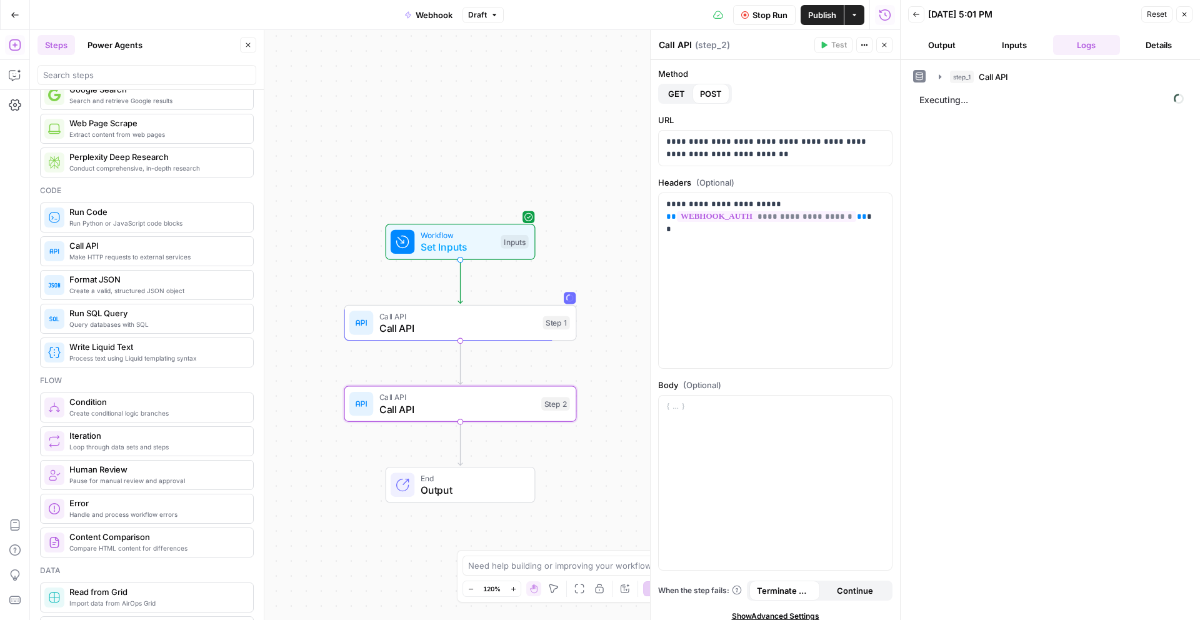
click at [514, 325] on span "Call API" at bounding box center [459, 328] width 158 height 15
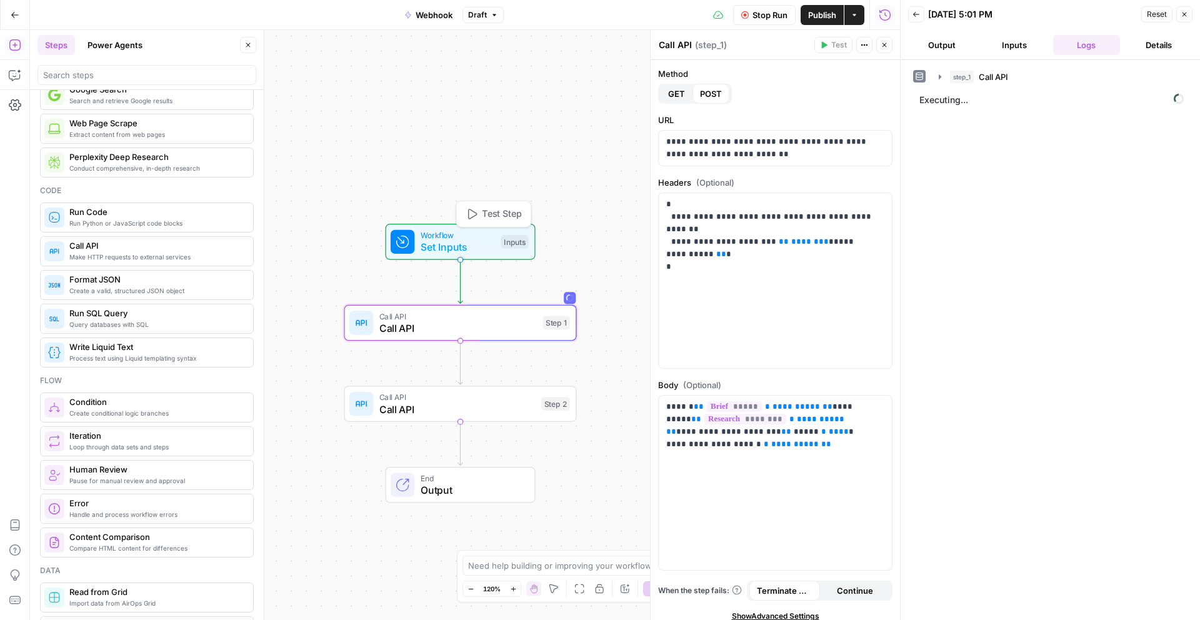
click at [461, 239] on span "Set Inputs" at bounding box center [458, 246] width 74 height 15
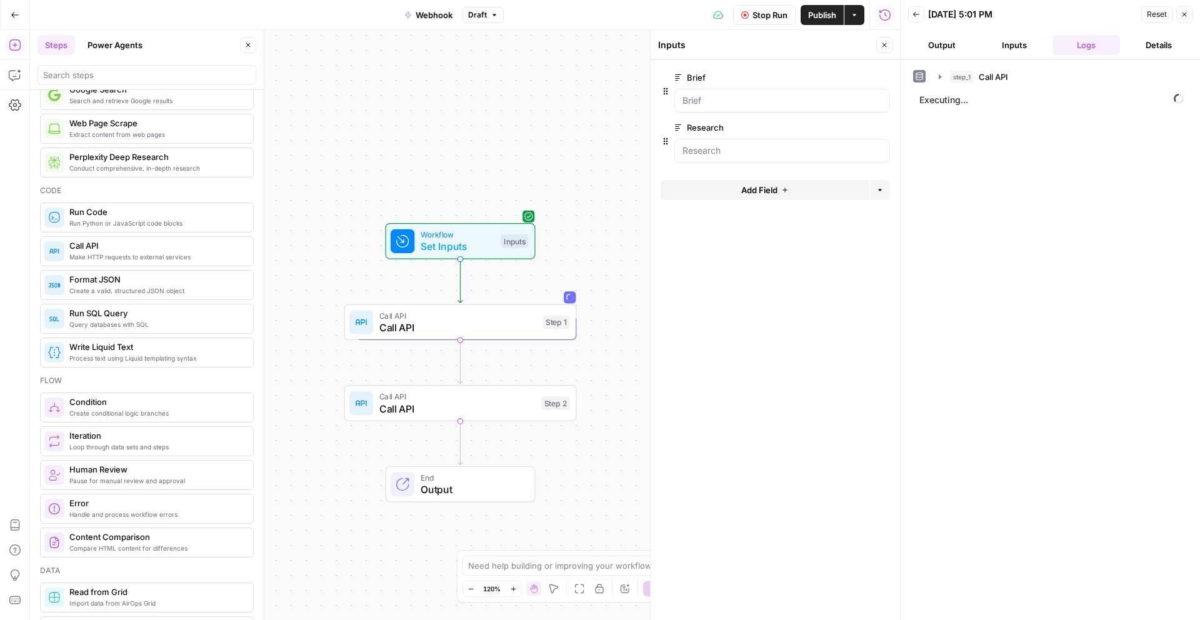
click at [1196, 12] on header "Back 08/21/25 at 5:01 PM Reset Close Output Inputs Logs Details" at bounding box center [1050, 30] width 299 height 60
click at [746, 16] on icon "button" at bounding box center [746, 15] width 8 height 8
click at [1188, 16] on icon "button" at bounding box center [1185, 15] width 8 height 8
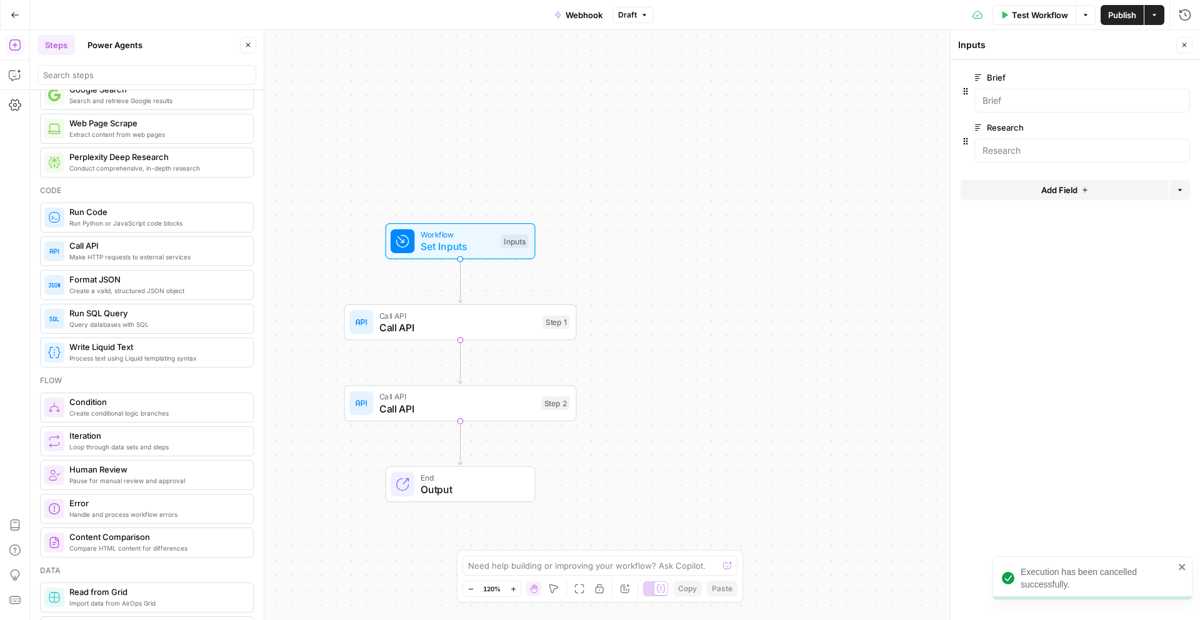
click at [497, 334] on span "Call API" at bounding box center [459, 327] width 158 height 15
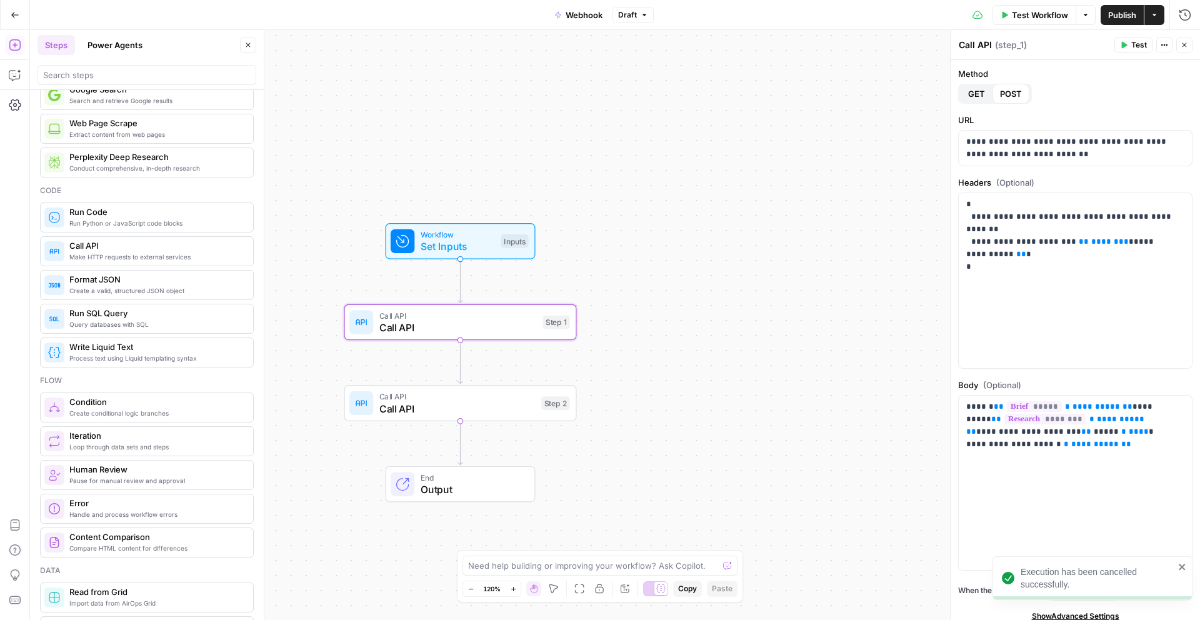
click at [1183, 568] on icon "close" at bounding box center [1182, 567] width 6 height 6
drag, startPoint x: 1038, startPoint y: 289, endPoint x: 953, endPoint y: 199, distance: 124.3
click at [953, 199] on div "**********" at bounding box center [1075, 325] width 250 height 590
copy p "**********"
click at [500, 404] on span "Call API" at bounding box center [458, 408] width 156 height 15
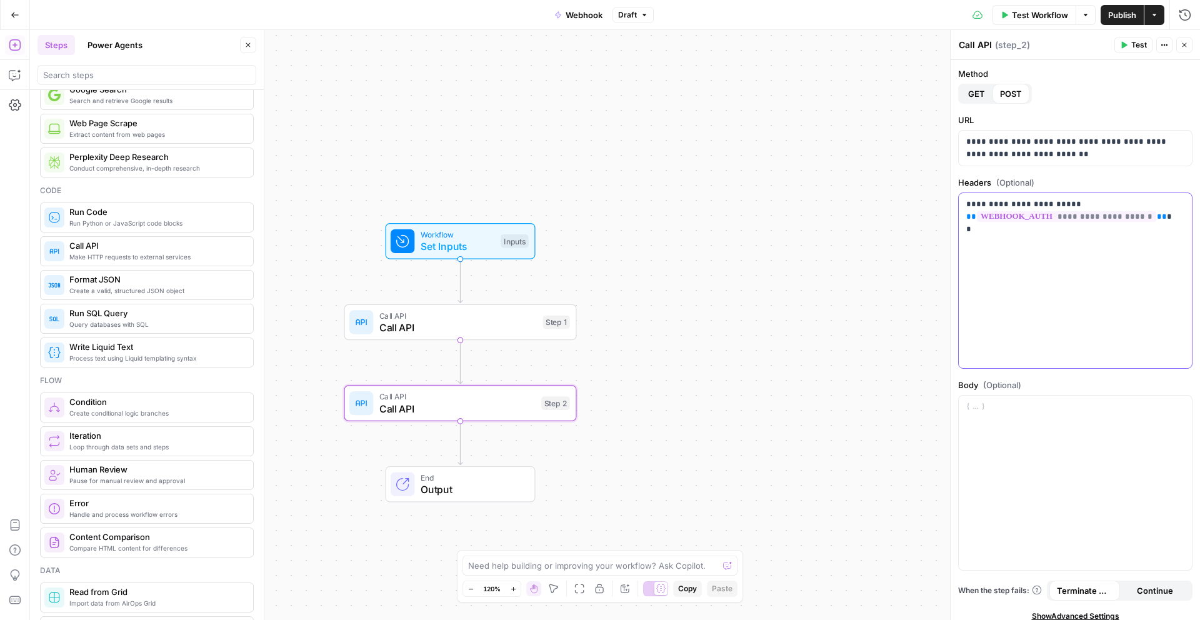
click at [1025, 272] on div "**********" at bounding box center [1075, 280] width 233 height 175
drag, startPoint x: 1032, startPoint y: 233, endPoint x: 953, endPoint y: 195, distance: 87.8
click at [953, 195] on div "**********" at bounding box center [1075, 325] width 250 height 590
click at [1018, 311] on div "**********" at bounding box center [1075, 280] width 233 height 175
click at [1043, 253] on span "**********" at bounding box center [1062, 248] width 190 height 21
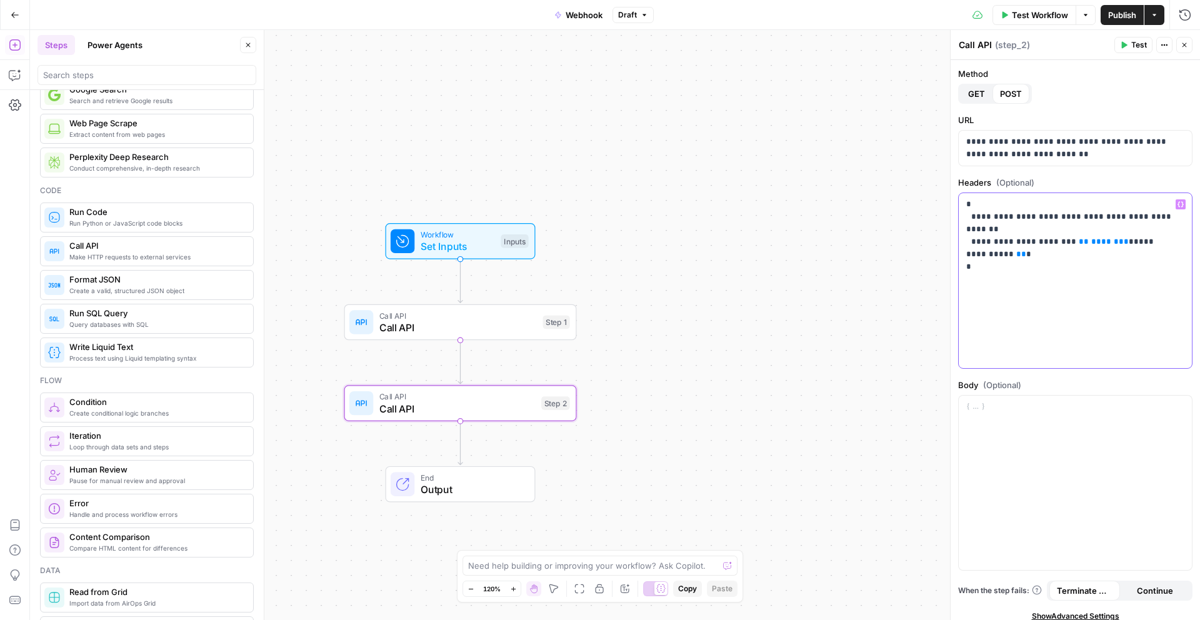
click at [1073, 254] on span "**********" at bounding box center [1062, 248] width 190 height 21
click at [1075, 293] on div "**********" at bounding box center [1075, 280] width 233 height 175
click at [483, 337] on div "Call API Call API Step 1" at bounding box center [460, 322] width 233 height 36
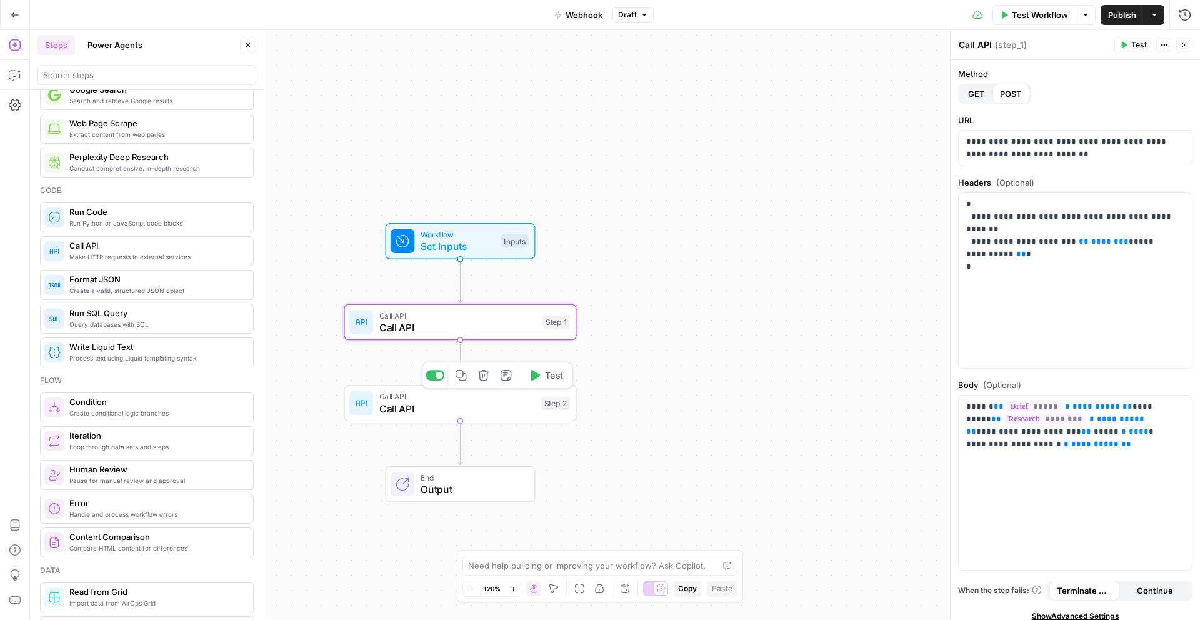
click at [506, 411] on span "Call API" at bounding box center [458, 408] width 156 height 15
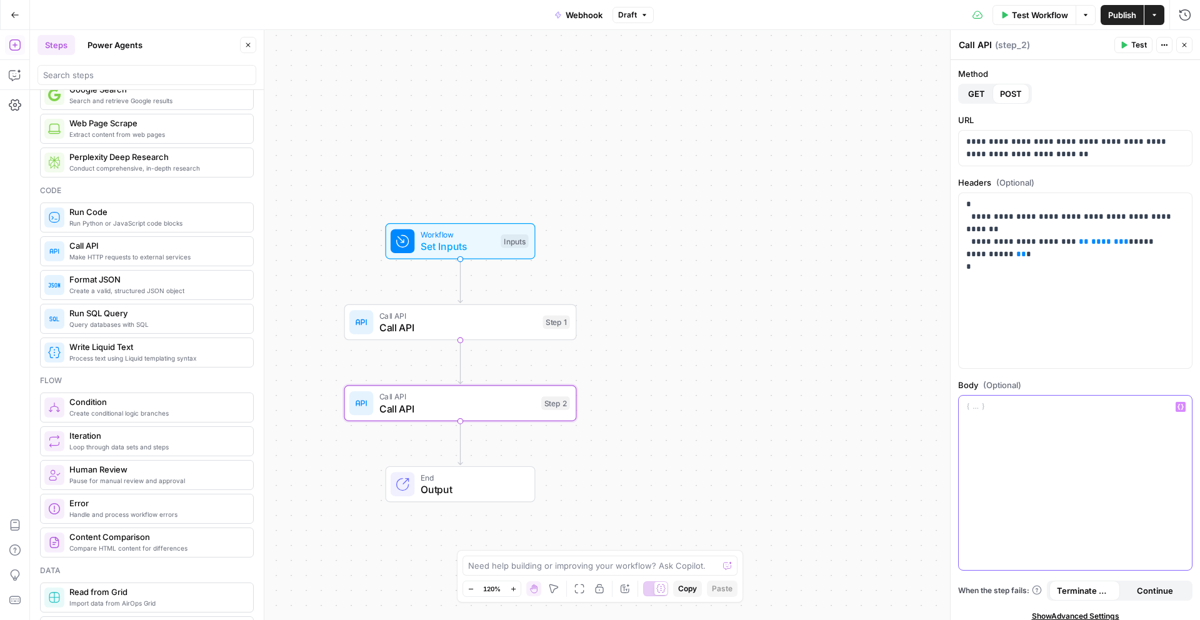
click at [1119, 468] on div at bounding box center [1075, 483] width 233 height 175
click at [696, 378] on div "Workflow Set Inputs Inputs Call API Call API Step 1 Call API Call API Step 2 En…" at bounding box center [615, 325] width 1170 height 590
click at [478, 315] on span "Call API" at bounding box center [459, 315] width 158 height 12
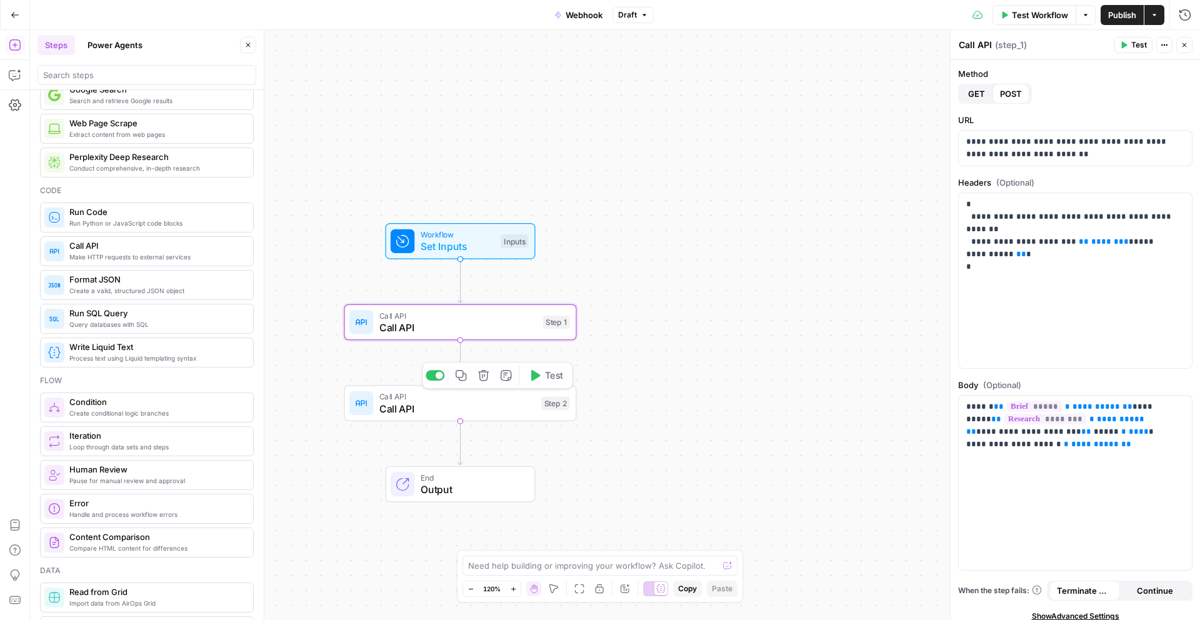
click at [479, 395] on span "Call API" at bounding box center [458, 397] width 156 height 12
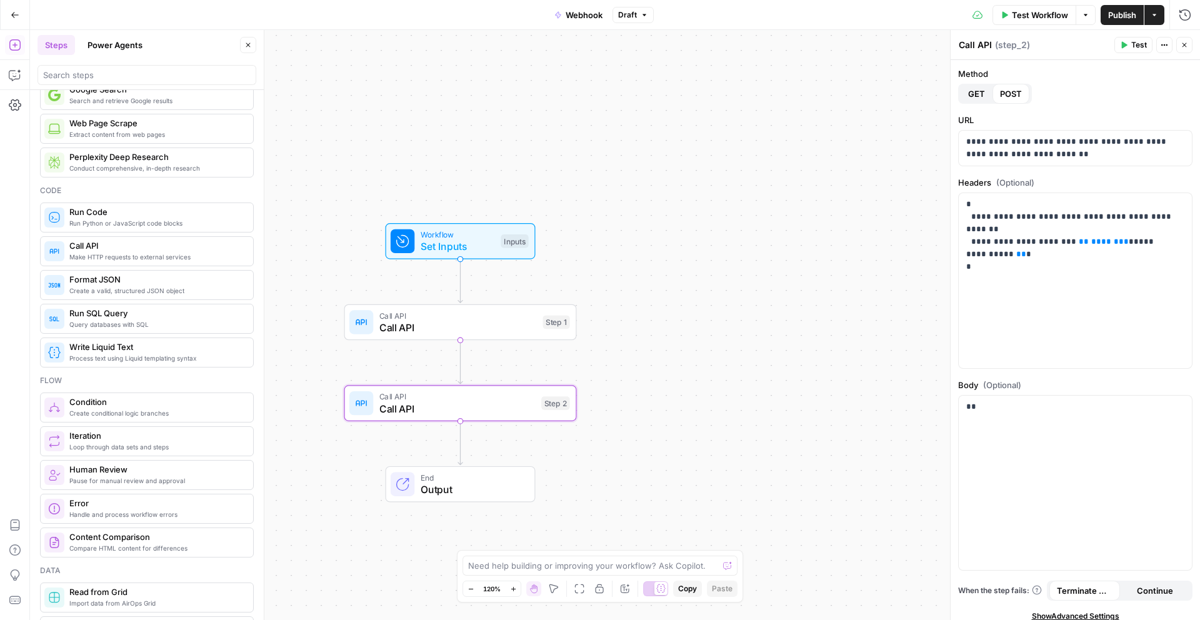
click at [823, 376] on div "Workflow Set Inputs Inputs Call API Call API Step 1 Call API Call API Step 2 En…" at bounding box center [615, 325] width 1170 height 590
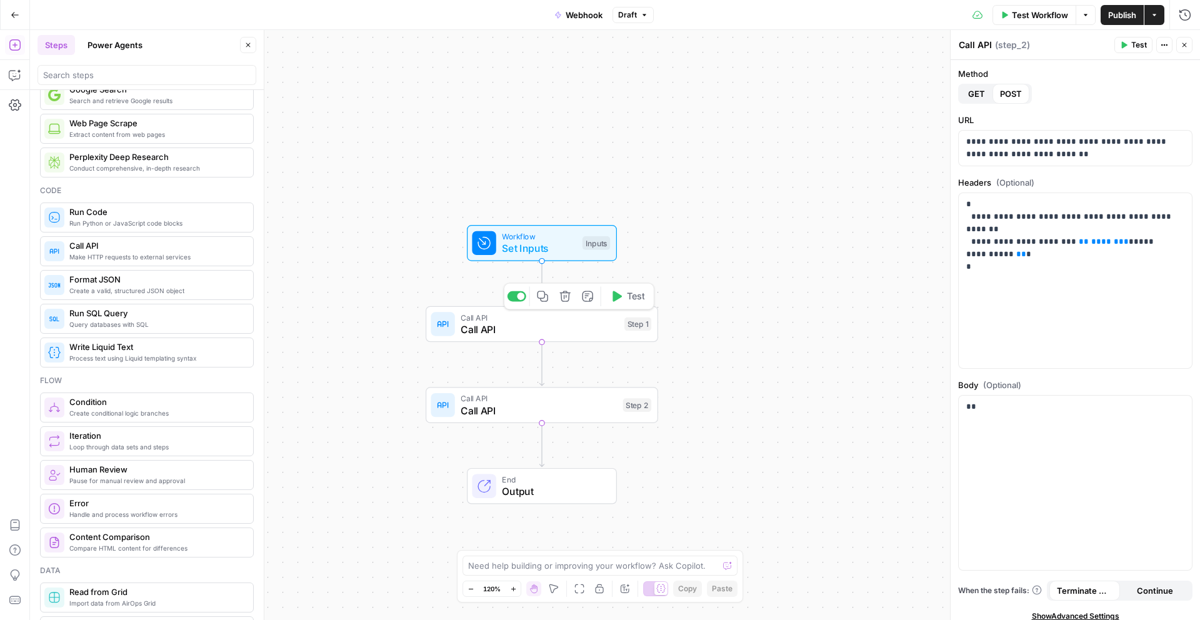
click at [525, 330] on span "Call API" at bounding box center [540, 329] width 158 height 15
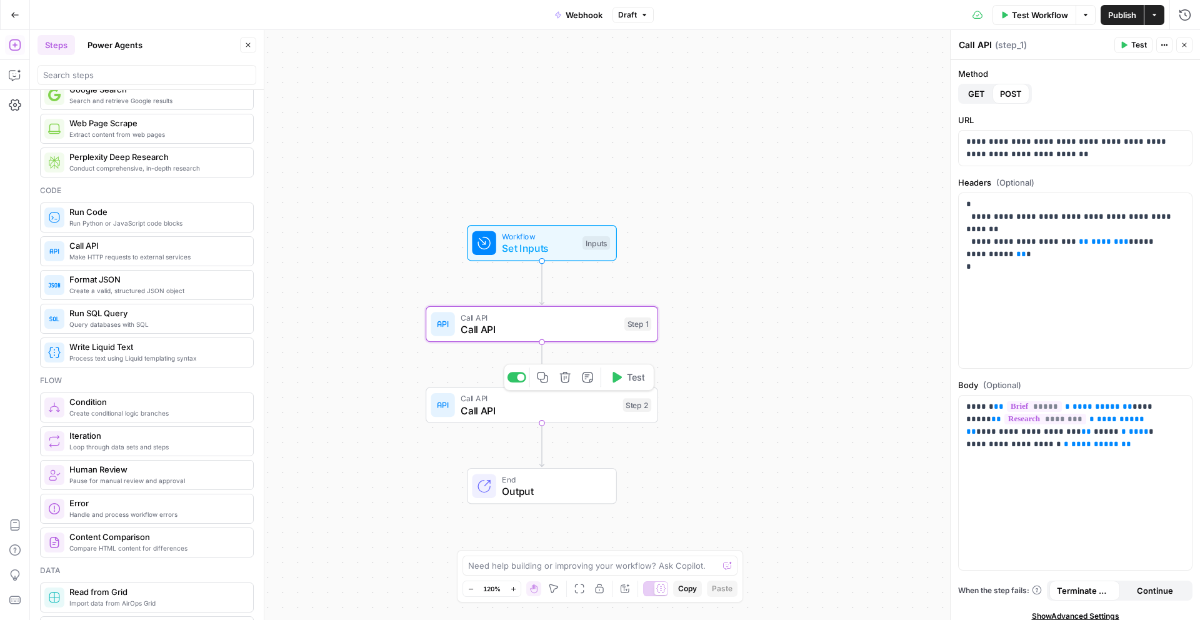
click at [568, 403] on span "Call API" at bounding box center [539, 410] width 156 height 15
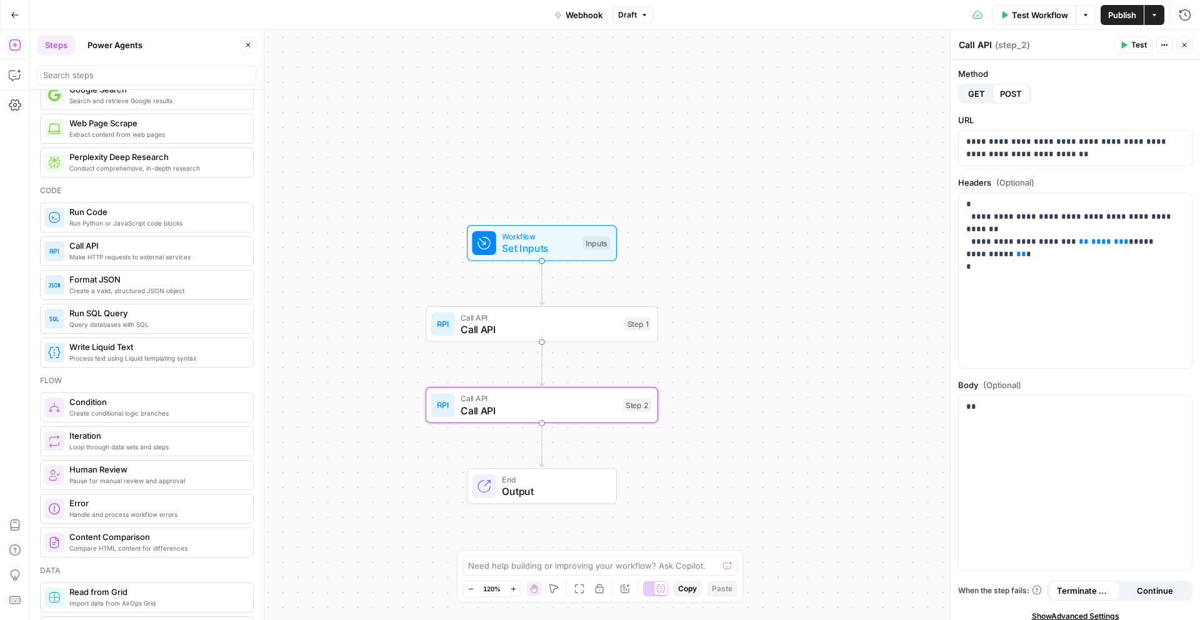
click at [770, 405] on div "Workflow Set Inputs Inputs Call API Call API Step 1 Call API Call API Step 2 En…" at bounding box center [615, 325] width 1170 height 590
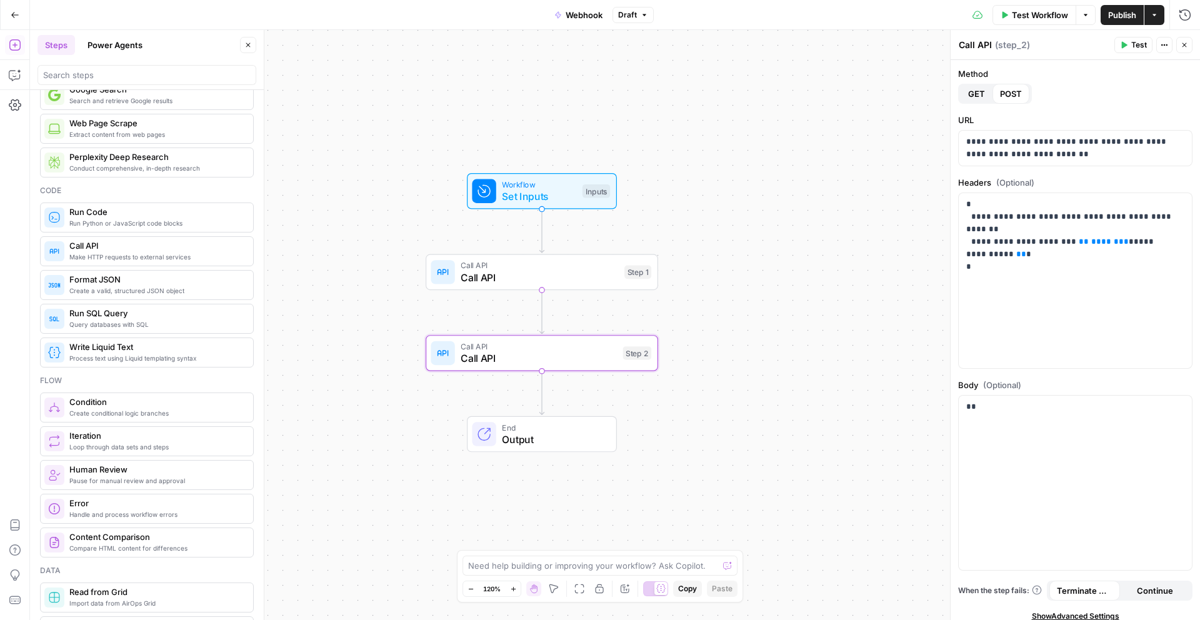
click at [1135, 11] on span "Publish" at bounding box center [1123, 15] width 28 height 13
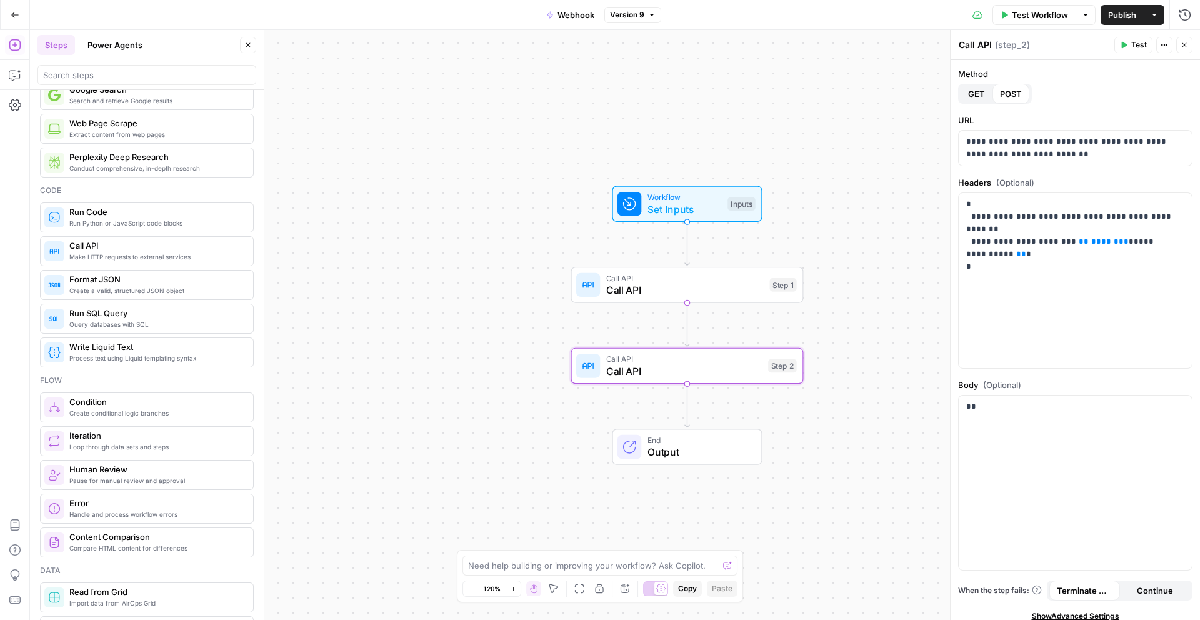
click at [733, 78] on div "Workflow Set Inputs Inputs Call API Call API Step 1 Call API Call API Step 2 En…" at bounding box center [615, 325] width 1170 height 590
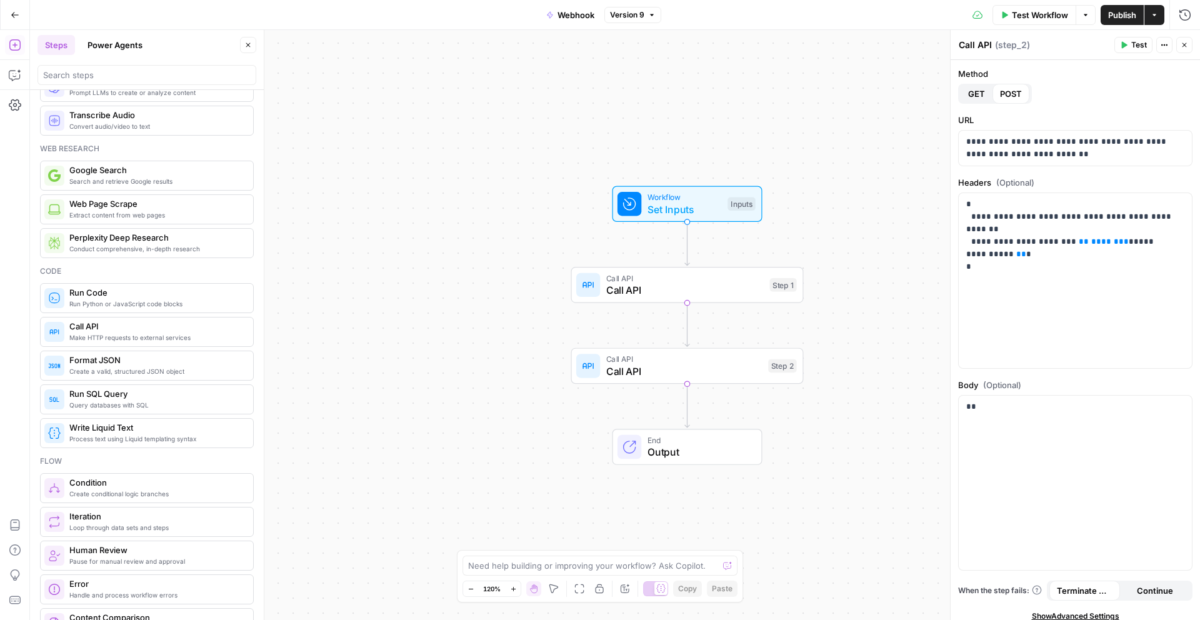
scroll to position [0, 0]
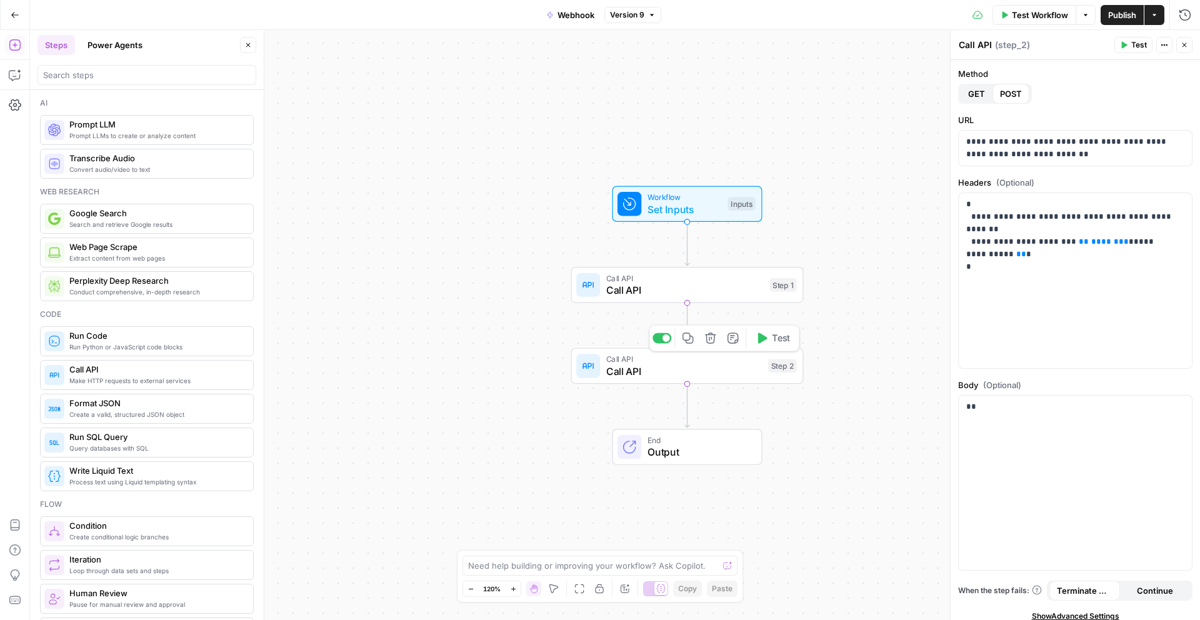
click at [734, 368] on span "Call API" at bounding box center [684, 371] width 156 height 15
click at [710, 337] on icon "button" at bounding box center [711, 338] width 12 height 12
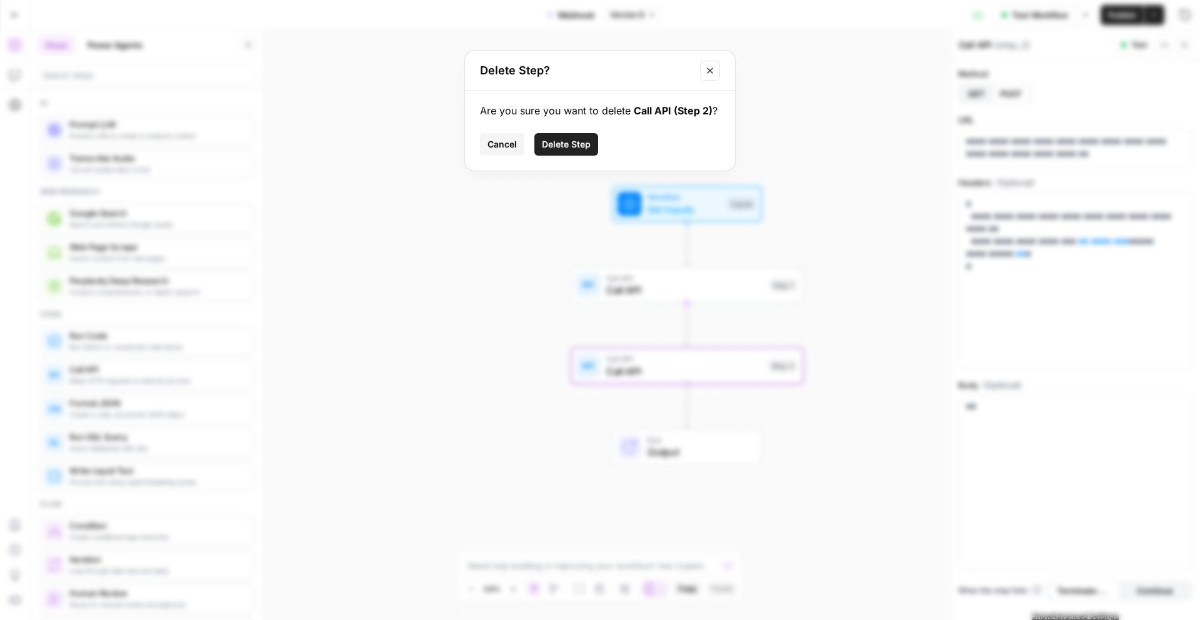
click at [570, 151] on button "Delete Step" at bounding box center [567, 144] width 64 height 23
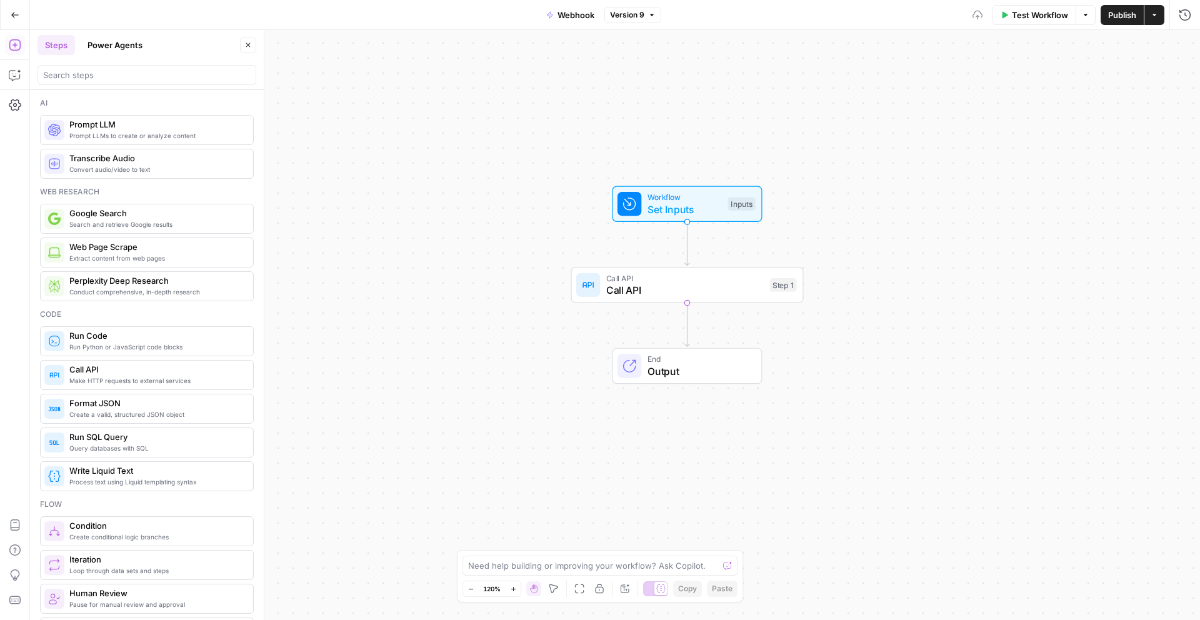
click at [836, 389] on div "Workflow Set Inputs Inputs Call API Call API Step 1 End Output" at bounding box center [615, 325] width 1170 height 590
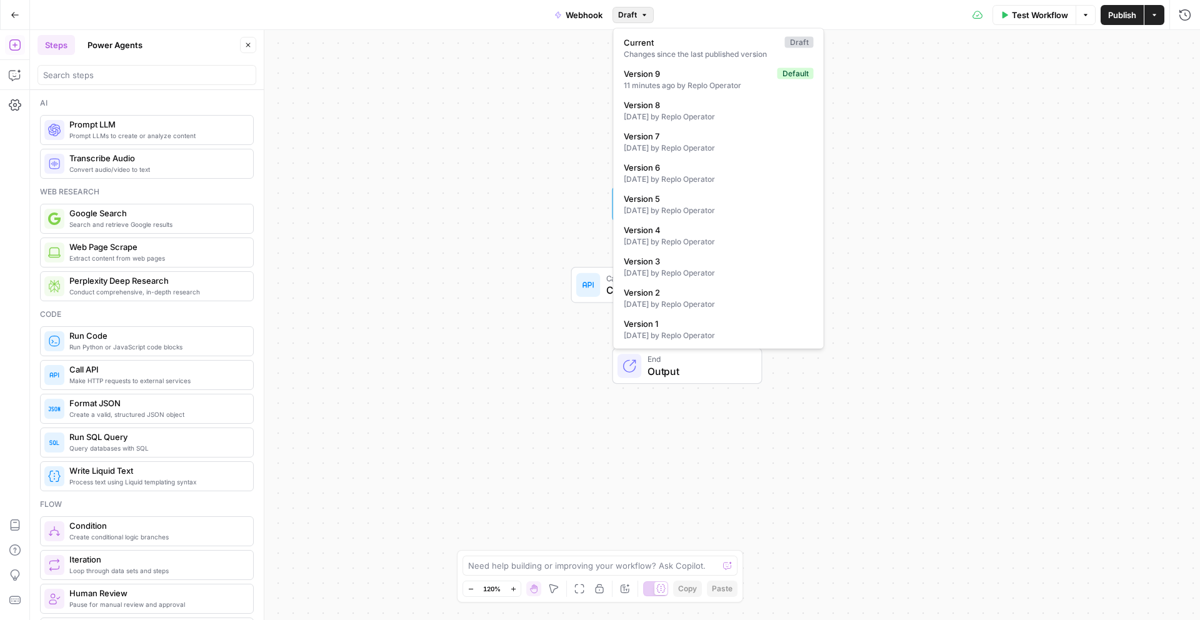
click at [626, 15] on span "Draft" at bounding box center [627, 14] width 19 height 11
click at [710, 73] on span "Version 9" at bounding box center [698, 74] width 149 height 13
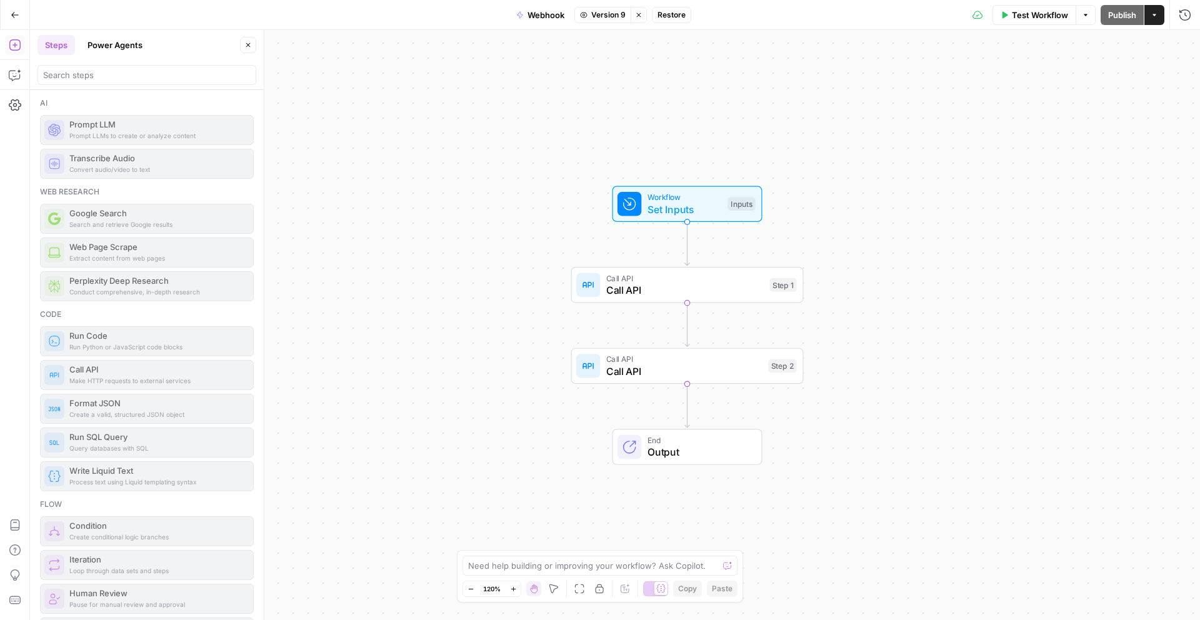
click at [641, 15] on icon "button" at bounding box center [639, 15] width 8 height 8
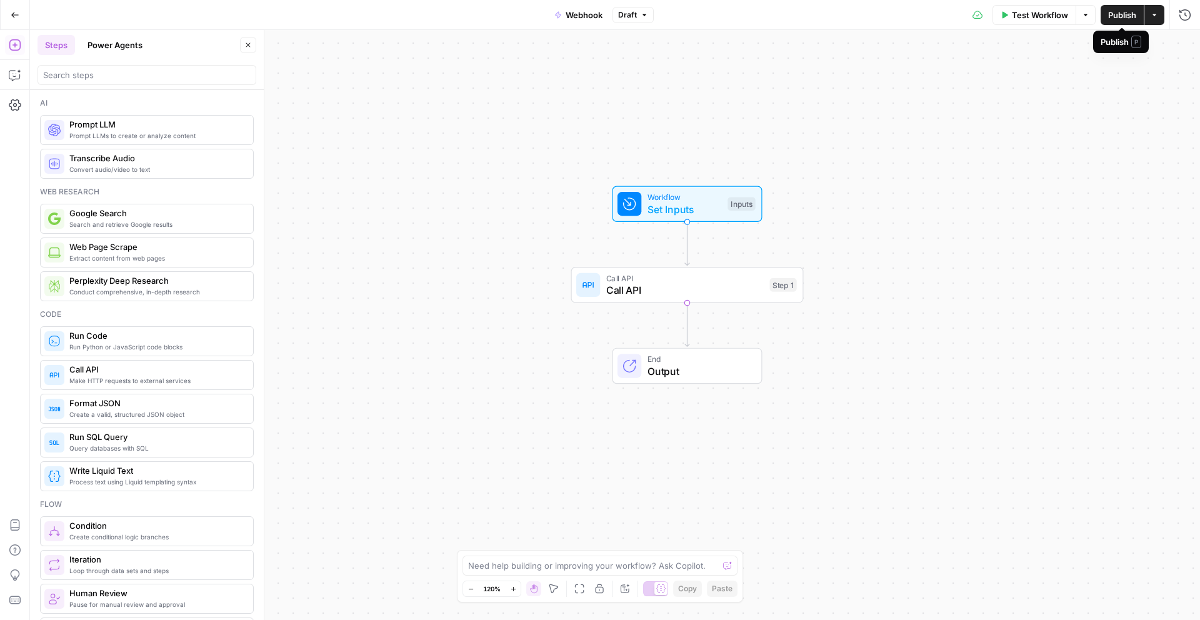
click at [1122, 10] on span "Publish" at bounding box center [1123, 15] width 28 height 13
click at [875, 301] on div "Workflow Set Inputs Inputs Call API Call API Step 1 End Output" at bounding box center [615, 325] width 1170 height 590
click at [733, 287] on span "Call API" at bounding box center [685, 290] width 158 height 15
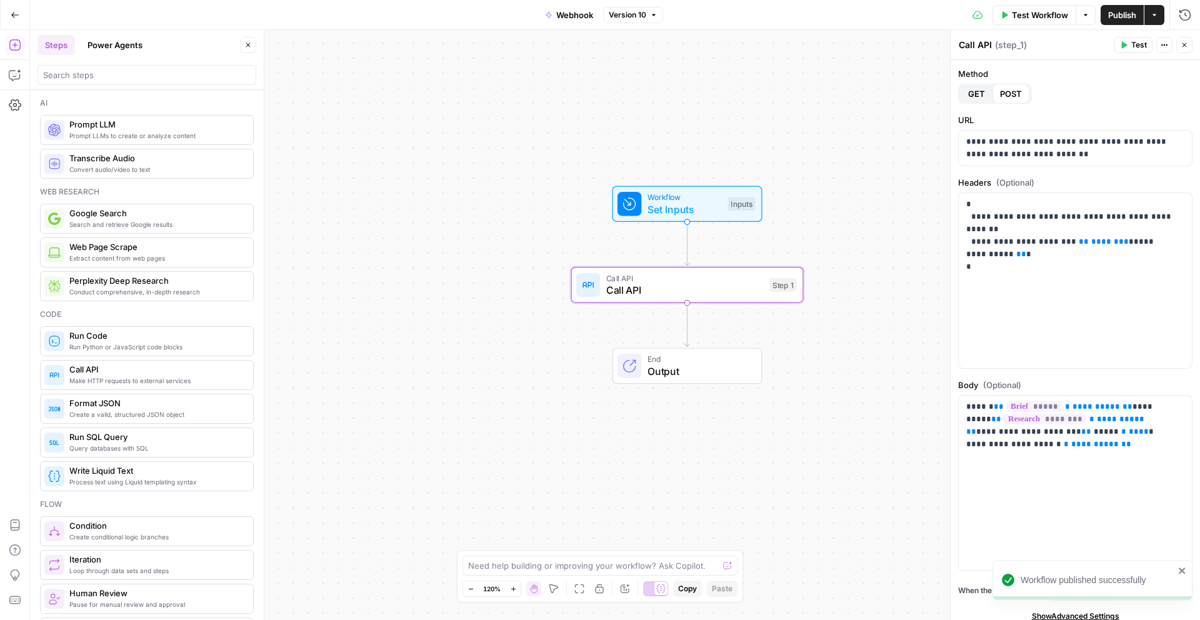
click at [865, 314] on div "Workflow Set Inputs Inputs Call API Call API Step 1 End Output" at bounding box center [615, 325] width 1170 height 590
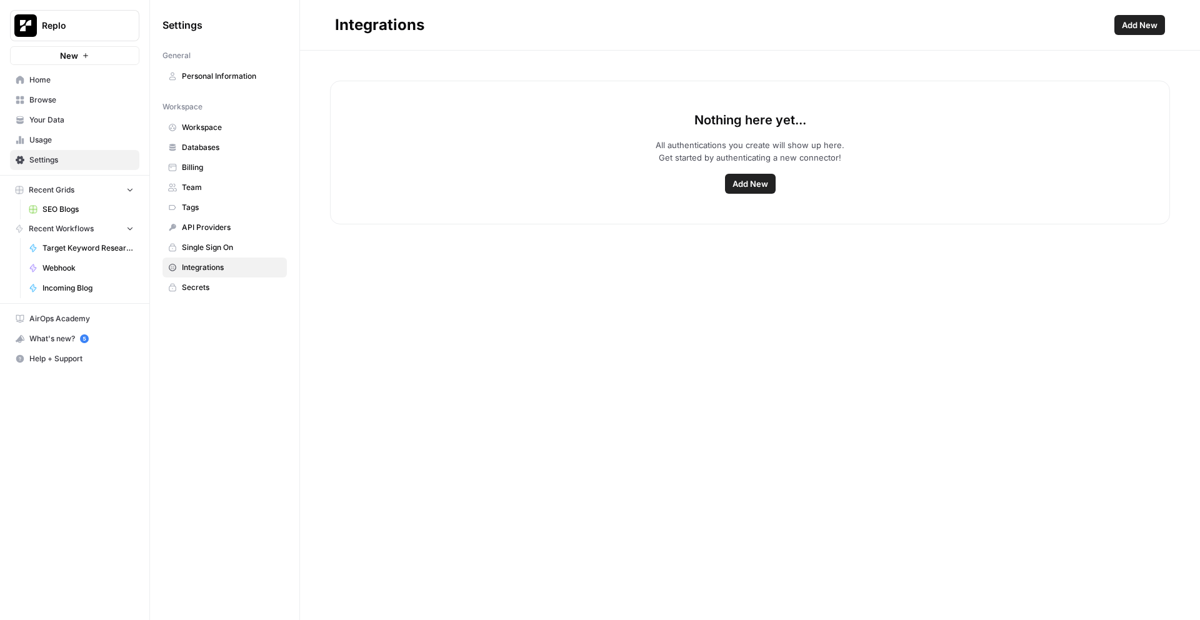
click at [749, 186] on span "Add New" at bounding box center [751, 184] width 36 height 13
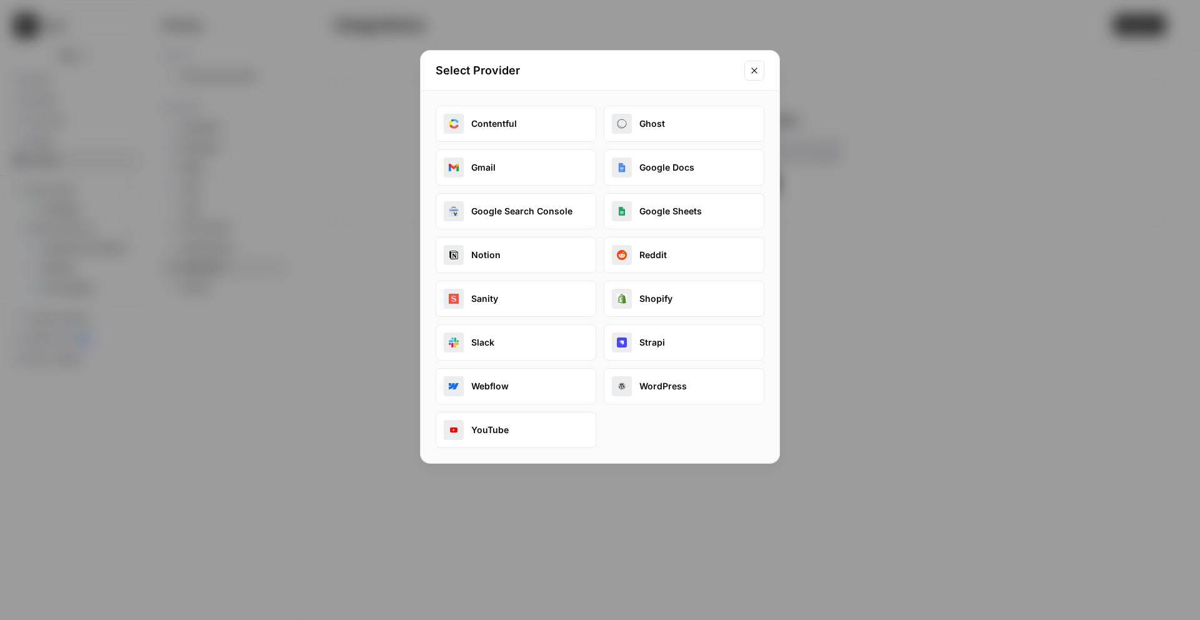
click at [541, 384] on button "Webflow" at bounding box center [516, 386] width 161 height 36
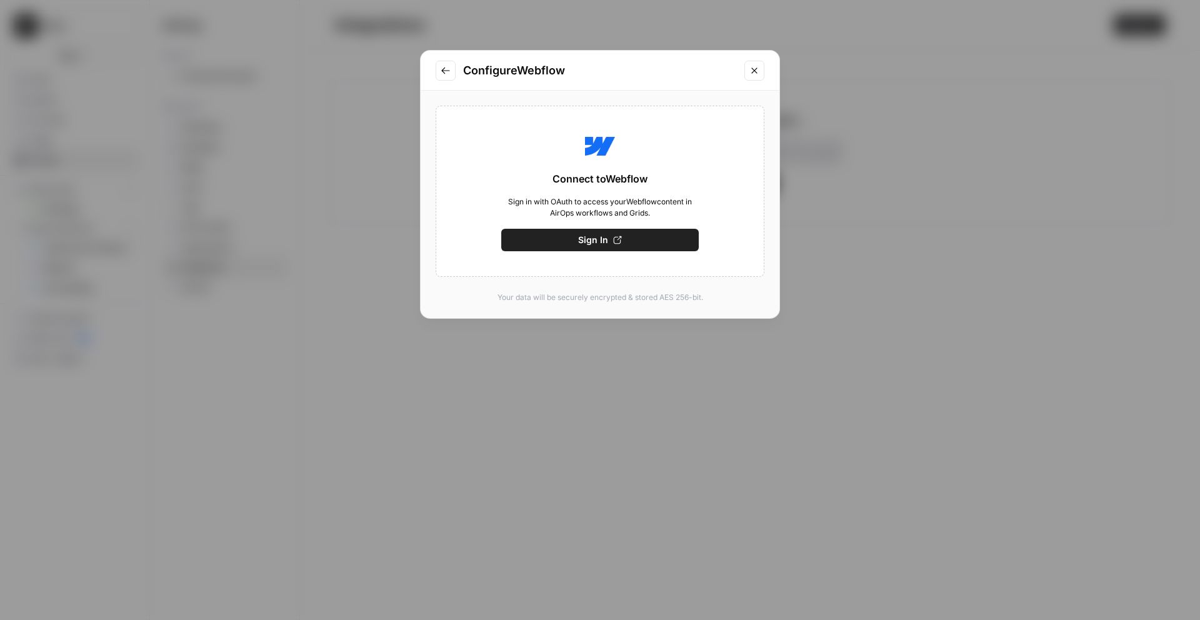
click at [573, 239] on button "Sign In" at bounding box center [600, 240] width 198 height 23
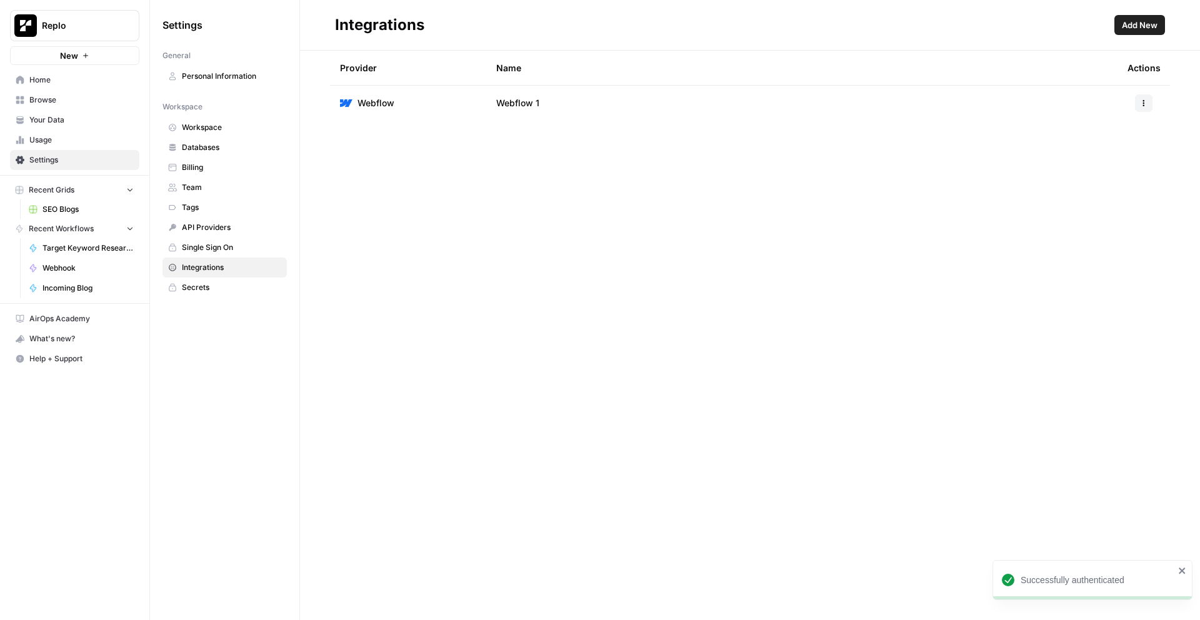
click at [525, 103] on span "Webflow 1" at bounding box center [517, 103] width 43 height 13
click at [556, 107] on td "Webflow 1" at bounding box center [801, 103] width 631 height 35
click at [1145, 99] on icon "button" at bounding box center [1144, 103] width 8 height 8
click at [1117, 128] on span "Edit" at bounding box center [1117, 131] width 40 height 13
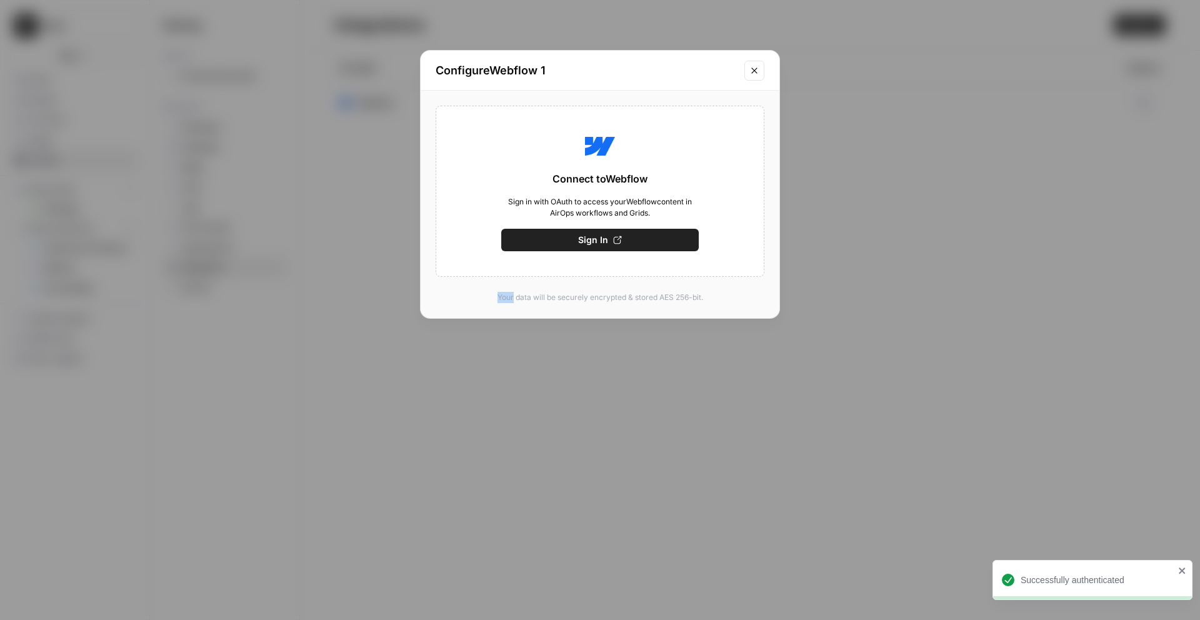
click at [937, 246] on div "Configure Webflow 1 Connect to Webflow Sign in with OAuth to access your Webflo…" at bounding box center [600, 310] width 1200 height 620
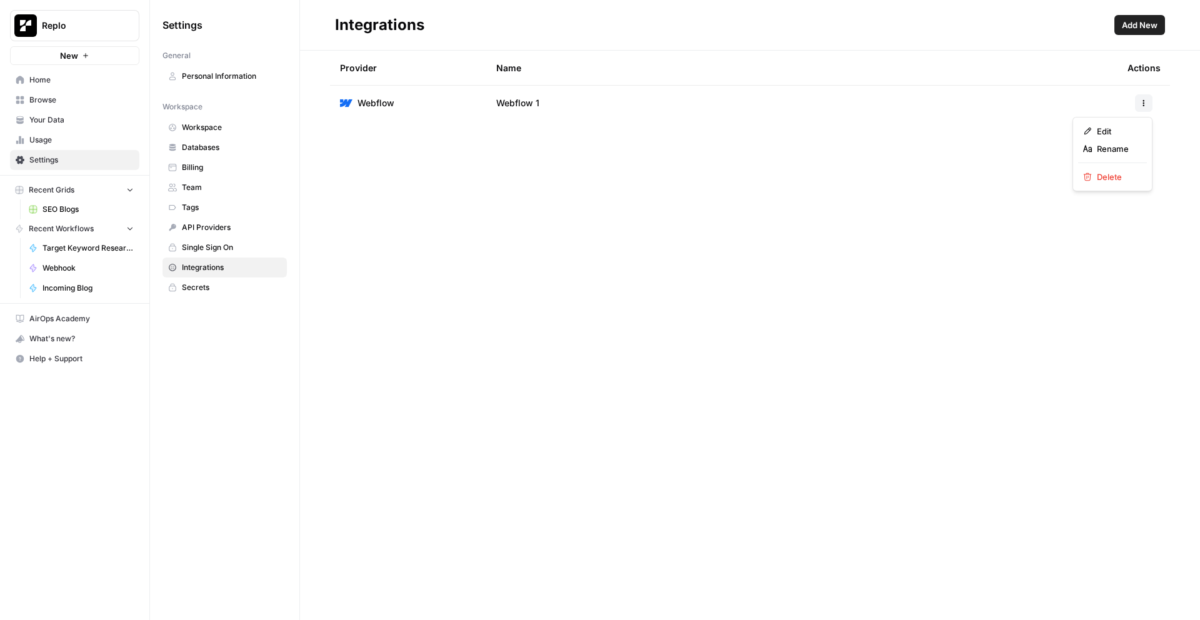
click at [1145, 102] on icon "button" at bounding box center [1144, 103] width 8 height 8
click at [1106, 145] on span "Rename" at bounding box center [1117, 149] width 40 height 13
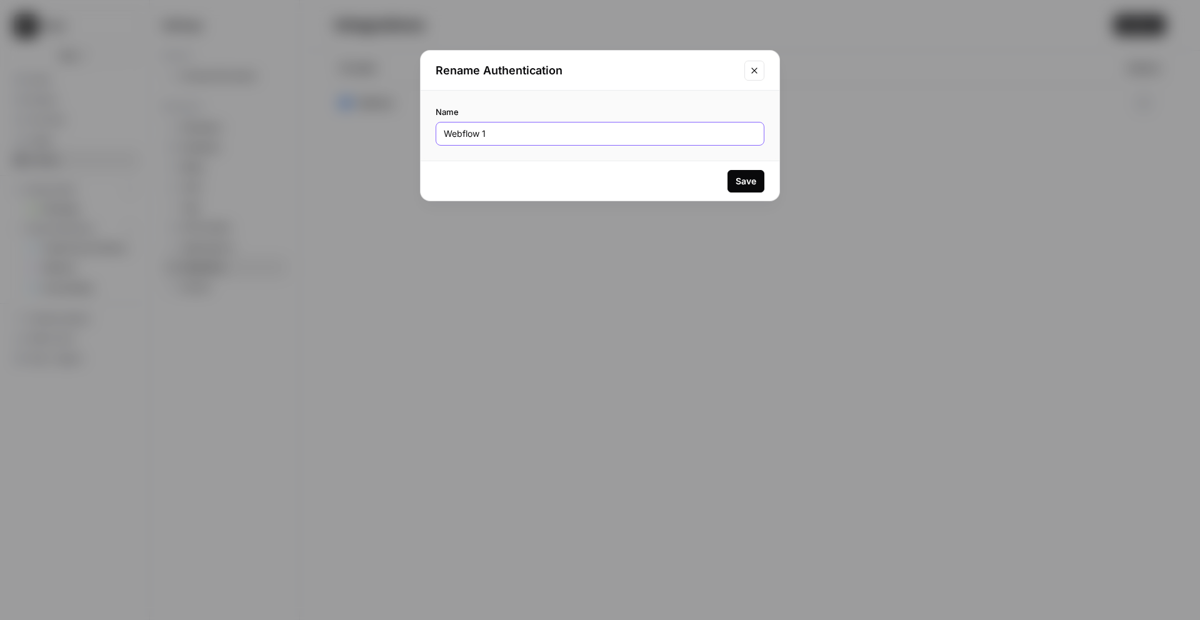
click at [476, 136] on input "Webflow 1" at bounding box center [600, 134] width 313 height 13
drag, startPoint x: 520, startPoint y: 136, endPoint x: 426, endPoint y: 136, distance: 93.8
click at [426, 136] on div "Name Webflow 1" at bounding box center [600, 126] width 359 height 70
type input "r"
type input "Replo Marketing Site"
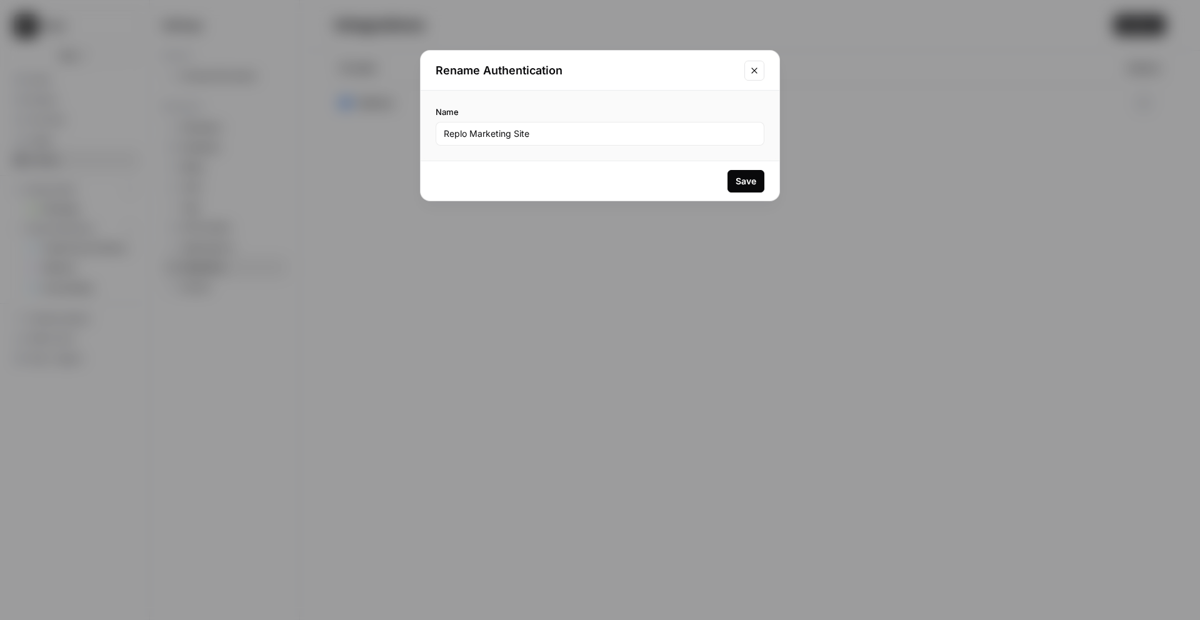
click at [759, 174] on button "Save" at bounding box center [746, 181] width 37 height 23
click at [676, 228] on div "Rename Authentication Name Replo Marketing Site Save" at bounding box center [600, 310] width 1200 height 620
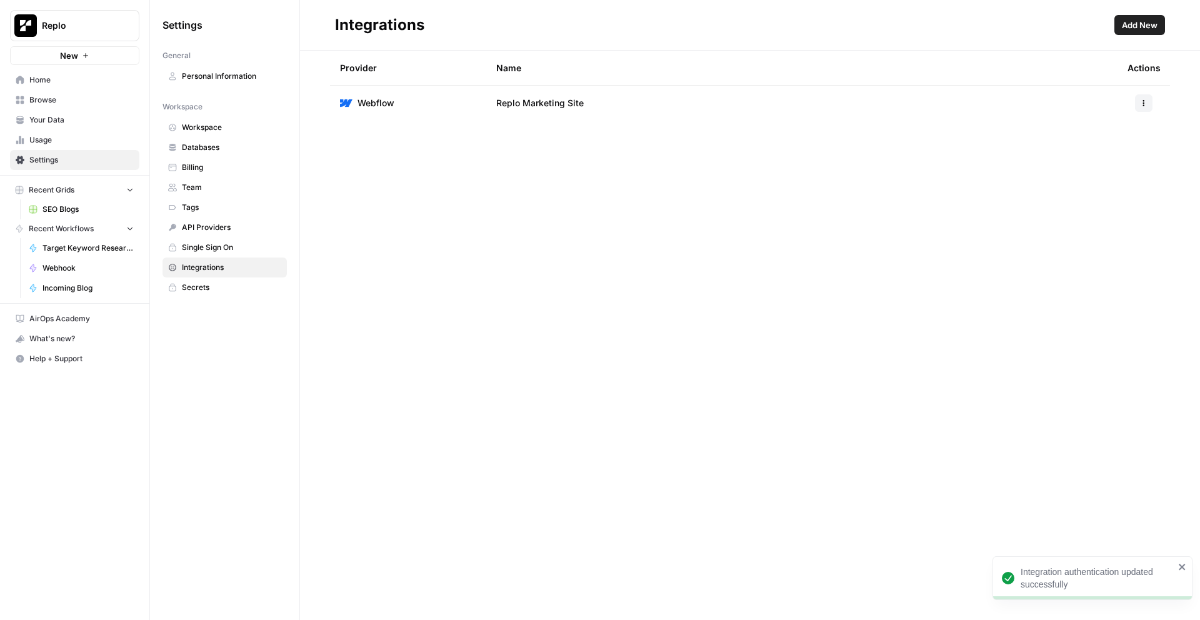
click at [591, 203] on div "Provider Name Actions Webflow Replo Marketing Site" at bounding box center [750, 336] width 900 height 570
click at [70, 289] on span "Incoming Blog" at bounding box center [88, 288] width 91 height 11
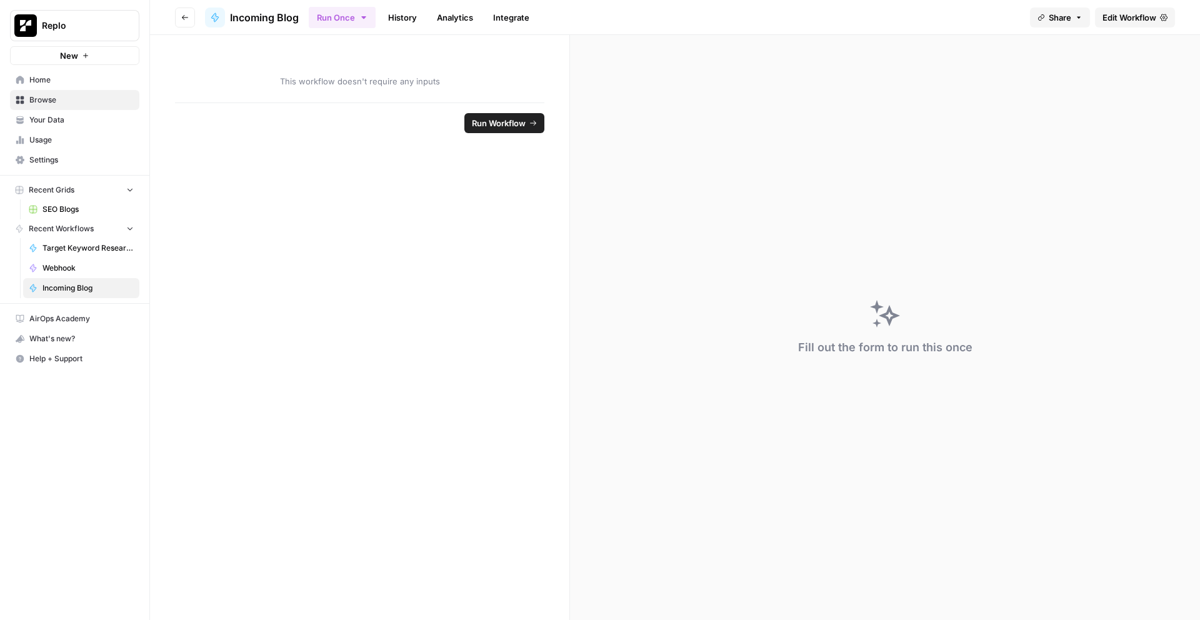
click at [1117, 13] on span "Edit Workflow" at bounding box center [1130, 17] width 54 height 13
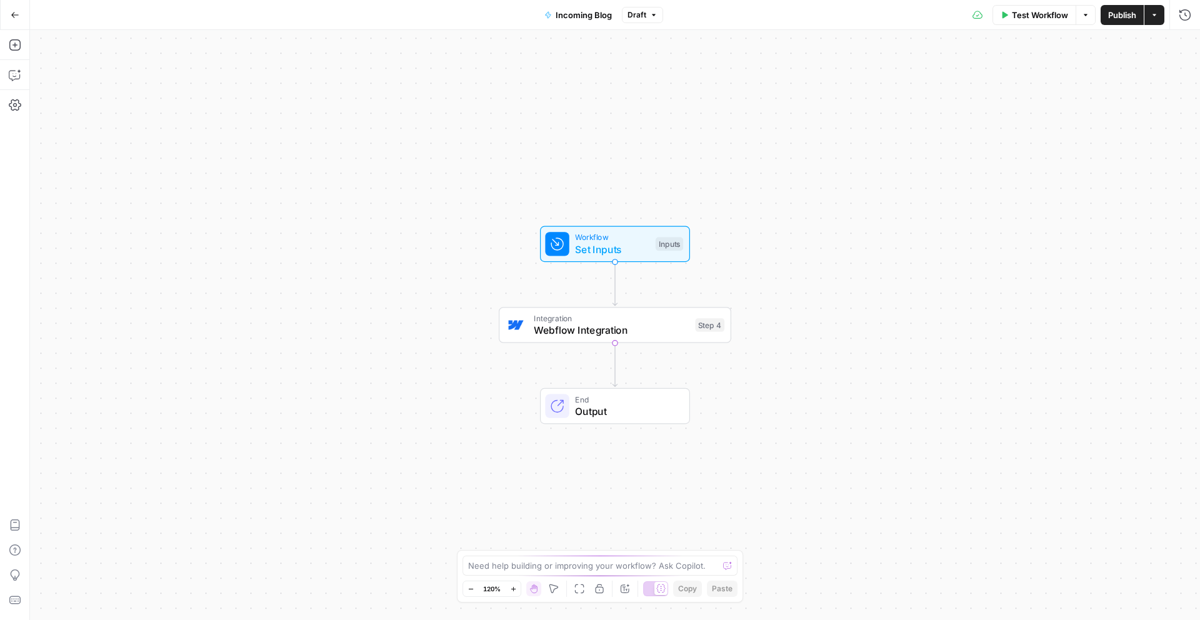
click at [646, 338] on div "Integration Webflow Integration Step 4 Copy step Delete step Add Note Test" at bounding box center [615, 325] width 233 height 36
type input "Replo Marketing Site"
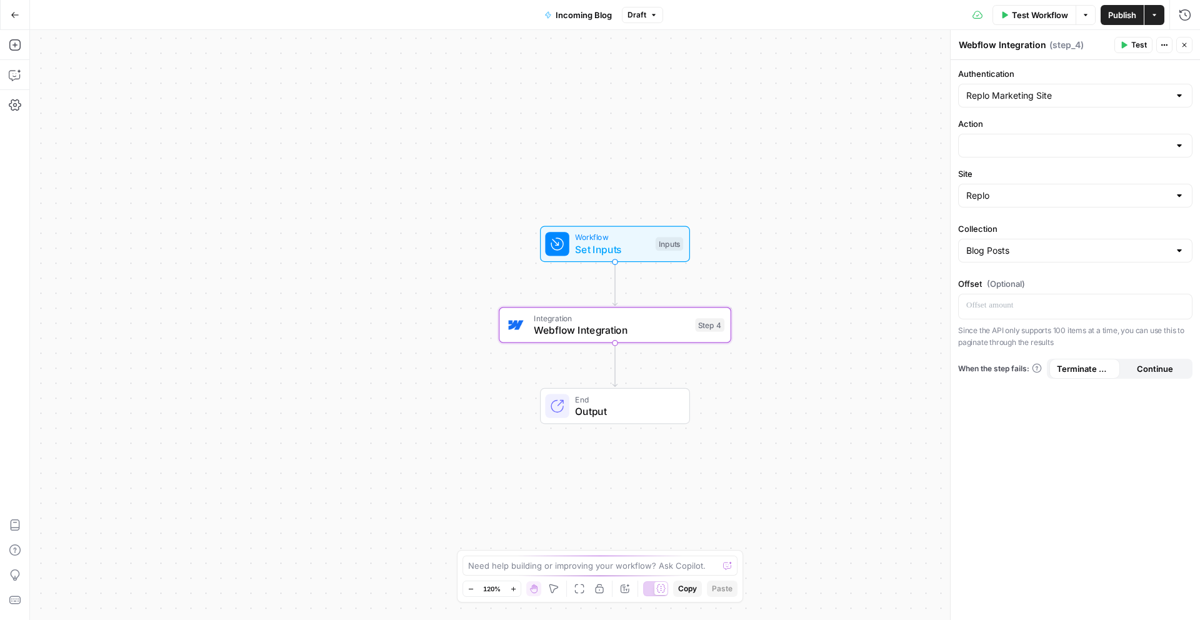
click at [1000, 138] on div at bounding box center [1075, 146] width 234 height 24
click at [1052, 108] on div "Authentication Replo Marketing Site Action Site Replo Collection Blog Posts Off…" at bounding box center [1075, 340] width 249 height 560
click at [1080, 441] on div "Authentication Replo Marketing Site Action Site Replo Collection Blog Posts Off…" at bounding box center [1075, 340] width 249 height 560
click at [17, 46] on icon "button" at bounding box center [15, 45] width 13 height 13
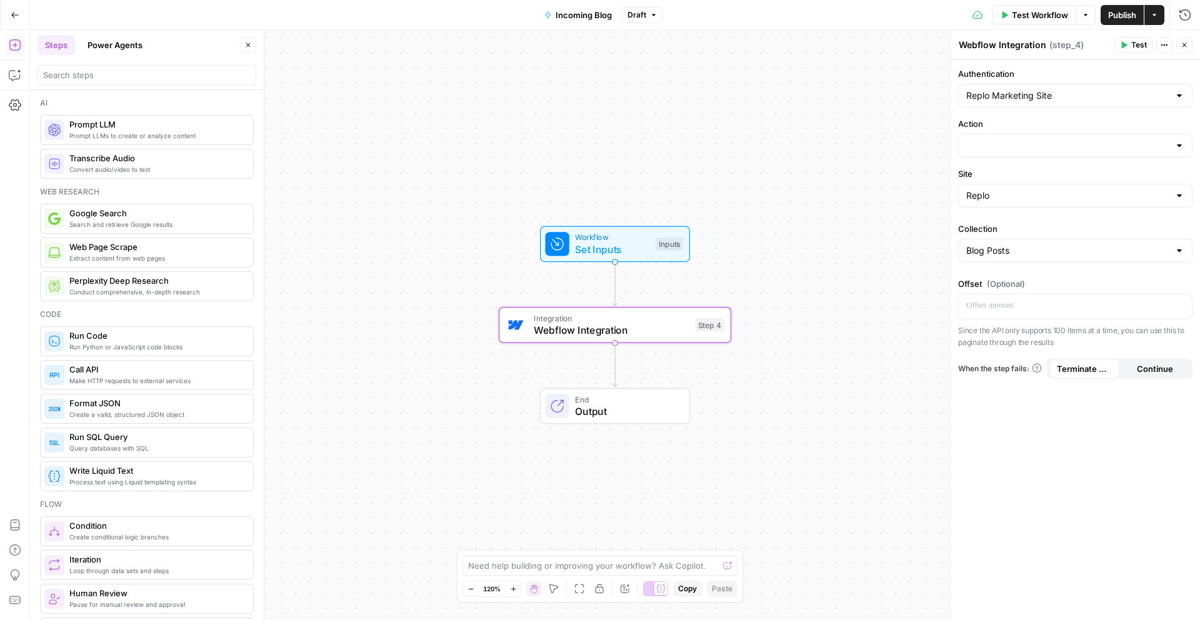
scroll to position [16, 0]
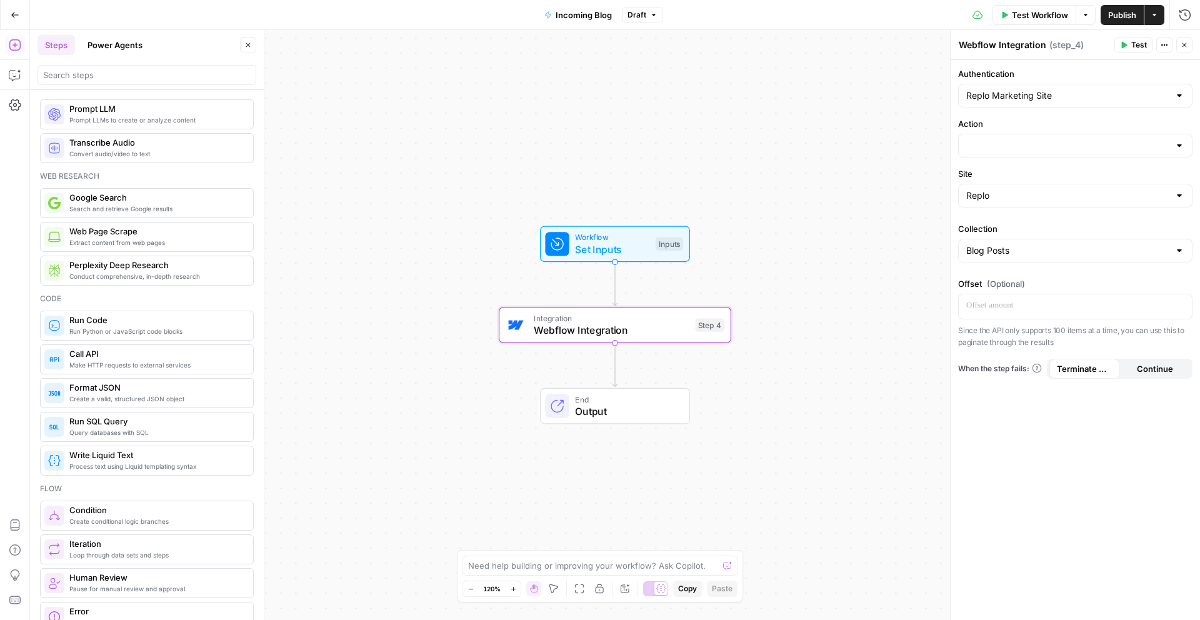
click at [1031, 153] on div at bounding box center [1075, 146] width 234 height 24
click at [1116, 19] on span "Publish" at bounding box center [1123, 15] width 28 height 13
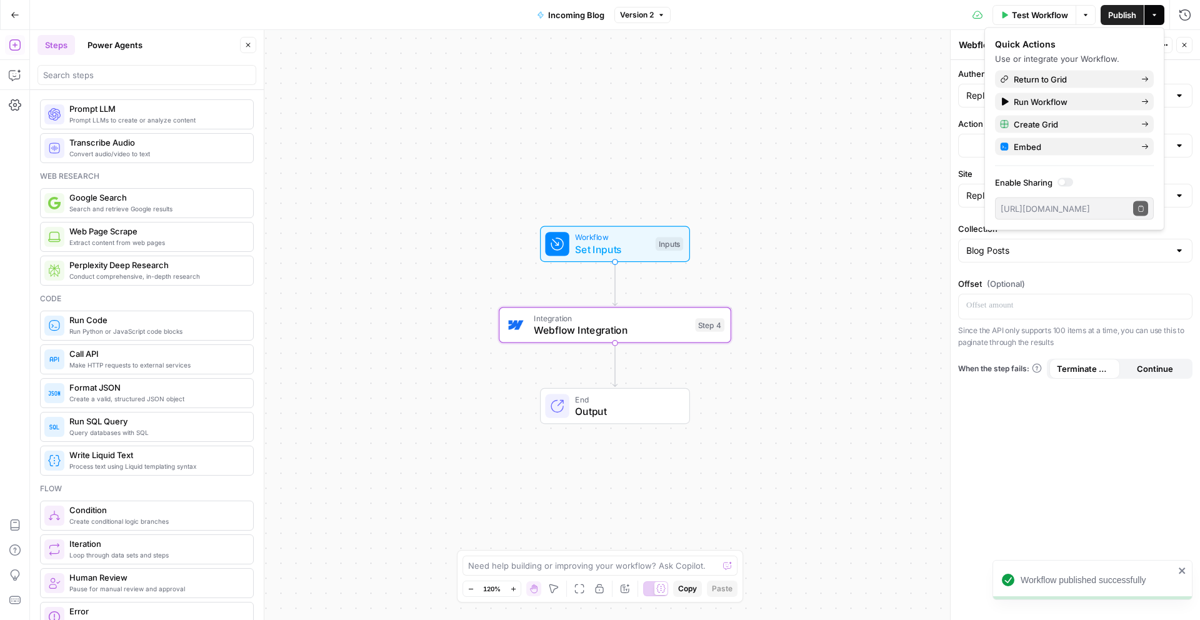
click at [1105, 565] on div "Workflow published successfully" at bounding box center [1093, 580] width 200 height 40
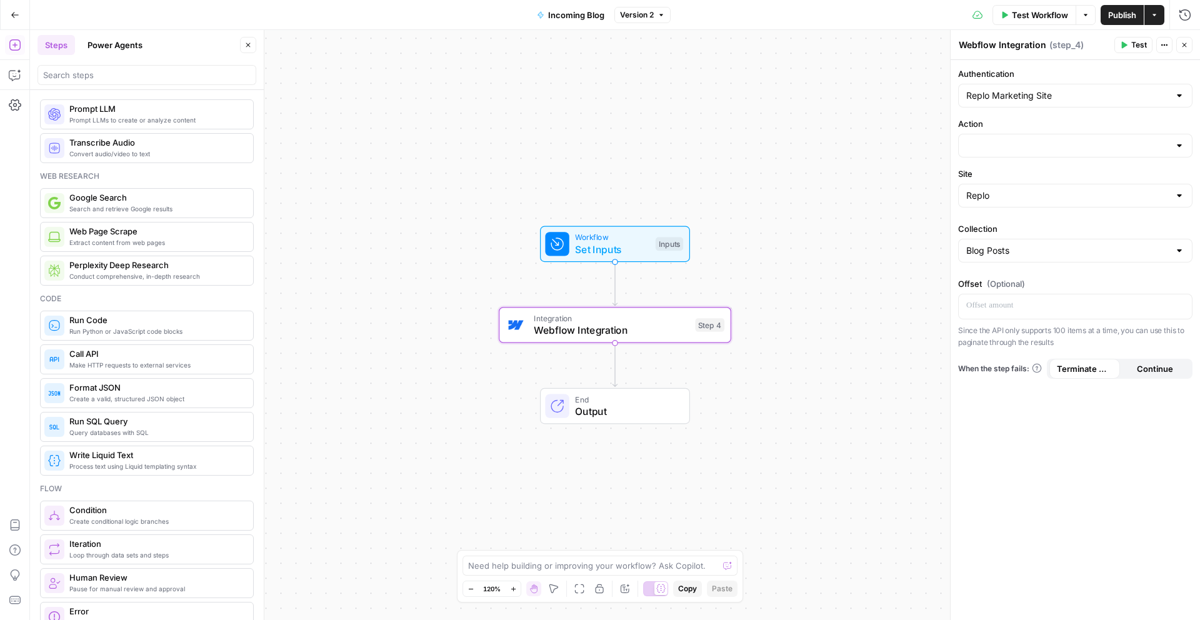
click at [1082, 478] on div "Authentication Replo Marketing Site Action Site Replo Collection Blog Posts Off…" at bounding box center [1075, 340] width 249 height 560
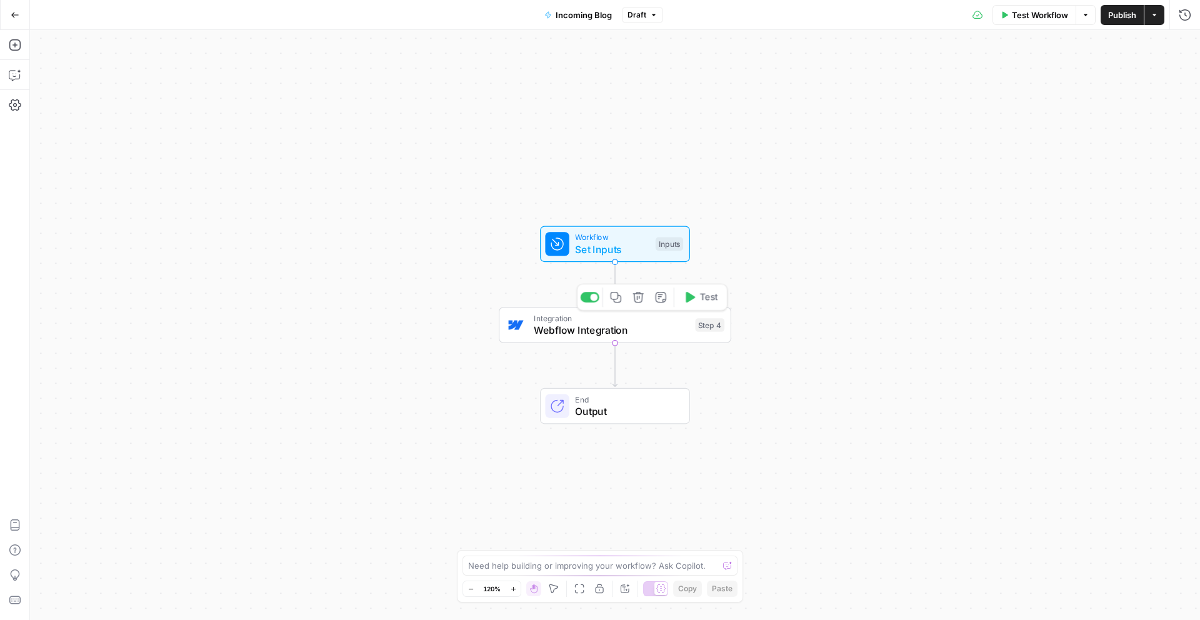
click at [666, 332] on span "Webflow Integration" at bounding box center [611, 330] width 155 height 15
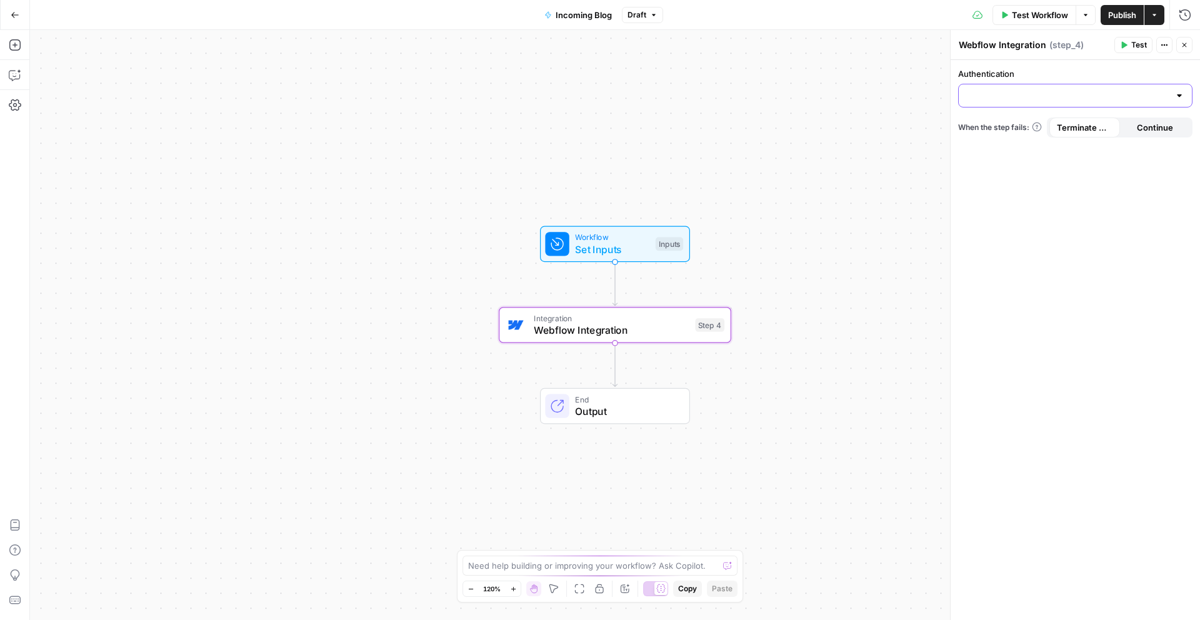
click at [1075, 93] on input "Authentication" at bounding box center [1068, 95] width 203 height 13
click at [1053, 128] on span "Replo Marketing Site" at bounding box center [1073, 127] width 208 height 13
type input "Replo Marketing Site"
click at [1068, 195] on div "Authentication Replo Marketing Site Action When the step fails: Terminate Workf…" at bounding box center [1075, 340] width 249 height 560
click at [1025, 154] on div at bounding box center [1075, 146] width 234 height 24
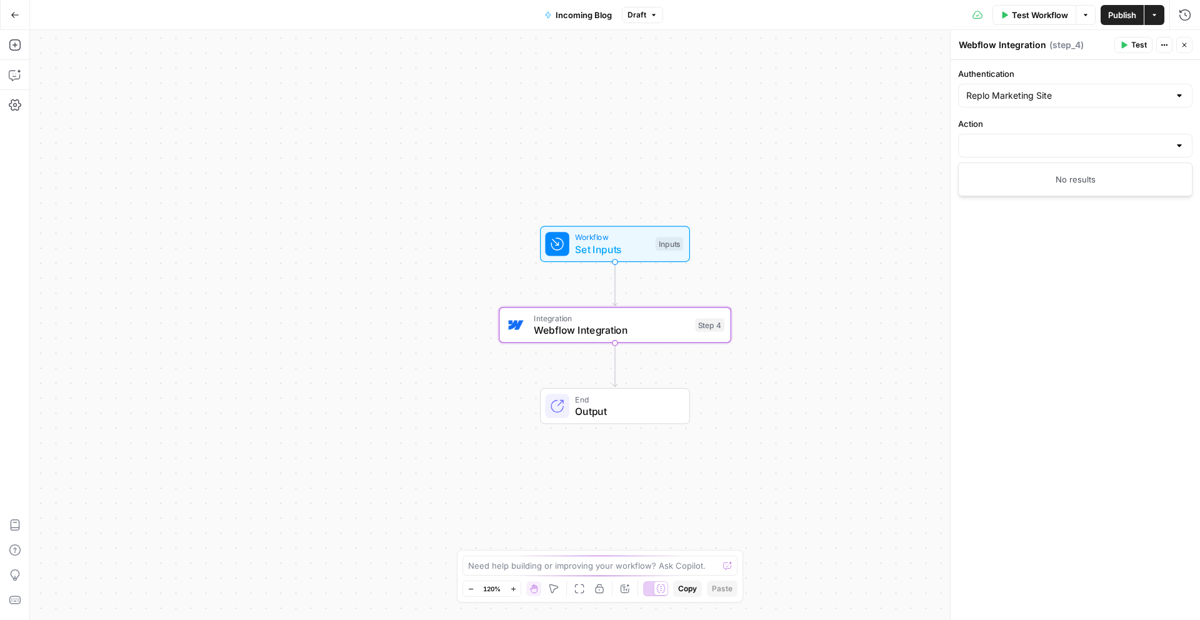
click at [1043, 278] on div "Authentication Replo Marketing Site Action When the step fails: Terminate Workf…" at bounding box center [1075, 340] width 249 height 560
click at [1182, 149] on div at bounding box center [1180, 145] width 10 height 13
click at [1122, 181] on div "No results" at bounding box center [1075, 179] width 223 height 13
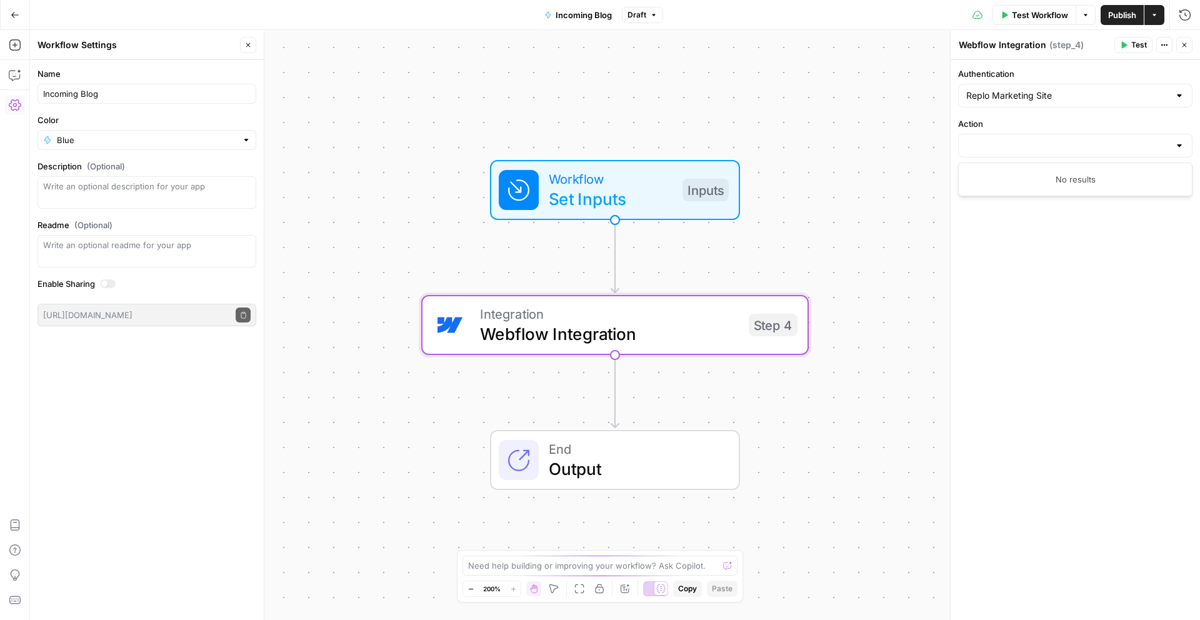
click at [1019, 404] on div "Authentication Replo Marketing Site Action When the step fails: Terminate Workf…" at bounding box center [1075, 340] width 249 height 560
click at [991, 146] on input "Action" at bounding box center [1068, 145] width 203 height 13
click at [1018, 254] on div "Authentication Replo Marketing Site Action When the step fails: Terminate Workf…" at bounding box center [1075, 340] width 249 height 560
click at [1074, 335] on div "Authentication Replo Marketing Site Action When the step fails: Terminate Workf…" at bounding box center [1075, 340] width 249 height 560
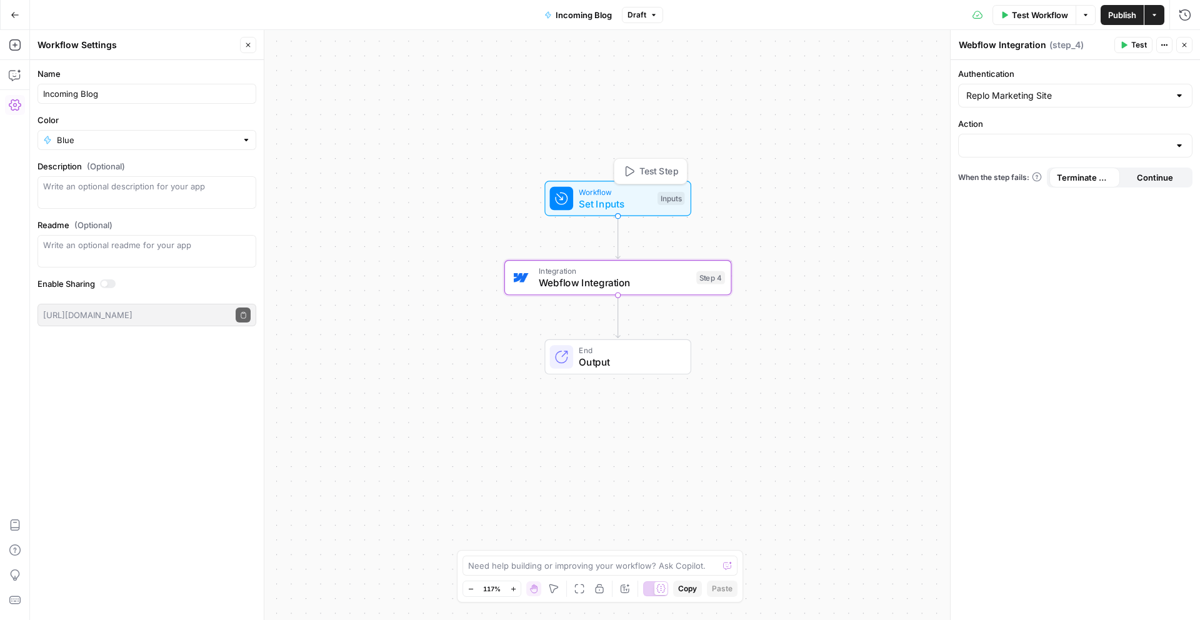
click at [631, 204] on span "Set Inputs" at bounding box center [615, 203] width 73 height 14
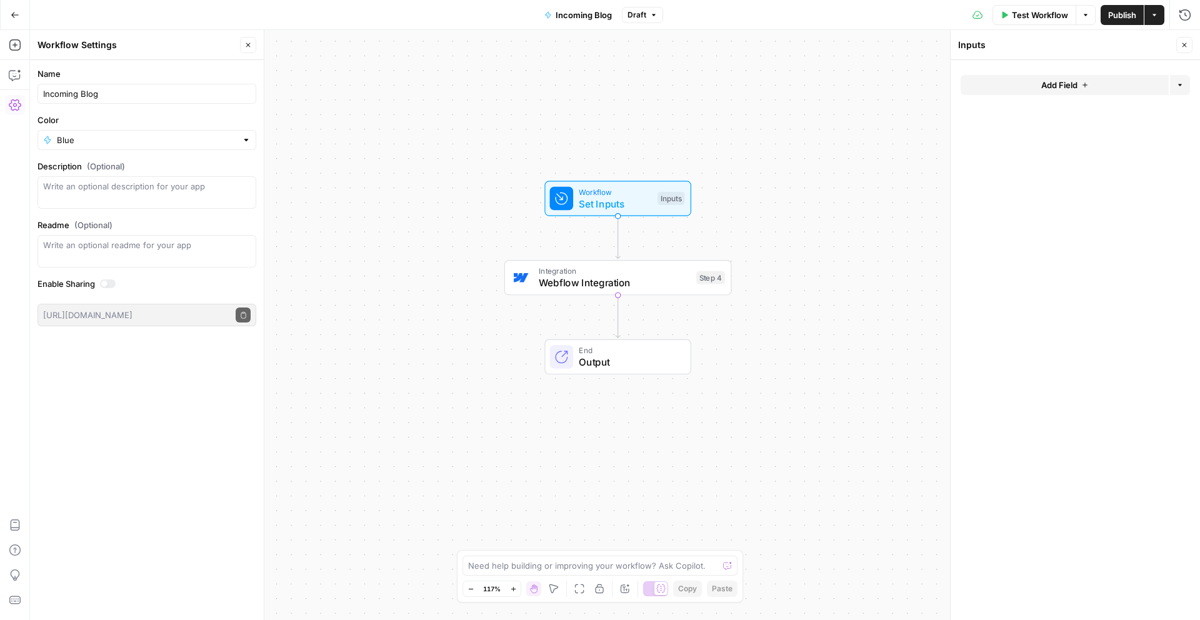
click at [642, 277] on span "Webflow Integration" at bounding box center [615, 283] width 152 height 14
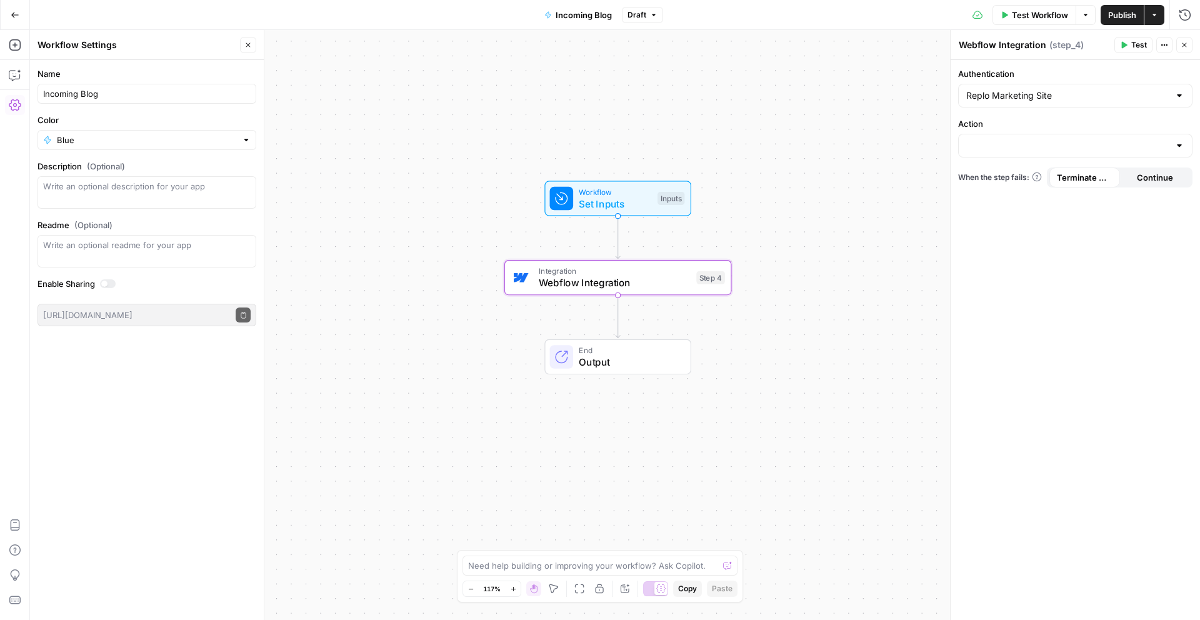
click at [1182, 149] on div at bounding box center [1180, 145] width 10 height 13
click at [1010, 218] on span "List Collections Items" at bounding box center [1073, 212] width 208 height 13
type input "List Collections Items"
click at [998, 189] on input "Site" at bounding box center [1068, 195] width 203 height 13
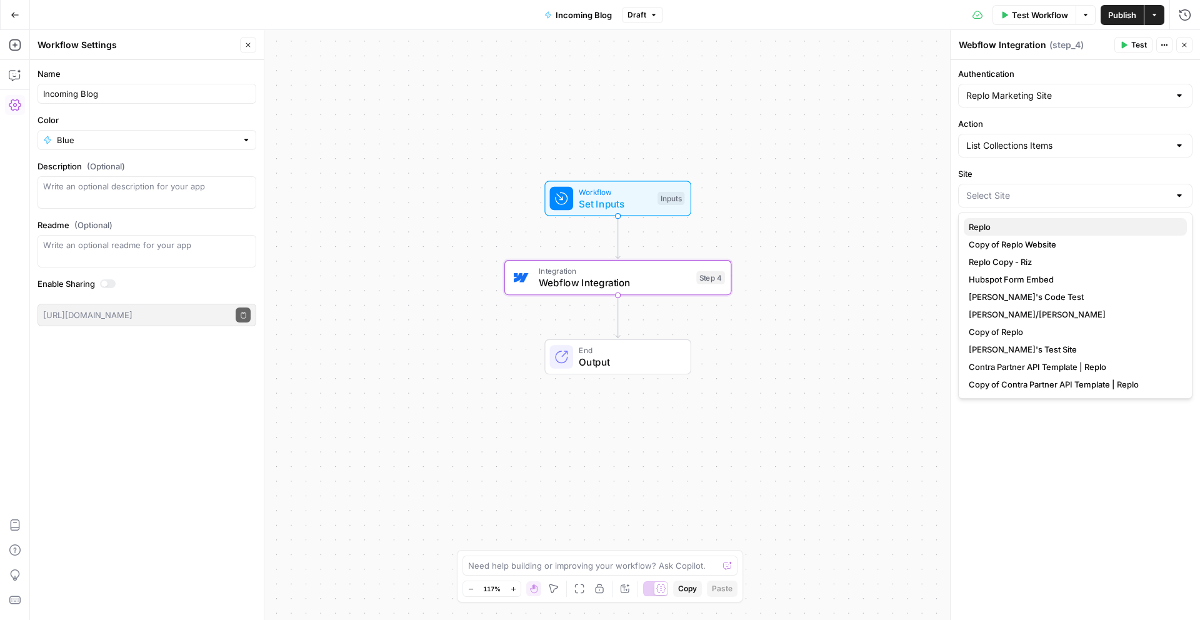
click at [998, 222] on span "Replo" at bounding box center [1073, 227] width 208 height 13
type input "Replo"
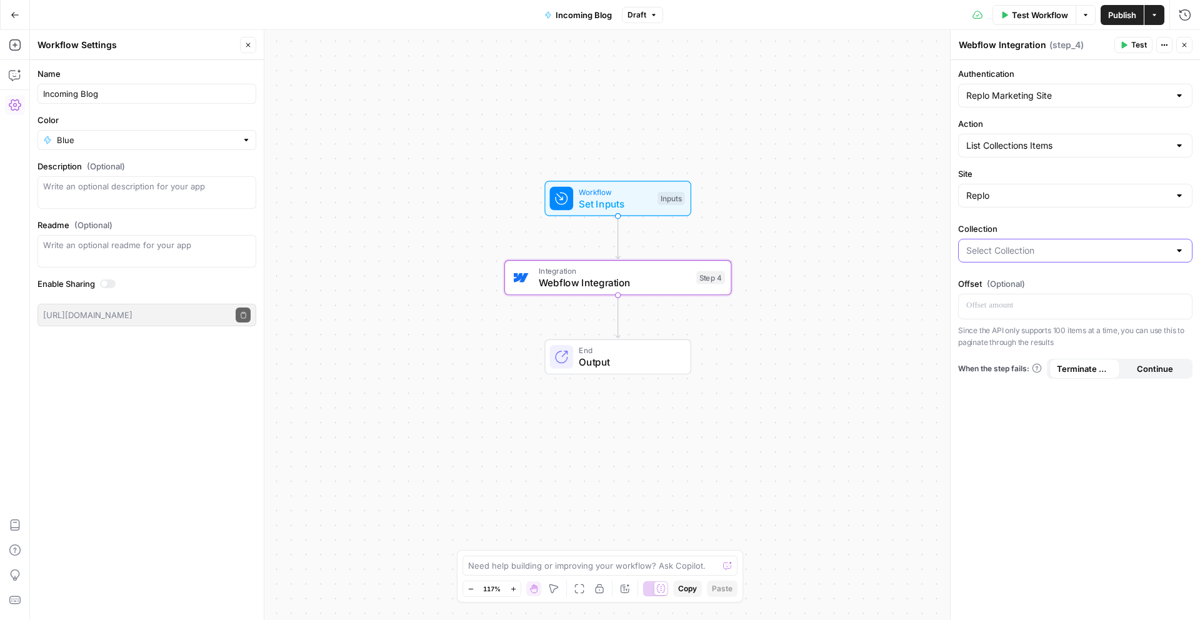
click at [998, 248] on input "Collection" at bounding box center [1068, 250] width 203 height 13
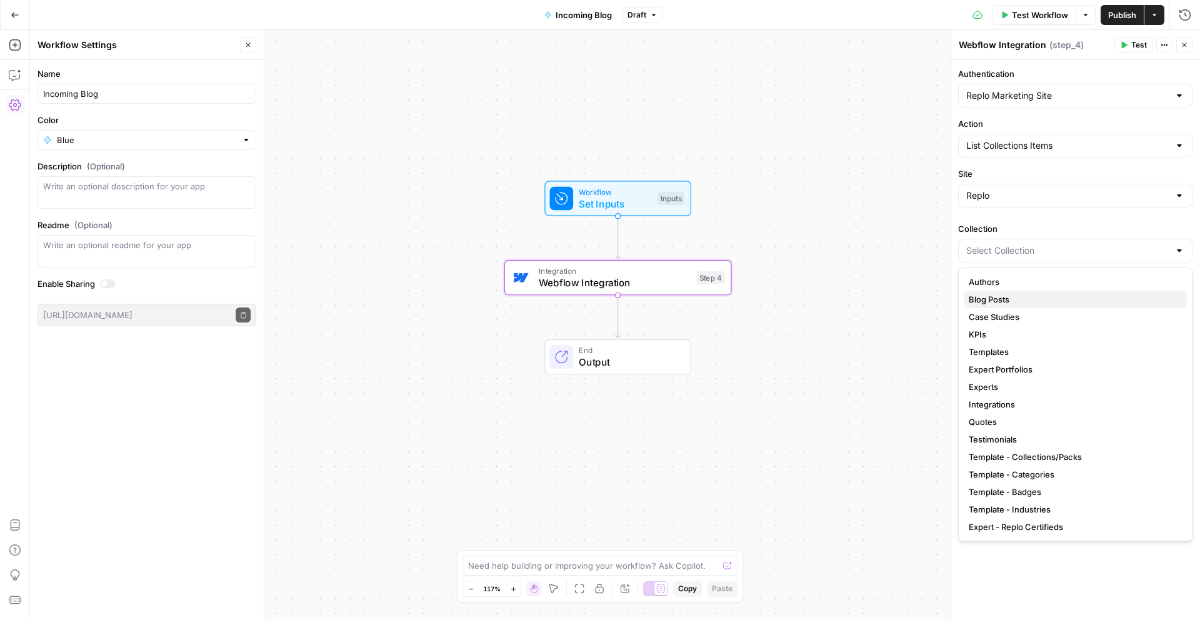
click at [998, 299] on span "Blog Posts" at bounding box center [1073, 299] width 208 height 13
type input "Blog Posts"
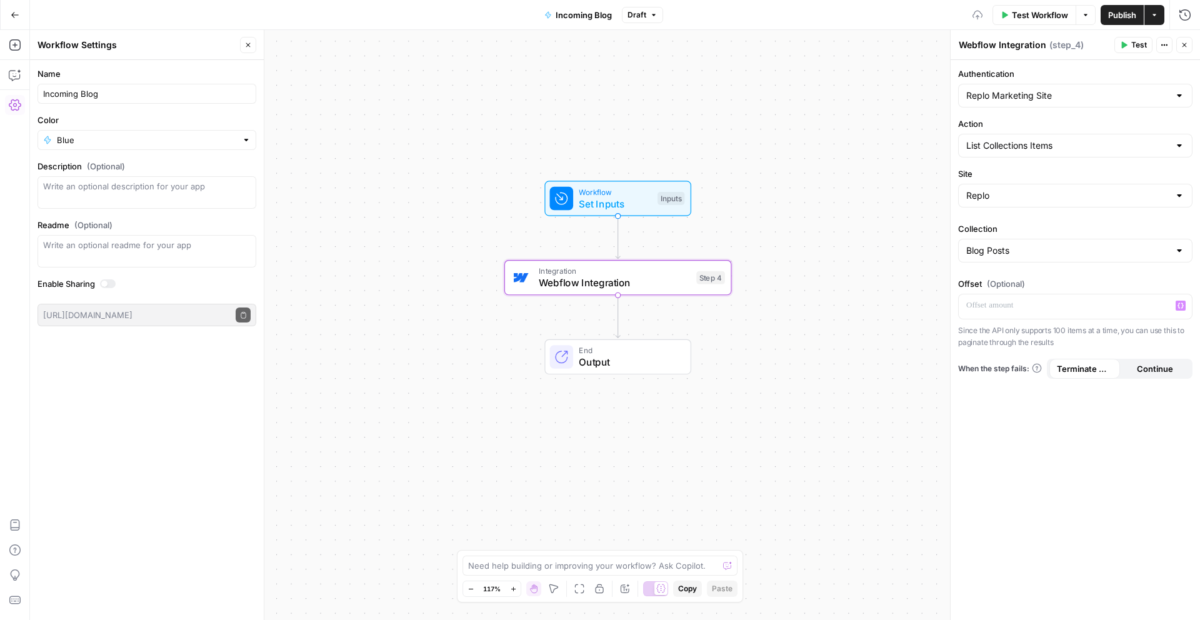
click at [1013, 426] on div "Authentication Replo Marketing Site Action List Collections Items Site Replo Co…" at bounding box center [1075, 340] width 249 height 560
click at [1008, 308] on p at bounding box center [1076, 305] width 218 height 13
click at [1010, 462] on div "Authentication Replo Marketing Site Action List Collections Items Site Replo Co…" at bounding box center [1075, 340] width 249 height 560
click at [1022, 141] on input "Action" at bounding box center [1068, 145] width 203 height 13
click at [1020, 231] on span "Update Collection Item (JSON)" at bounding box center [1073, 229] width 208 height 13
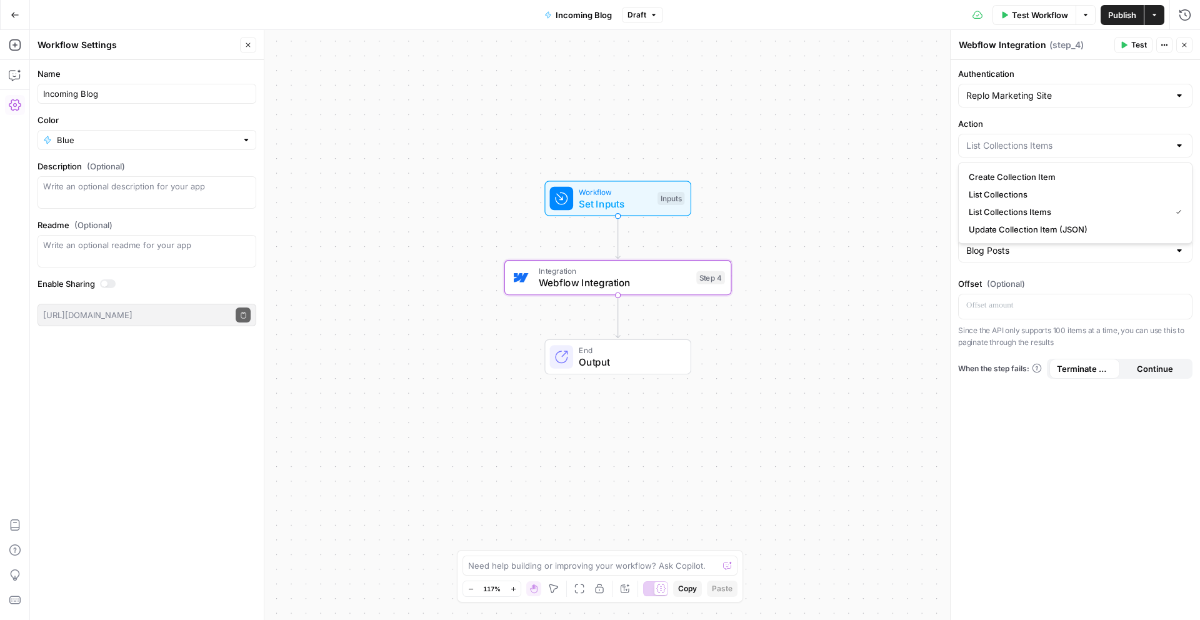
type input "Update Collection Item (JSON)"
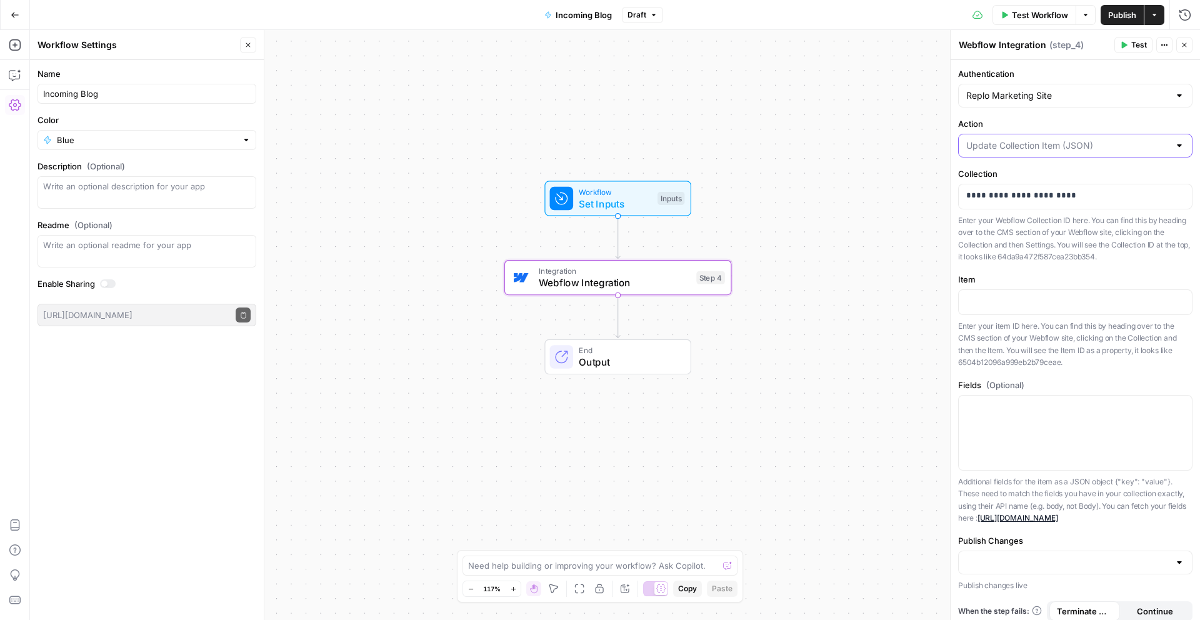
click at [1028, 143] on input "Action" at bounding box center [1068, 145] width 203 height 13
click at [1034, 193] on span "List Collections" at bounding box center [1068, 194] width 199 height 13
type input "List Collections"
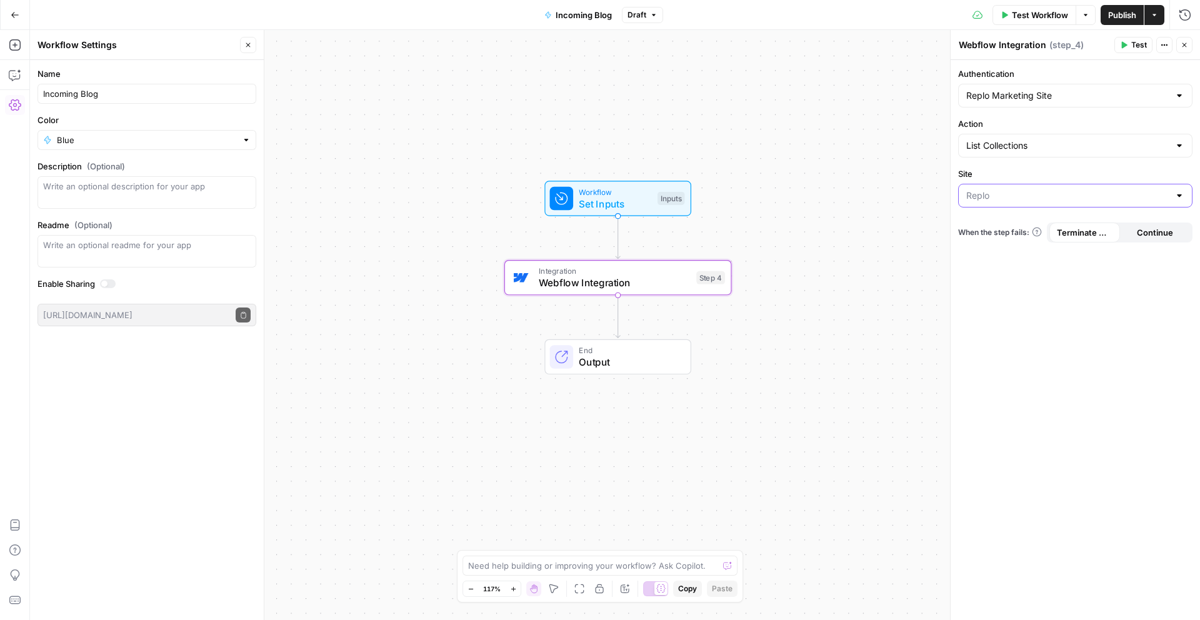
click at [1034, 193] on input "Site" at bounding box center [1068, 195] width 203 height 13
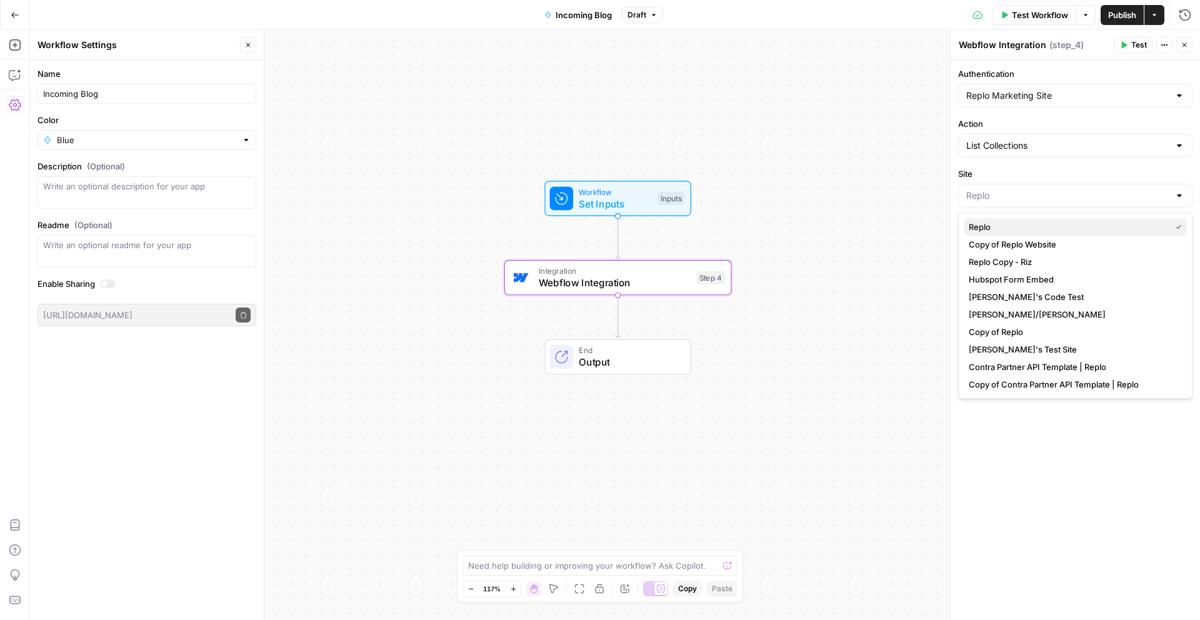
click at [1030, 225] on span "Replo" at bounding box center [1067, 227] width 197 height 13
type input "Replo"
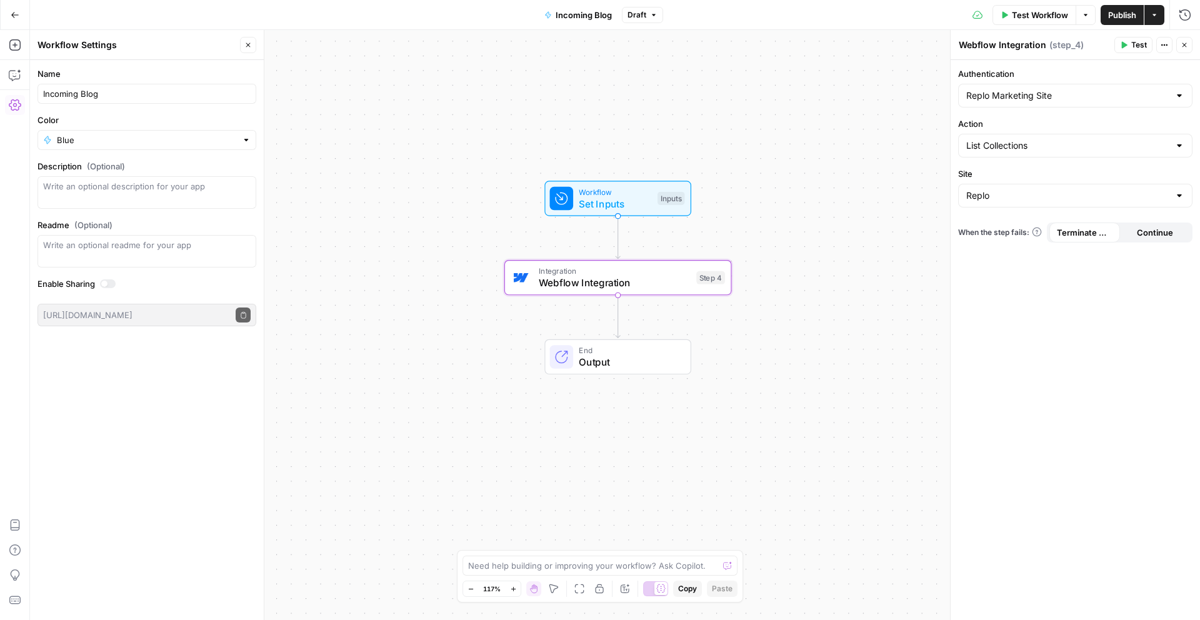
click at [1119, 168] on label "Site" at bounding box center [1075, 174] width 234 height 13
click at [1119, 189] on input "Replo" at bounding box center [1068, 195] width 203 height 13
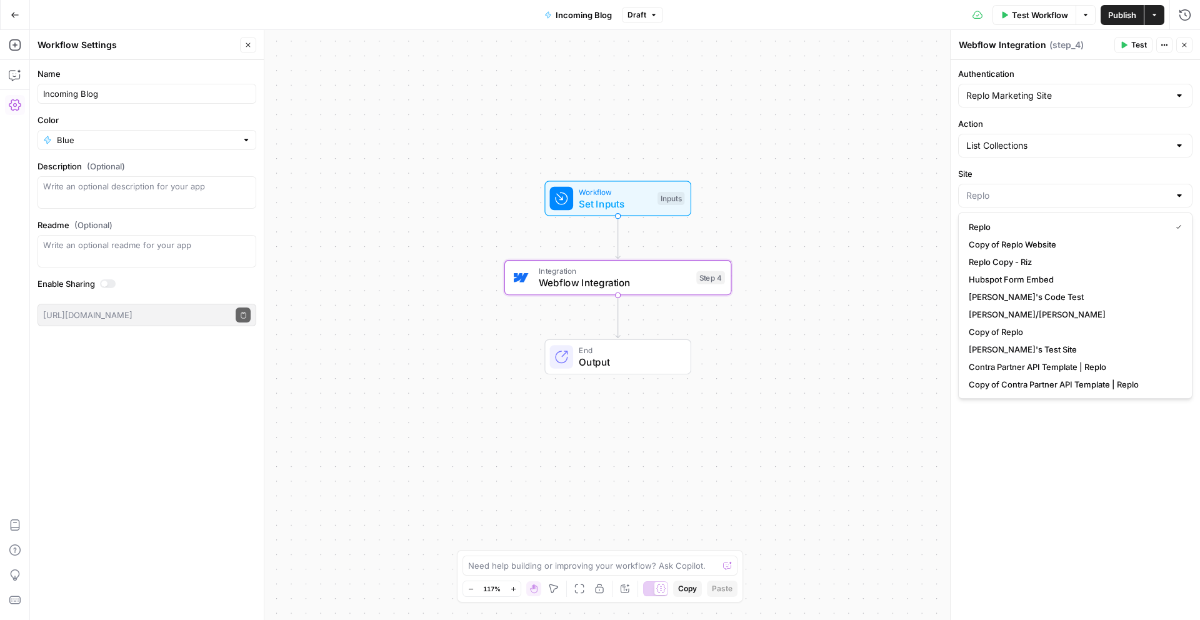
type input "Replo"
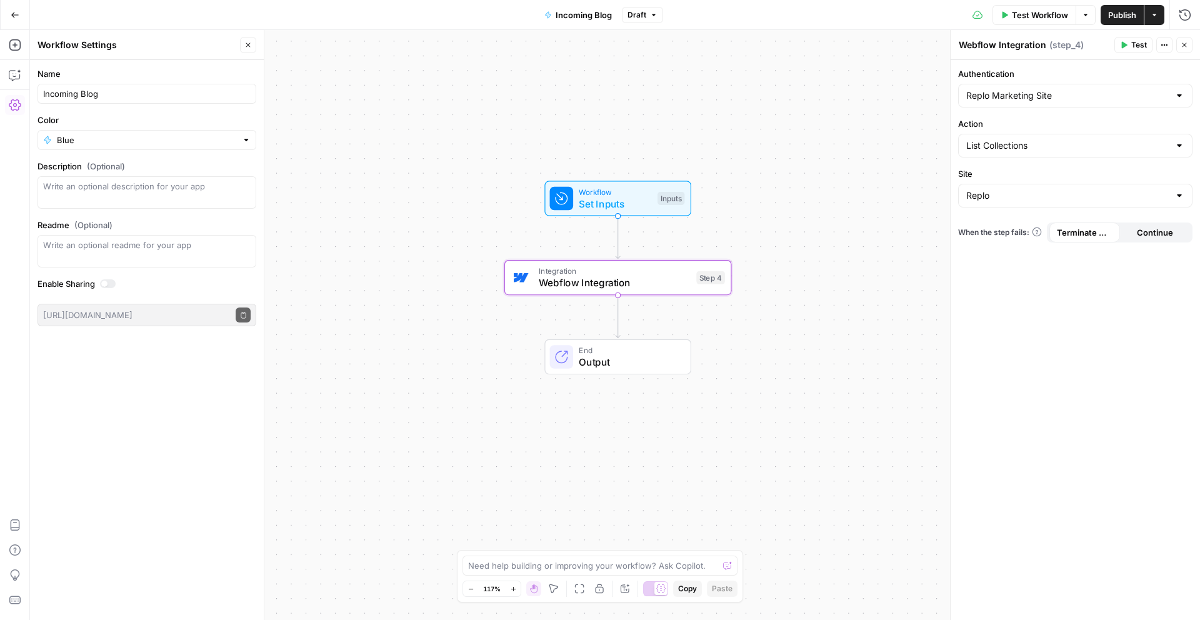
click at [1112, 135] on div "List Collections" at bounding box center [1075, 146] width 234 height 24
click at [1039, 211] on span "List Collections Items" at bounding box center [1073, 212] width 208 height 13
type input "List Collections Items"
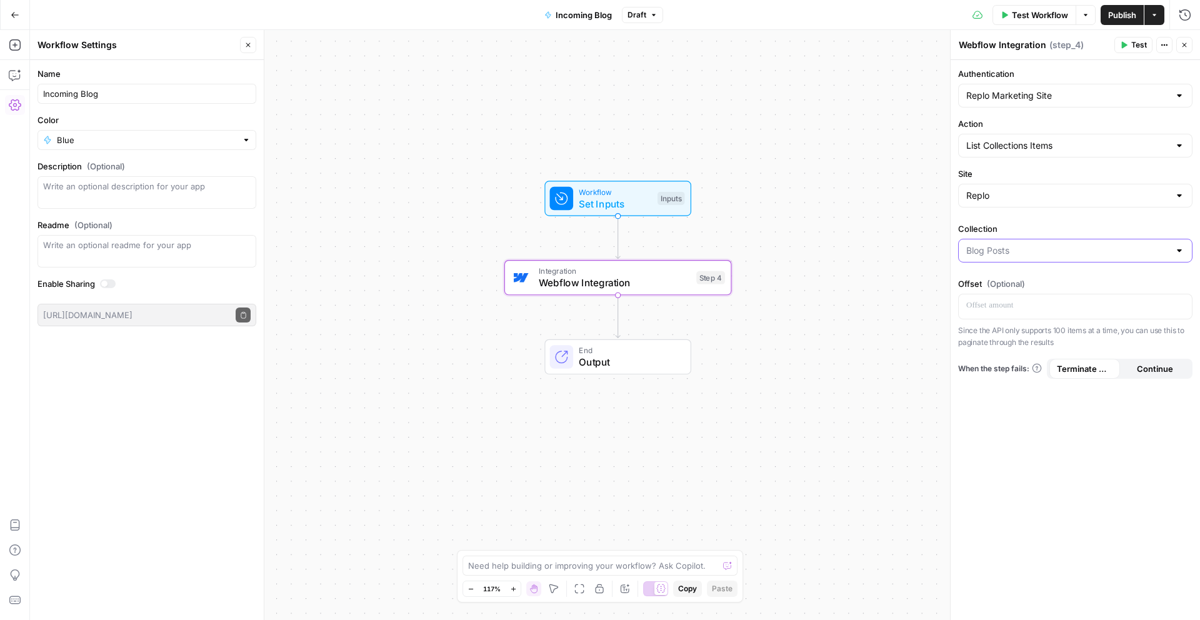
click at [1005, 245] on input "Collection" at bounding box center [1068, 250] width 203 height 13
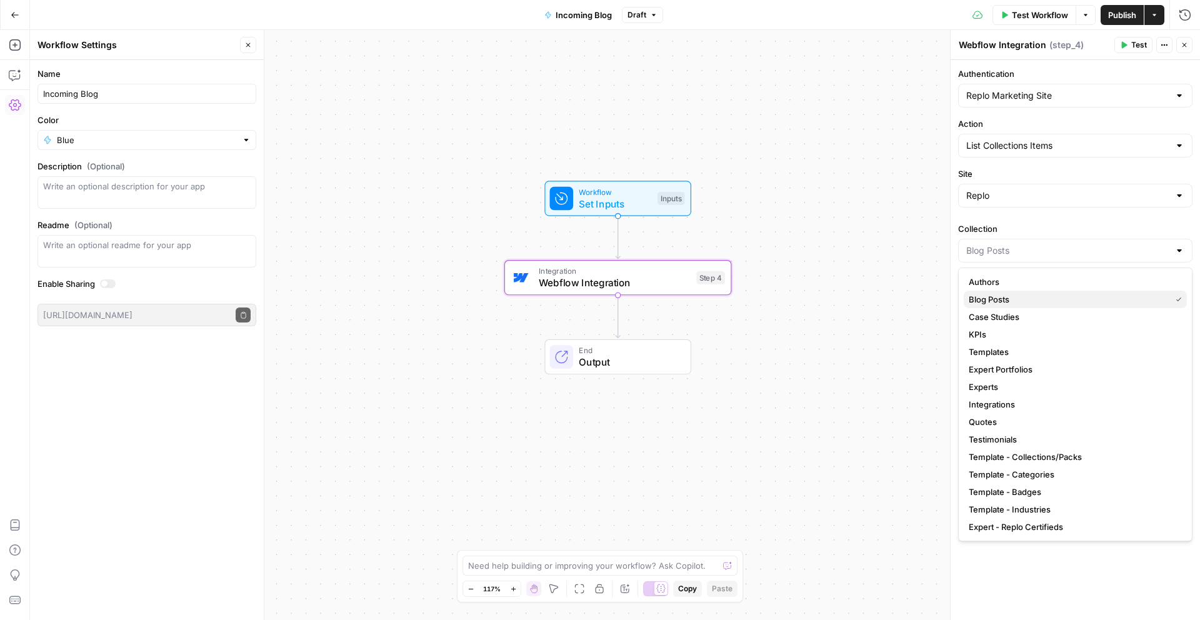
click at [1030, 294] on span "Blog Posts" at bounding box center [1067, 299] width 197 height 13
type input "Blog Posts"
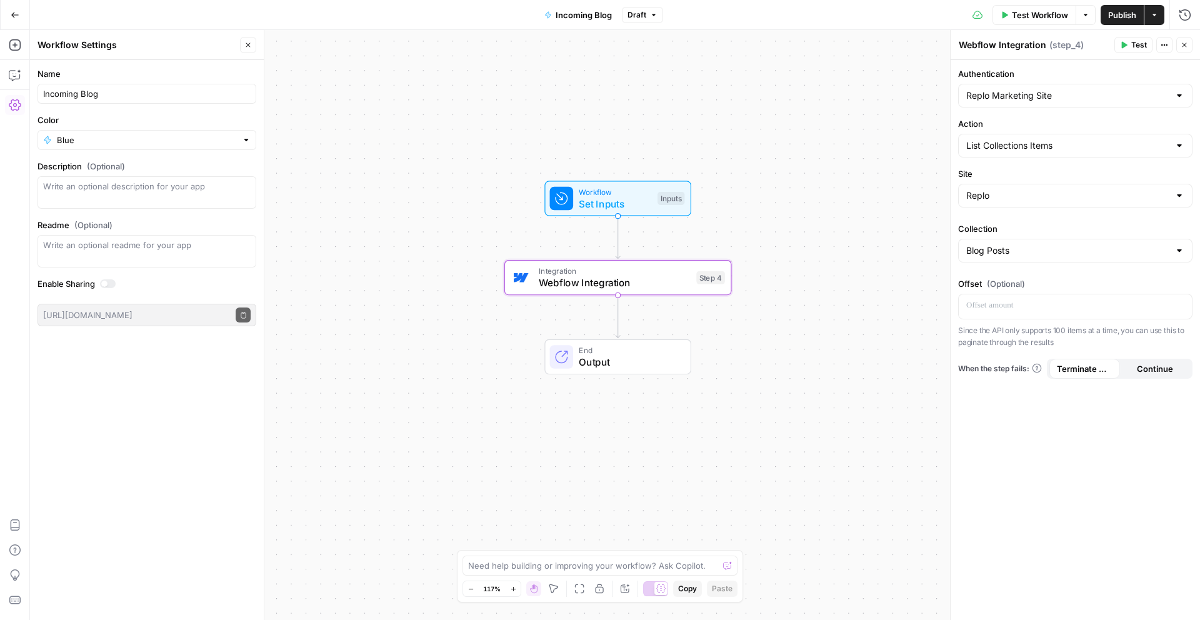
click at [1028, 271] on div "Authentication Replo Marketing Site Action List Collections Items Site Replo Co…" at bounding box center [1075, 340] width 249 height 560
click at [212, 389] on div "Name Incoming Blog Color Blue Description (Optional) Readme (Optional) Write an…" at bounding box center [147, 340] width 234 height 560
click at [19, 16] on button "Go Back" at bounding box center [15, 15] width 23 height 23
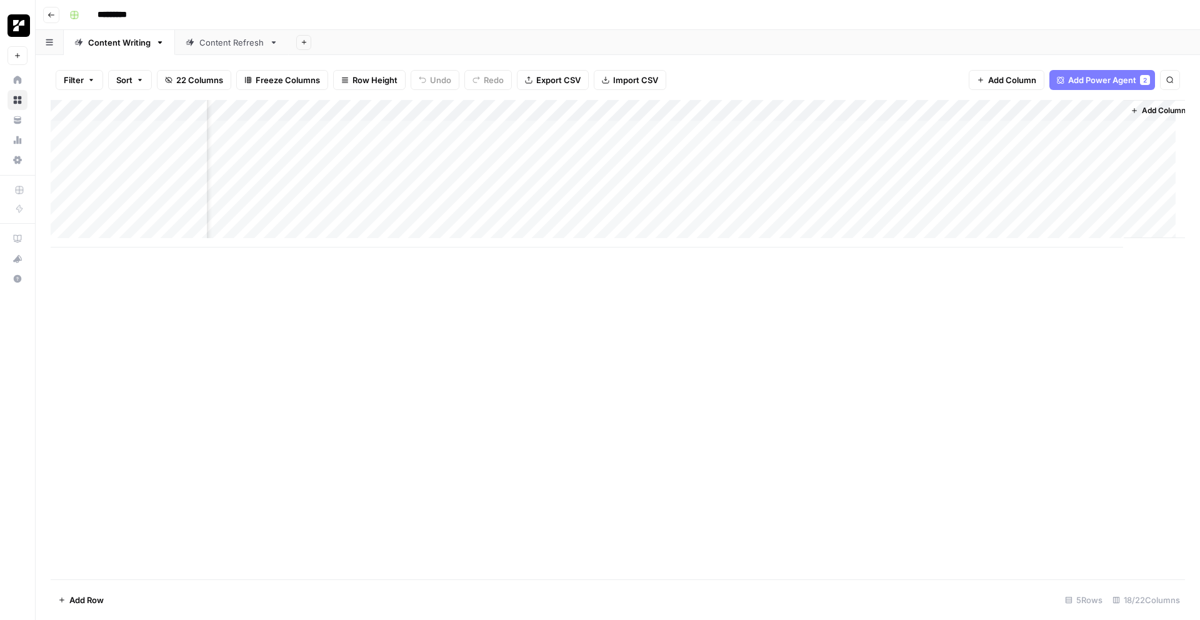
scroll to position [0, 1023]
click at [1077, 111] on div "Add Column" at bounding box center [618, 174] width 1135 height 148
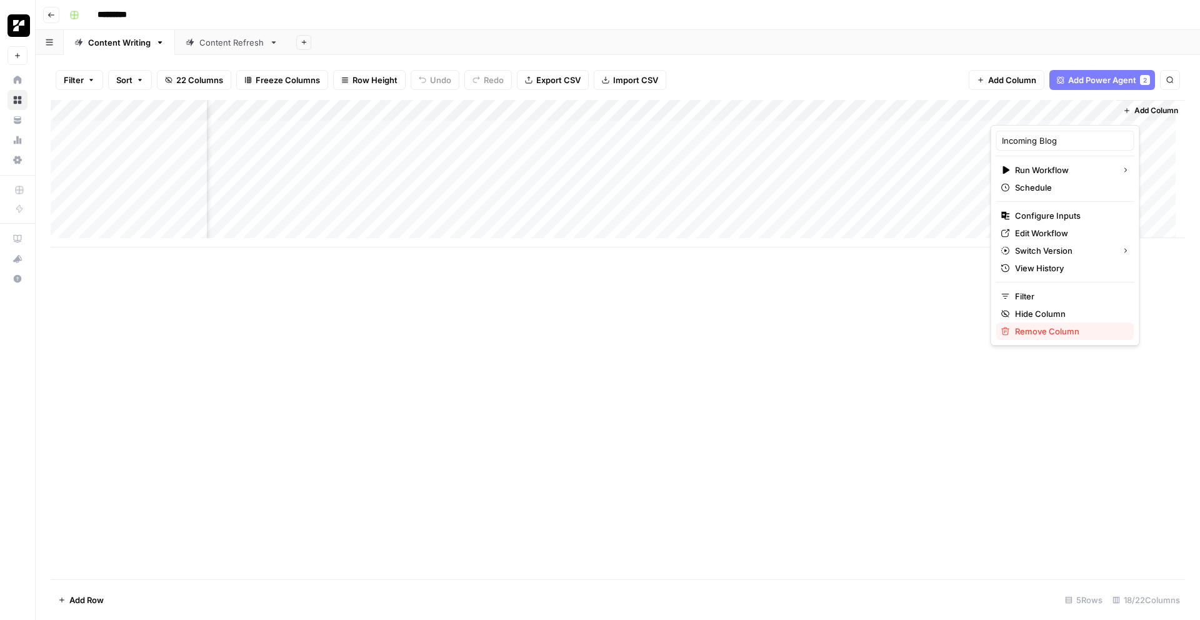
click at [1064, 333] on span "Remove Column" at bounding box center [1069, 331] width 109 height 13
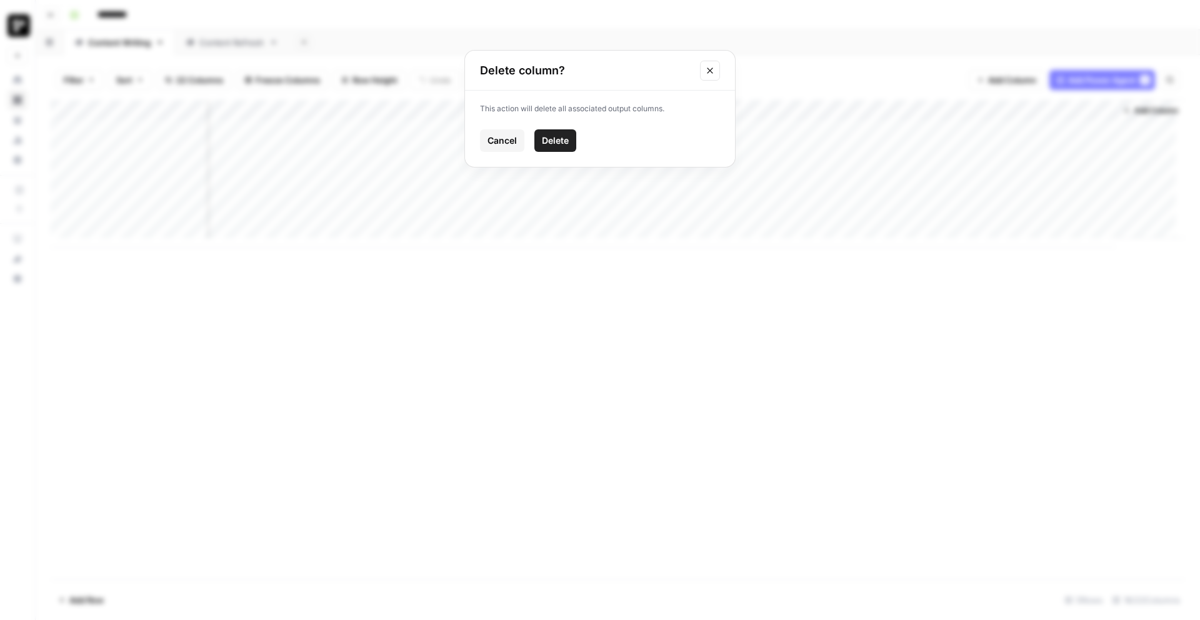
click at [558, 136] on span "Delete" at bounding box center [555, 140] width 27 height 13
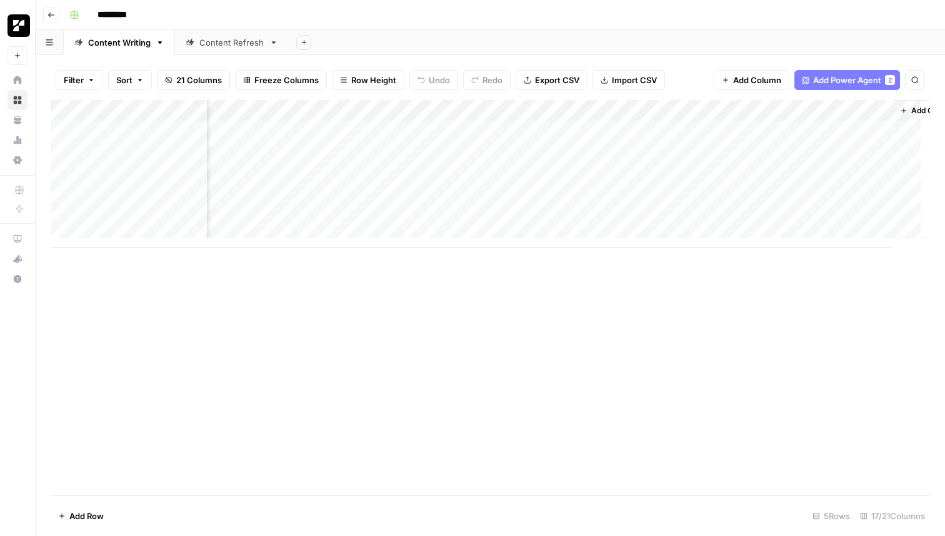
scroll to position [0, 1137]
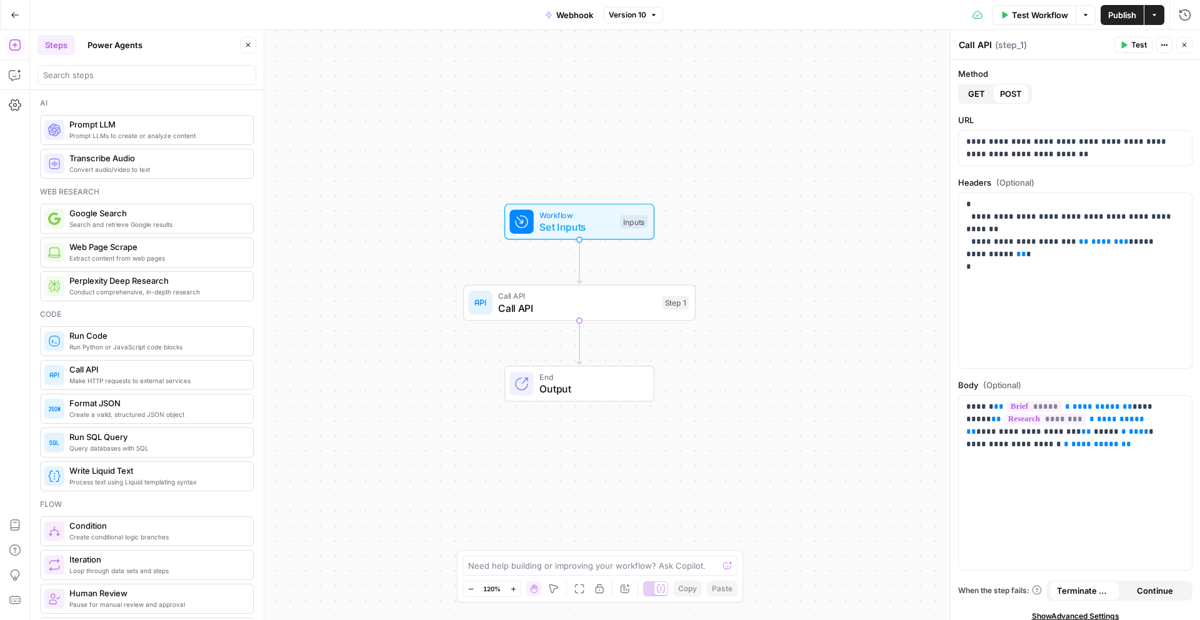
click at [1070, 383] on label "Body (Optional)" at bounding box center [1075, 385] width 234 height 13
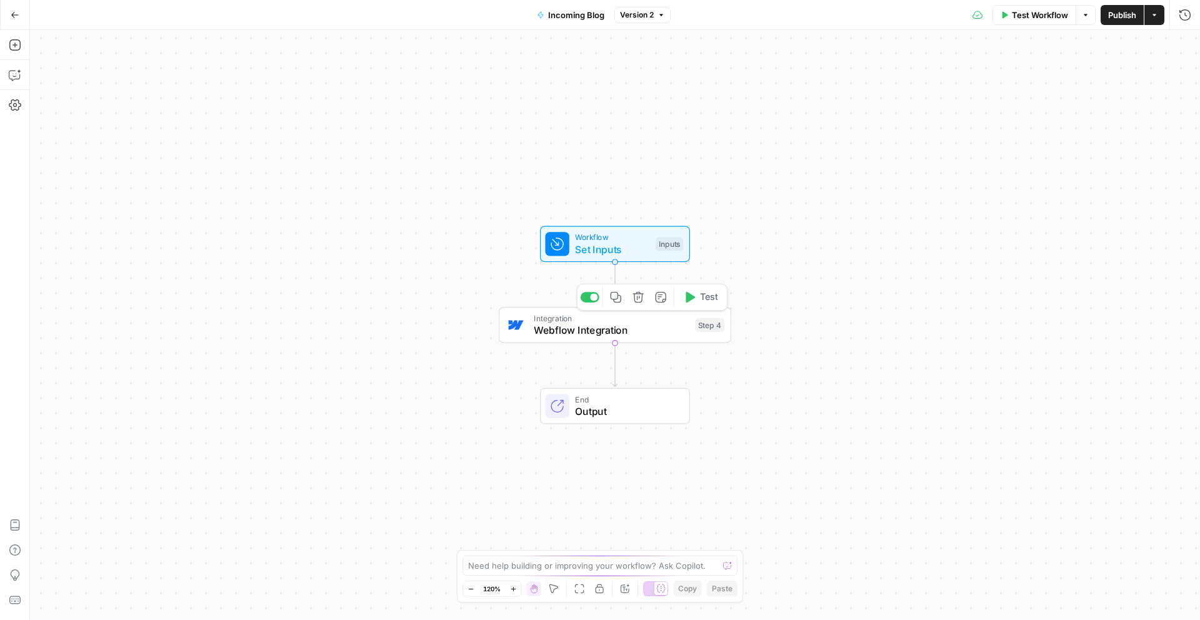
click at [656, 332] on span "Webflow Integration" at bounding box center [611, 330] width 155 height 15
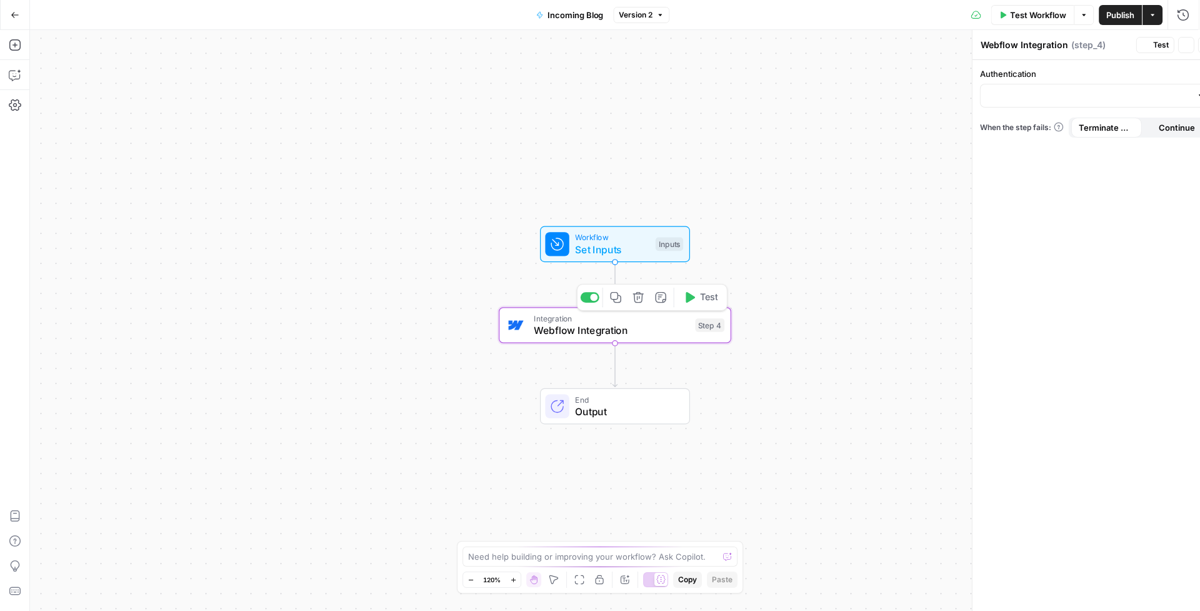
type input "Replo Marketing Site"
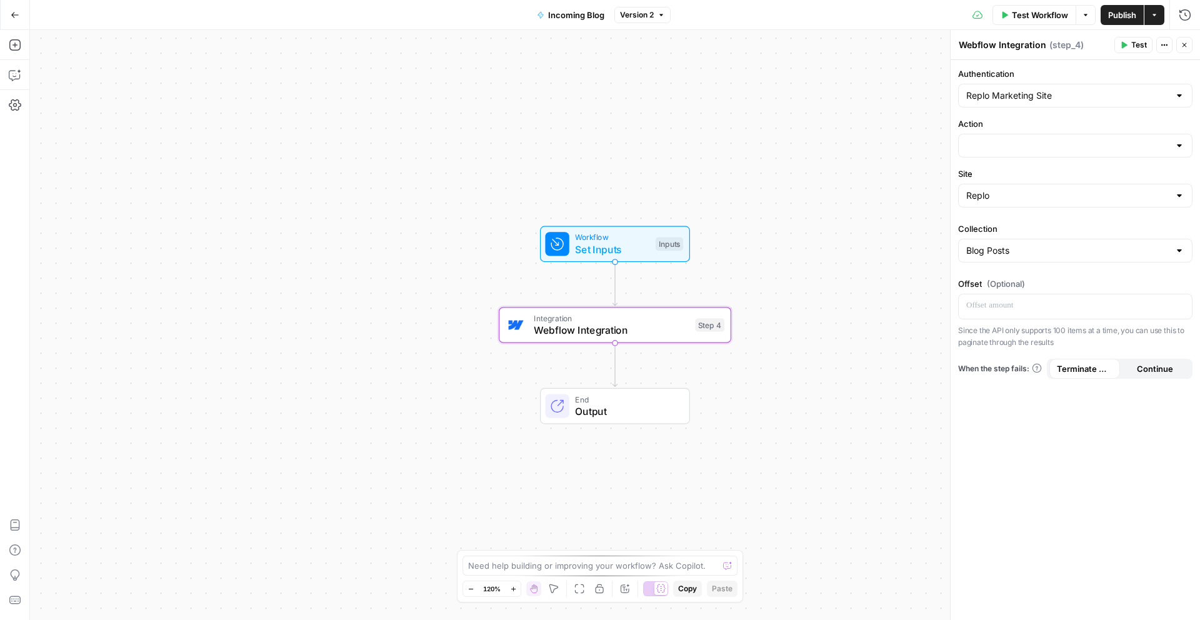
click at [1079, 138] on div at bounding box center [1075, 146] width 234 height 24
click at [1130, 175] on div "No results" at bounding box center [1075, 179] width 223 height 13
click at [1124, 103] on div "Replo Marketing Site" at bounding box center [1075, 96] width 234 height 24
click at [1134, 94] on input "Authentication" at bounding box center [1068, 95] width 203 height 13
click at [1133, 118] on button "Replo Marketing Site" at bounding box center [1075, 127] width 223 height 18
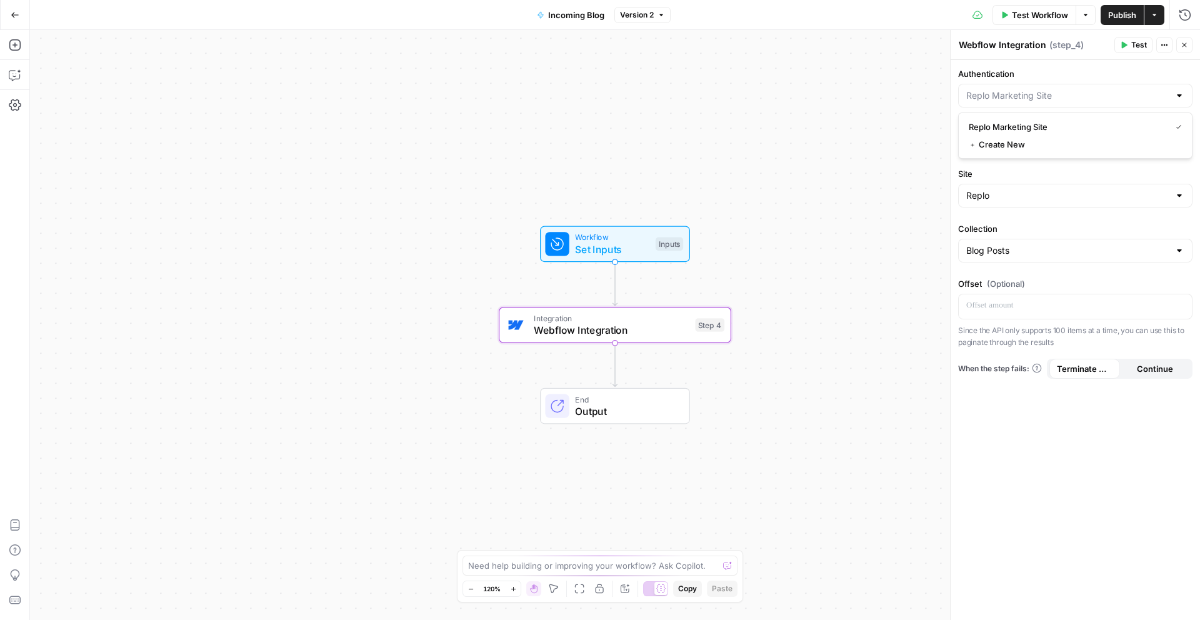
type input "Replo Marketing Site"
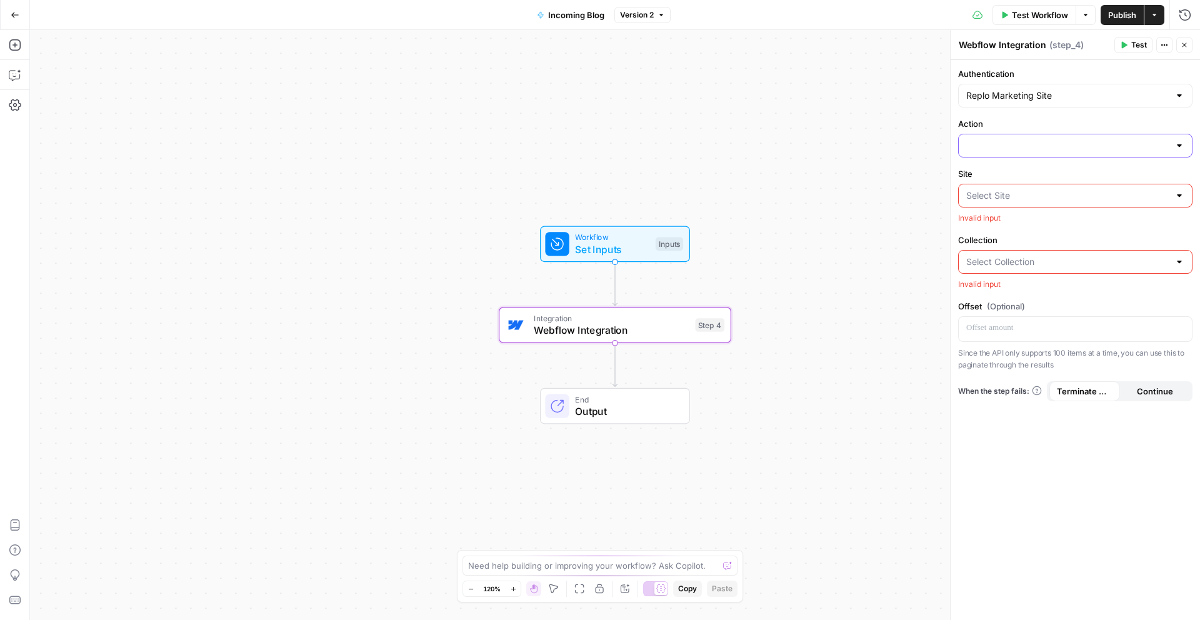
click at [1161, 150] on input "Action" at bounding box center [1068, 145] width 203 height 13
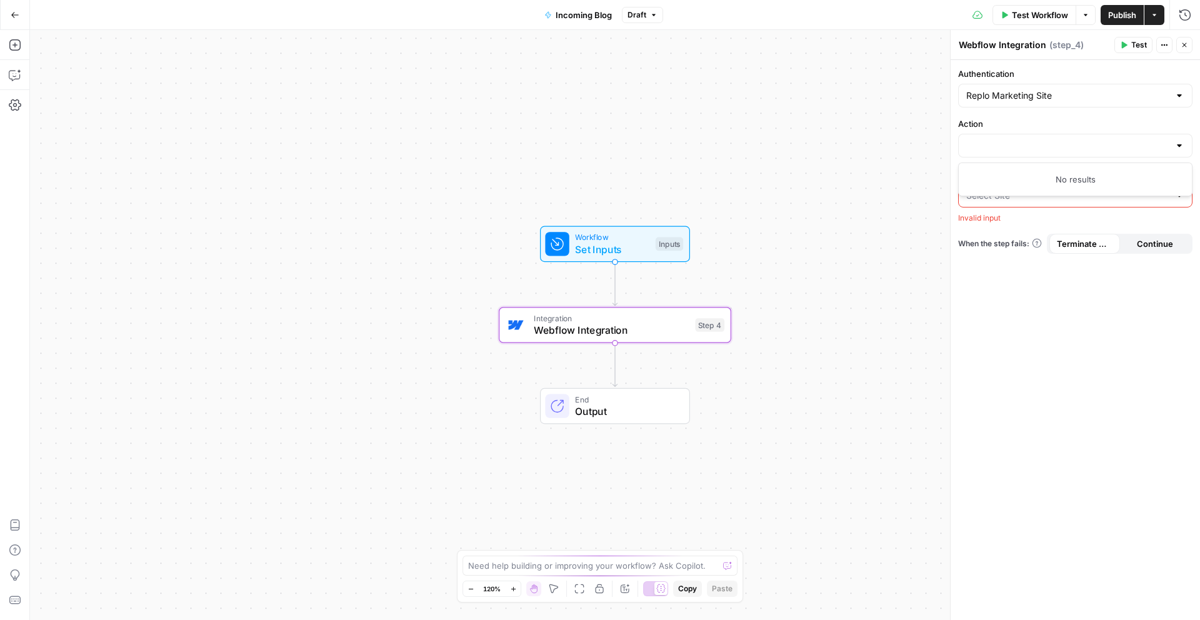
click at [1180, 148] on div at bounding box center [1180, 145] width 10 height 13
click at [1059, 410] on div "Authentication Replo Marketing Site Action Site Invalid input When the step fai…" at bounding box center [1075, 340] width 249 height 560
click at [995, 196] on input "Site" at bounding box center [1068, 195] width 203 height 13
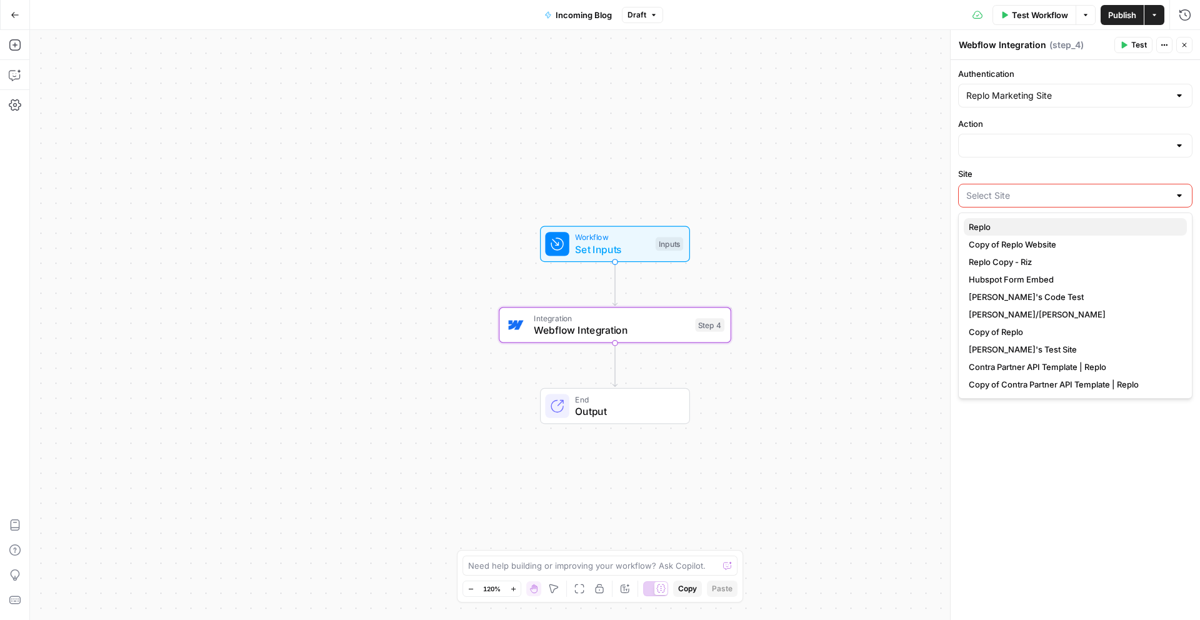
click at [1000, 228] on span "Replo" at bounding box center [1073, 227] width 208 height 13
type input "Replo"
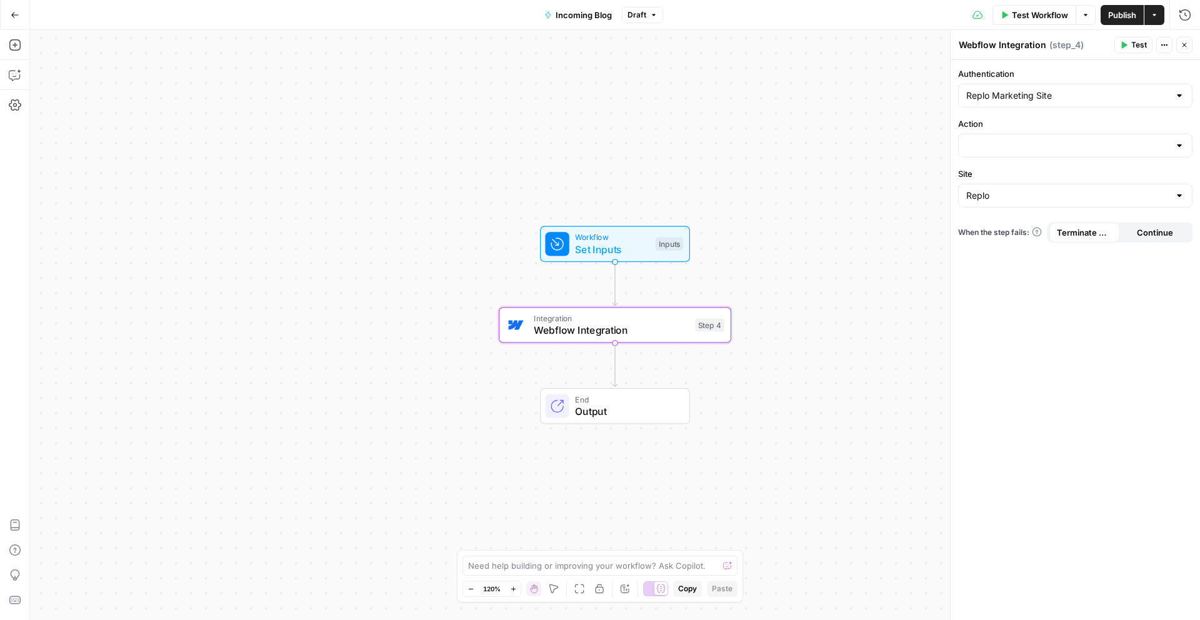
click at [1014, 324] on div "Authentication Replo Marketing Site Action Site Replo When the step fails: Term…" at bounding box center [1075, 340] width 249 height 560
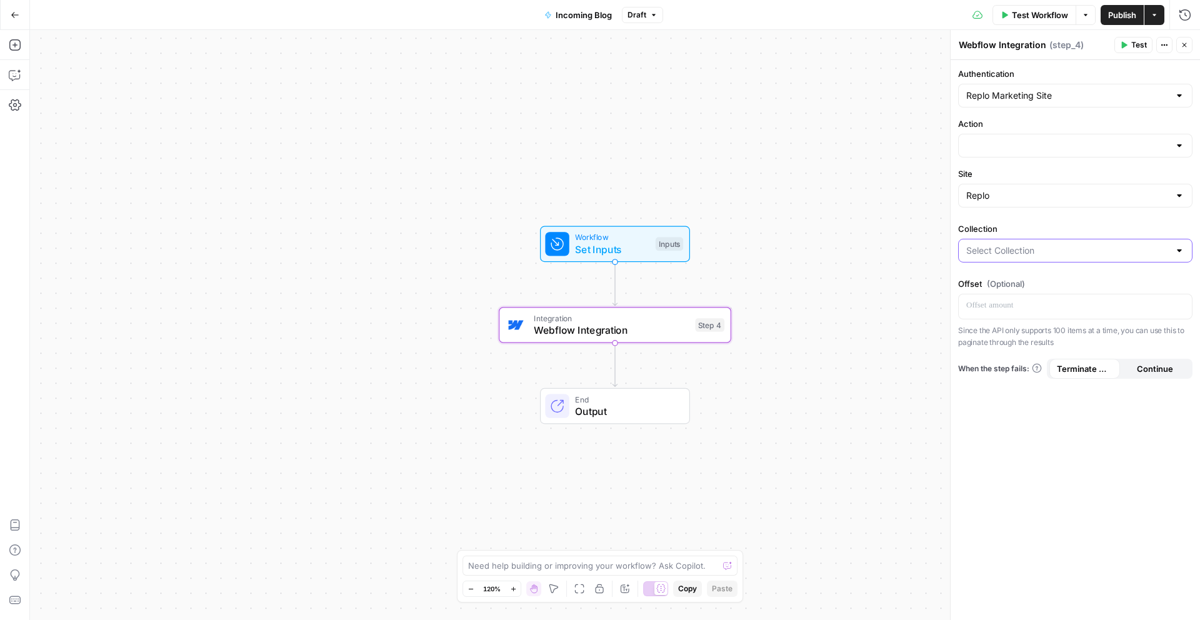
click at [1007, 252] on input "Collection" at bounding box center [1068, 250] width 203 height 13
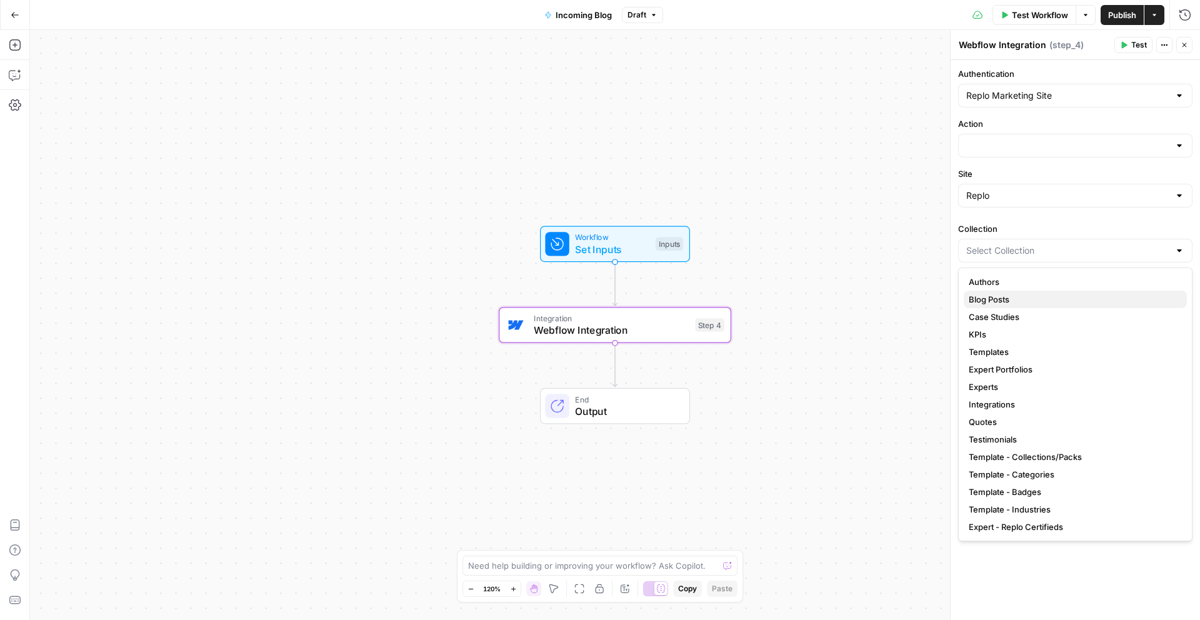
click at [1000, 294] on span "Blog Posts" at bounding box center [1073, 299] width 208 height 13
type input "Blog Posts"
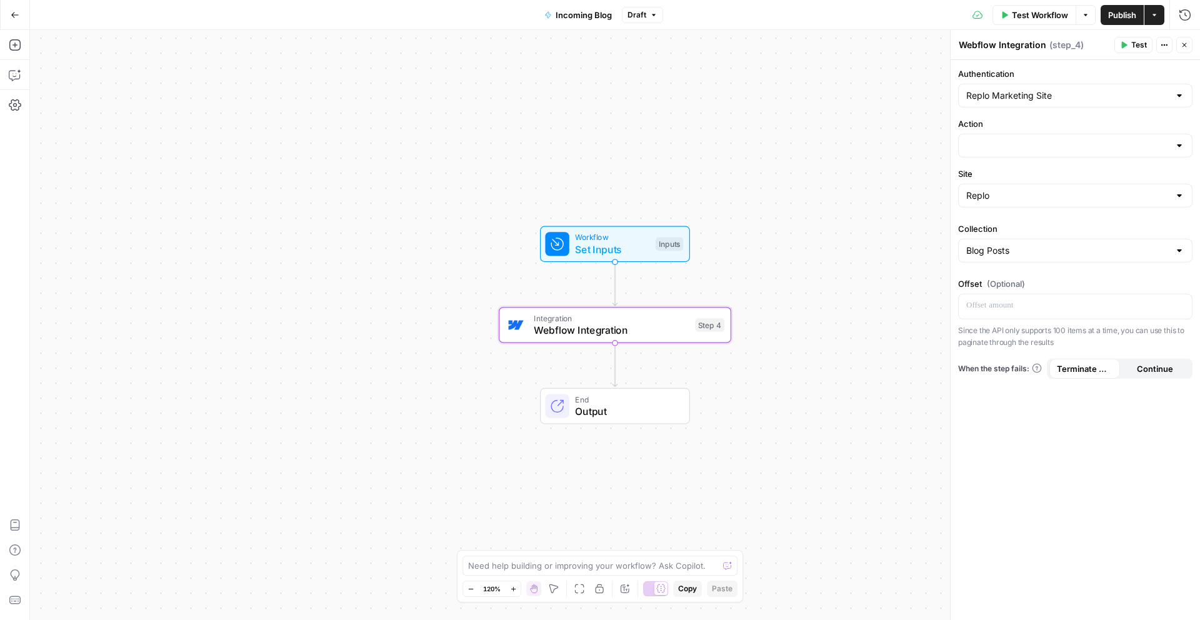
click at [1038, 507] on div "Authentication Replo Marketing Site Action Site Replo Collection Blog Posts Off…" at bounding box center [1075, 340] width 249 height 560
click at [1046, 14] on span "Test Workflow" at bounding box center [1040, 15] width 56 height 13
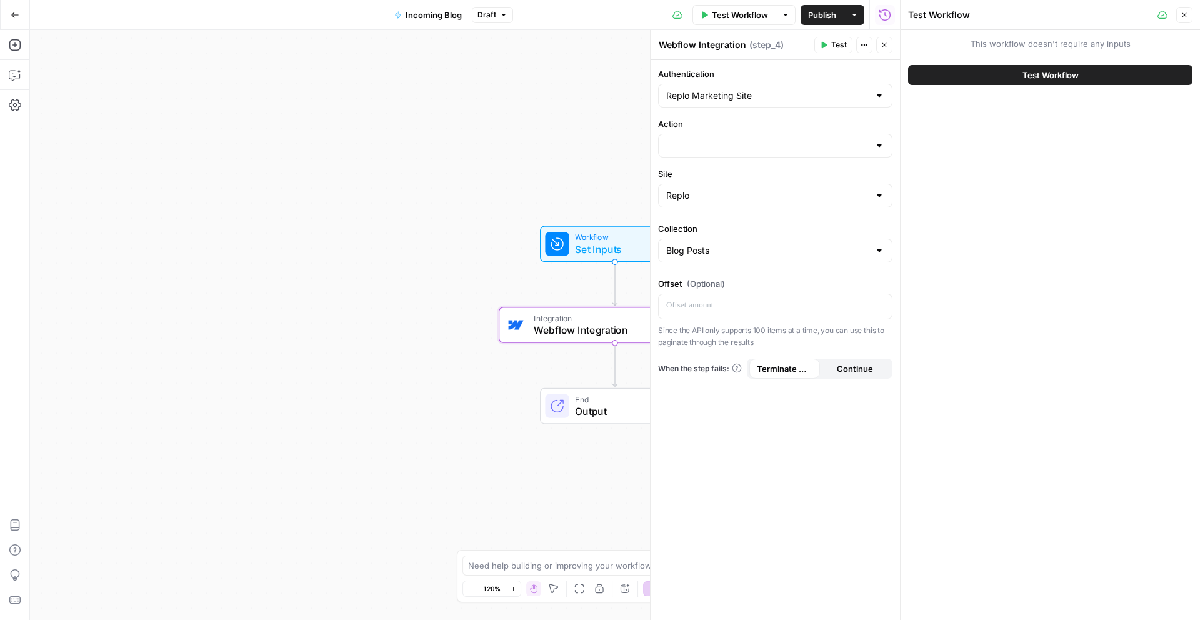
click at [1070, 79] on span "Test Workflow" at bounding box center [1051, 75] width 56 height 13
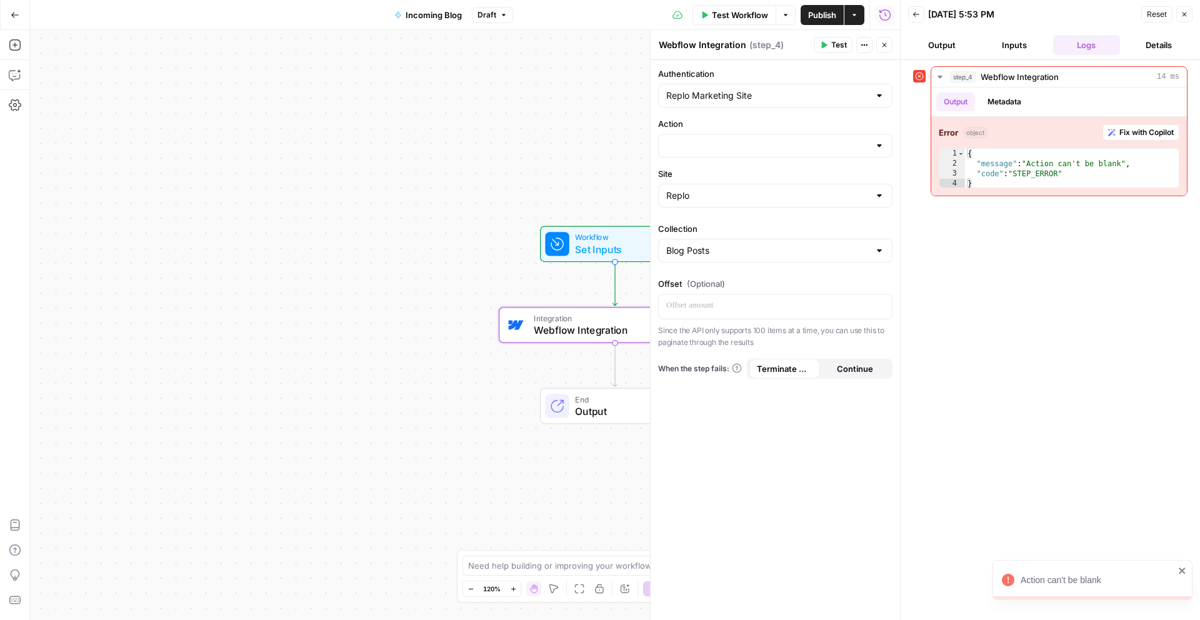
click at [887, 138] on div at bounding box center [775, 146] width 234 height 24
click at [802, 189] on div "No results" at bounding box center [775, 180] width 234 height 34
click at [698, 101] on input "Authentication" at bounding box center [767, 95] width 203 height 13
click at [715, 133] on button "Replo Marketing Site" at bounding box center [775, 127] width 223 height 18
type input "Replo Marketing Site"
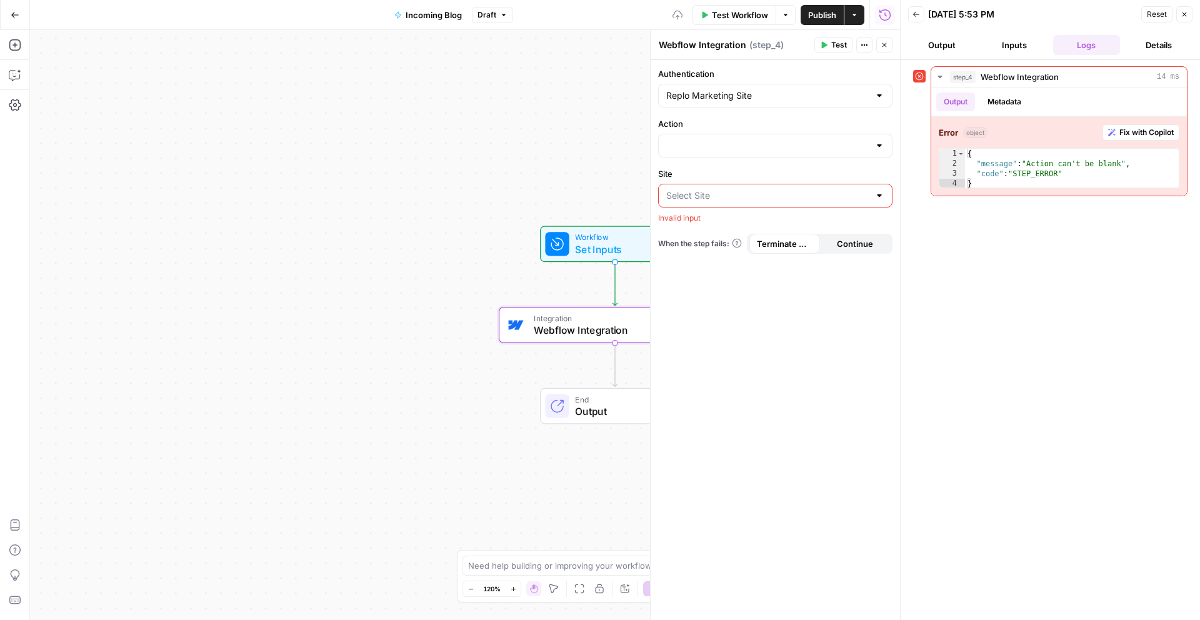
click at [879, 146] on div at bounding box center [880, 145] width 10 height 13
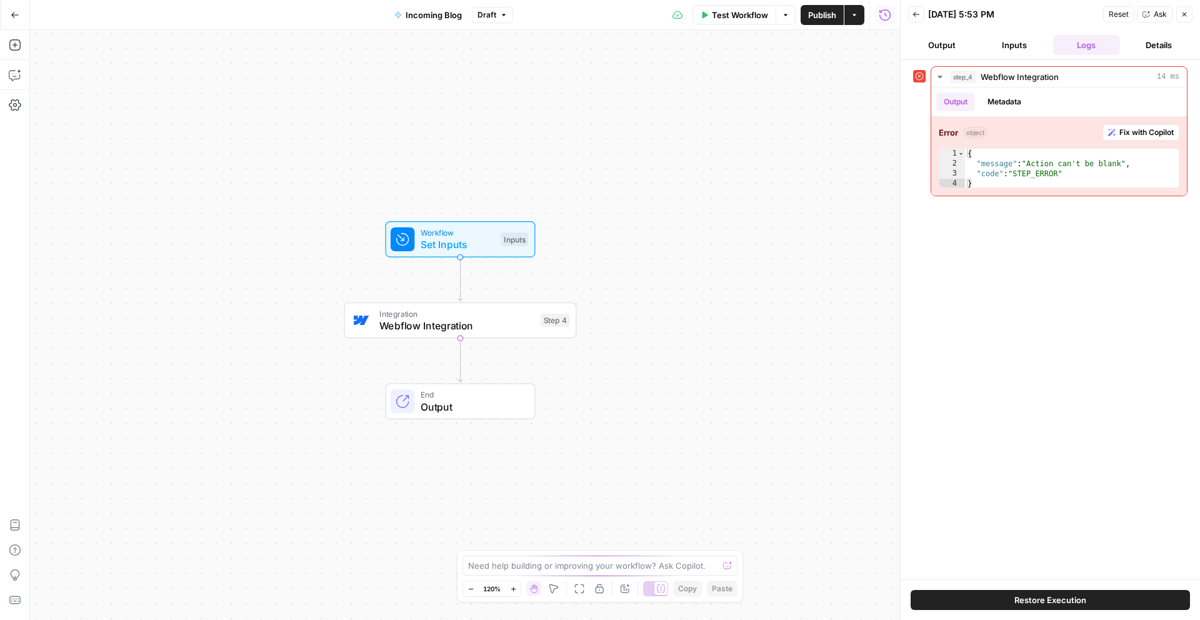
click at [1183, 11] on icon "button" at bounding box center [1185, 15] width 8 height 8
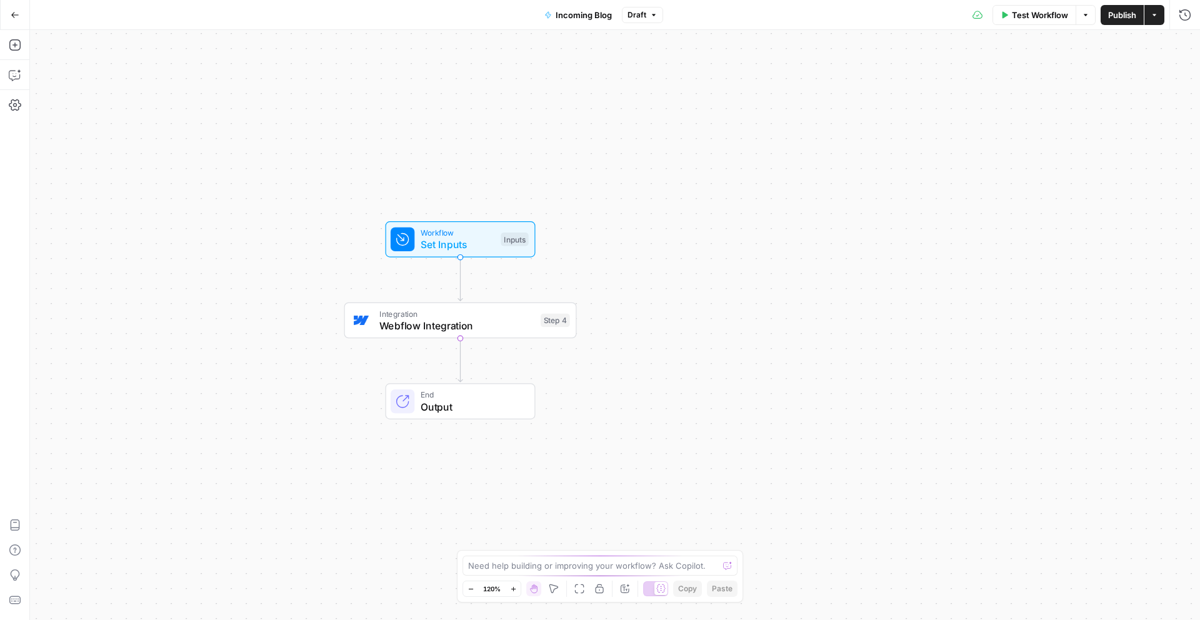
click at [1043, 13] on span "Test Workflow" at bounding box center [1040, 15] width 56 height 13
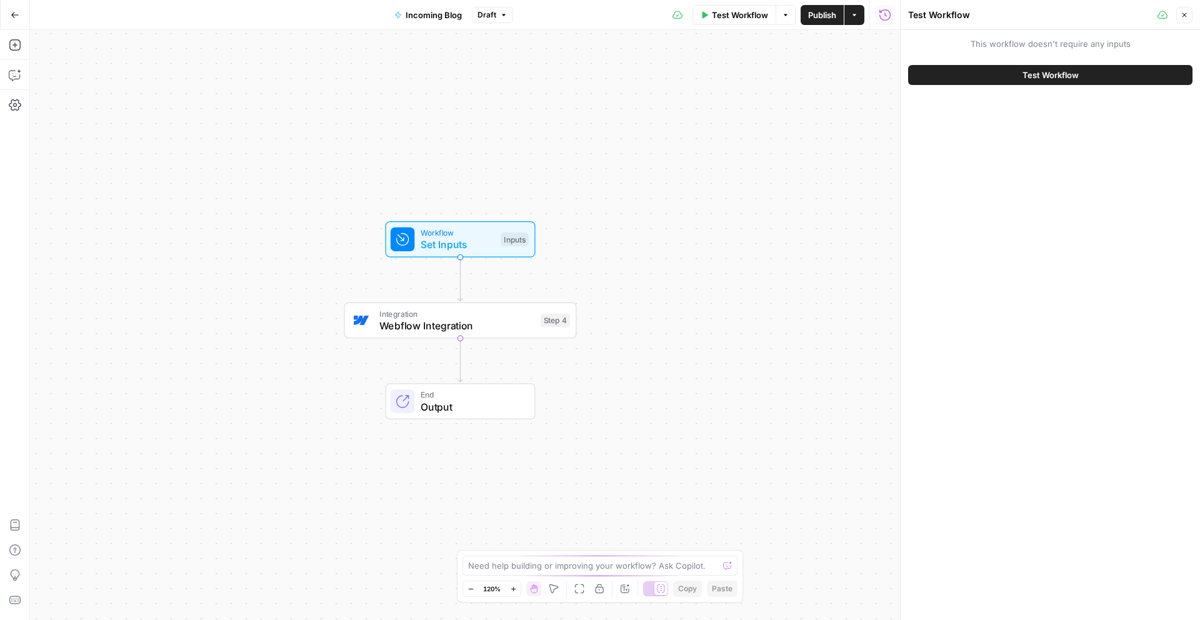
click at [1048, 62] on div "Test Workflow" at bounding box center [1050, 75] width 284 height 35
click at [1049, 69] on span "Test Workflow" at bounding box center [1051, 75] width 56 height 13
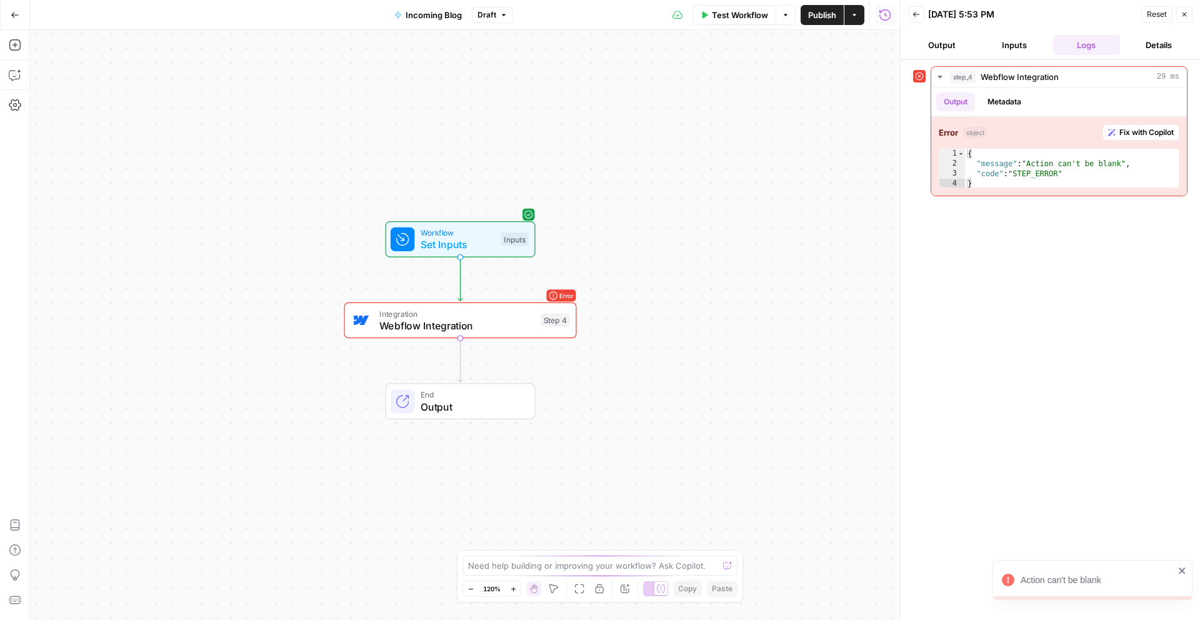
click at [1062, 312] on div "step_4 Webflow Integration 29 ms Output Metadata Error object Fix with Copilot …" at bounding box center [1050, 340] width 274 height 548
click at [428, 324] on span "Webflow Integration" at bounding box center [457, 325] width 155 height 15
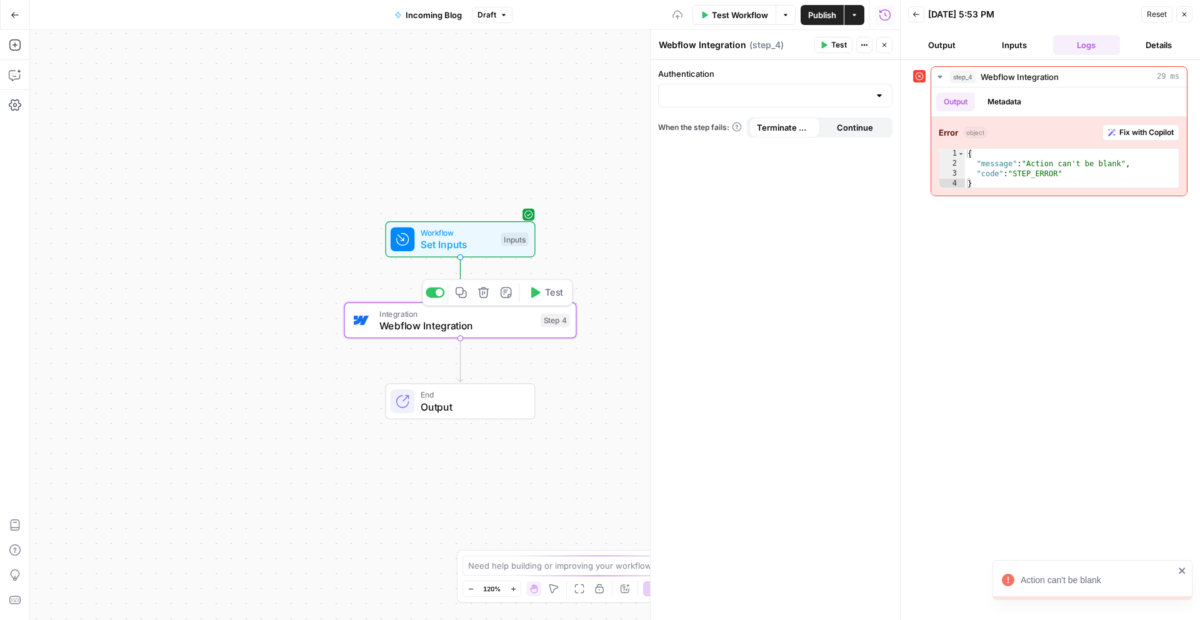
type input "Replo Marketing Site"
click at [723, 153] on div at bounding box center [775, 146] width 234 height 24
click at [732, 176] on div "No results" at bounding box center [775, 179] width 223 height 13
click at [722, 151] on input "Action" at bounding box center [767, 145] width 203 height 13
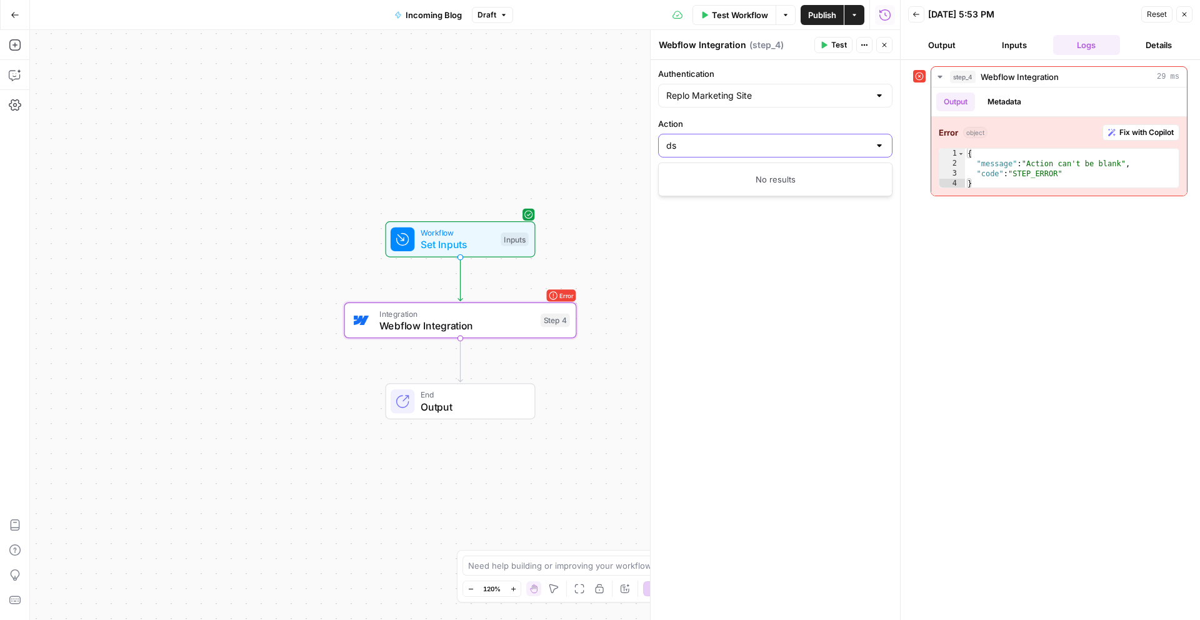
type input "d"
type input "List Collection Items"
click at [858, 152] on div "List Collection Items" at bounding box center [775, 146] width 234 height 24
click at [876, 147] on div at bounding box center [880, 145] width 10 height 13
click at [942, 375] on div "step_4 Webflow Integration 29 ms Output Metadata Error object Fix with Copilot …" at bounding box center [1050, 340] width 274 height 548
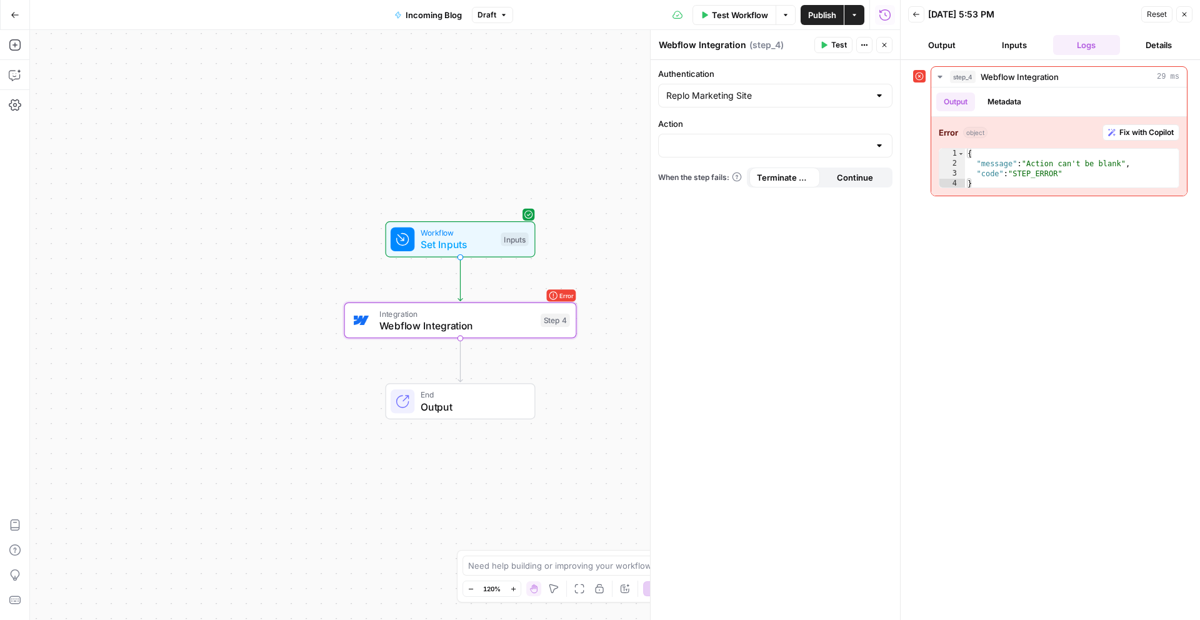
click at [863, 179] on span "Continue" at bounding box center [855, 177] width 36 height 13
click at [762, 178] on span "Terminate Workflow" at bounding box center [785, 177] width 56 height 13
click at [1013, 268] on div "step_4 Webflow Integration 29 ms Output Metadata Error object Fix with Copilot …" at bounding box center [1050, 340] width 274 height 548
click at [1190, 17] on button "Close" at bounding box center [1185, 14] width 16 height 16
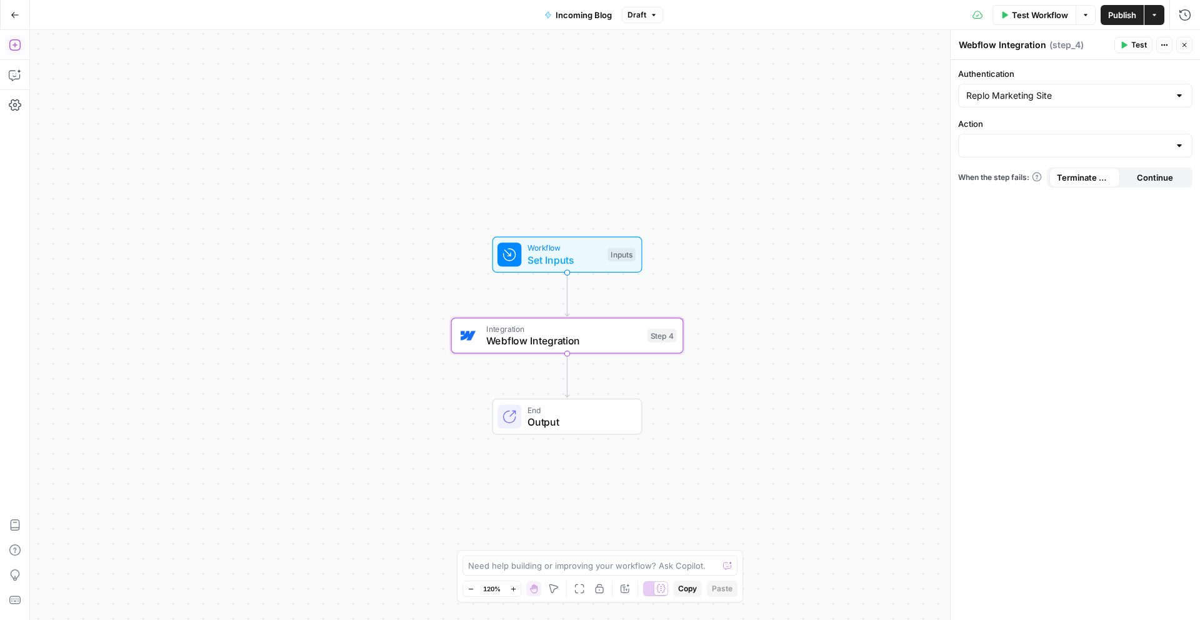
click at [19, 44] on icon "button" at bounding box center [15, 45] width 13 height 13
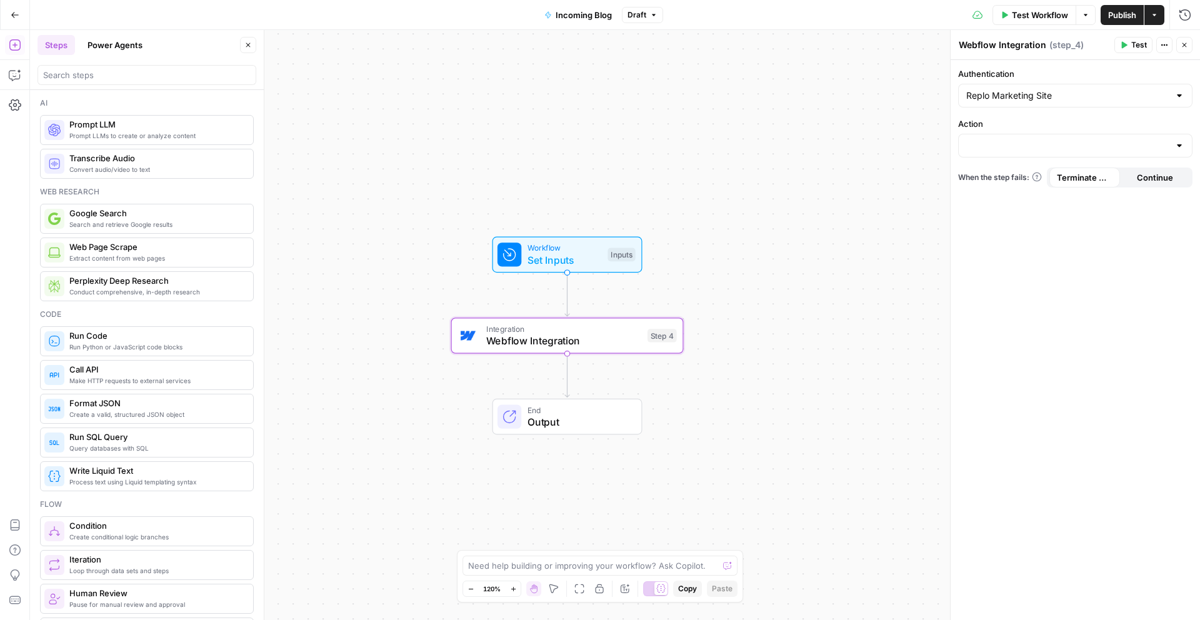
click at [1023, 308] on div "Authentication Replo Marketing Site Action When the step fails: Terminate Workf…" at bounding box center [1075, 340] width 249 height 560
click at [1059, 156] on div at bounding box center [1075, 146] width 234 height 24
click at [1042, 364] on div "Authentication Replo Marketing Site Action When the step fails: Terminate Workf…" at bounding box center [1075, 340] width 249 height 560
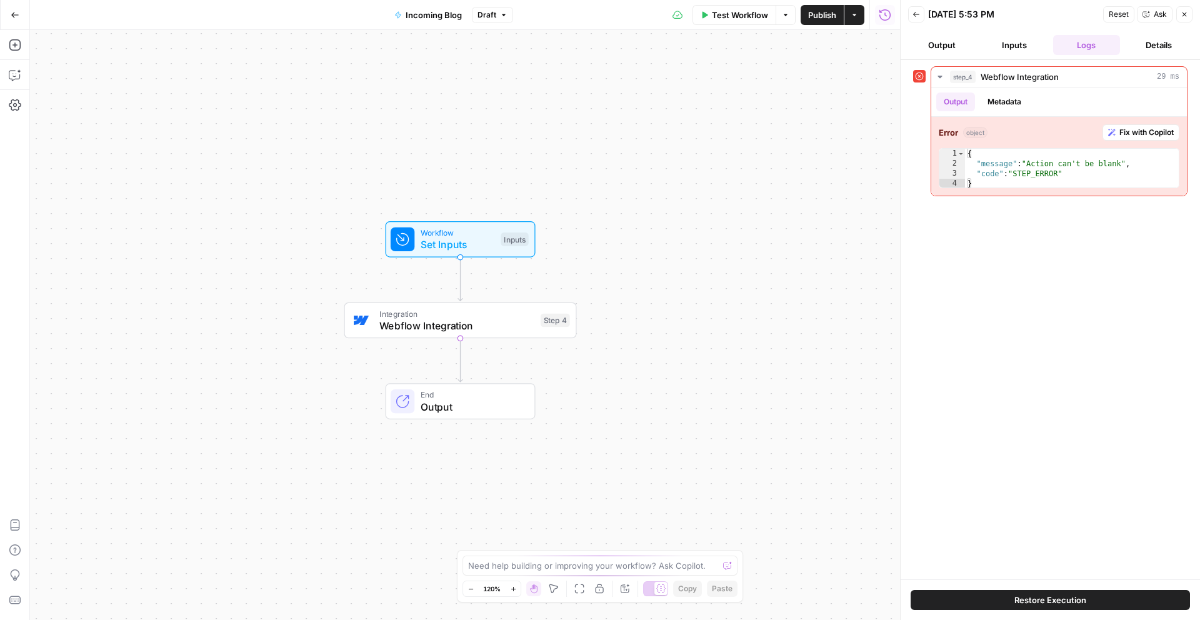
click at [1070, 301] on div "step_4 Webflow Integration 29 ms Output Metadata Error object Fix with Copilot …" at bounding box center [1050, 319] width 274 height 507
click at [1152, 127] on span "Fix with Copilot" at bounding box center [1147, 132] width 54 height 11
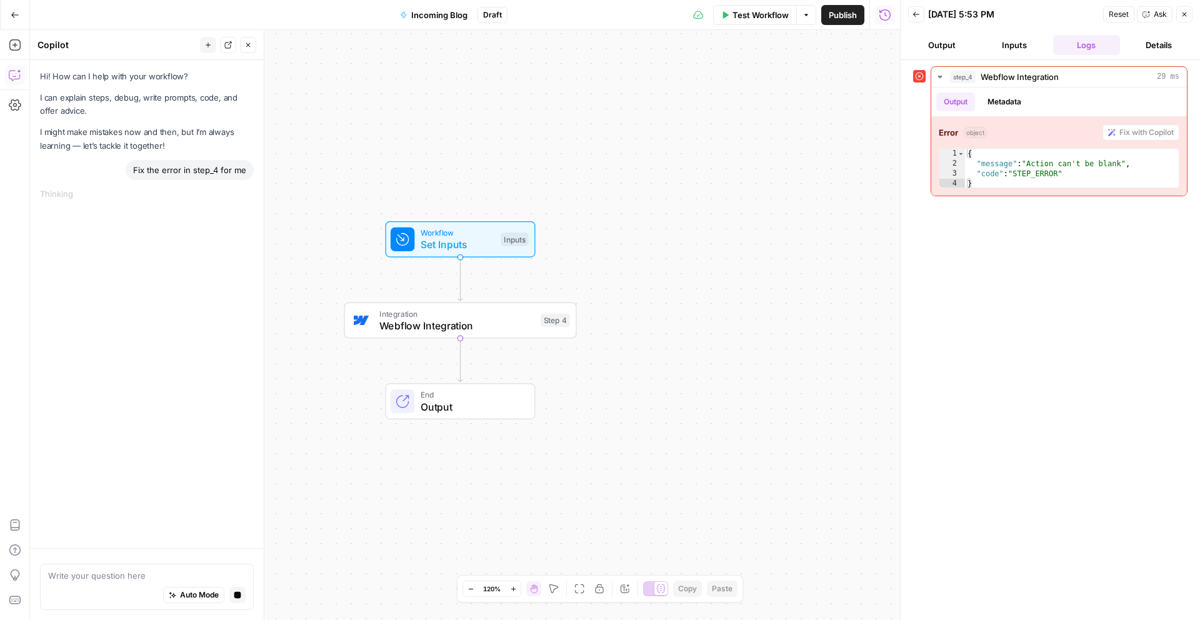
click at [415, 343] on div "Workflow Set Inputs Inputs Integration Webflow Integration Step 4 End Output" at bounding box center [465, 325] width 870 height 590
click at [410, 329] on span "Webflow Integration" at bounding box center [457, 325] width 155 height 15
type input "Replo Marketing Site"
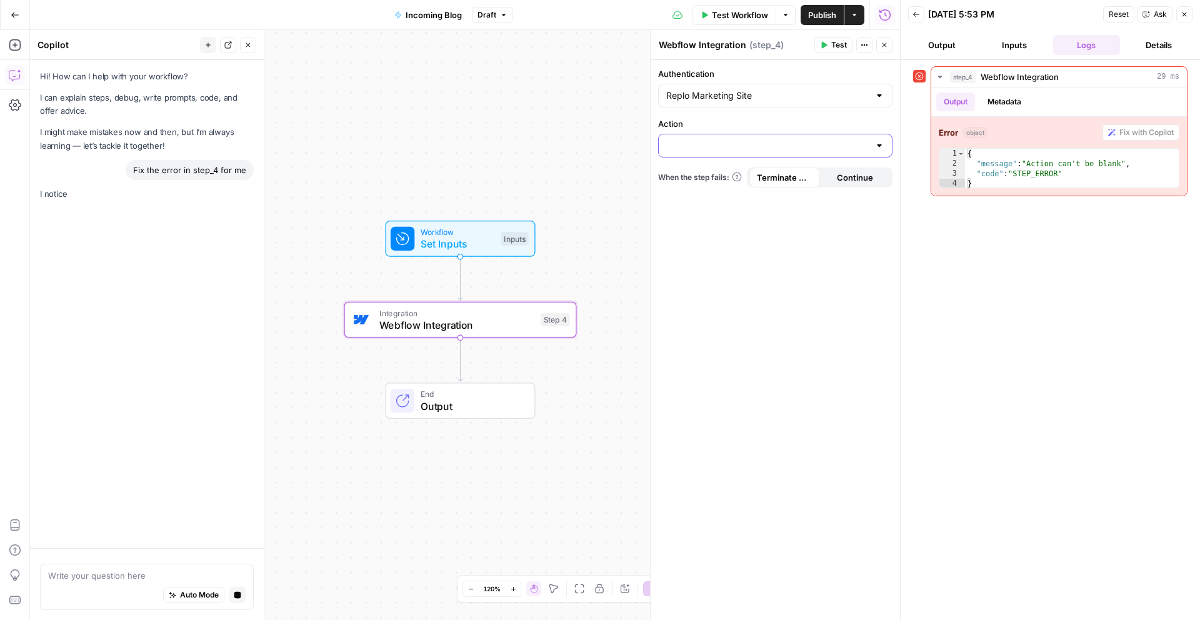
click at [862, 147] on input "Action" at bounding box center [767, 145] width 203 height 13
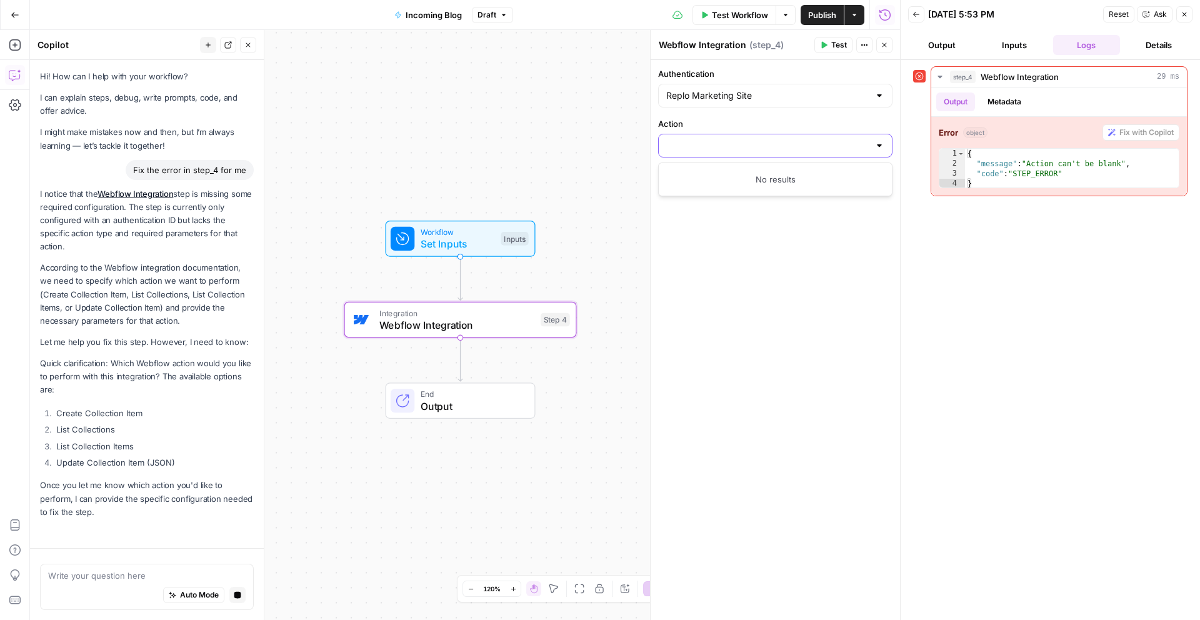
scroll to position [37, 0]
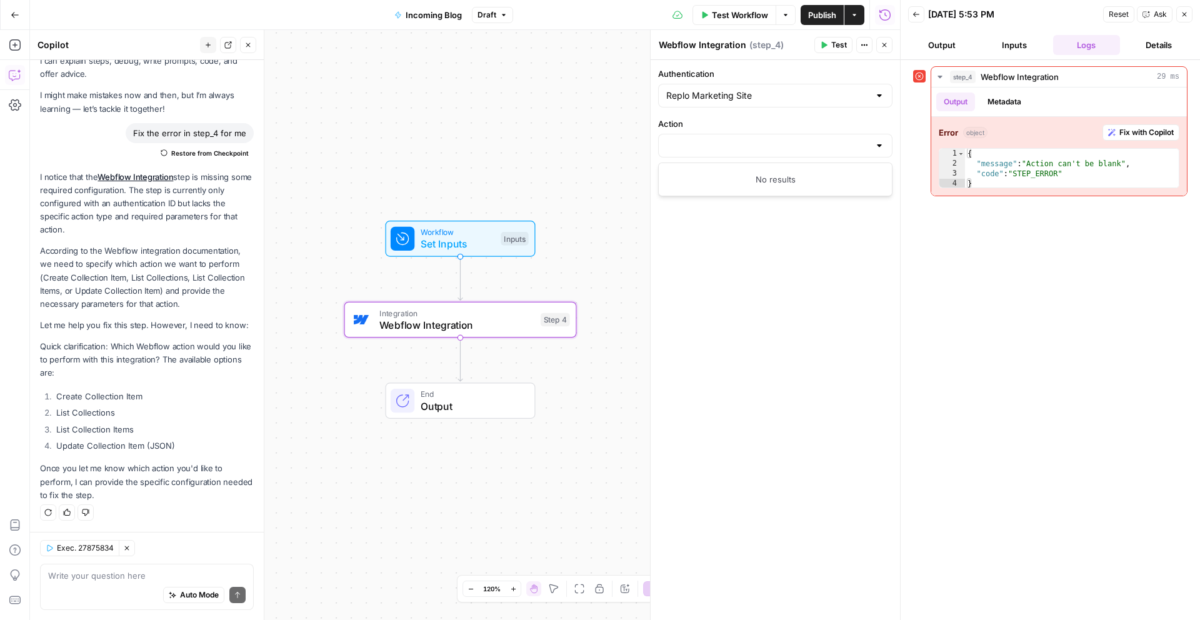
click at [116, 433] on li "List Collection Items" at bounding box center [153, 429] width 201 height 13
click at [103, 415] on li "List Collections" at bounding box center [153, 412] width 201 height 13
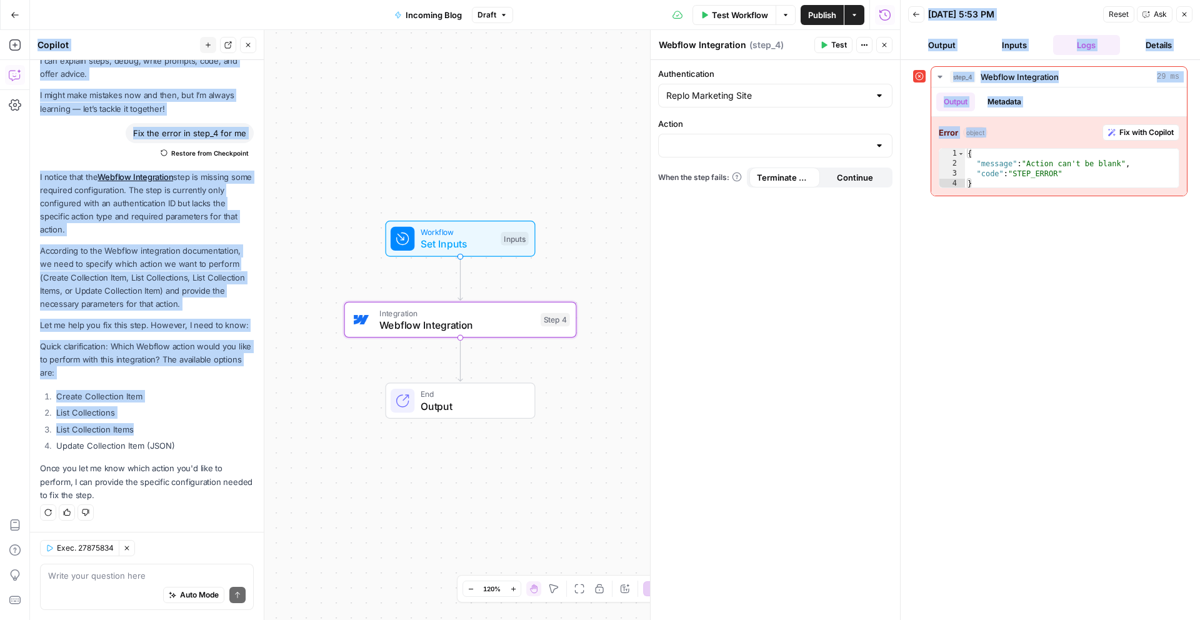
drag, startPoint x: 153, startPoint y: 425, endPoint x: 52, endPoint y: 436, distance: 101.9
click at [28, 436] on body "Replo New Home Browse Your Data Usage Settings Recent Grids SEO Blogs Recent Wo…" at bounding box center [600, 310] width 1200 height 620
click at [119, 435] on li "List Collection Items" at bounding box center [153, 429] width 201 height 13
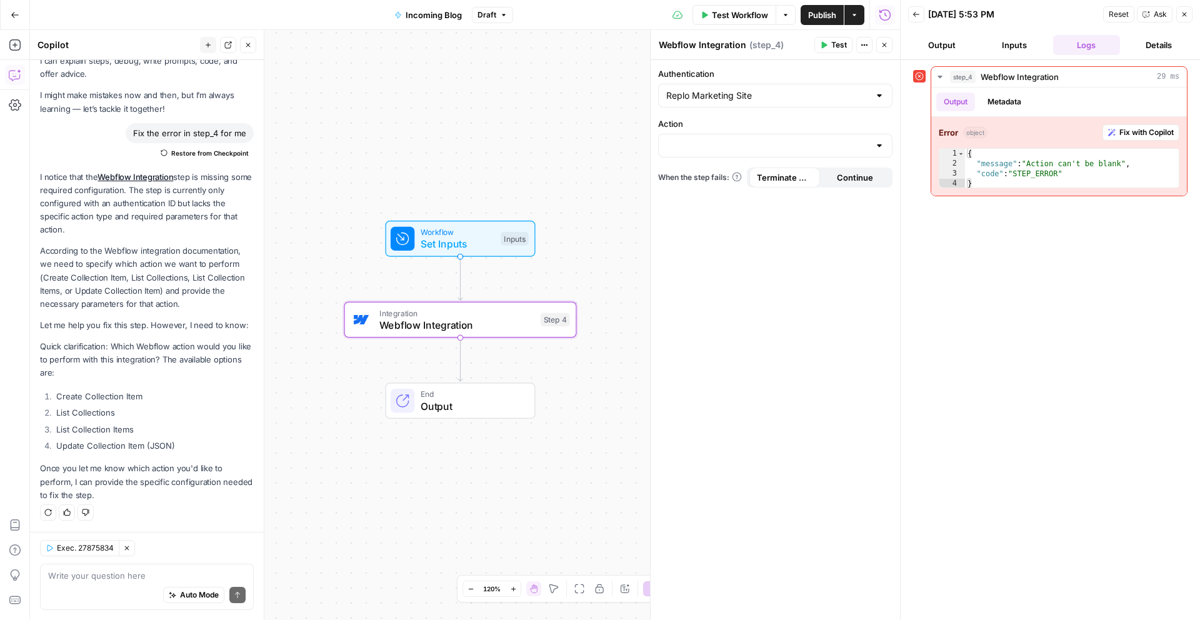
drag, startPoint x: 133, startPoint y: 423, endPoint x: 145, endPoint y: 425, distance: 12.0
click at [136, 425] on li "List Collection Items" at bounding box center [153, 429] width 201 height 13
drag, startPoint x: 144, startPoint y: 426, endPoint x: 56, endPoint y: 431, distance: 88.3
click at [56, 431] on li "List Collection Items" at bounding box center [153, 429] width 201 height 13
copy li "List Collection Items"
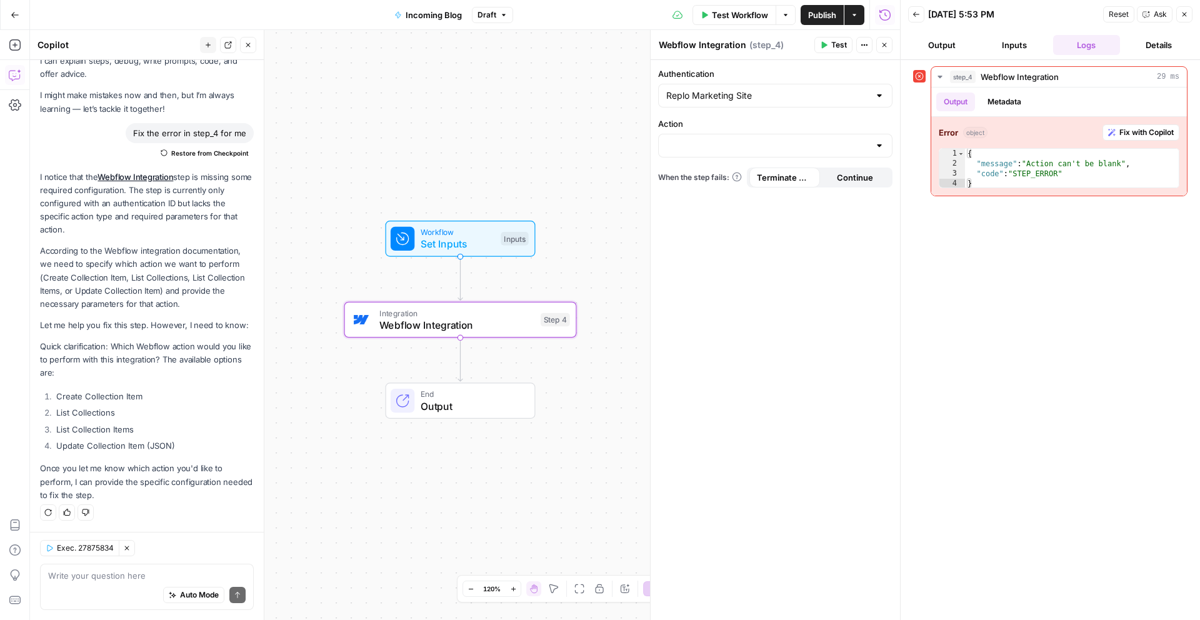
click at [119, 583] on div "Auto Mode Send" at bounding box center [147, 596] width 198 height 28
drag, startPoint x: 184, startPoint y: 439, endPoint x: 132, endPoint y: 448, distance: 53.3
click at [132, 448] on ol "Create Collection Item List Collections List Collection Items Update Collection…" at bounding box center [147, 421] width 214 height 63
click at [161, 448] on li "Update Collection Item (JSON)" at bounding box center [153, 446] width 201 height 13
drag, startPoint x: 179, startPoint y: 448, endPoint x: 50, endPoint y: 449, distance: 129.4
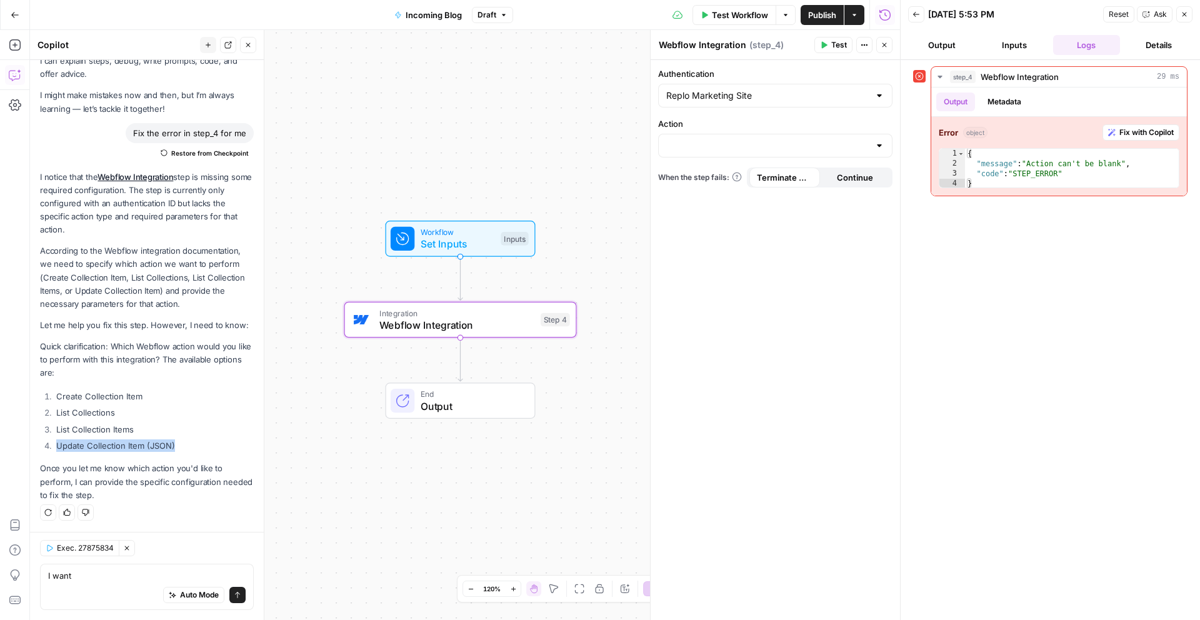
click at [53, 449] on li "Update Collection Item (JSON)" at bounding box center [153, 446] width 201 height 13
copy li "Update Collection Item (JSON)"
click at [88, 575] on textarea "I want" at bounding box center [147, 576] width 198 height 13
paste textarea "Update Collection Item (JSON)"
type textarea "I want Update Collection Item (JSON)"
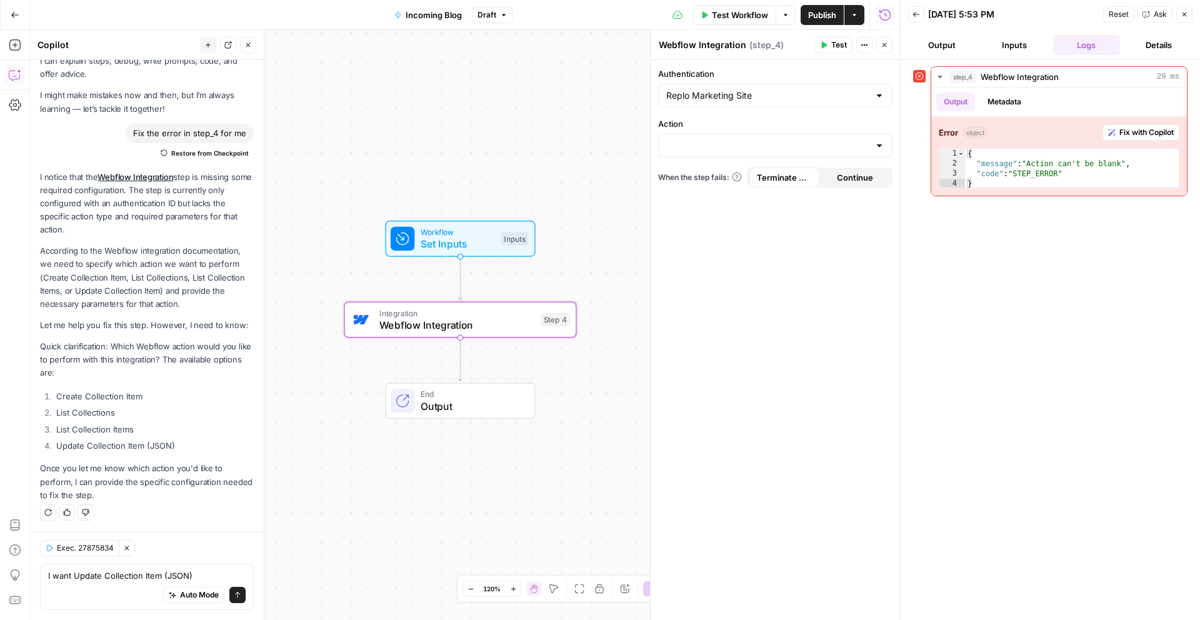
click at [236, 591] on div "I want Update Collection Item (JSON) I want Update Collection Item (JSON) Auto …" at bounding box center [147, 587] width 214 height 46
click at [234, 592] on button "Send" at bounding box center [237, 595] width 16 height 16
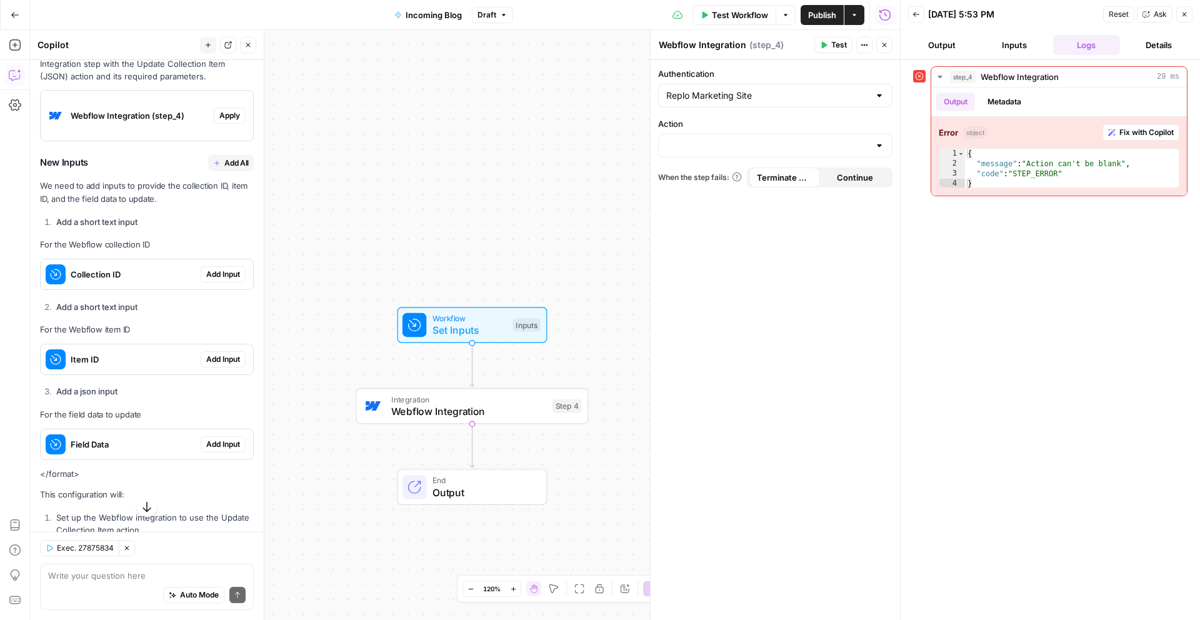
scroll to position [576, 0]
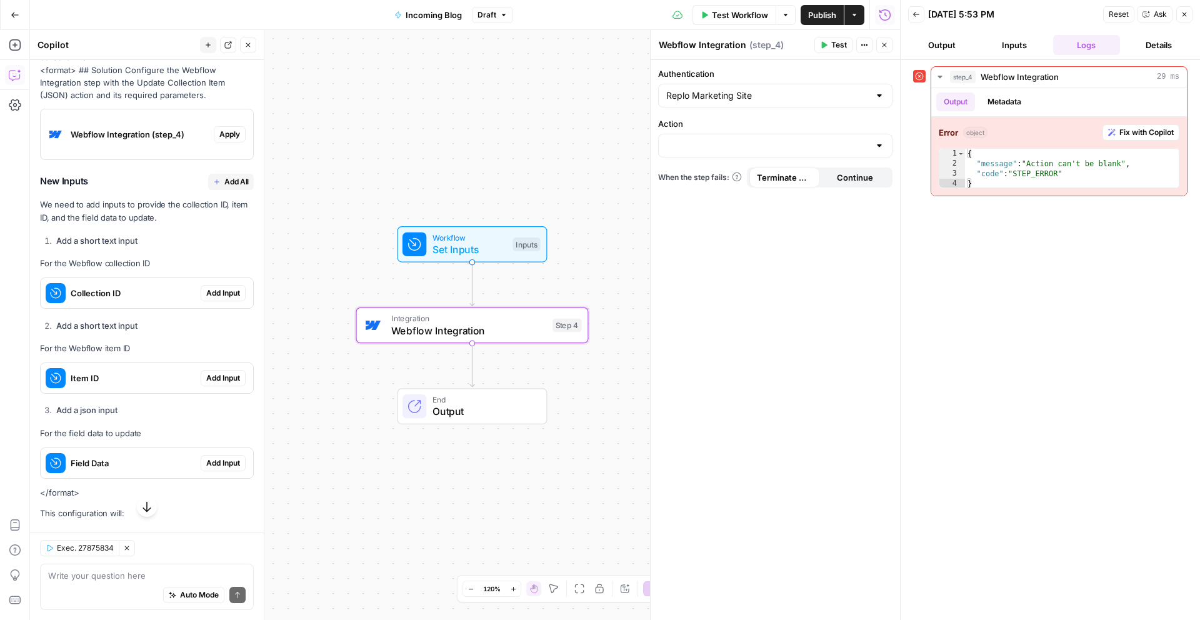
click at [219, 140] on span "Apply" at bounding box center [229, 134] width 21 height 11
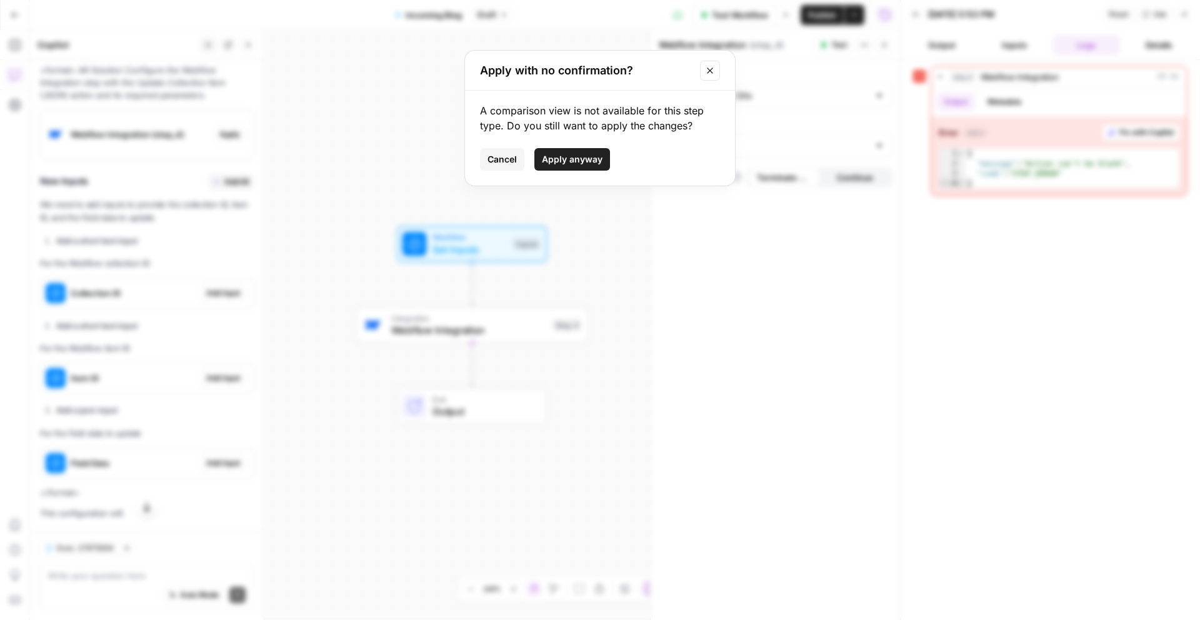
click at [562, 161] on span "Apply anyway" at bounding box center [572, 159] width 61 height 13
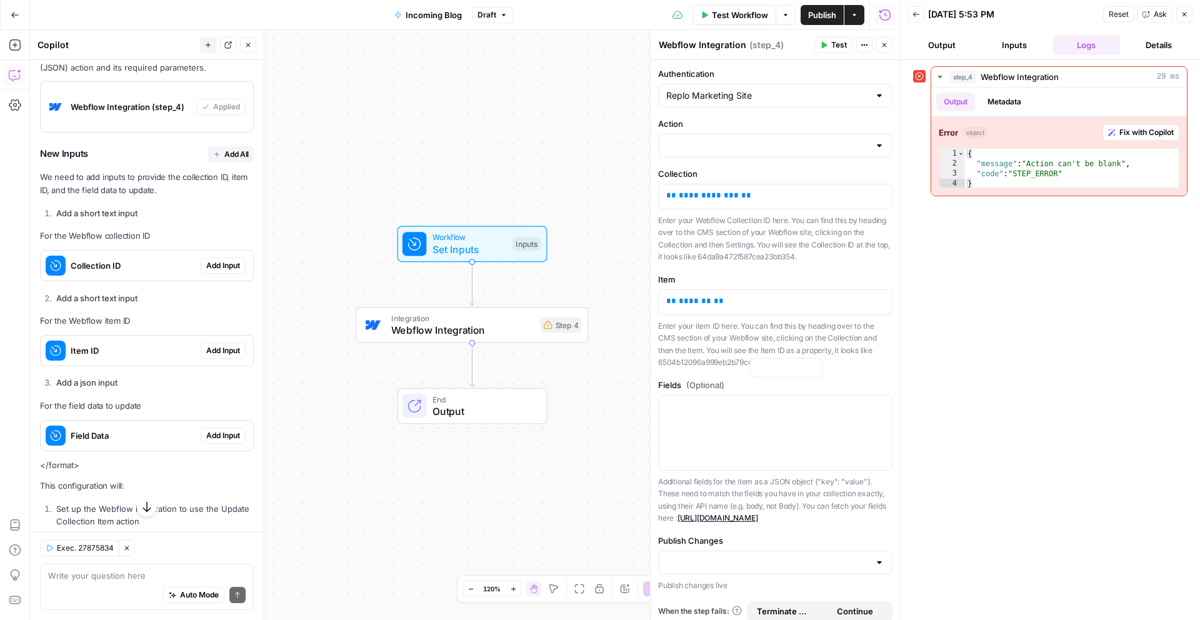
scroll to position [626, 0]
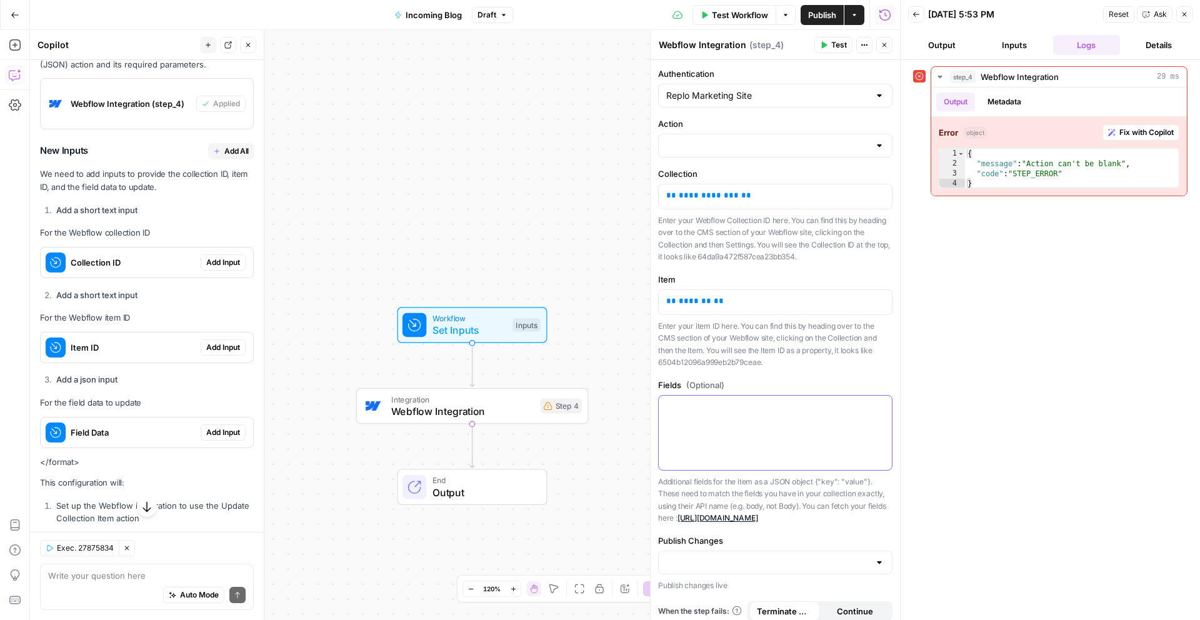
drag, startPoint x: 817, startPoint y: 431, endPoint x: 812, endPoint y: 426, distance: 6.6
click at [817, 431] on div at bounding box center [775, 433] width 233 height 74
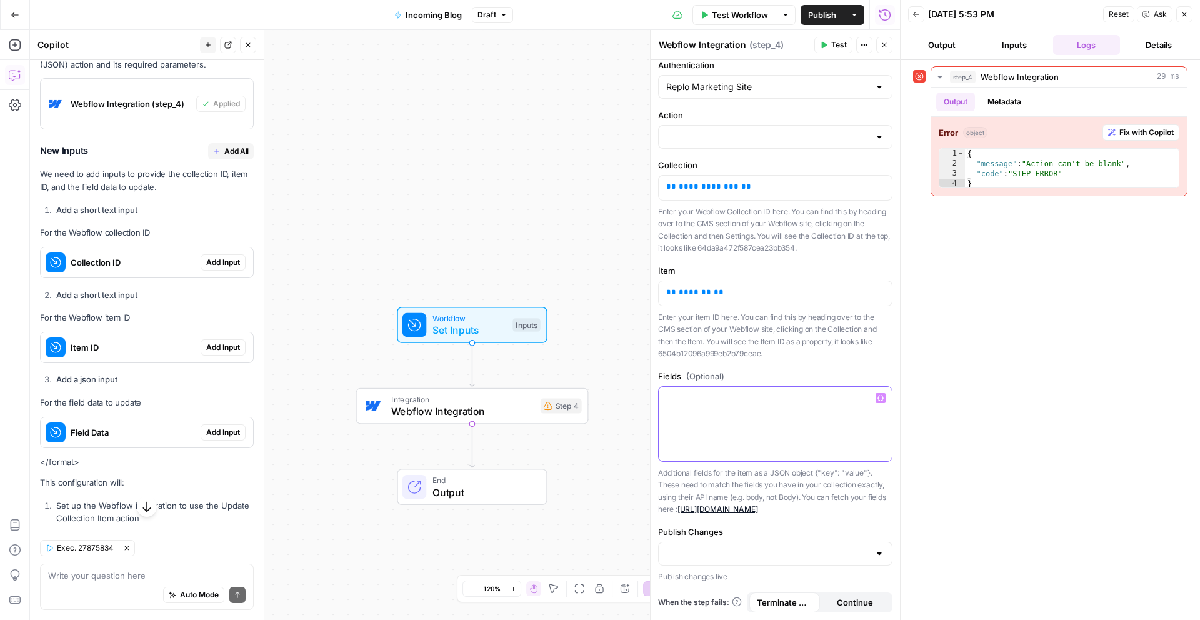
scroll to position [21, 0]
click at [817, 554] on input "Publish Changes" at bounding box center [767, 554] width 203 height 13
click at [757, 416] on div at bounding box center [775, 424] width 233 height 74
click at [756, 415] on div at bounding box center [775, 424] width 233 height 74
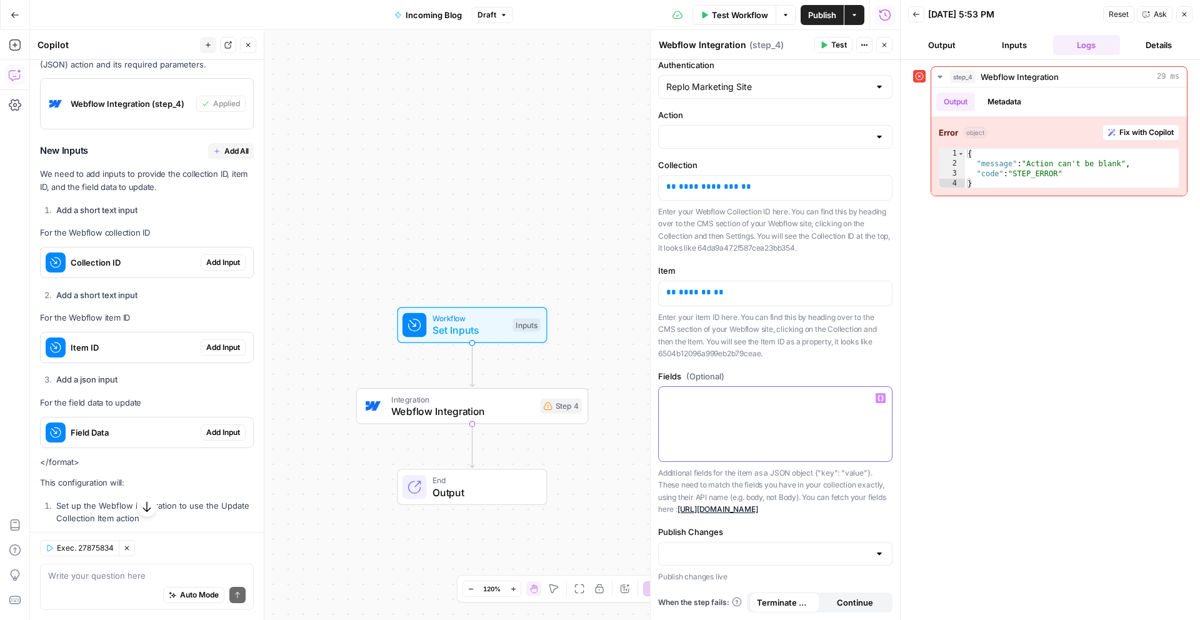
scroll to position [0, 0]
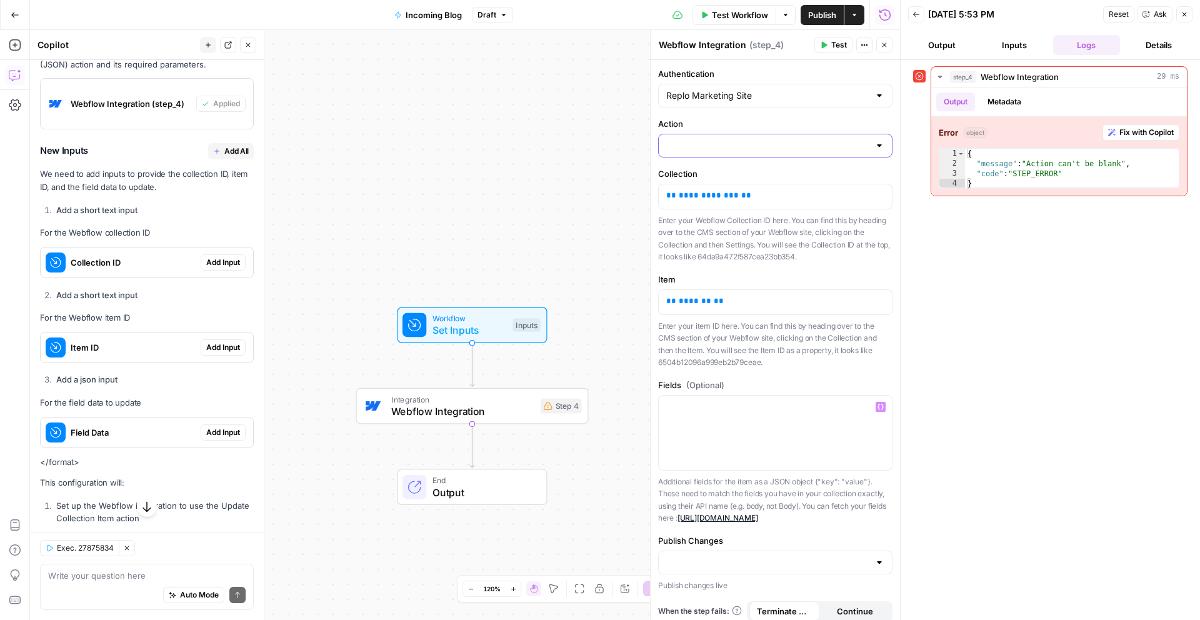
click at [733, 144] on input "Action" at bounding box center [767, 145] width 203 height 13
click at [875, 148] on div at bounding box center [880, 145] width 10 height 13
click at [860, 131] on div "Action" at bounding box center [775, 138] width 234 height 40
click at [830, 193] on p "**********" at bounding box center [770, 195] width 209 height 13
click at [778, 303] on p "** ******* **" at bounding box center [770, 301] width 209 height 13
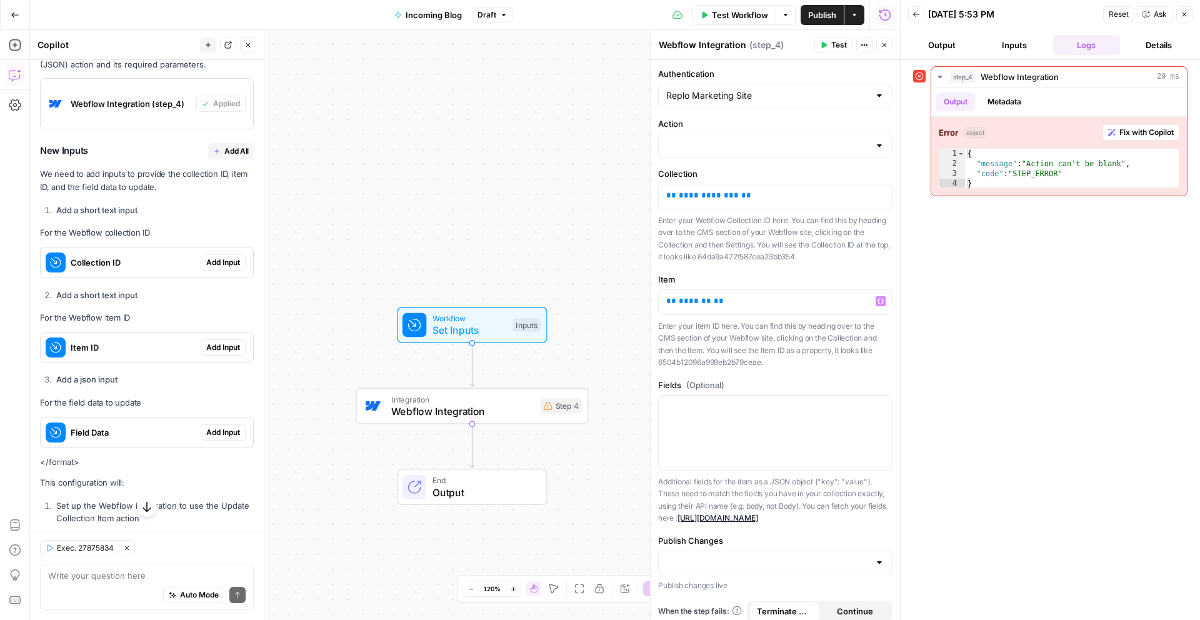
click at [784, 346] on p "Enter your item ID here. You can find this by heading over to the CMS section o…" at bounding box center [775, 344] width 234 height 49
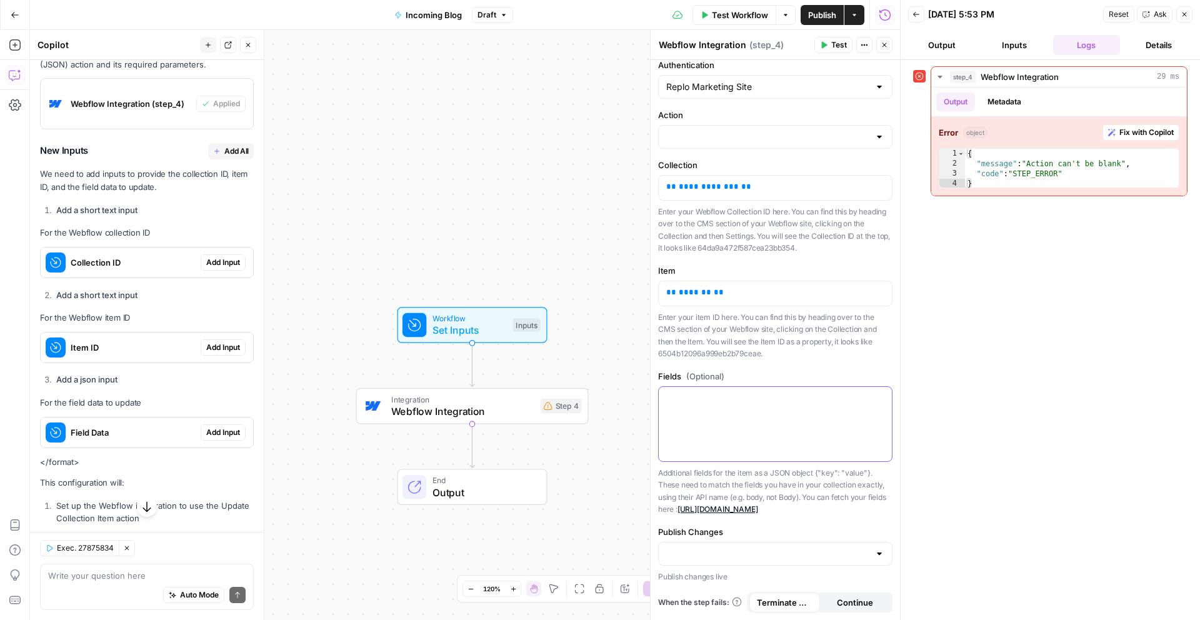
click at [769, 392] on p at bounding box center [775, 398] width 218 height 13
click at [863, 564] on div at bounding box center [775, 554] width 234 height 24
click at [760, 531] on label "Publish Changes" at bounding box center [775, 532] width 234 height 13
click at [760, 548] on input "Publish Changes" at bounding box center [767, 554] width 203 height 13
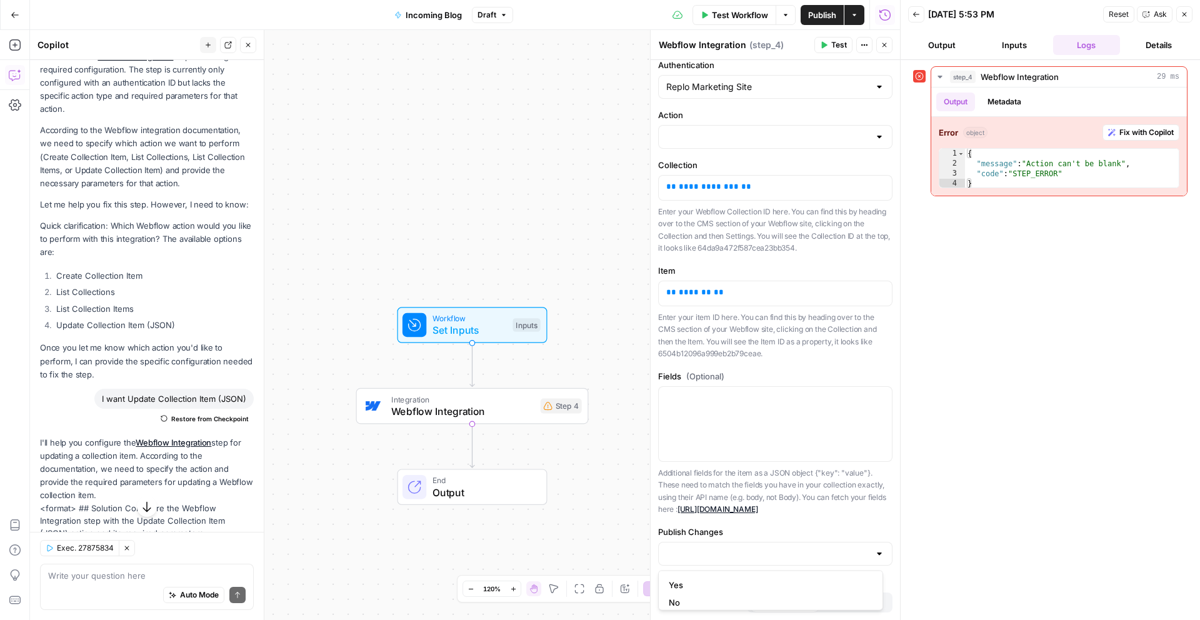
scroll to position [86, 0]
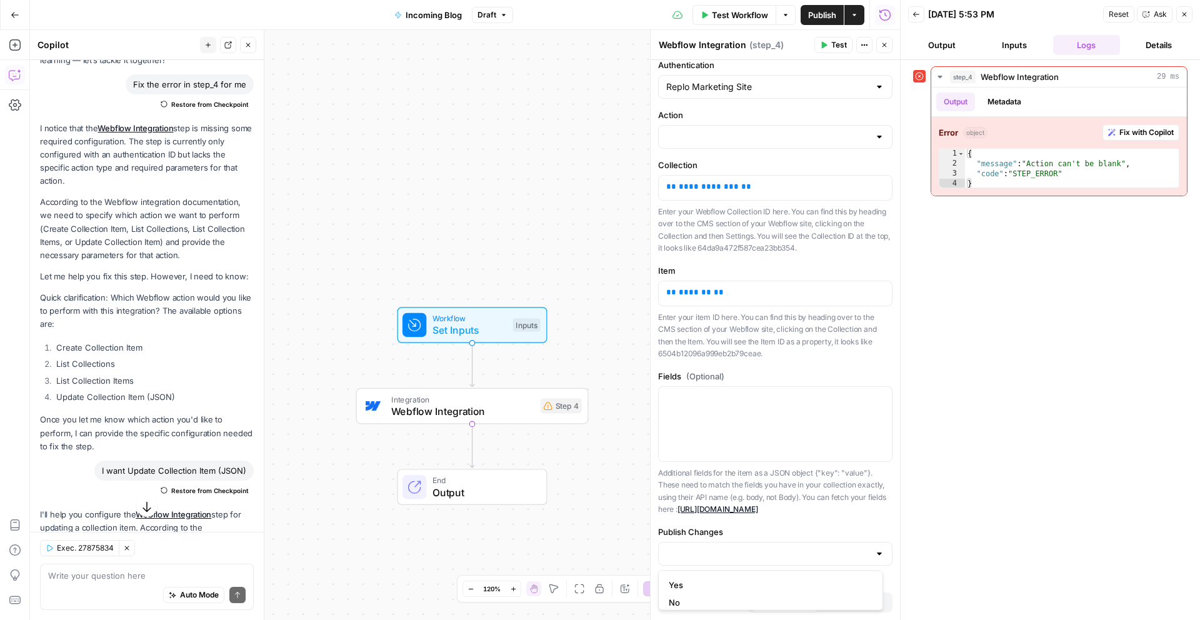
click at [1186, 13] on icon "button" at bounding box center [1185, 15] width 8 height 8
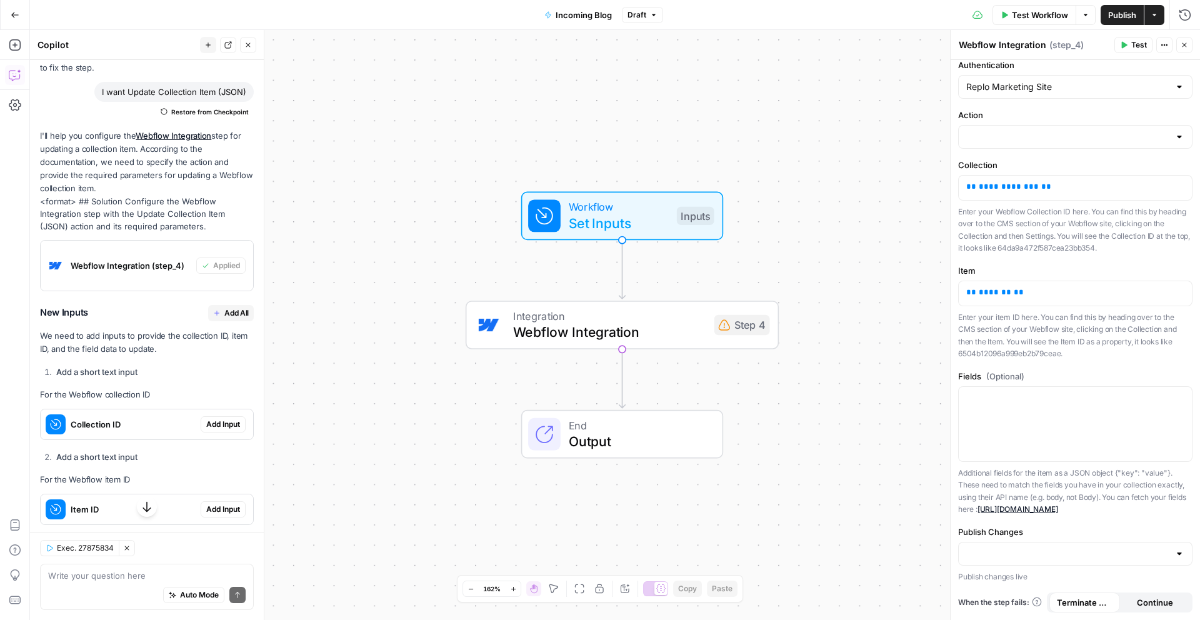
scroll to position [0, 0]
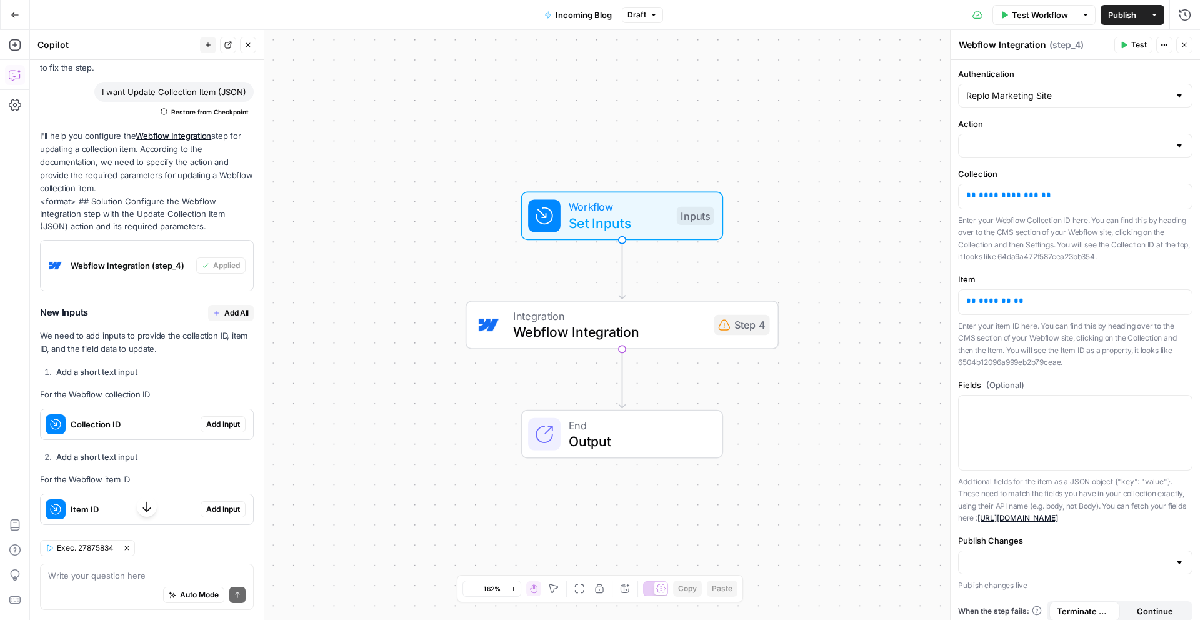
click at [997, 138] on div at bounding box center [1075, 146] width 234 height 24
click at [1028, 238] on p "Enter your Webflow Collection ID here. You can find this by heading over to the…" at bounding box center [1075, 238] width 234 height 49
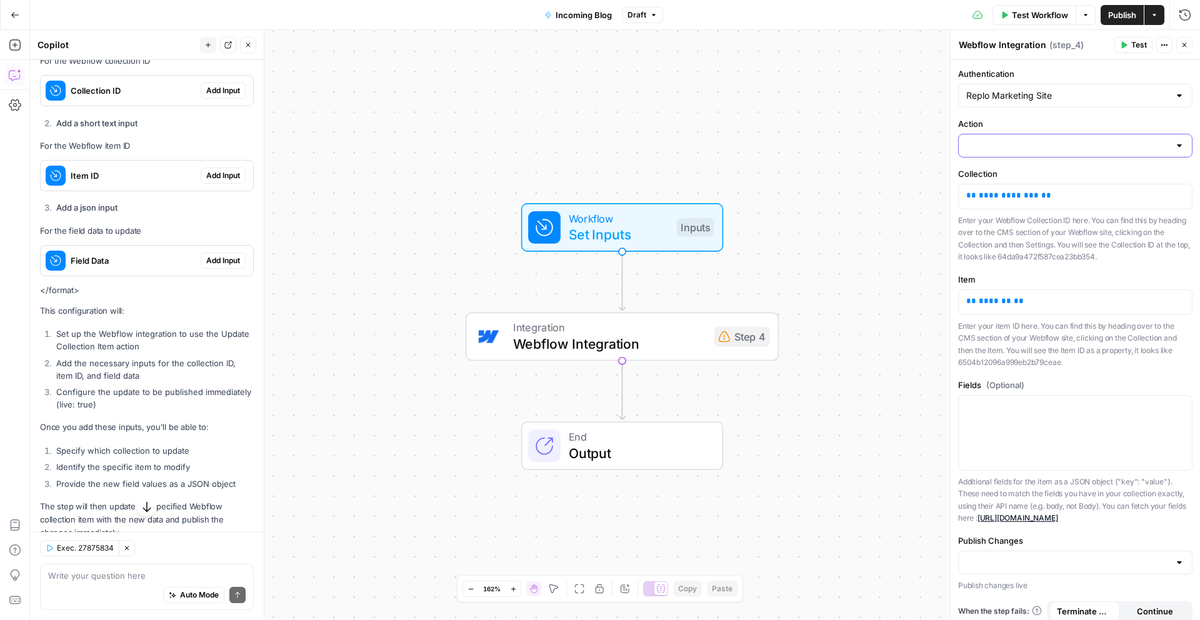
click at [1016, 150] on input "Action" at bounding box center [1068, 145] width 203 height 13
click at [1070, 221] on p "Enter your Webflow Collection ID here. You can find this by heading over to the…" at bounding box center [1075, 238] width 234 height 49
click at [980, 302] on span "*******" at bounding box center [995, 301] width 33 height 8
click at [1017, 355] on p "Enter your item ID here. You can find this by heading over to the CMS section o…" at bounding box center [1075, 344] width 234 height 49
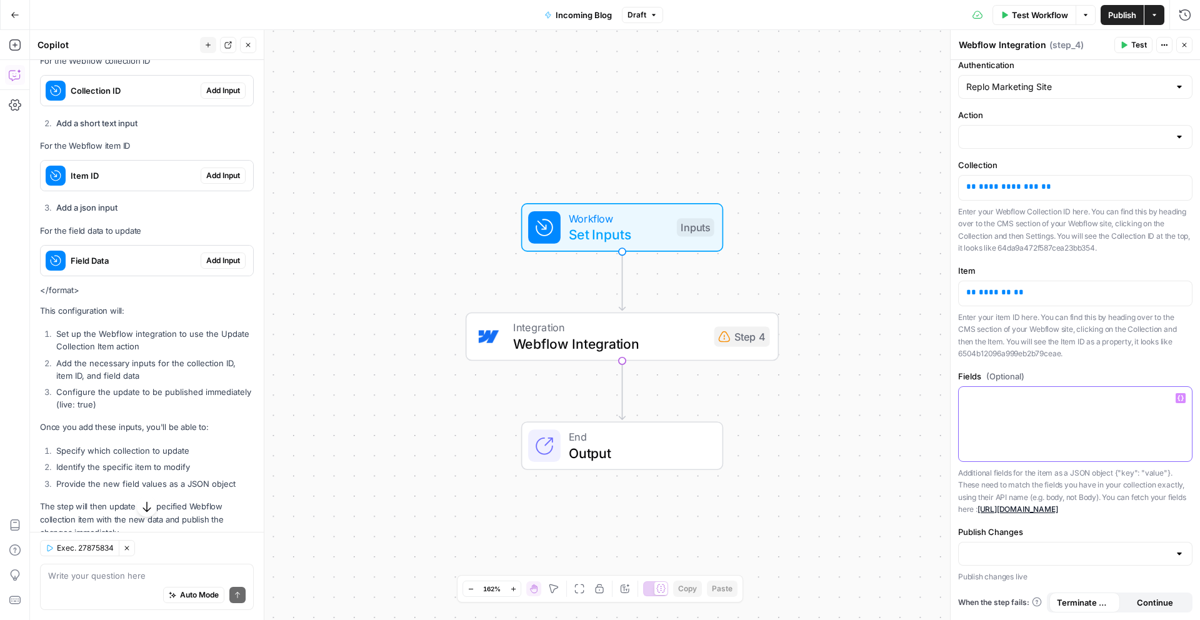
click at [1028, 402] on div at bounding box center [1075, 424] width 233 height 74
drag, startPoint x: 1018, startPoint y: 463, endPoint x: 1033, endPoint y: 483, distance: 25.0
click at [1033, 483] on p "Additional fields for the item as a JSON object {"key": "value"}. These need to…" at bounding box center [1075, 491] width 234 height 49
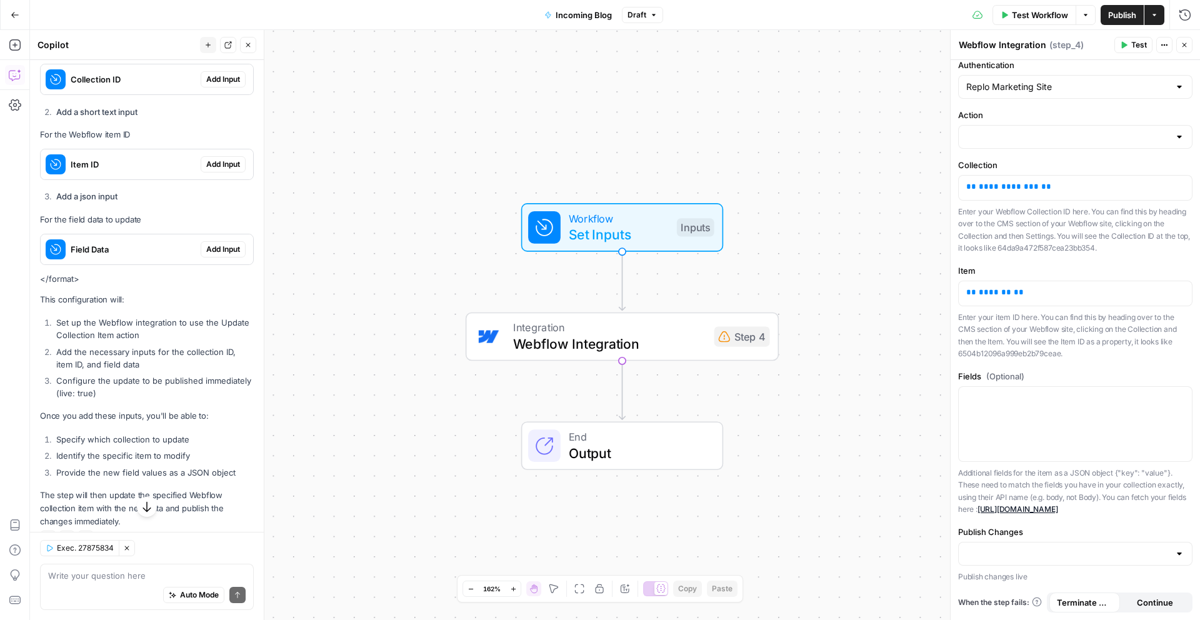
drag, startPoint x: 120, startPoint y: 325, endPoint x: 143, endPoint y: 374, distance: 54.0
click at [143, 374] on div "I'll help you configure the Webflow Integration step for updating a collection …" at bounding box center [147, 156] width 214 height 745
click at [143, 371] on li "Add the necessary inputs for the collection ID, item ID, and field data" at bounding box center [153, 358] width 201 height 25
click at [142, 366] on li "Add the necessary inputs for the collection ID, item ID, and field data" at bounding box center [153, 358] width 201 height 25
click at [720, 333] on icon at bounding box center [724, 337] width 12 height 12
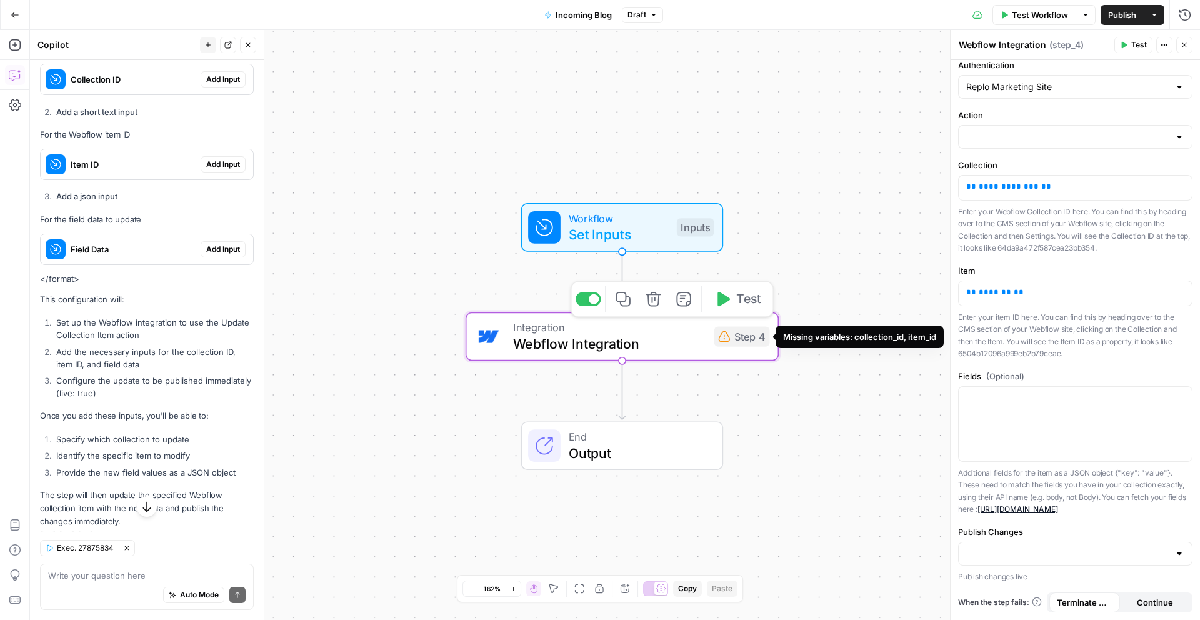
click at [637, 351] on span "Webflow Integration" at bounding box center [609, 344] width 193 height 20
click at [747, 339] on div "Step 4" at bounding box center [743, 336] width 56 height 20
click at [818, 433] on div "Workflow Set Inputs Inputs Integration Webflow Integration Step 4 Copy step Del…" at bounding box center [615, 325] width 1170 height 590
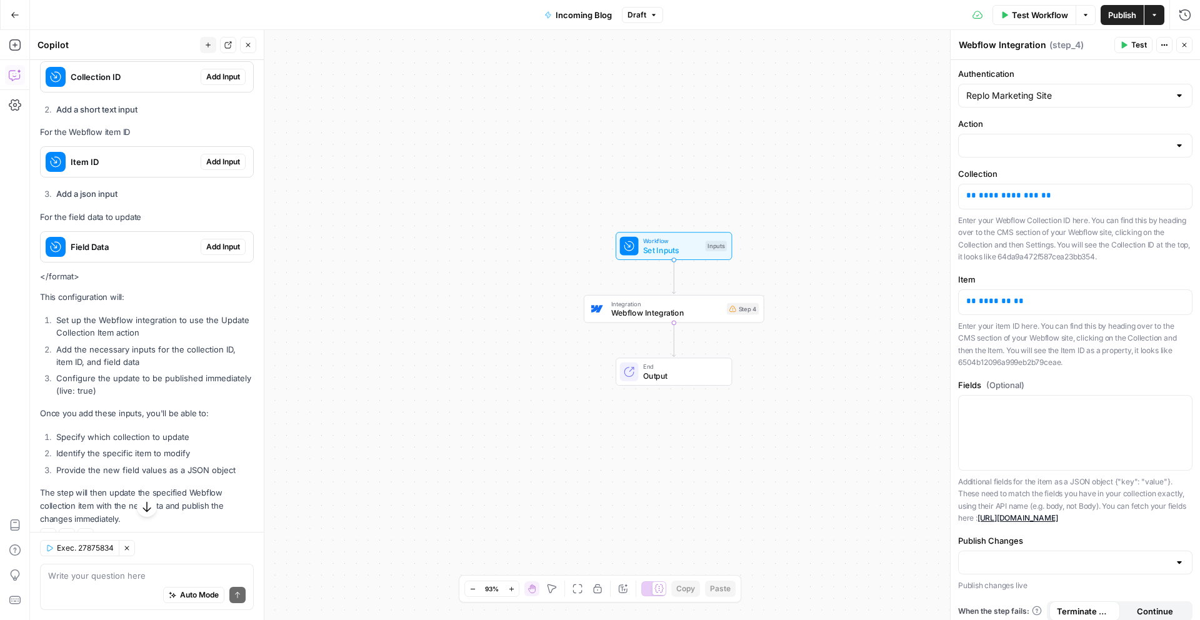
scroll to position [812, 0]
drag, startPoint x: 138, startPoint y: 356, endPoint x: 161, endPoint y: 417, distance: 65.3
click at [161, 417] on div "I'll help you configure the Webflow Integration step for updating a collection …" at bounding box center [147, 154] width 214 height 745
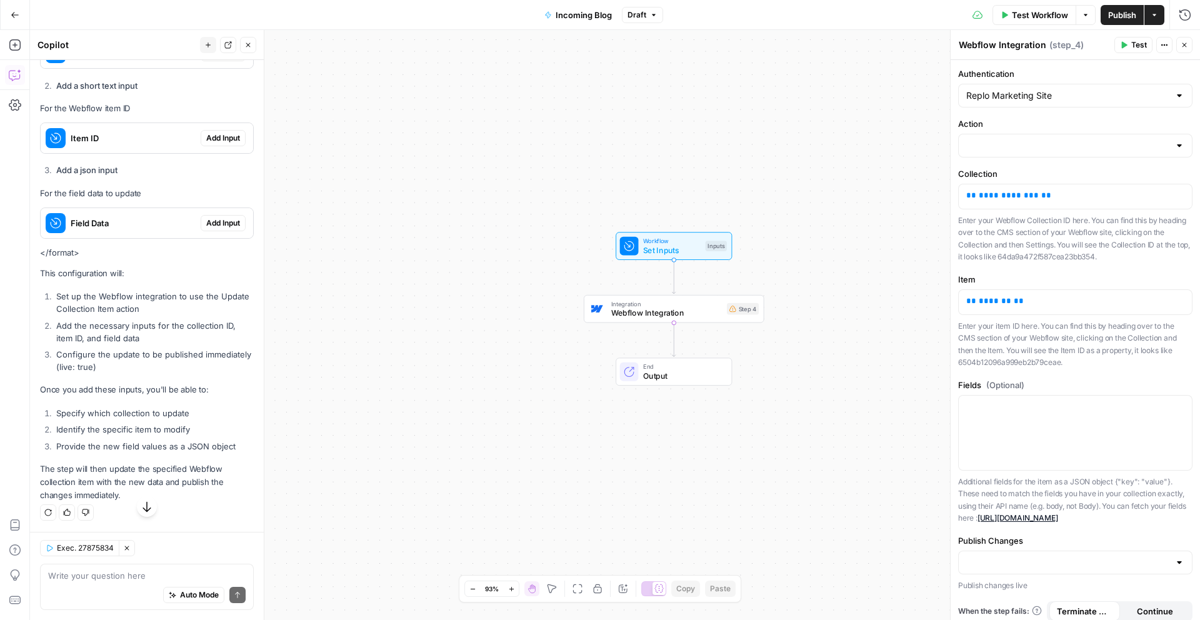
scroll to position [848, 0]
drag, startPoint x: 111, startPoint y: 403, endPoint x: 132, endPoint y: 454, distance: 55.5
click at [132, 454] on div "I'll help you configure the Webflow Integration step for updating a collection …" at bounding box center [147, 130] width 214 height 745
click at [1038, 569] on input "Publish Changes" at bounding box center [1068, 562] width 203 height 13
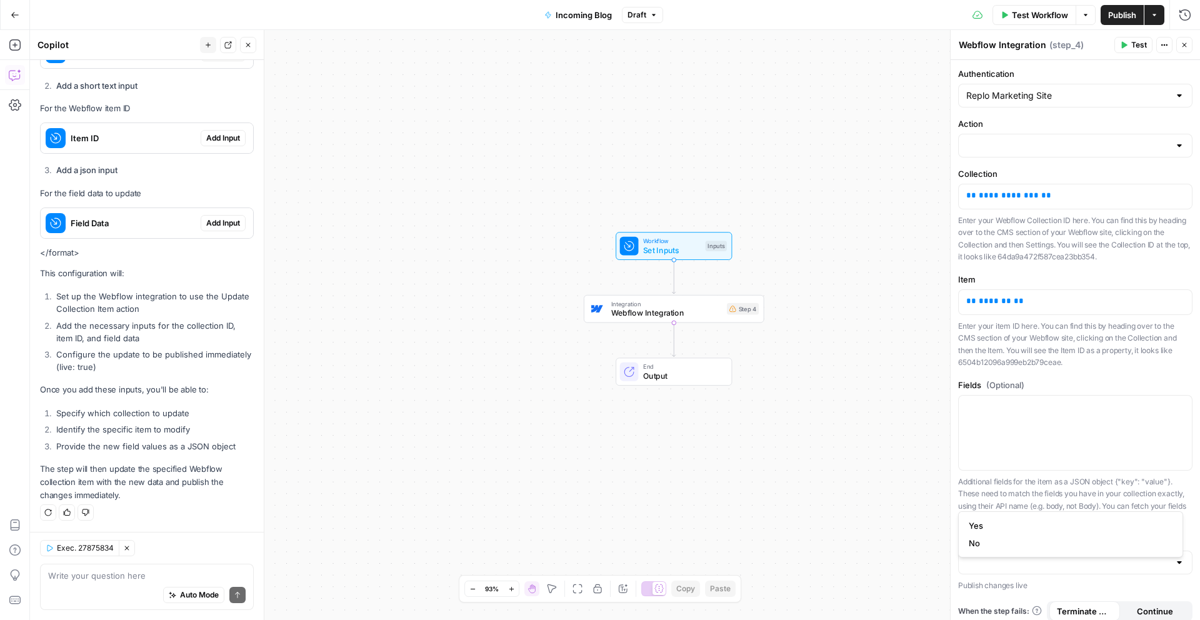
click at [1030, 566] on div at bounding box center [1075, 563] width 234 height 24
click at [1001, 542] on span "No" at bounding box center [1068, 543] width 199 height 13
type input "No"
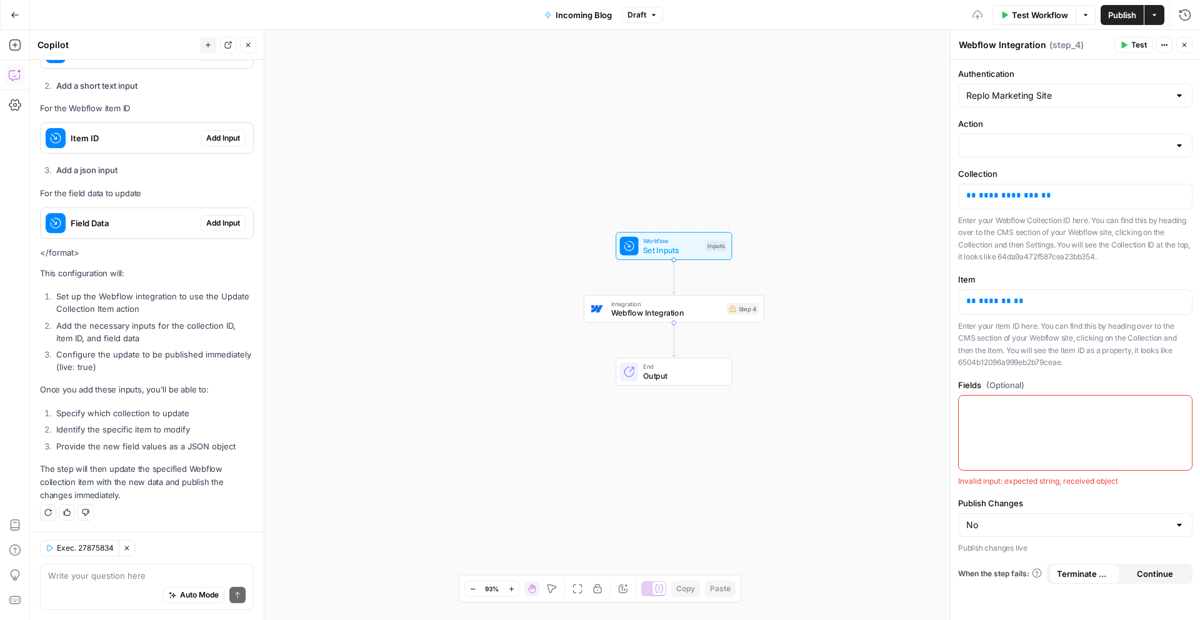
click at [1137, 508] on label "Publish Changes" at bounding box center [1075, 503] width 234 height 13
click at [1137, 519] on input "No" at bounding box center [1068, 525] width 203 height 13
type input "No"
click at [1089, 428] on div at bounding box center [1075, 433] width 233 height 74
click at [1030, 300] on p "** ******* **" at bounding box center [1076, 301] width 218 height 13
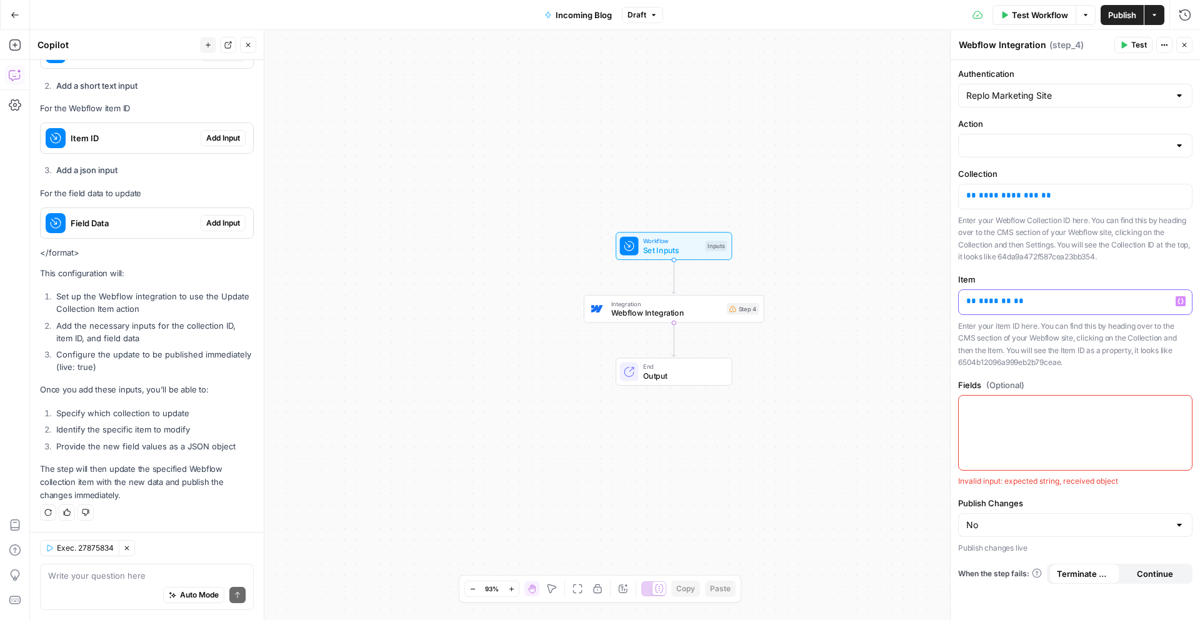
click at [1185, 299] on button "Variables Menu" at bounding box center [1181, 301] width 10 height 10
click at [1032, 344] on p "Enter your item ID here. You can find this by heading over to the CMS section o…" at bounding box center [1075, 344] width 234 height 49
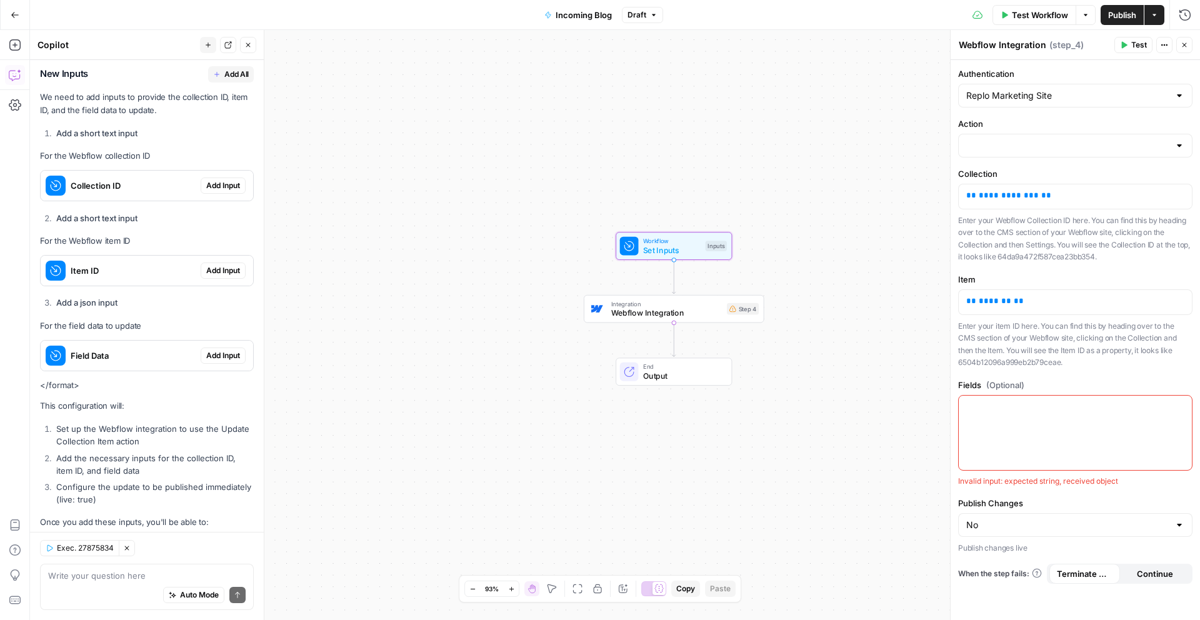
scroll to position [683, 0]
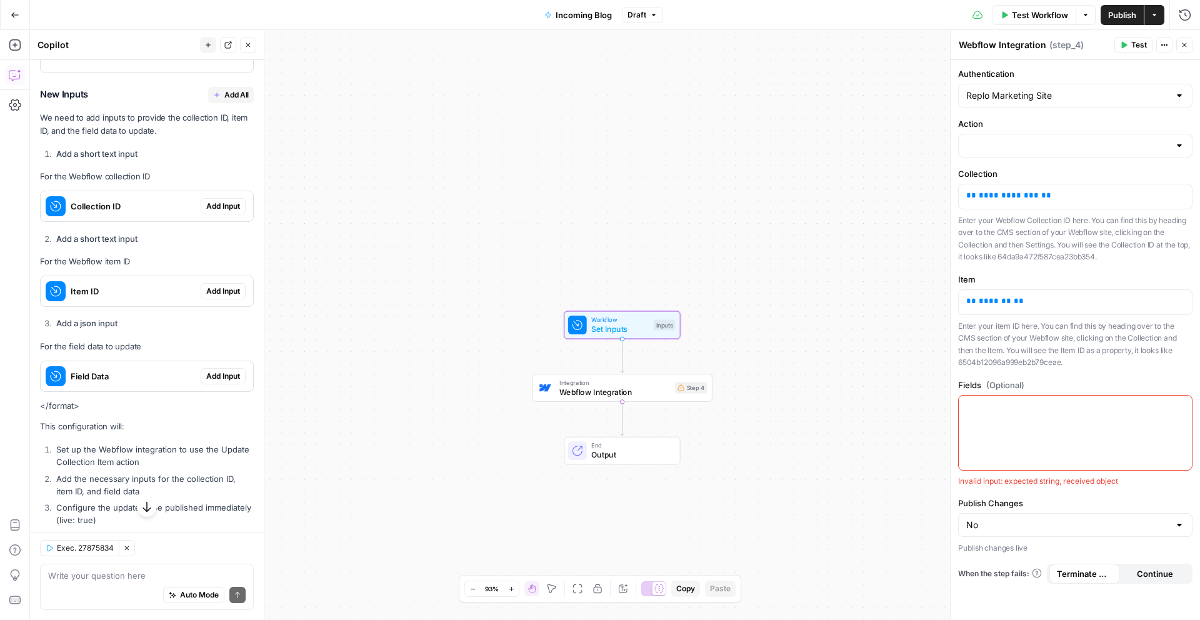
click at [215, 212] on span "Add Input" at bounding box center [223, 206] width 34 height 11
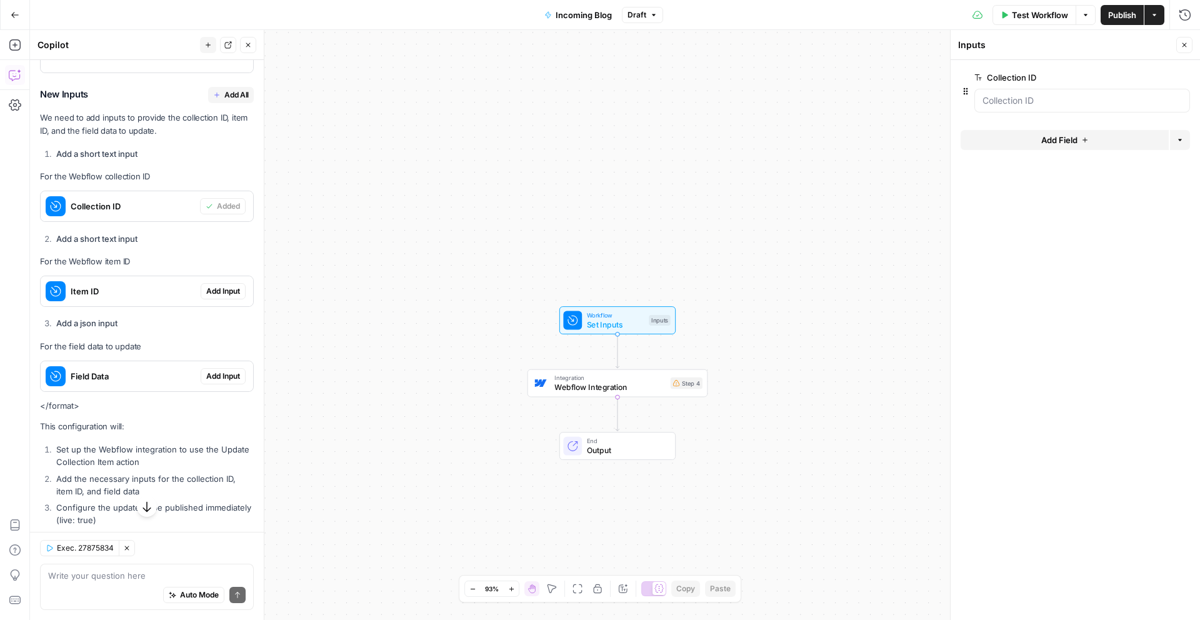
click at [1010, 107] on div at bounding box center [1083, 101] width 216 height 24
click at [990, 99] on ID "Collection ID" at bounding box center [1082, 100] width 199 height 13
click at [178, 298] on span "Item ID" at bounding box center [133, 291] width 125 height 13
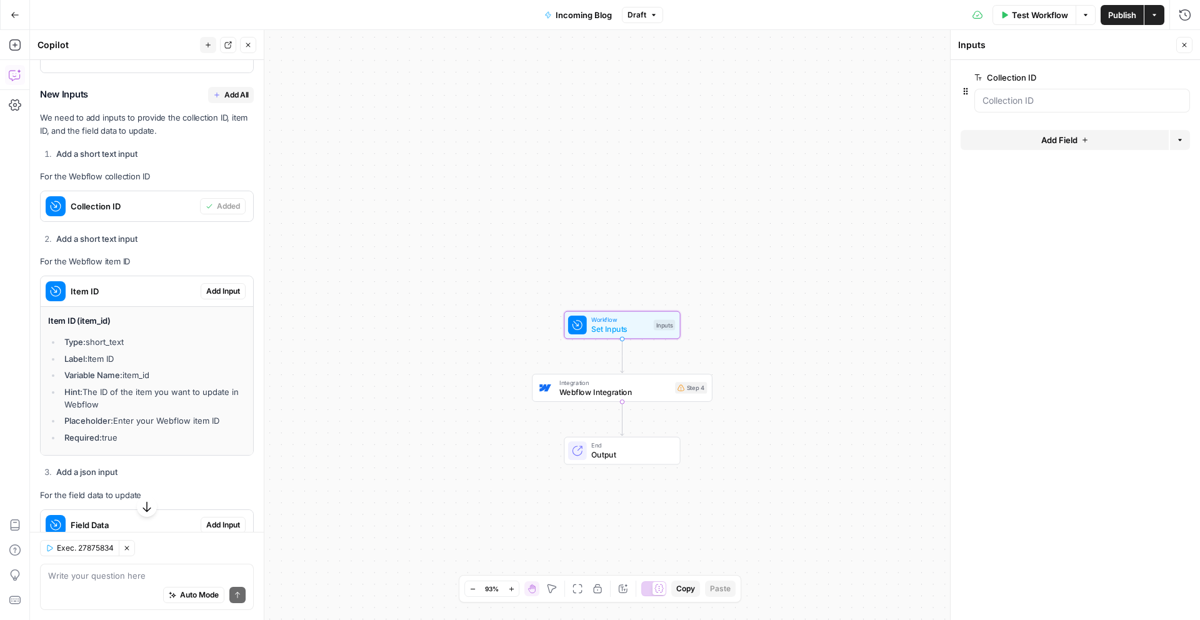
click at [216, 297] on span "Add Input" at bounding box center [223, 291] width 34 height 11
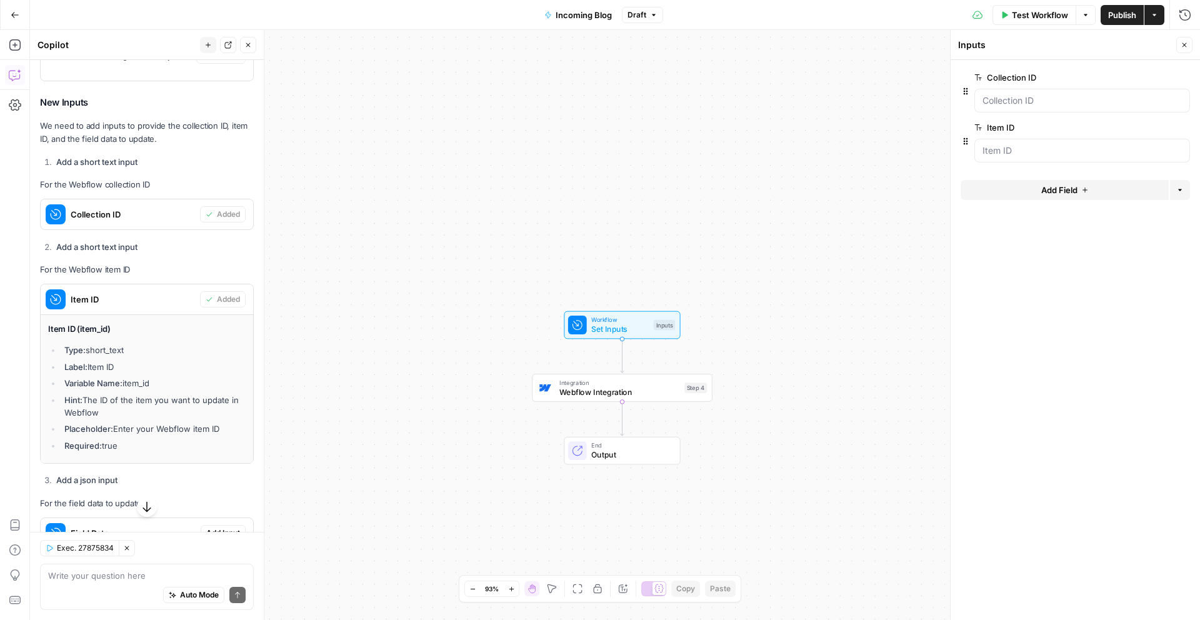
scroll to position [673, 0]
drag, startPoint x: 183, startPoint y: 149, endPoint x: 196, endPoint y: 161, distance: 17.2
click at [196, 161] on div "I'll help you configure the Webflow Integration step for updating a collection …" at bounding box center [147, 367] width 214 height 893
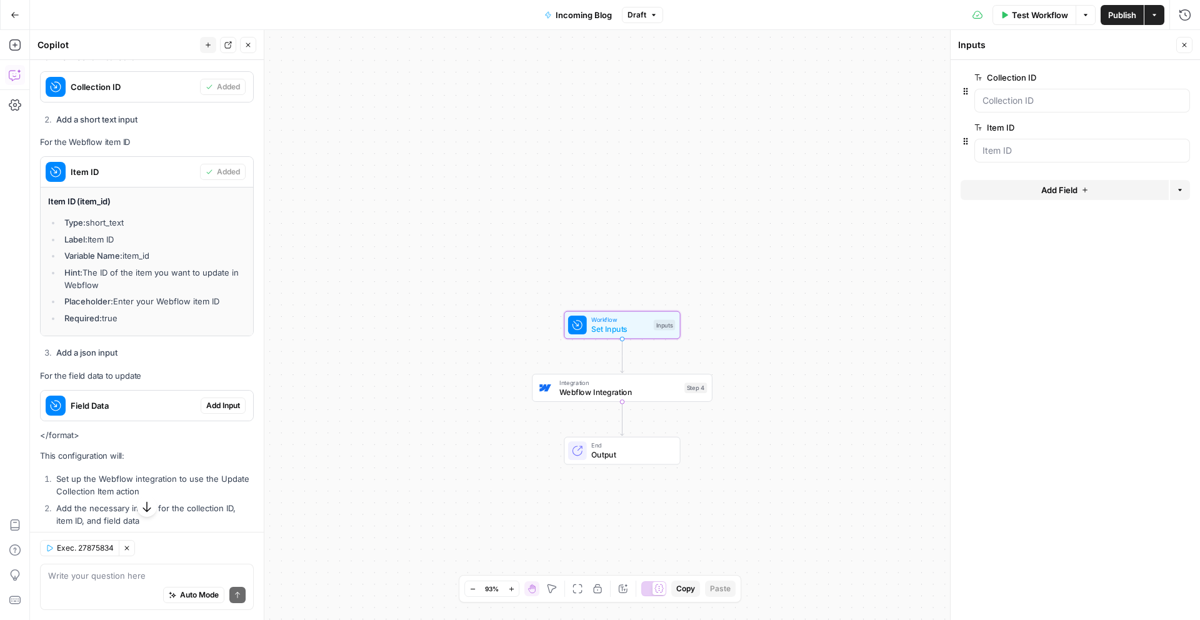
scroll to position [802, 0]
click at [215, 411] on span "Add Input" at bounding box center [223, 405] width 34 height 11
click at [645, 400] on div "Integration Webflow Integration Step 4 Copy step Delete step Add Note Test" at bounding box center [622, 388] width 181 height 28
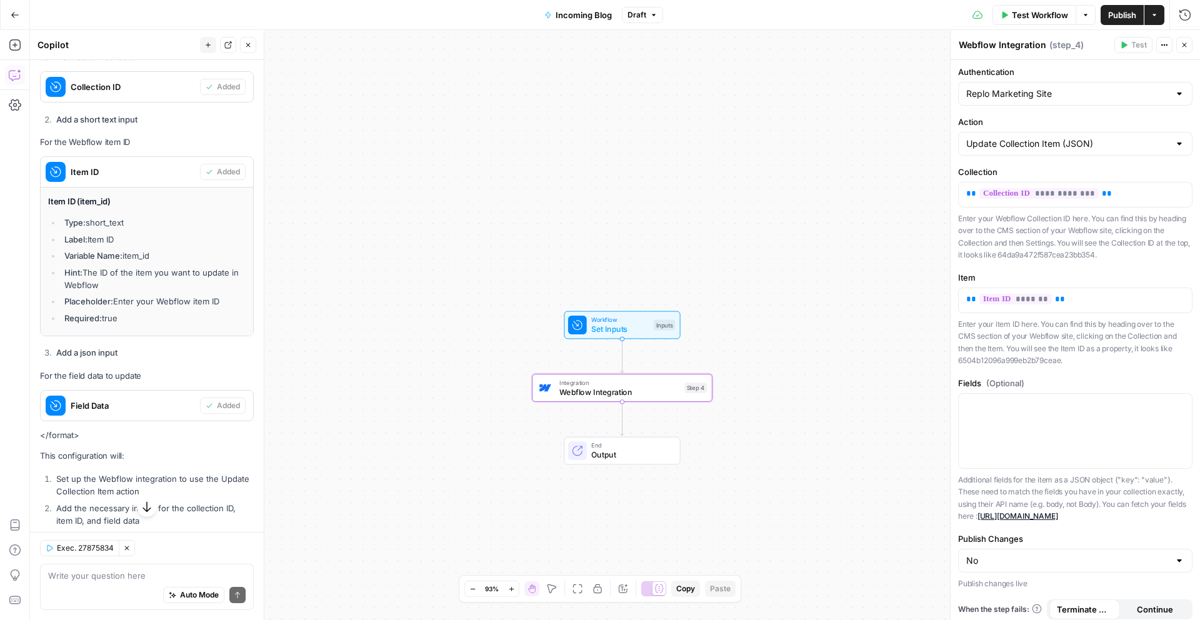
scroll to position [0, 0]
click at [1085, 146] on input "Action" at bounding box center [1068, 145] width 203 height 13
type input "Update Collection Item (JSON)"
click at [1076, 279] on label "Item" at bounding box center [1075, 279] width 234 height 13
click at [1091, 346] on p "Enter your item ID here. You can find this by heading over to the CMS section o…" at bounding box center [1075, 344] width 234 height 49
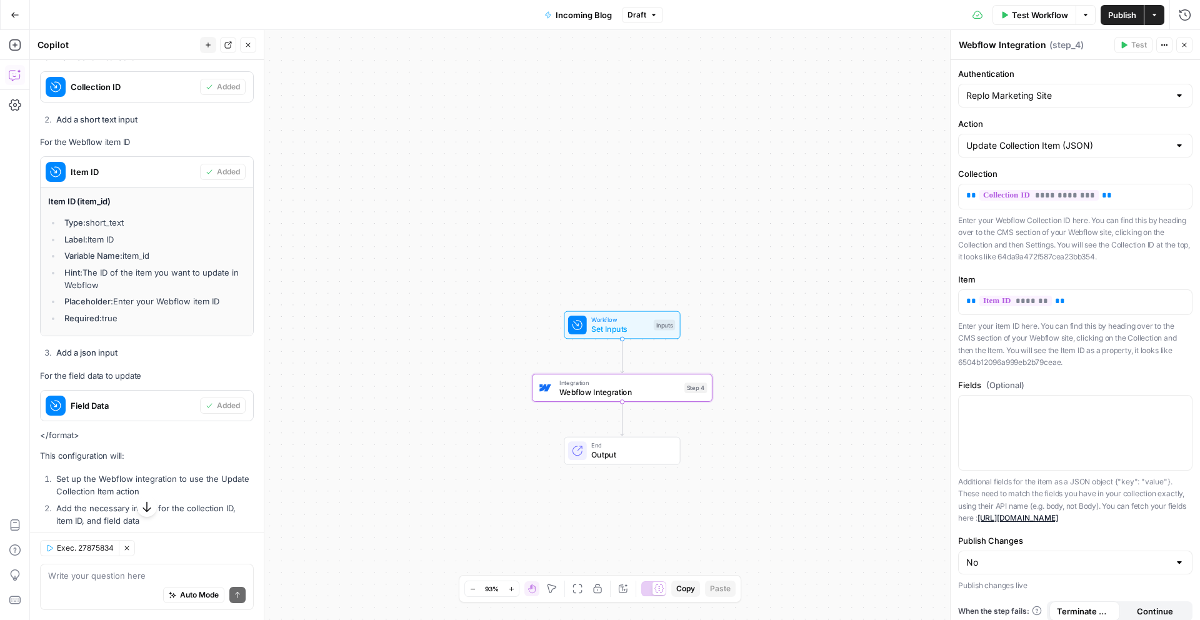
drag, startPoint x: 1085, startPoint y: 331, endPoint x: 1094, endPoint y: 367, distance: 37.2
click at [1094, 367] on p "Enter your item ID here. You can find this by heading over to the CMS section o…" at bounding box center [1075, 344] width 234 height 49
click at [1089, 427] on div at bounding box center [1075, 433] width 233 height 74
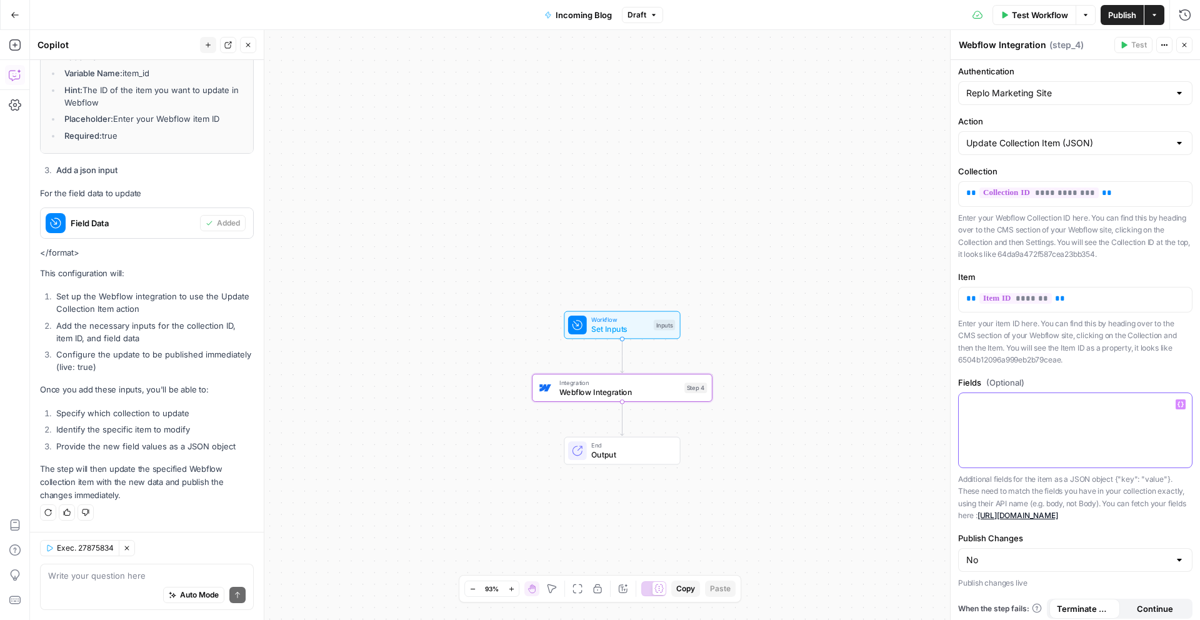
scroll to position [21, 0]
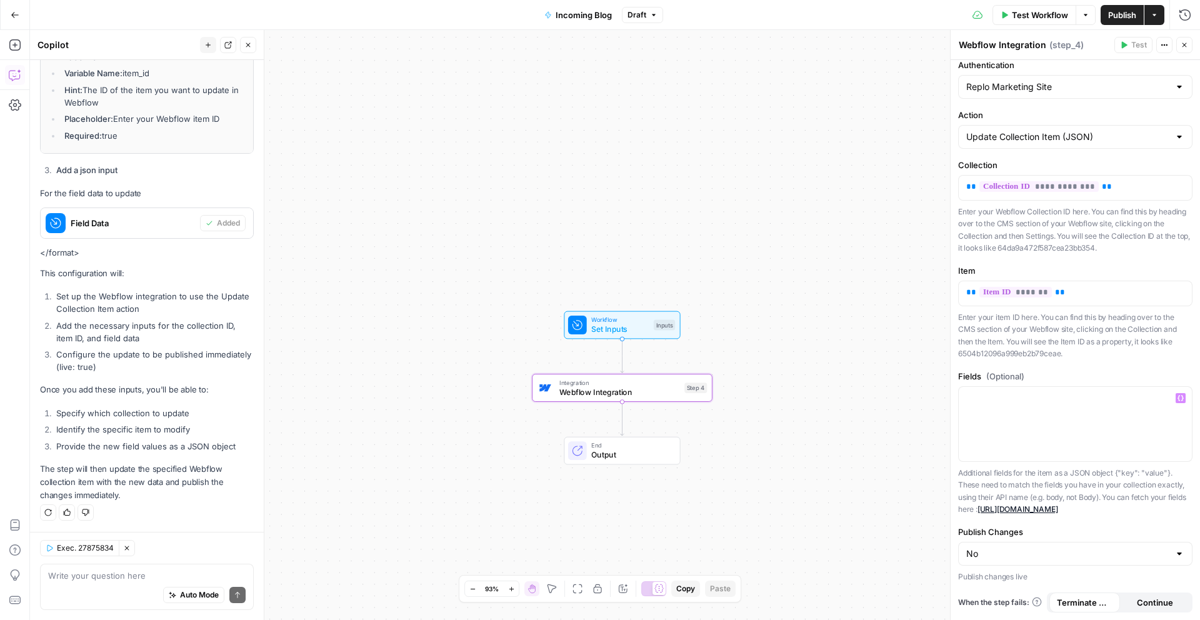
drag, startPoint x: 1028, startPoint y: 304, endPoint x: 1040, endPoint y: 333, distance: 30.5
click at [1040, 333] on p "Enter your item ID here. You can find this by heading over to the CMS section o…" at bounding box center [1075, 335] width 234 height 49
drag, startPoint x: 1028, startPoint y: 324, endPoint x: 1030, endPoint y: 331, distance: 7.1
click at [1030, 331] on p "Enter your item ID here. You can find this by heading over to the CMS section o…" at bounding box center [1075, 335] width 234 height 49
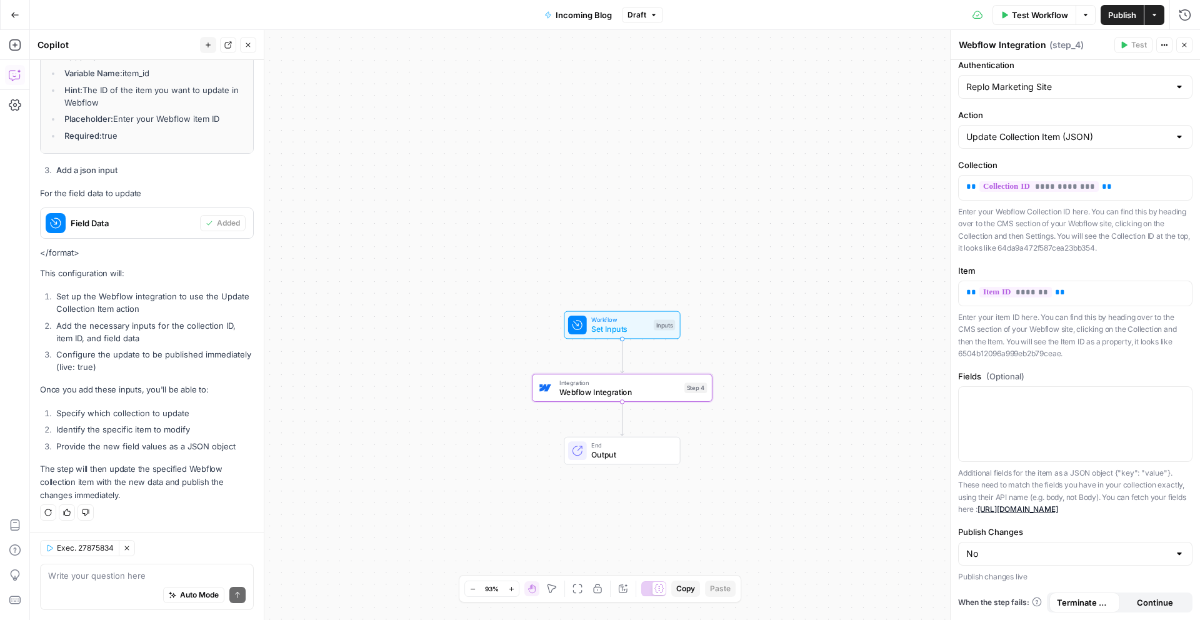
click at [1030, 331] on p "Enter your item ID here. You can find this by heading over to the CMS section o…" at bounding box center [1075, 335] width 234 height 49
drag, startPoint x: 1011, startPoint y: 203, endPoint x: 1012, endPoint y: 212, distance: 8.8
click at [1012, 212] on p "Enter your Webflow Collection ID here. You can find this by heading over to the…" at bounding box center [1075, 230] width 234 height 49
drag, startPoint x: 1077, startPoint y: 199, endPoint x: 1085, endPoint y: 228, distance: 29.9
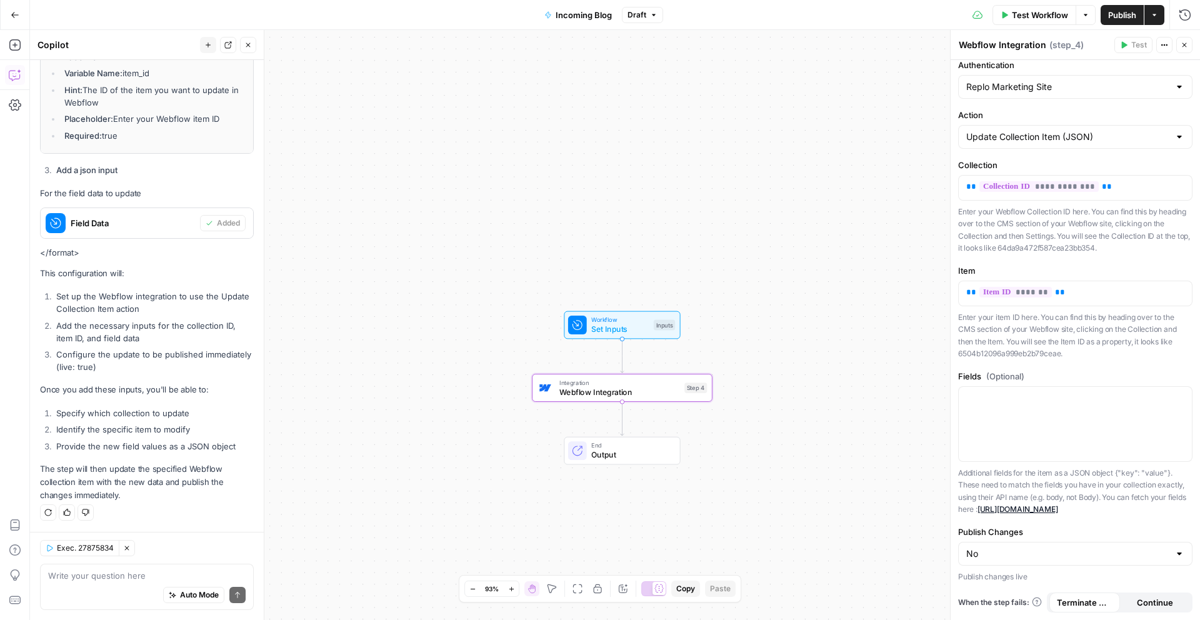
click at [1085, 228] on p "Enter your Webflow Collection ID here. You can find this by heading over to the…" at bounding box center [1075, 230] width 234 height 49
click at [648, 169] on div "Workflow Set Inputs Inputs Integration Webflow Integration Step 4 End Output" at bounding box center [615, 325] width 1170 height 590
click at [1117, 18] on span "Publish" at bounding box center [1123, 15] width 28 height 13
click at [1188, 568] on div "Workflow published successfully" at bounding box center [1093, 580] width 200 height 40
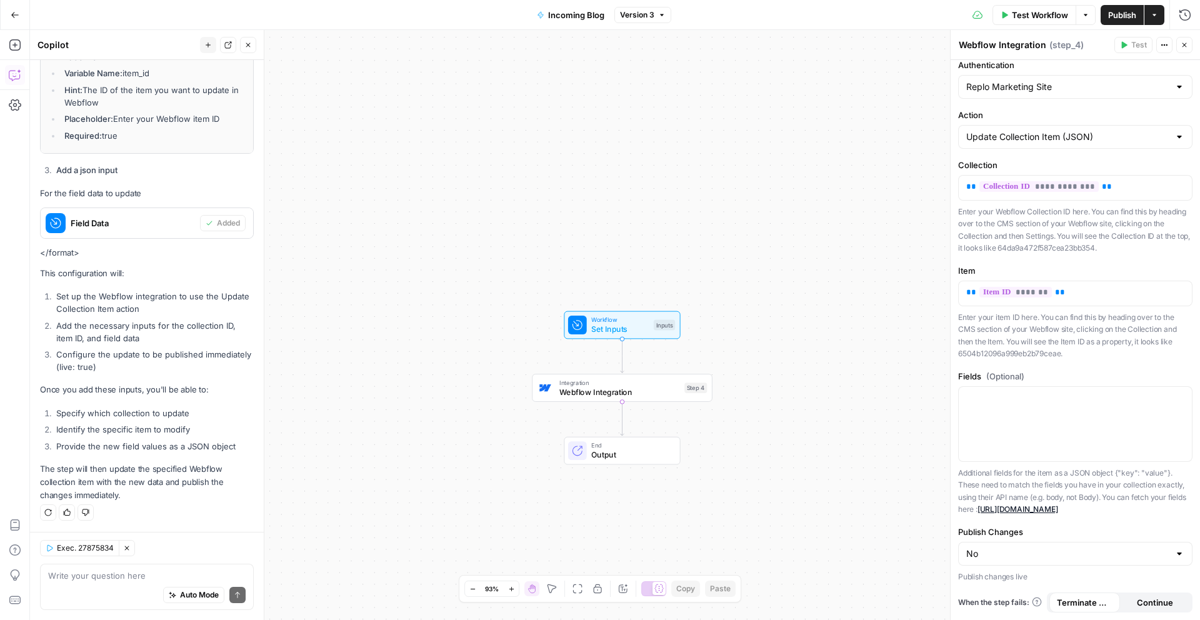
click at [993, 469] on p "Additional fields for the item as a JSON object {"key": "value"}. These need to…" at bounding box center [1075, 491] width 234 height 49
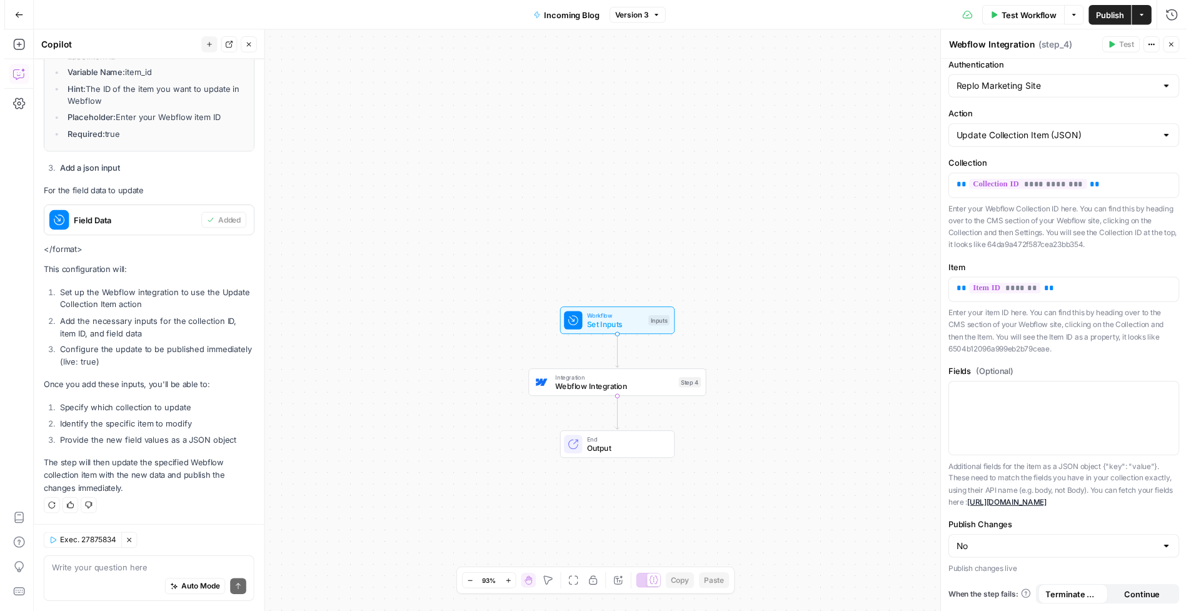
scroll to position [18, 0]
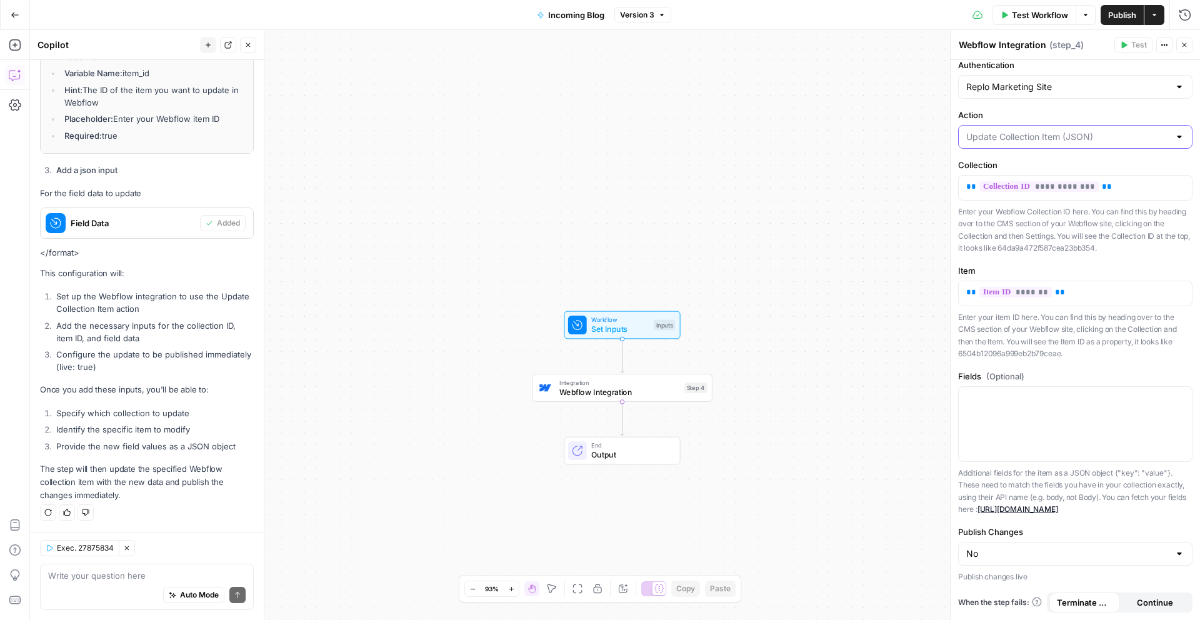
click at [977, 131] on input "Action" at bounding box center [1068, 137] width 203 height 13
type input "Update Collection Item (JSON)"
click at [1045, 410] on div at bounding box center [1075, 424] width 233 height 74
click at [643, 390] on span "Webflow Integration" at bounding box center [620, 392] width 121 height 12
click at [992, 403] on div at bounding box center [1075, 424] width 233 height 74
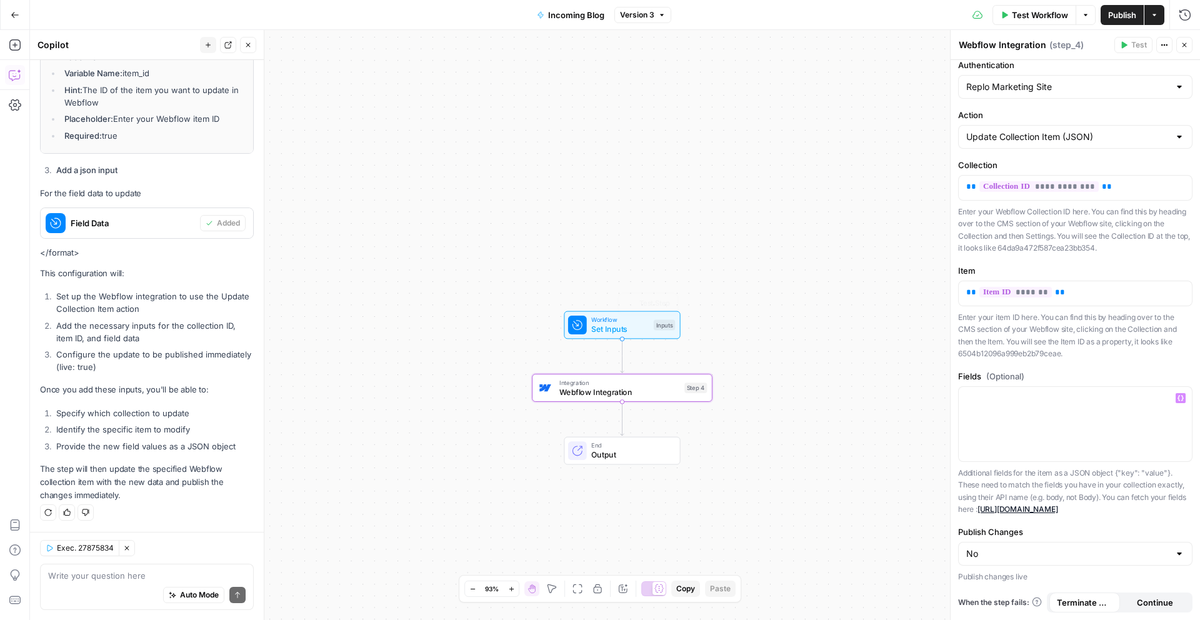
click at [636, 331] on span "Set Inputs" at bounding box center [620, 329] width 58 height 12
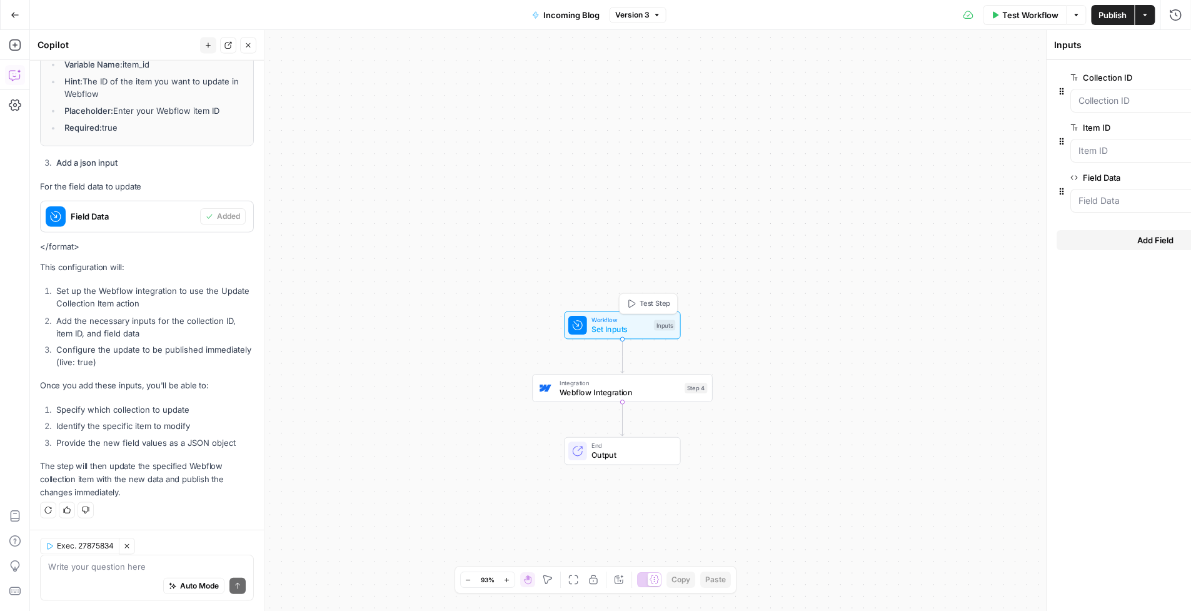
scroll to position [997, 0]
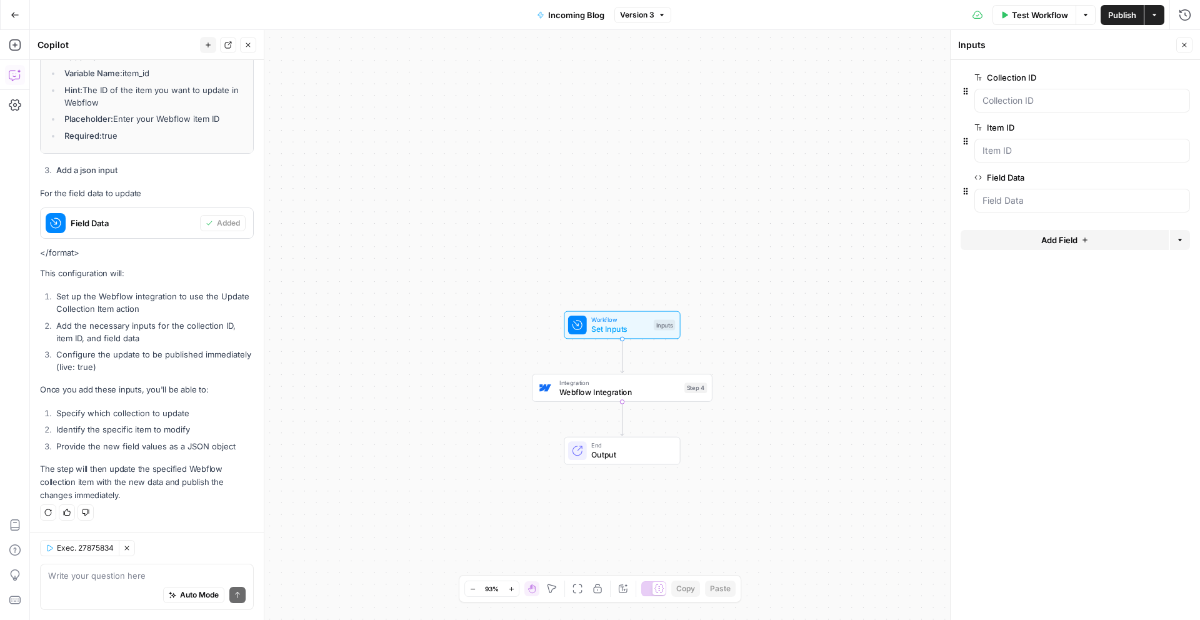
click at [658, 396] on span "Webflow Integration" at bounding box center [620, 392] width 121 height 12
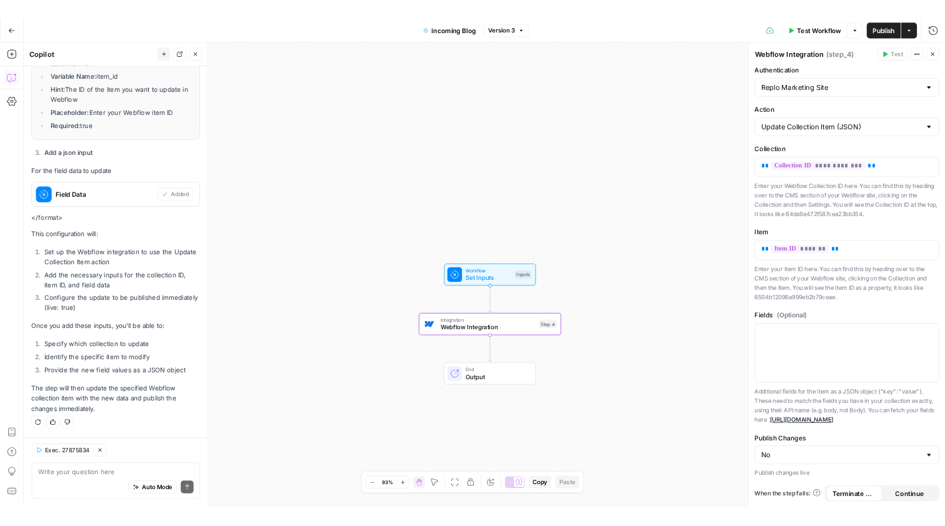
scroll to position [21, 0]
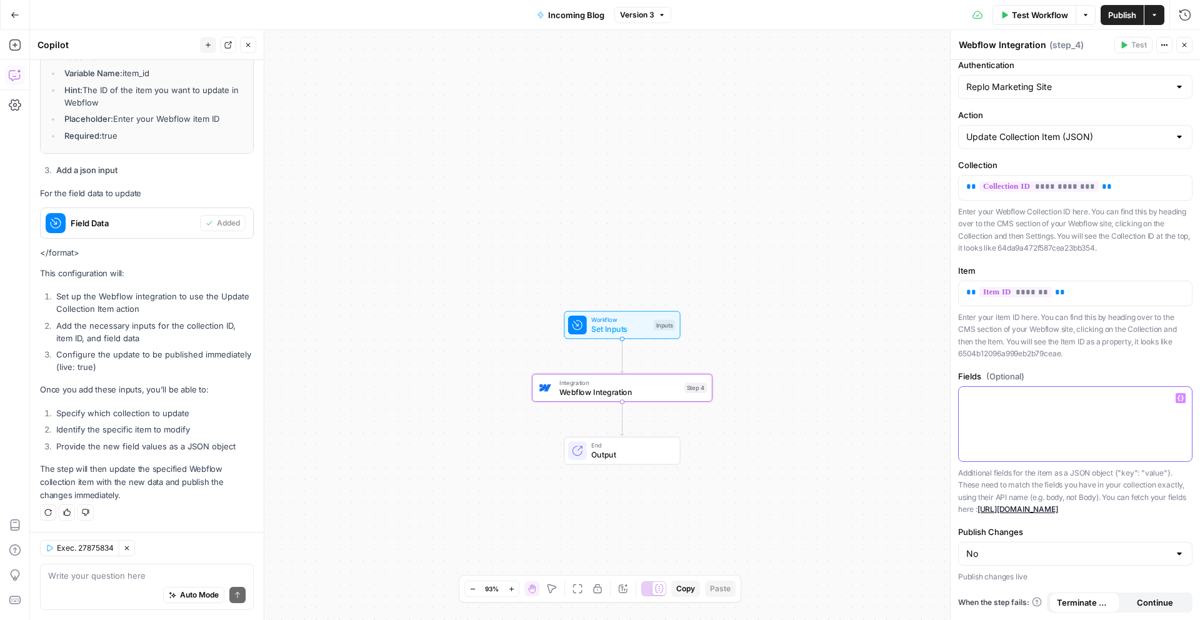
click at [1040, 392] on p at bounding box center [1076, 398] width 218 height 13
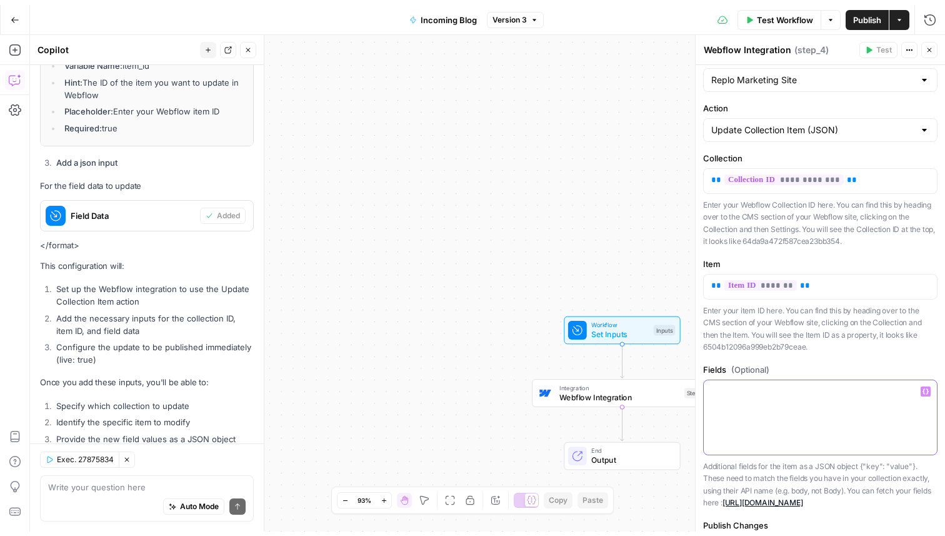
scroll to position [1082, 0]
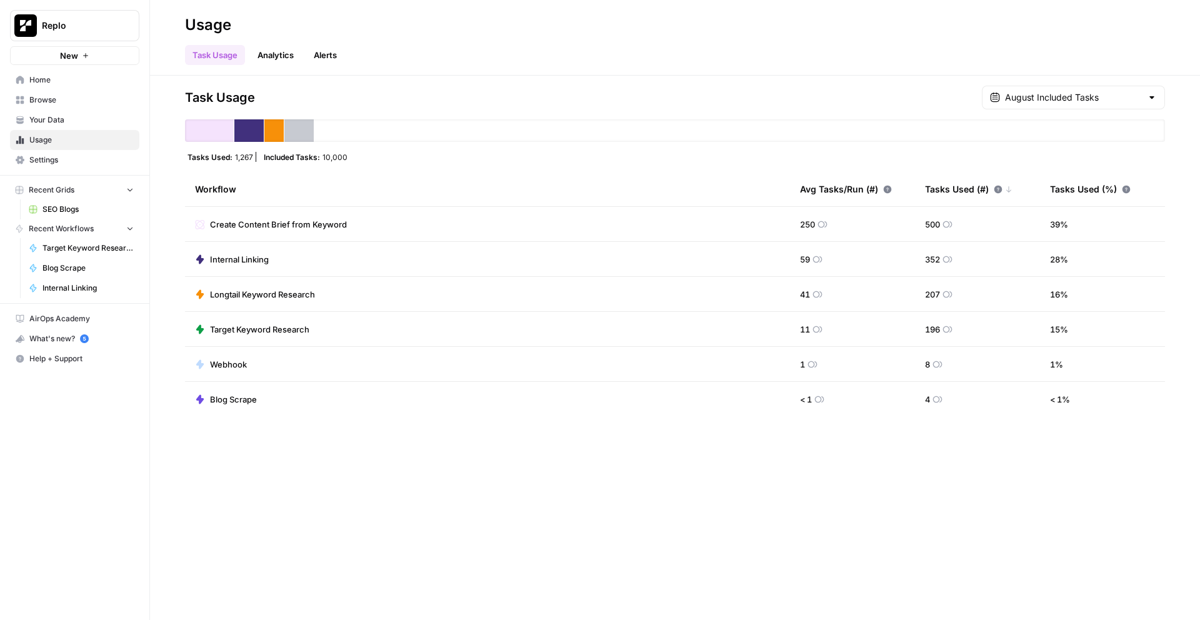
click at [98, 57] on button "New" at bounding box center [74, 55] width 129 height 19
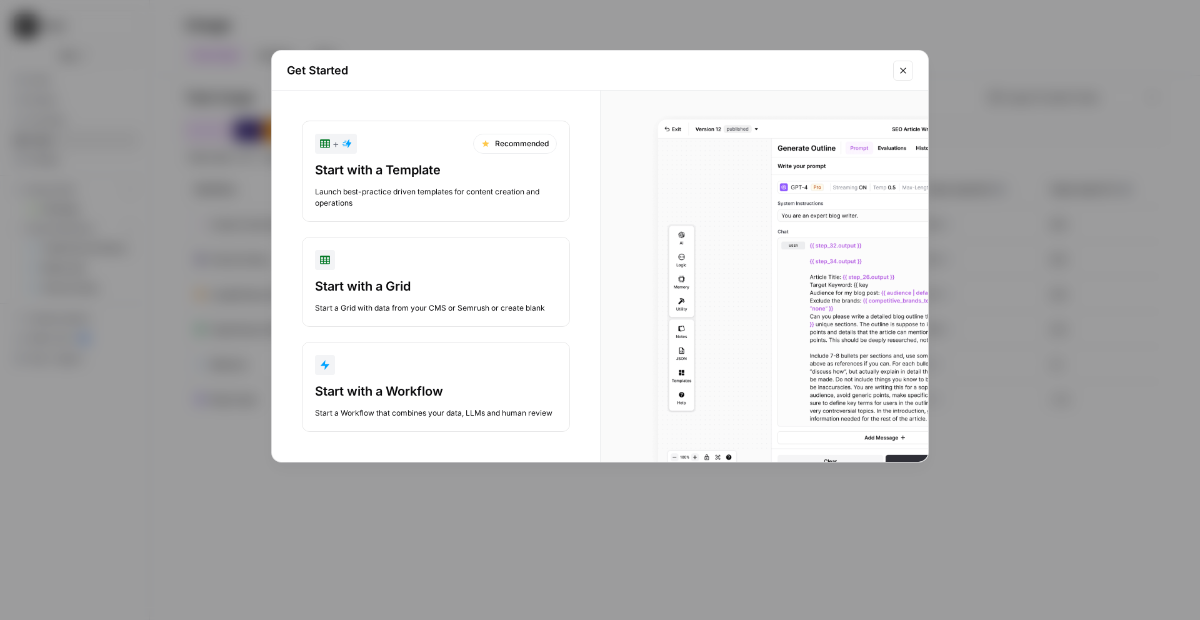
click at [462, 359] on div "button" at bounding box center [436, 365] width 242 height 20
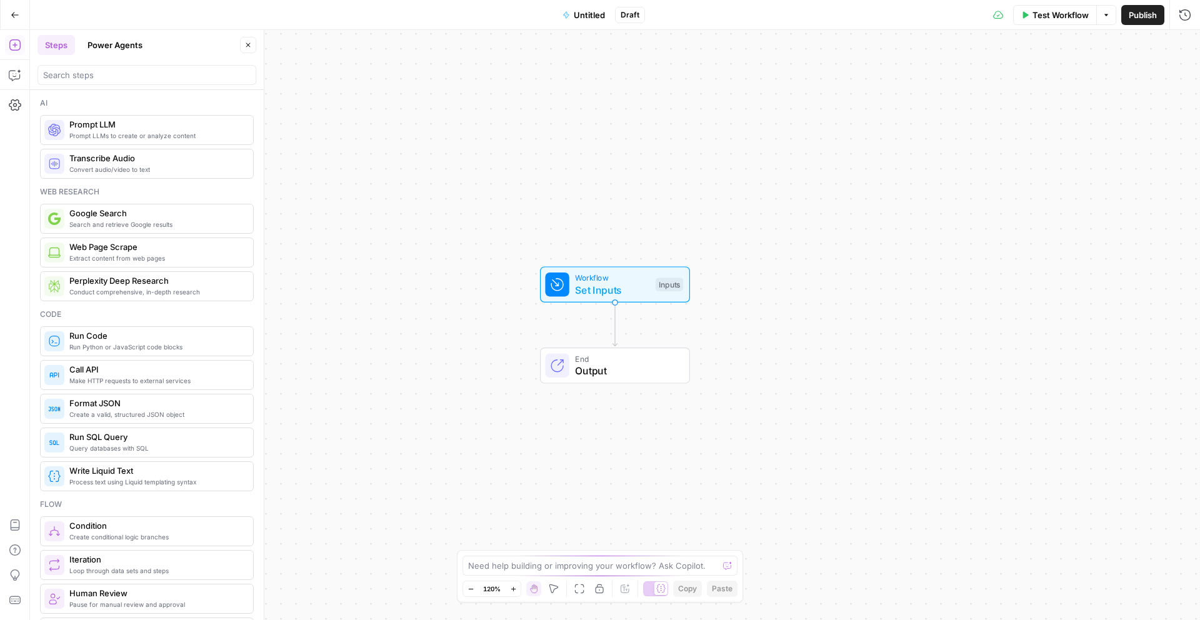
scroll to position [204, 0]
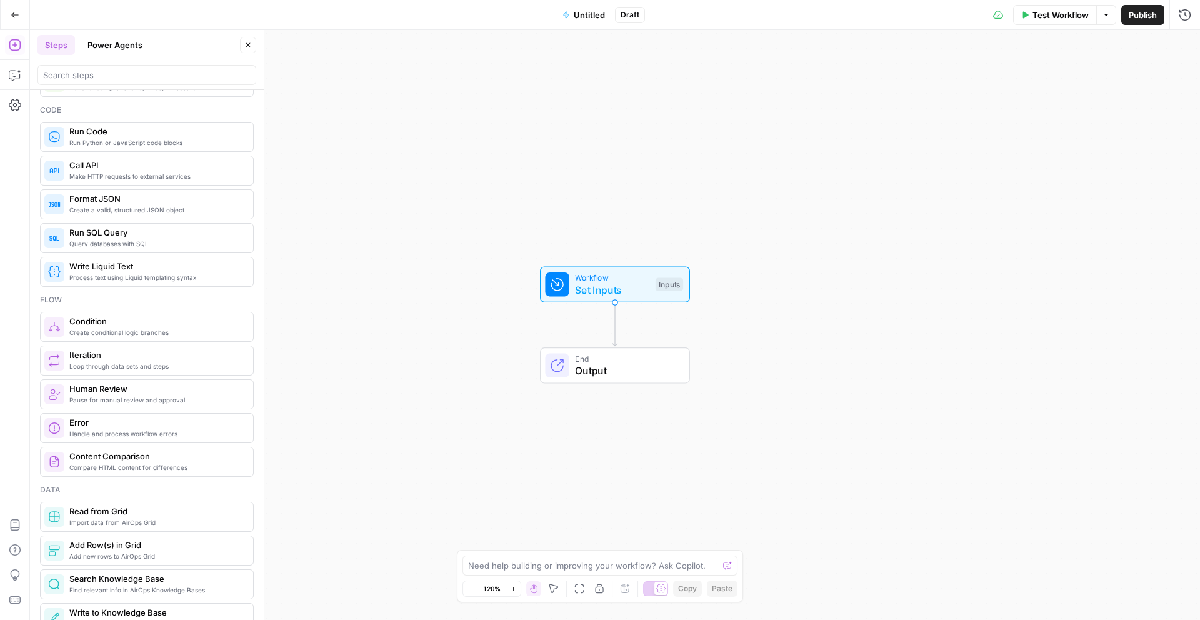
click at [94, 176] on span "Make HTTP requests to external services" at bounding box center [156, 176] width 174 height 10
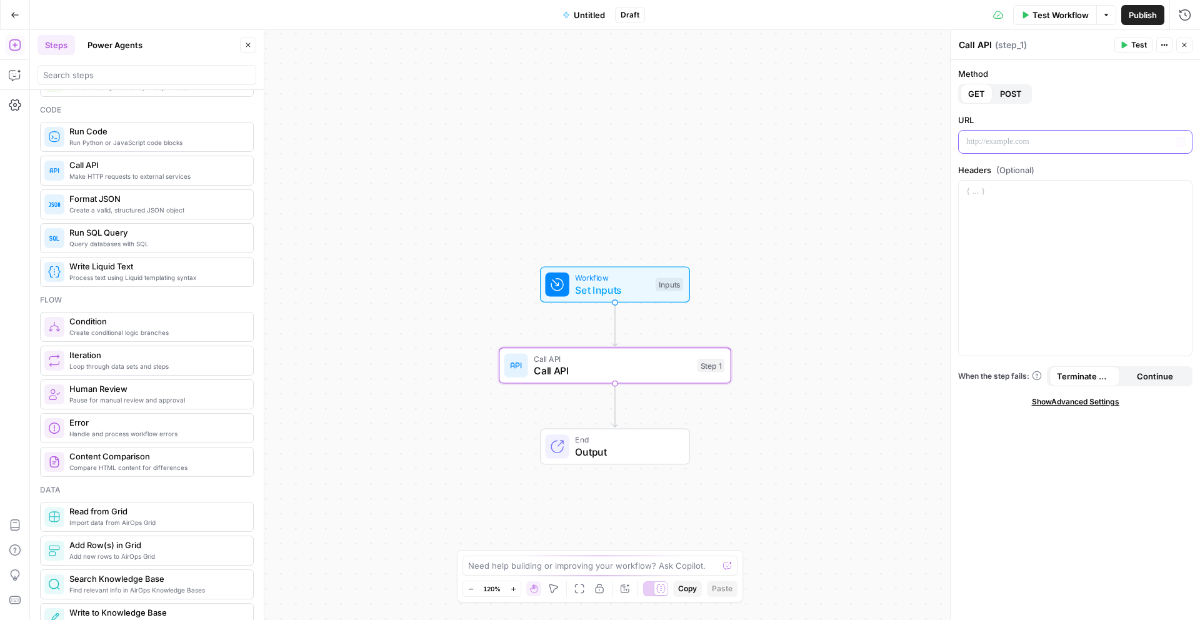
click at [1039, 144] on p at bounding box center [1076, 142] width 218 height 13
click at [1010, 82] on div "Method GET POST" at bounding box center [1075, 86] width 234 height 36
click at [580, 16] on span "Untitled" at bounding box center [589, 15] width 31 height 13
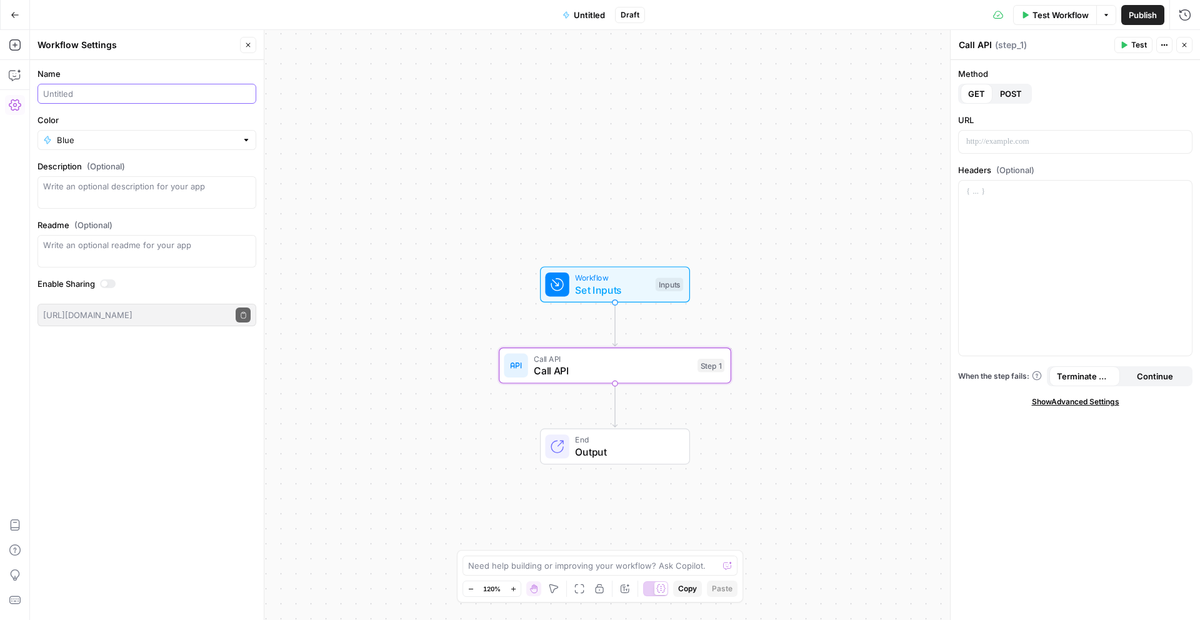
click at [117, 95] on input "Name" at bounding box center [147, 94] width 208 height 13
type input "c"
type input "Callback"
click at [206, 451] on div "Name Callback Color Blue Description (Optional) Readme (Optional) Write an opti…" at bounding box center [147, 340] width 234 height 560
click at [1053, 149] on div at bounding box center [1075, 142] width 233 height 23
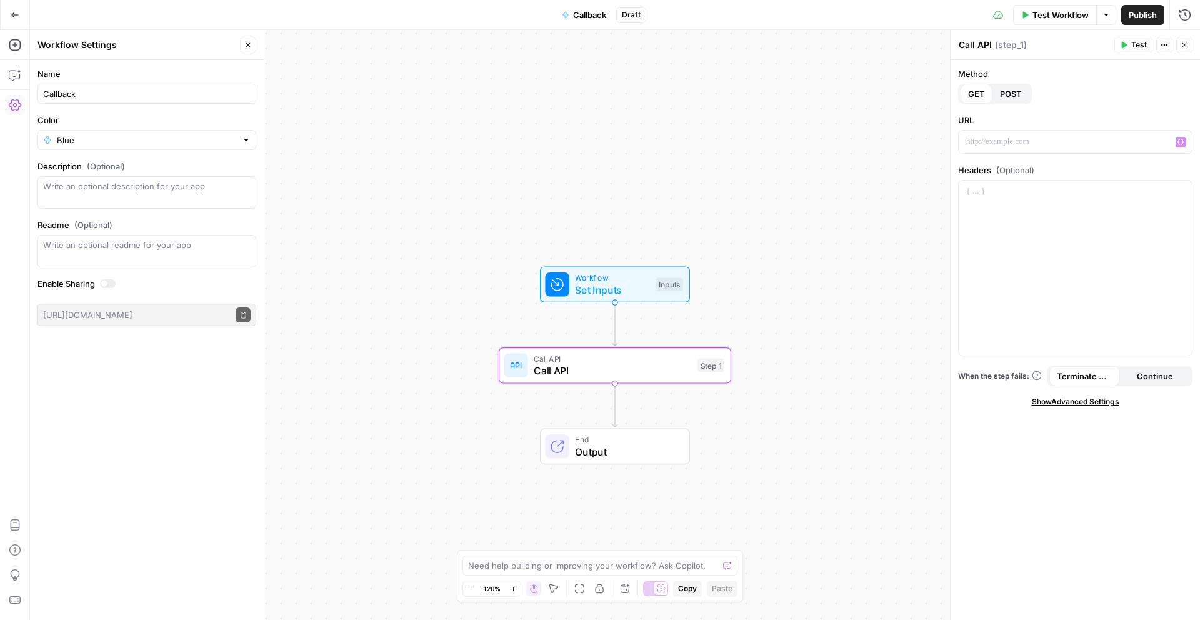
click at [553, 291] on icon at bounding box center [557, 284] width 15 height 15
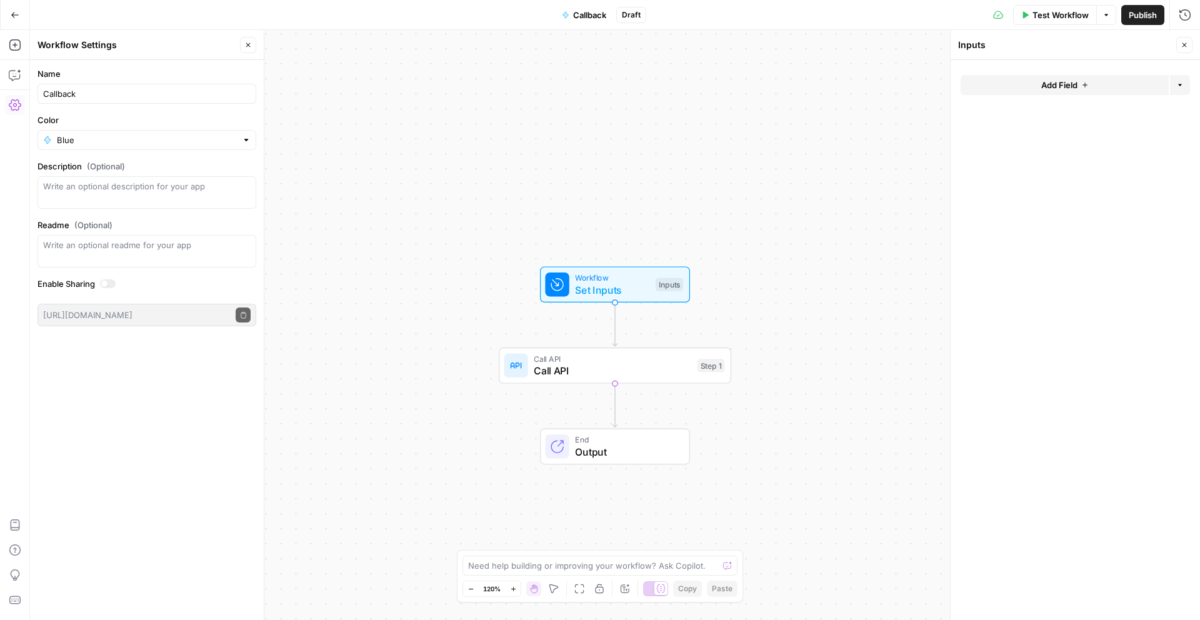
click at [1113, 78] on button "Add Field" at bounding box center [1065, 85] width 208 height 20
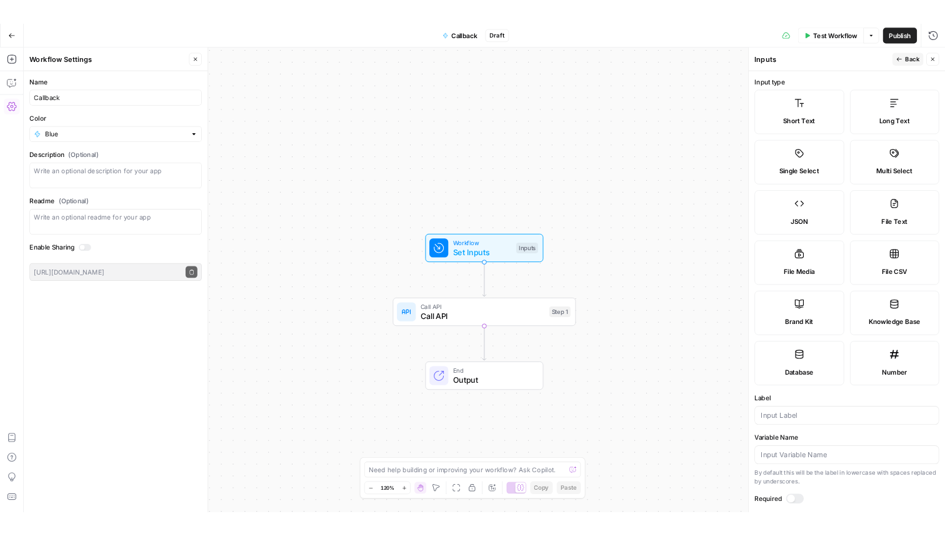
scroll to position [199, 0]
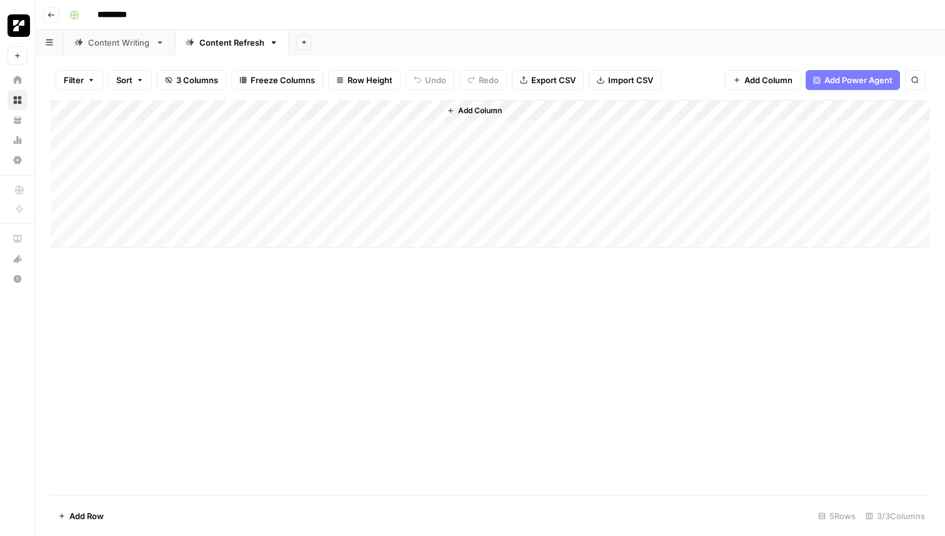
click at [416, 108] on div "Add Column" at bounding box center [491, 174] width 880 height 148
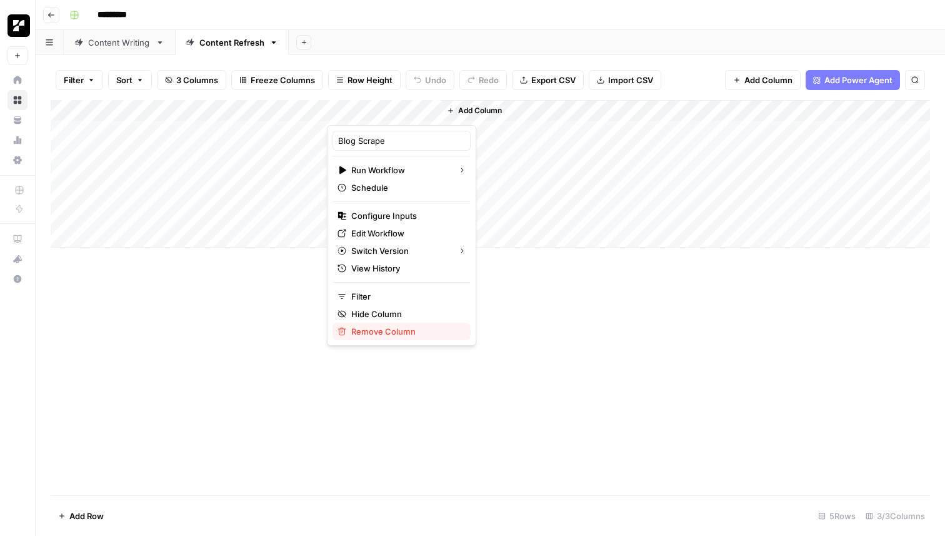
click at [394, 331] on span "Remove Column" at bounding box center [405, 331] width 109 height 13
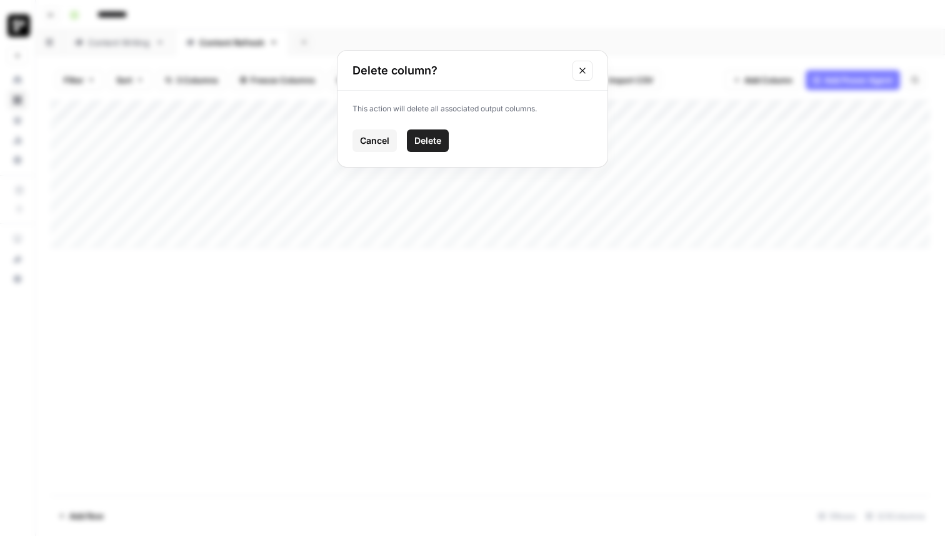
click at [431, 143] on span "Delete" at bounding box center [428, 140] width 27 height 13
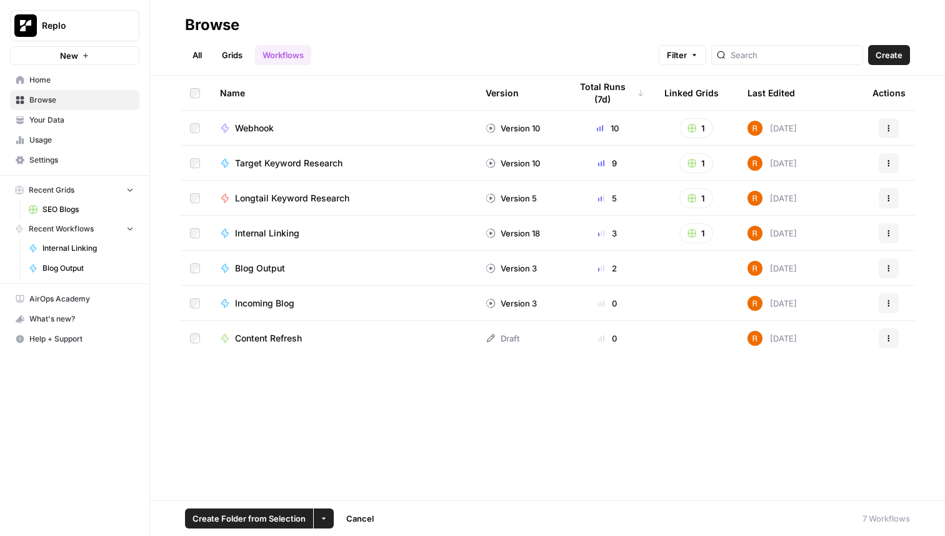
click at [890, 268] on icon "button" at bounding box center [889, 268] width 8 height 8
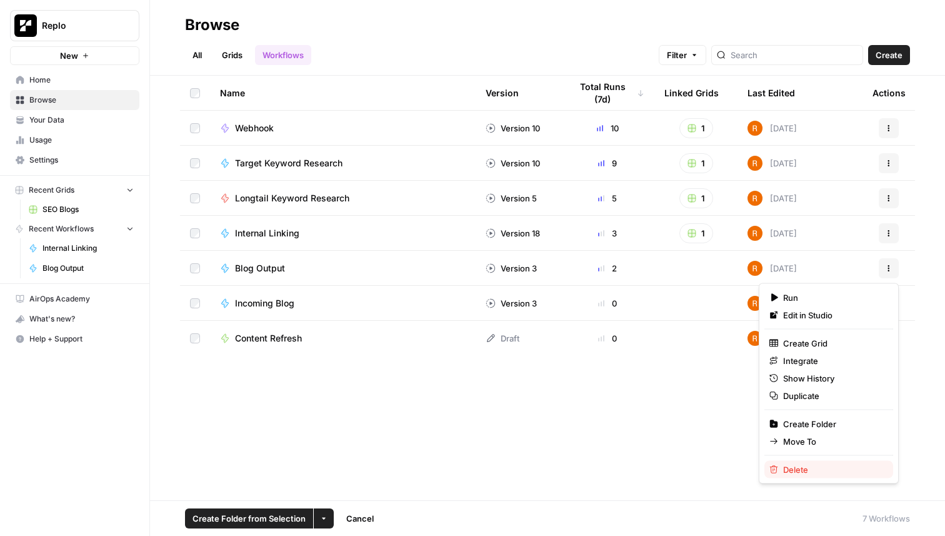
click at [793, 468] on span "Delete" at bounding box center [833, 469] width 100 height 13
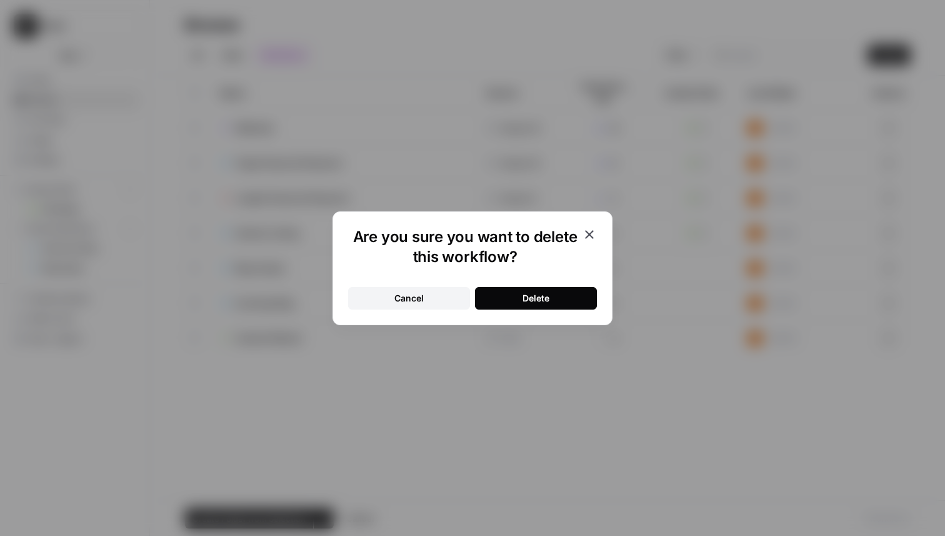
click at [545, 296] on div "Delete" at bounding box center [536, 298] width 27 height 13
